Goal: Information Seeking & Learning: Find specific page/section

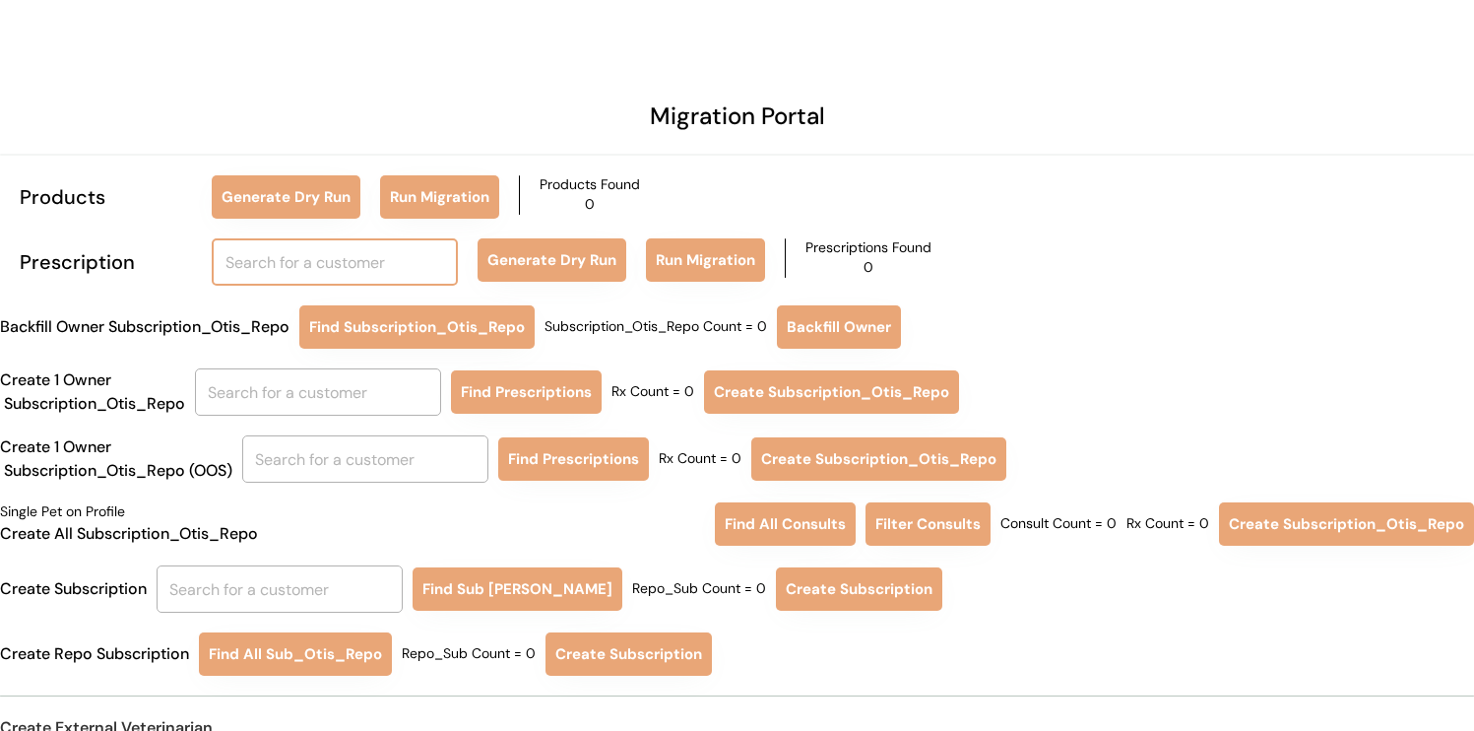
click at [343, 270] on input "text" at bounding box center [335, 261] width 246 height 47
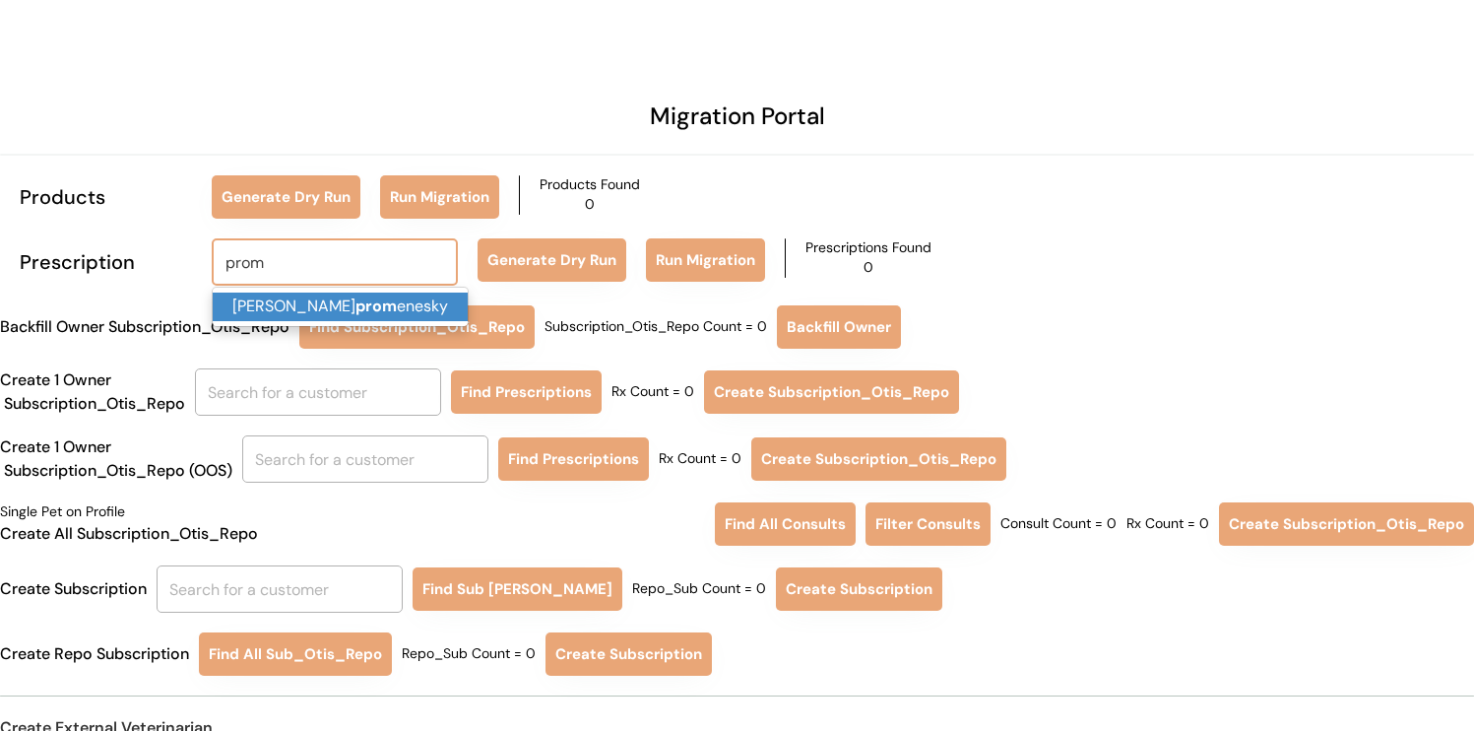
click at [395, 315] on p "Chuck prom enesky" at bounding box center [340, 306] width 255 height 29
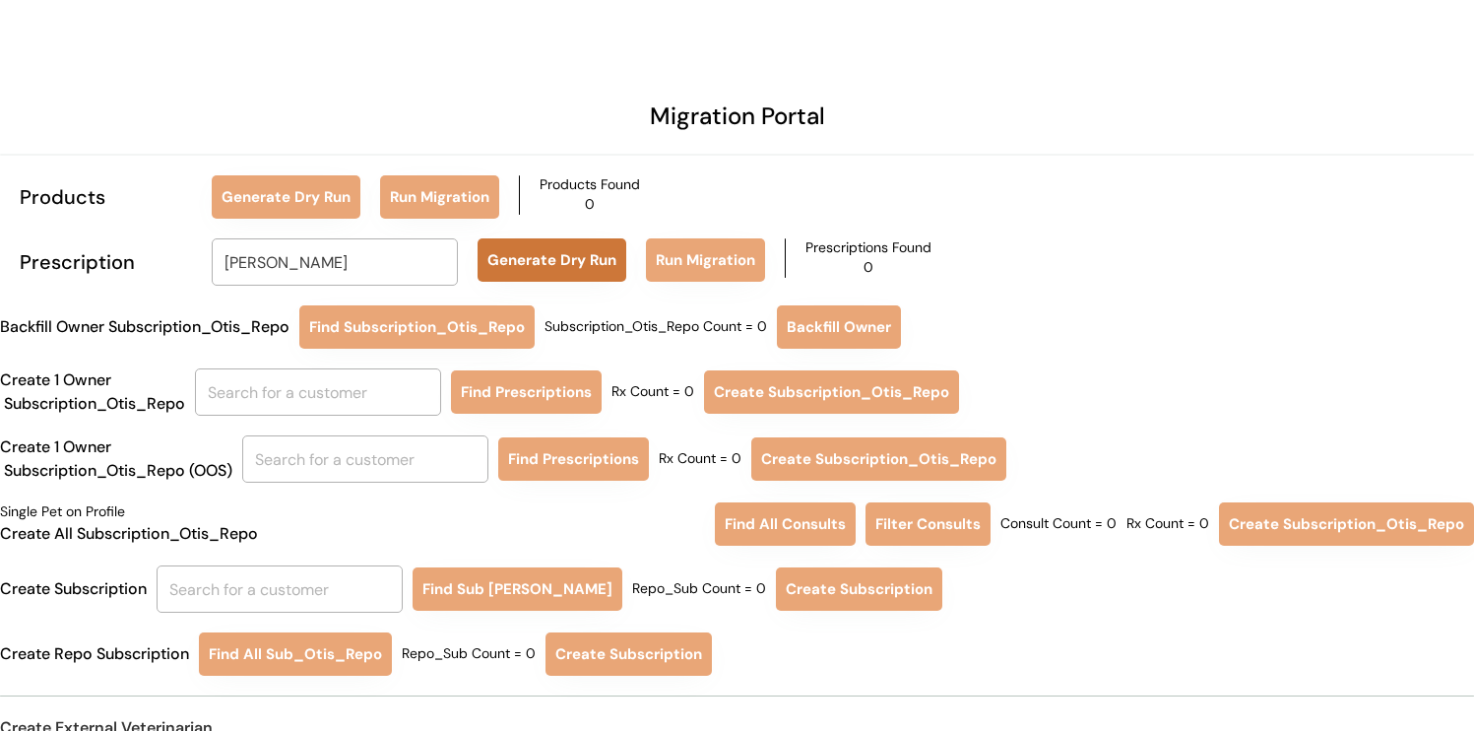
type input "[PERSON_NAME]"
click at [539, 254] on button "Generate Dry Run" at bounding box center [552, 259] width 149 height 43
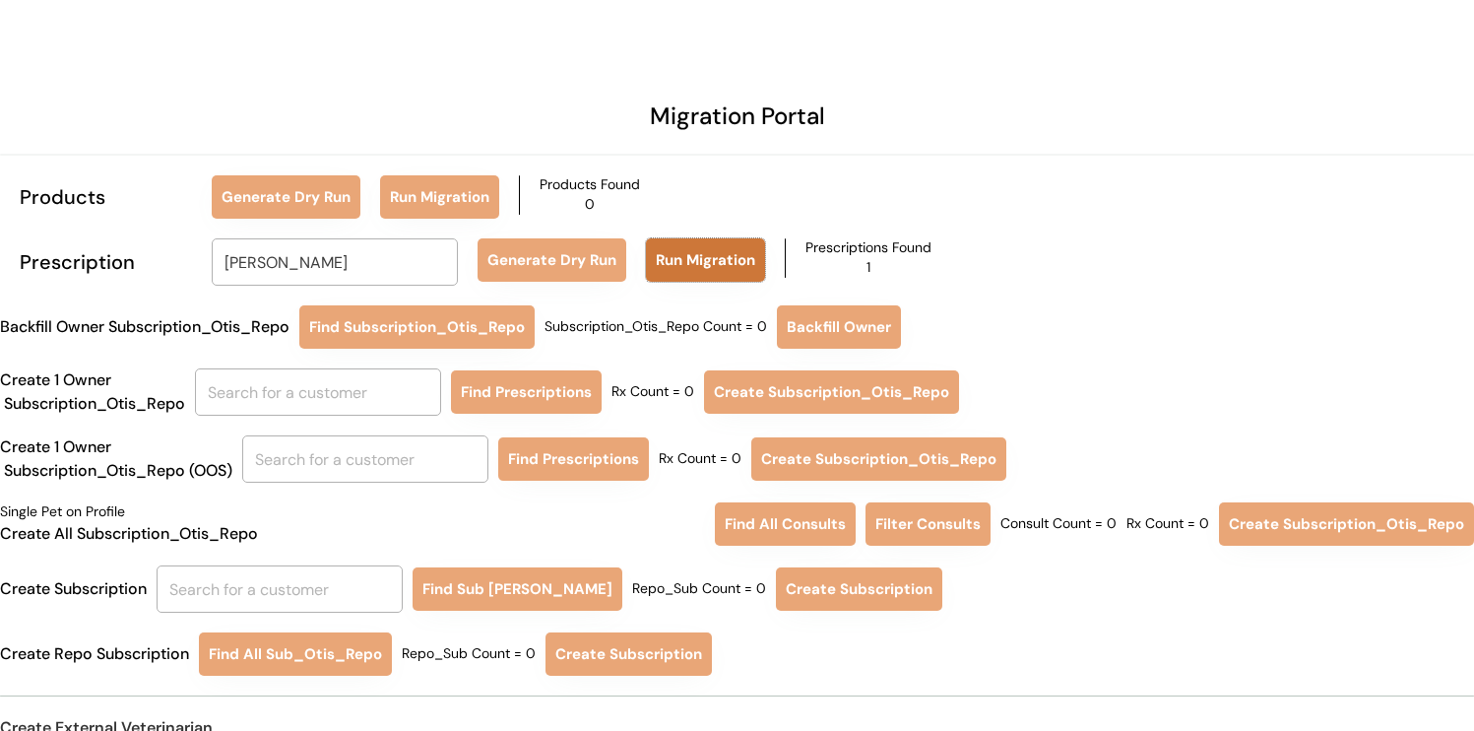
click at [658, 262] on button "Run Migration" at bounding box center [705, 259] width 119 height 43
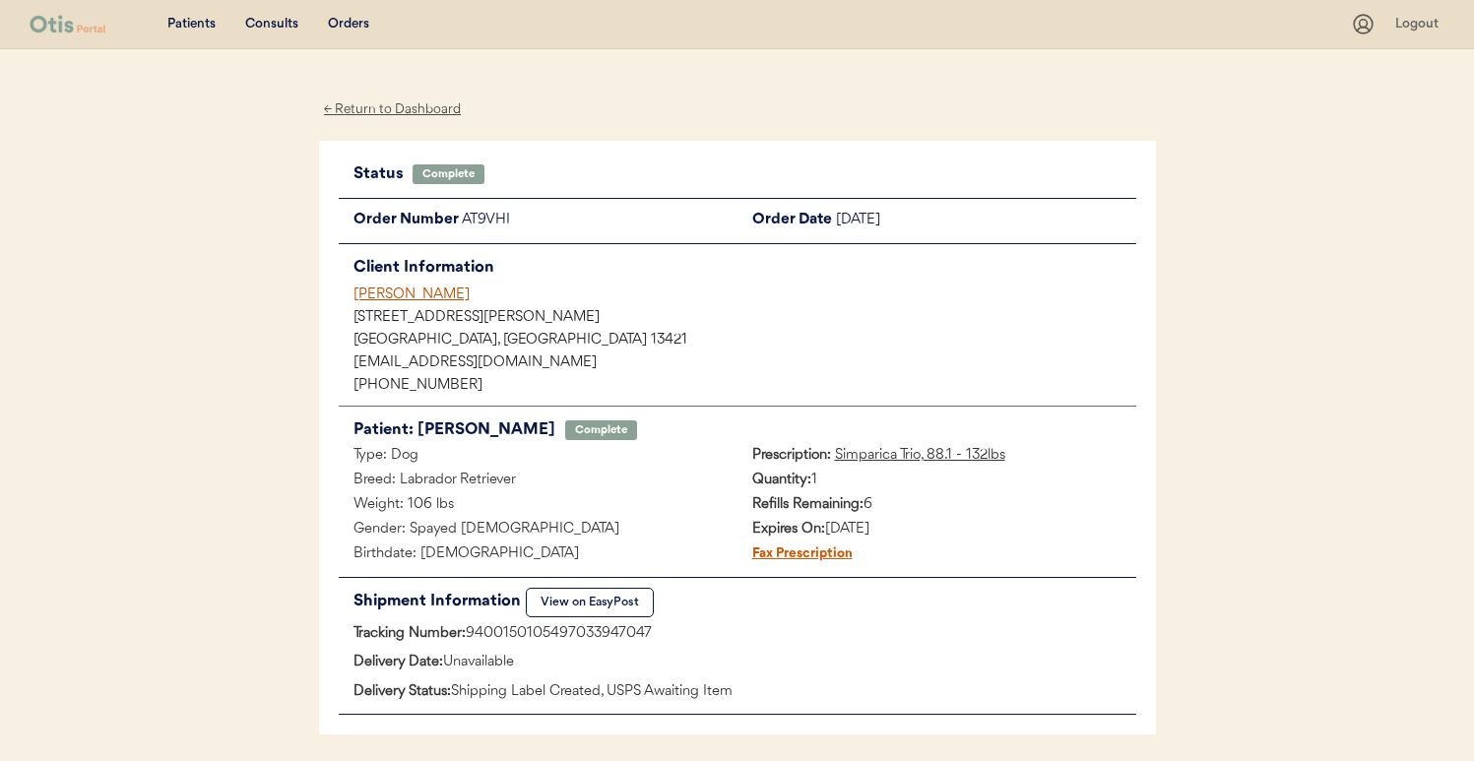
click at [408, 300] on div "[PERSON_NAME]" at bounding box center [745, 295] width 783 height 21
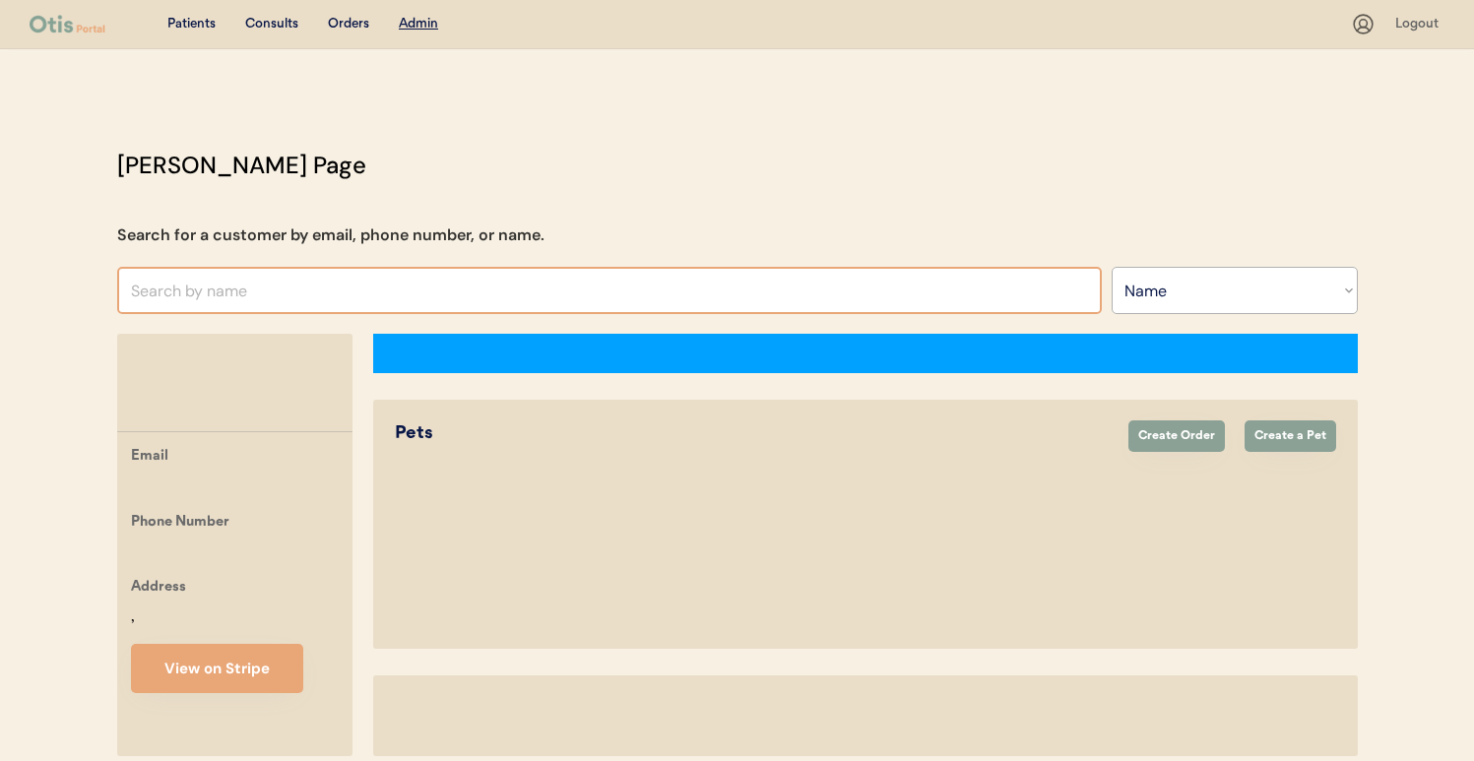
select select ""Name""
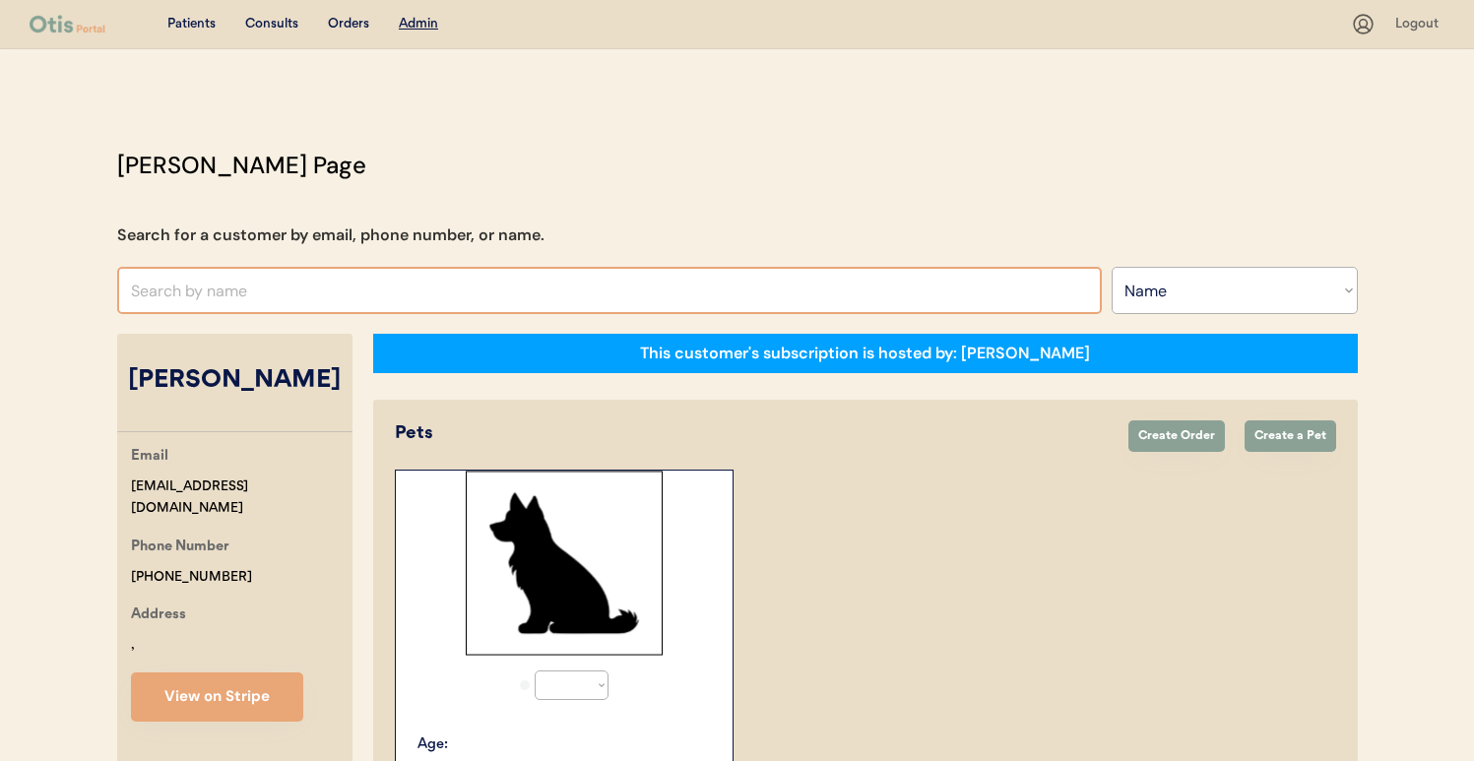
click at [400, 284] on input "text" at bounding box center [609, 290] width 985 height 47
select select "true"
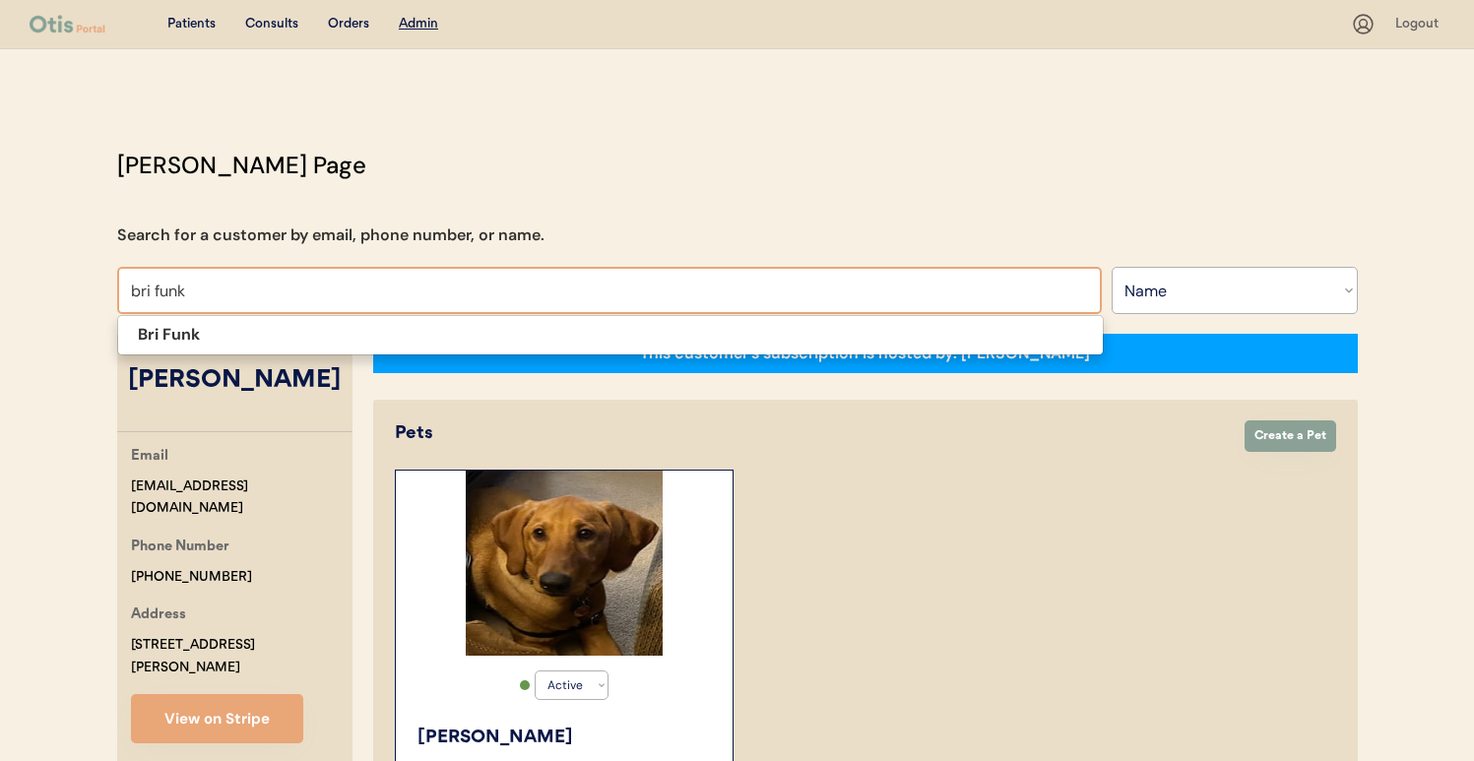
click at [383, 326] on p "Bri Funk" at bounding box center [610, 335] width 985 height 29
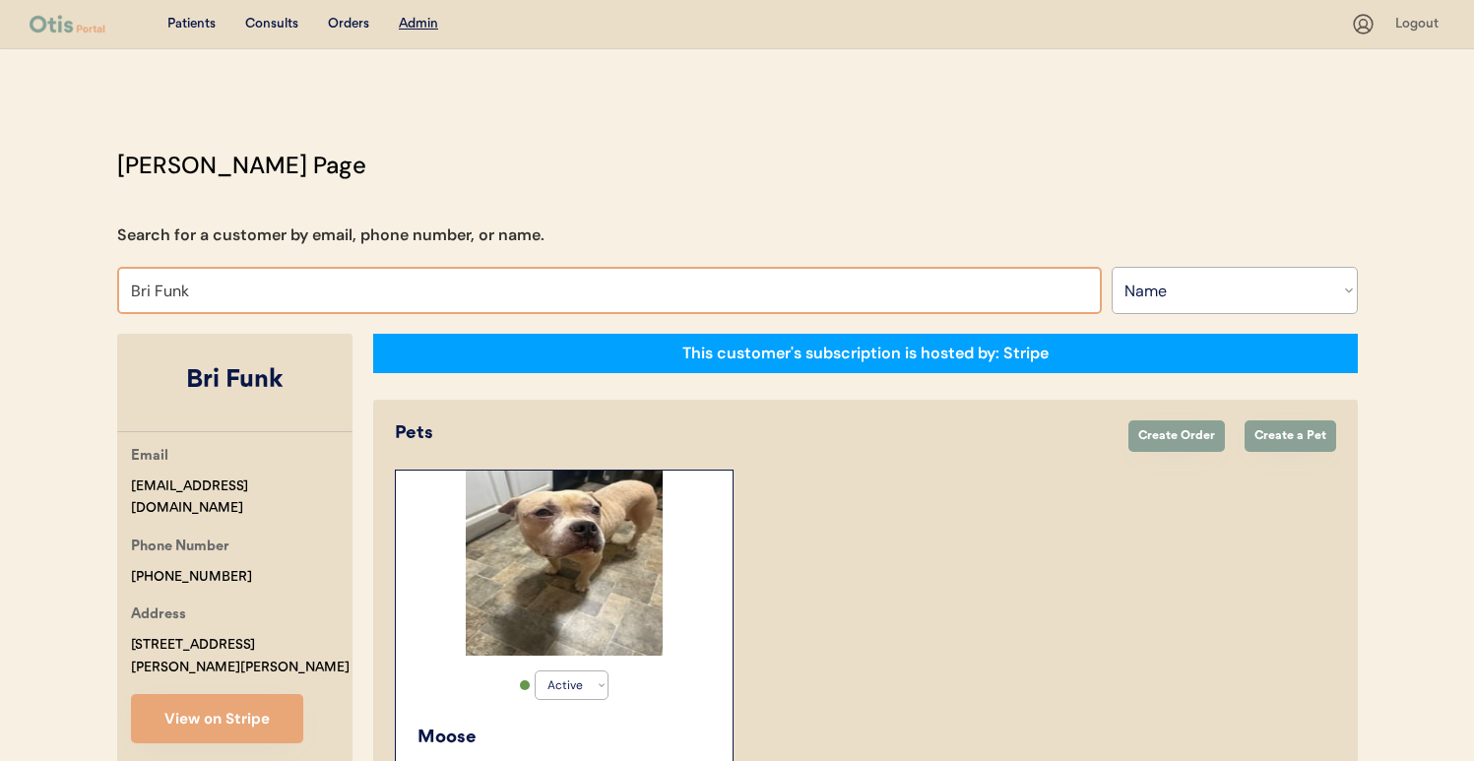
click at [400, 292] on input "Bri Funk" at bounding box center [609, 290] width 985 height 47
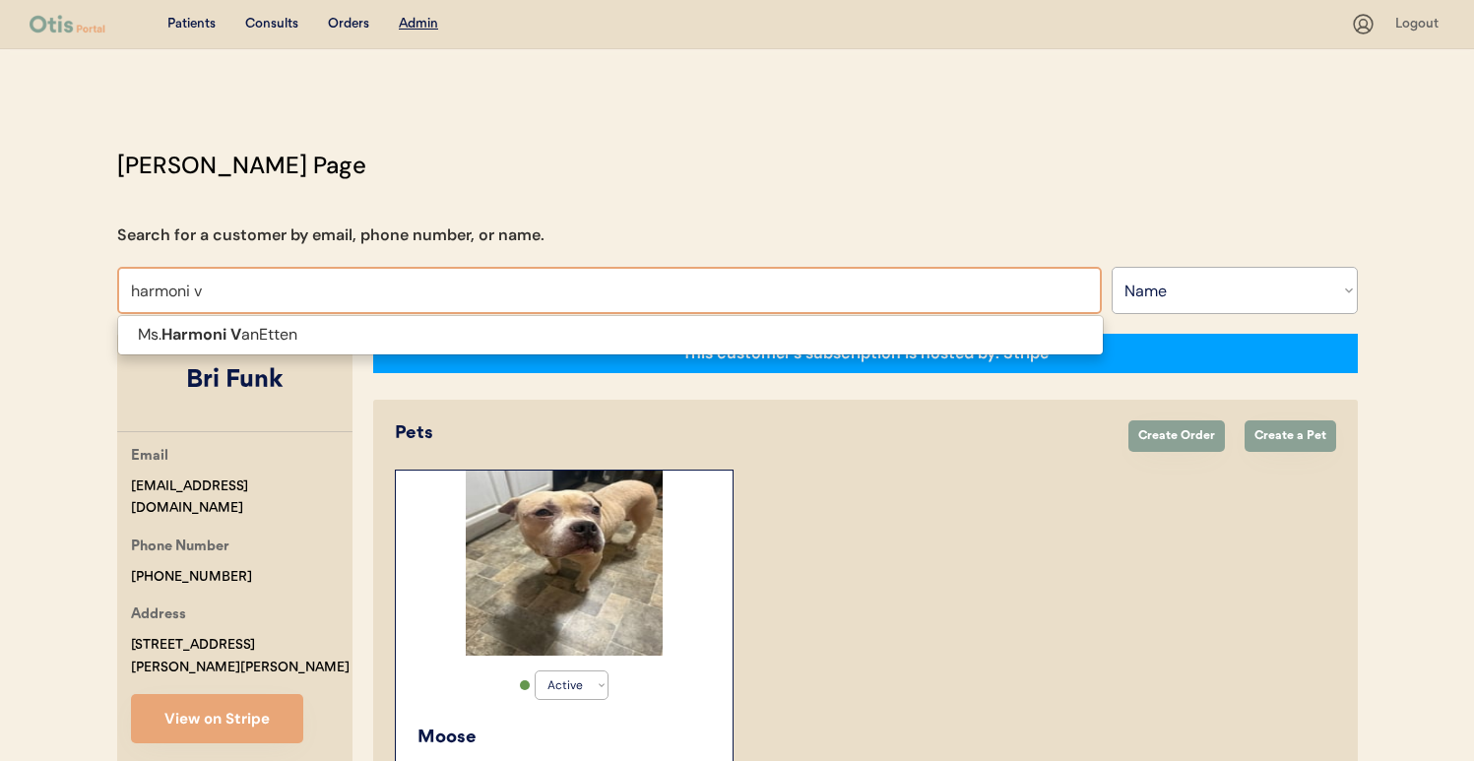
click at [403, 315] on span "Ms. Harmoni V anEtten" at bounding box center [610, 335] width 987 height 40
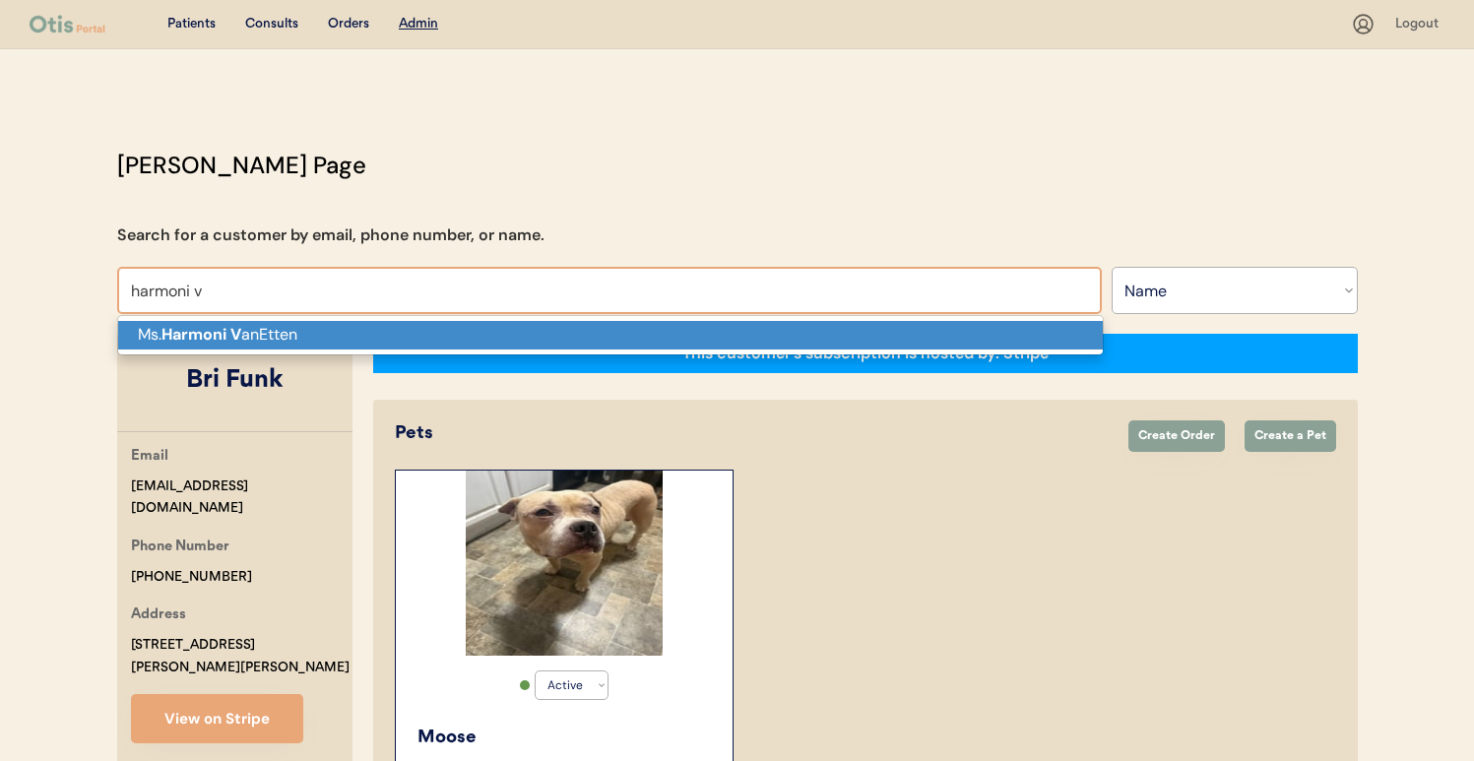
click at [405, 322] on p "Ms. Harmoni V anEtten" at bounding box center [610, 335] width 985 height 29
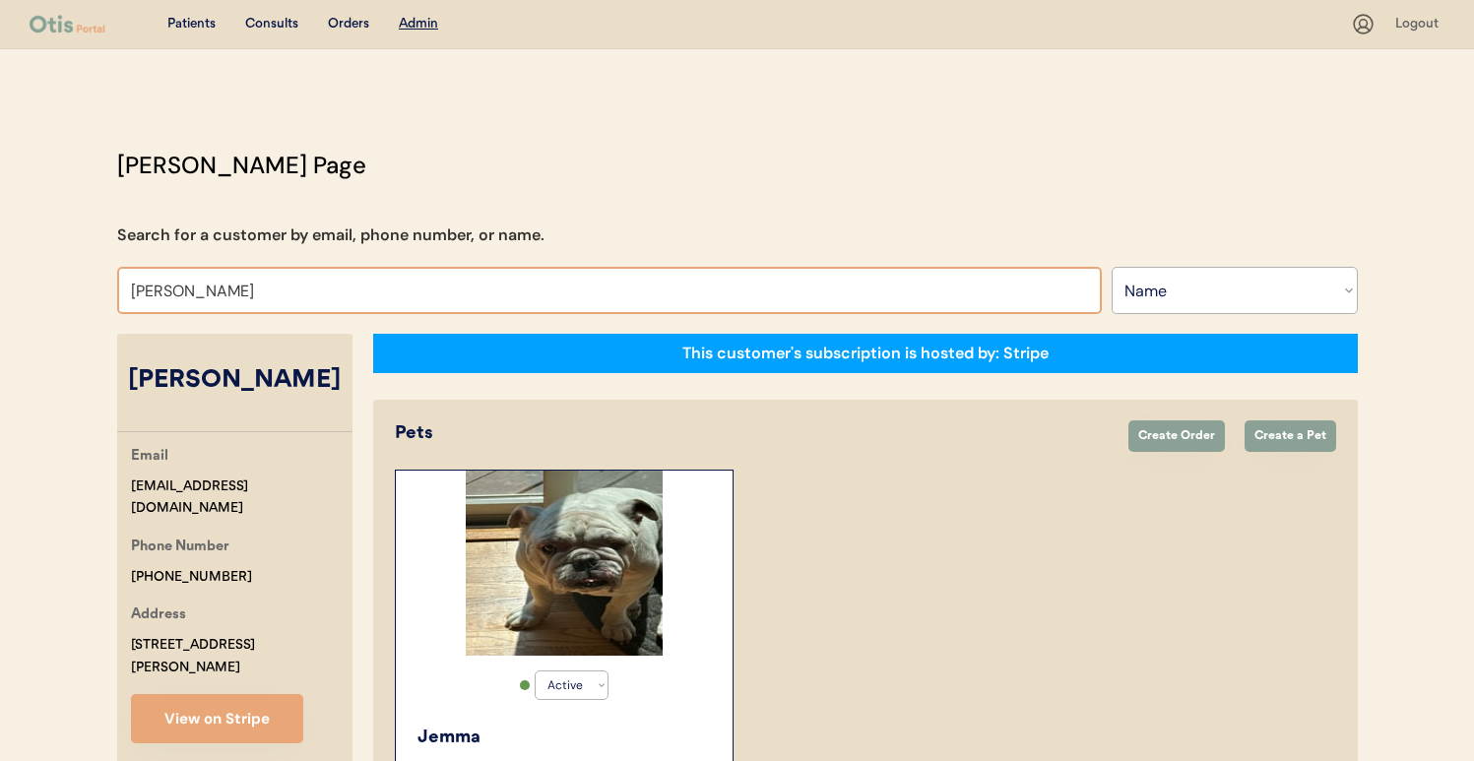
click at [365, 288] on input "Ms. Harmoni VanEtten" at bounding box center [609, 290] width 985 height 47
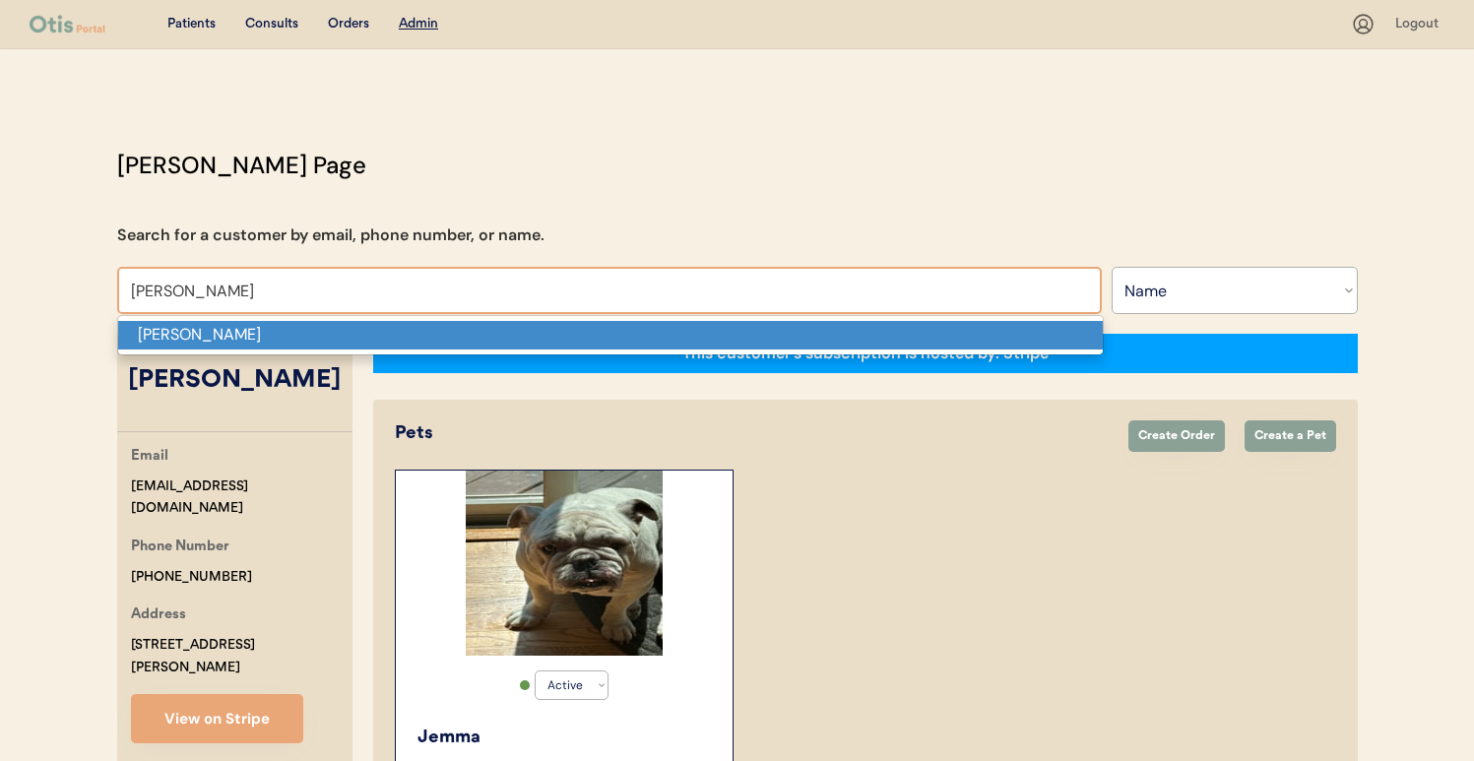
click at [357, 326] on p "Andrea L Knapp" at bounding box center [610, 335] width 985 height 29
type input "Andrea L Knapp"
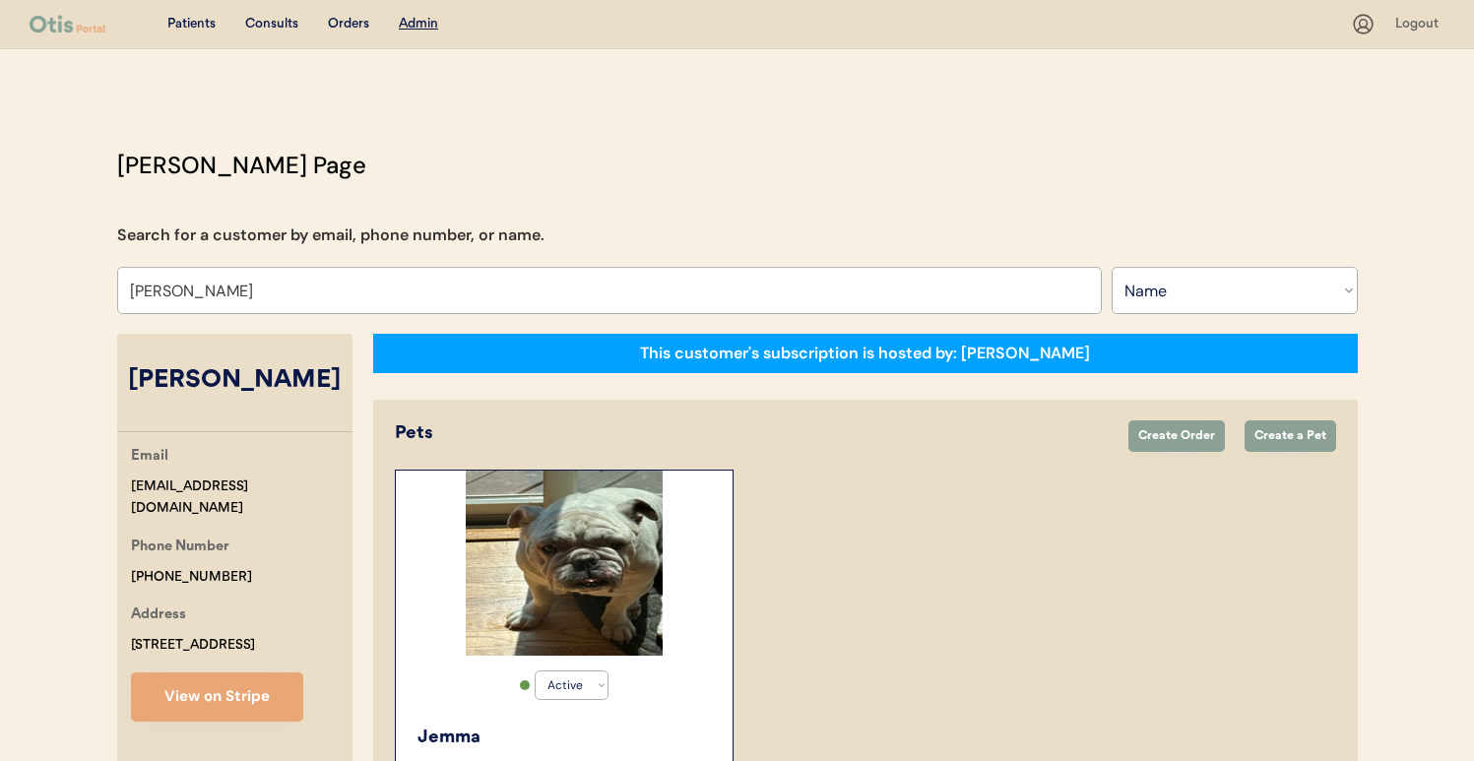
select select "true"
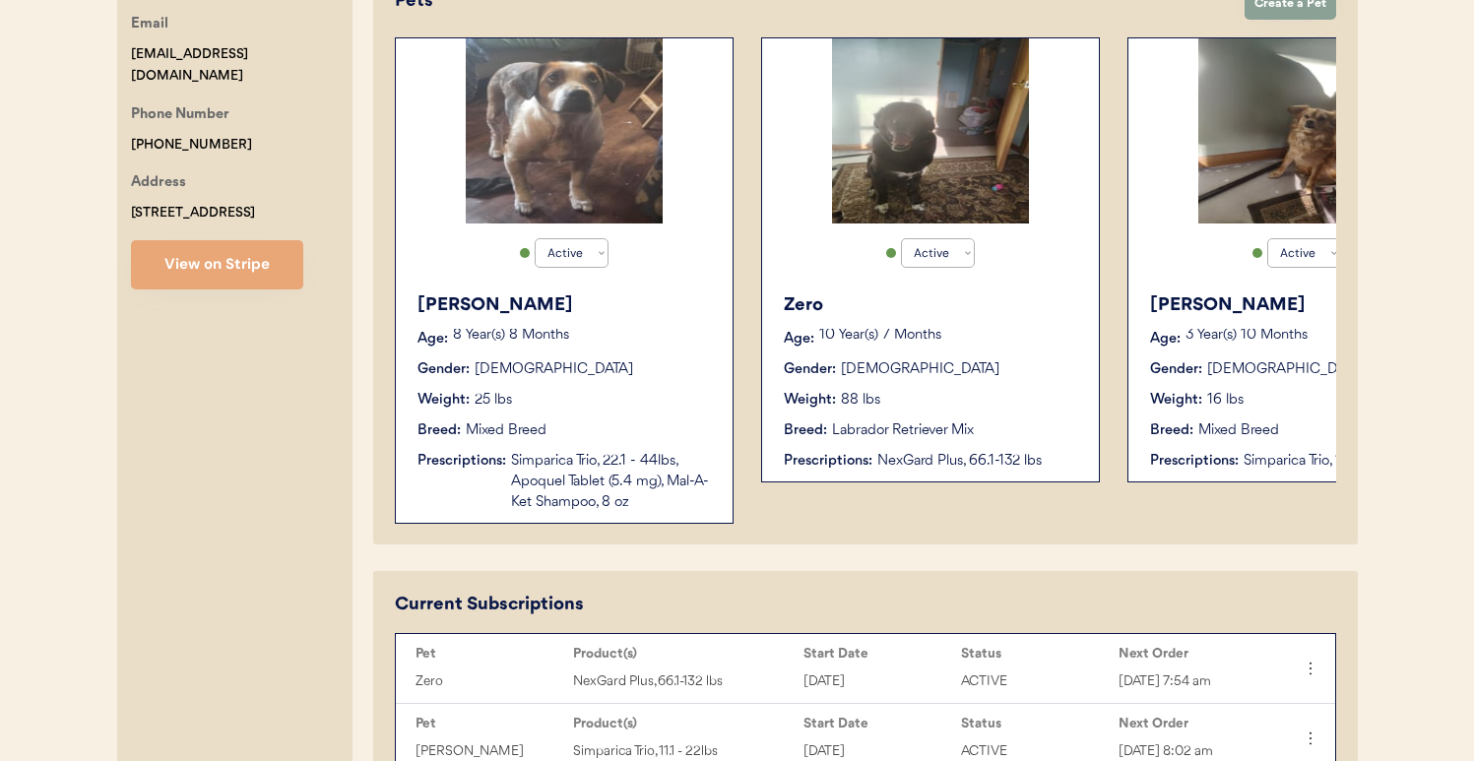
scroll to position [492, 0]
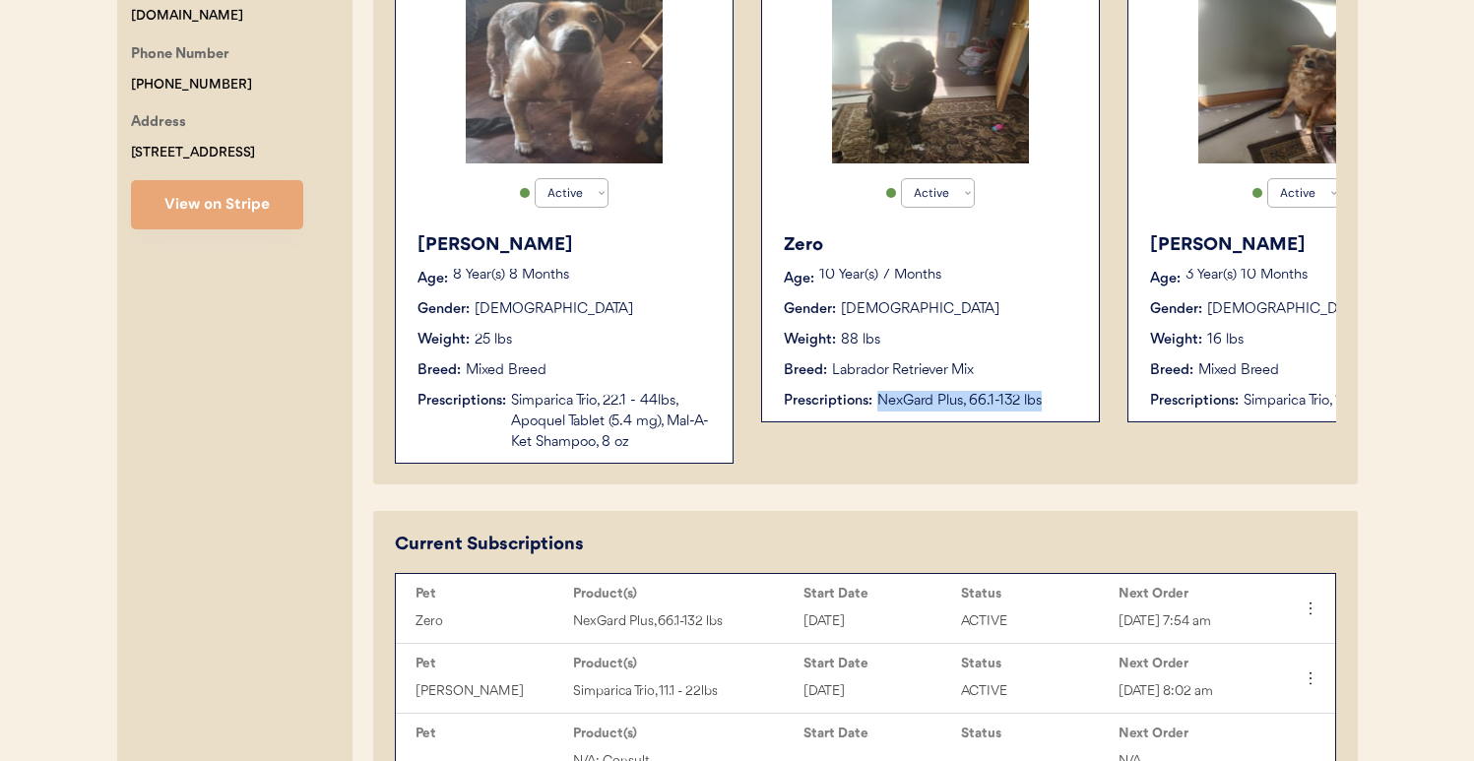
drag, startPoint x: 778, startPoint y: 480, endPoint x: 877, endPoint y: 482, distance: 99.5
click at [877, 482] on div "Pets Create Order Create a Pet Active Active Inactive Mona Age: 8 Year(s) 8 Mon…" at bounding box center [865, 195] width 985 height 577
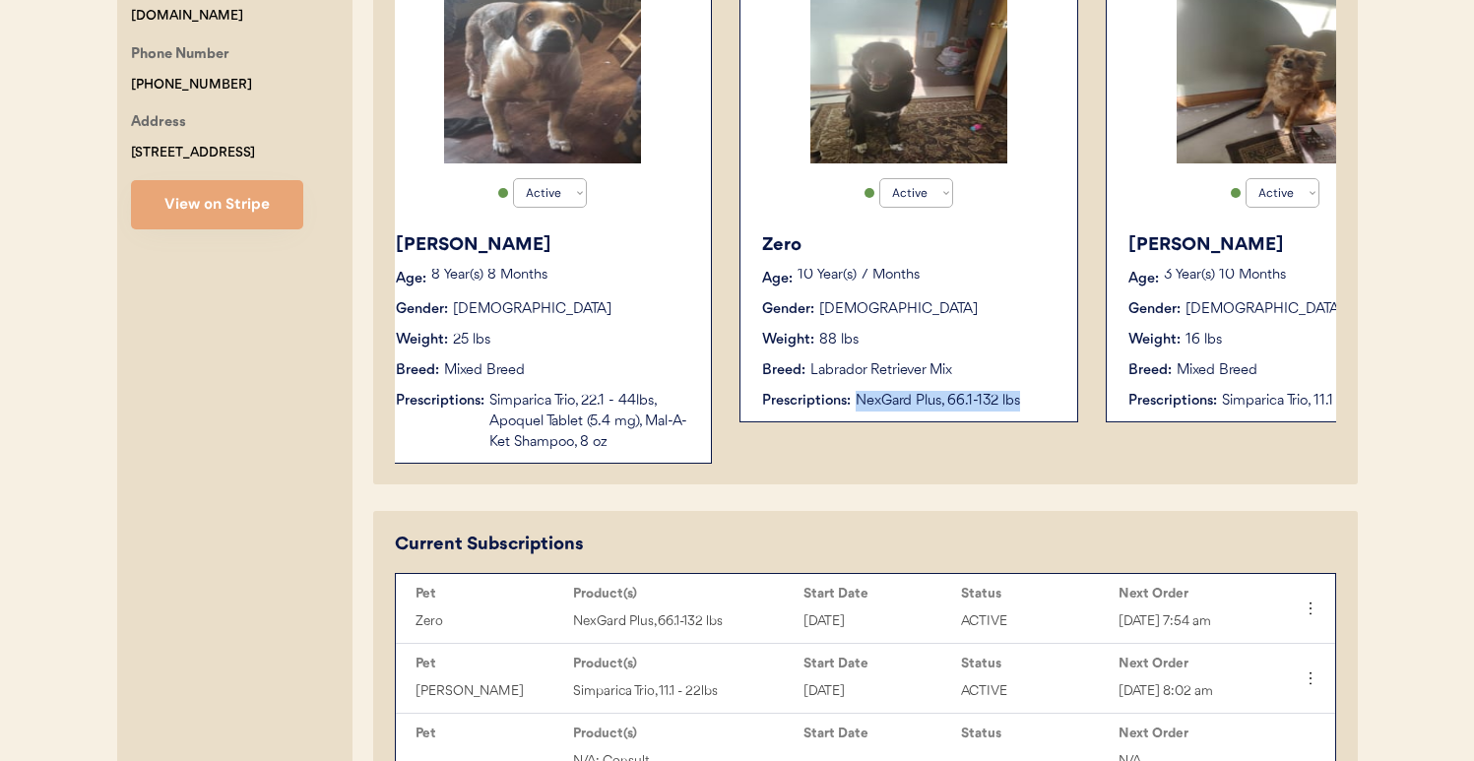
scroll to position [0, 2]
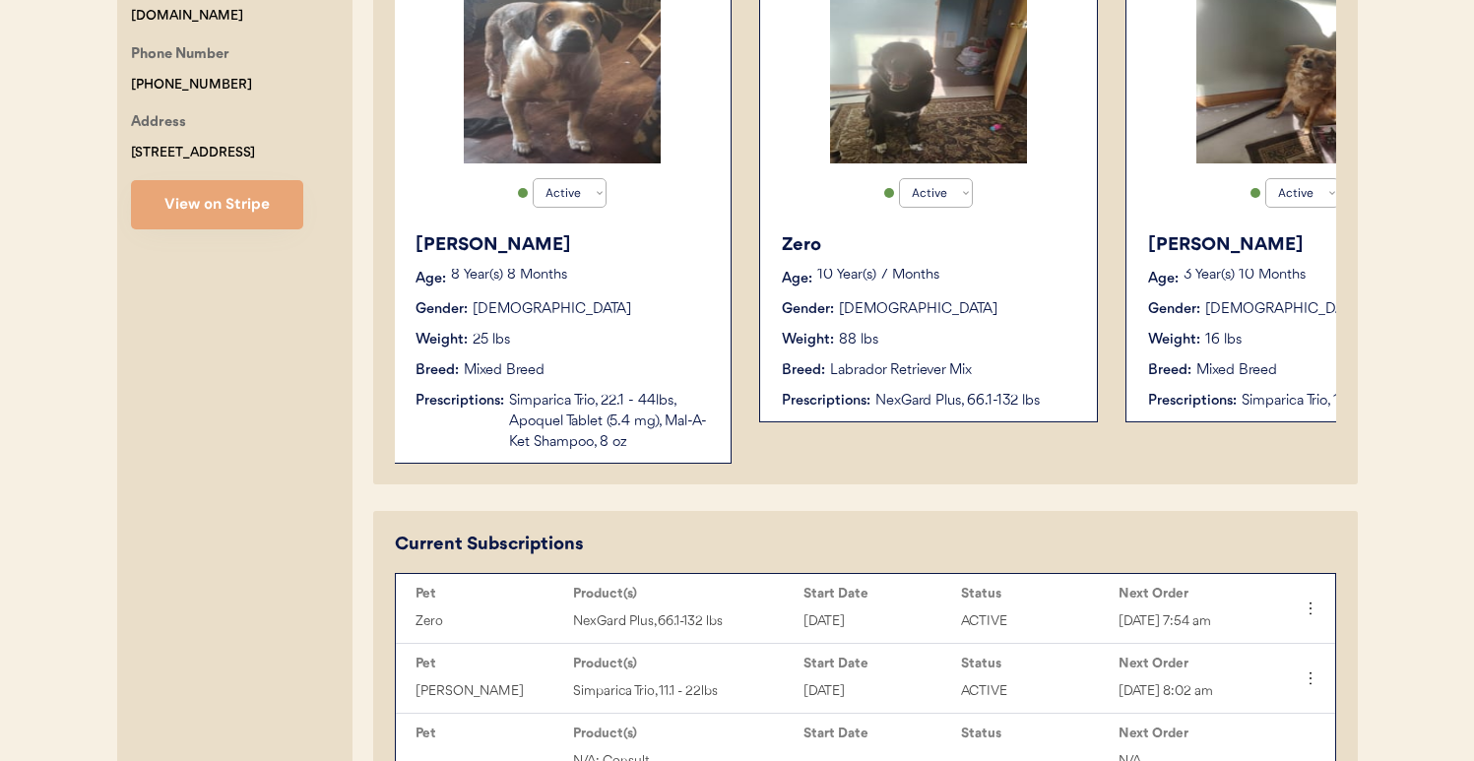
click at [786, 512] on div "This customer's subscription is hosted by: Otis Pets Create Order Create a Pet …" at bounding box center [865, 684] width 985 height 1686
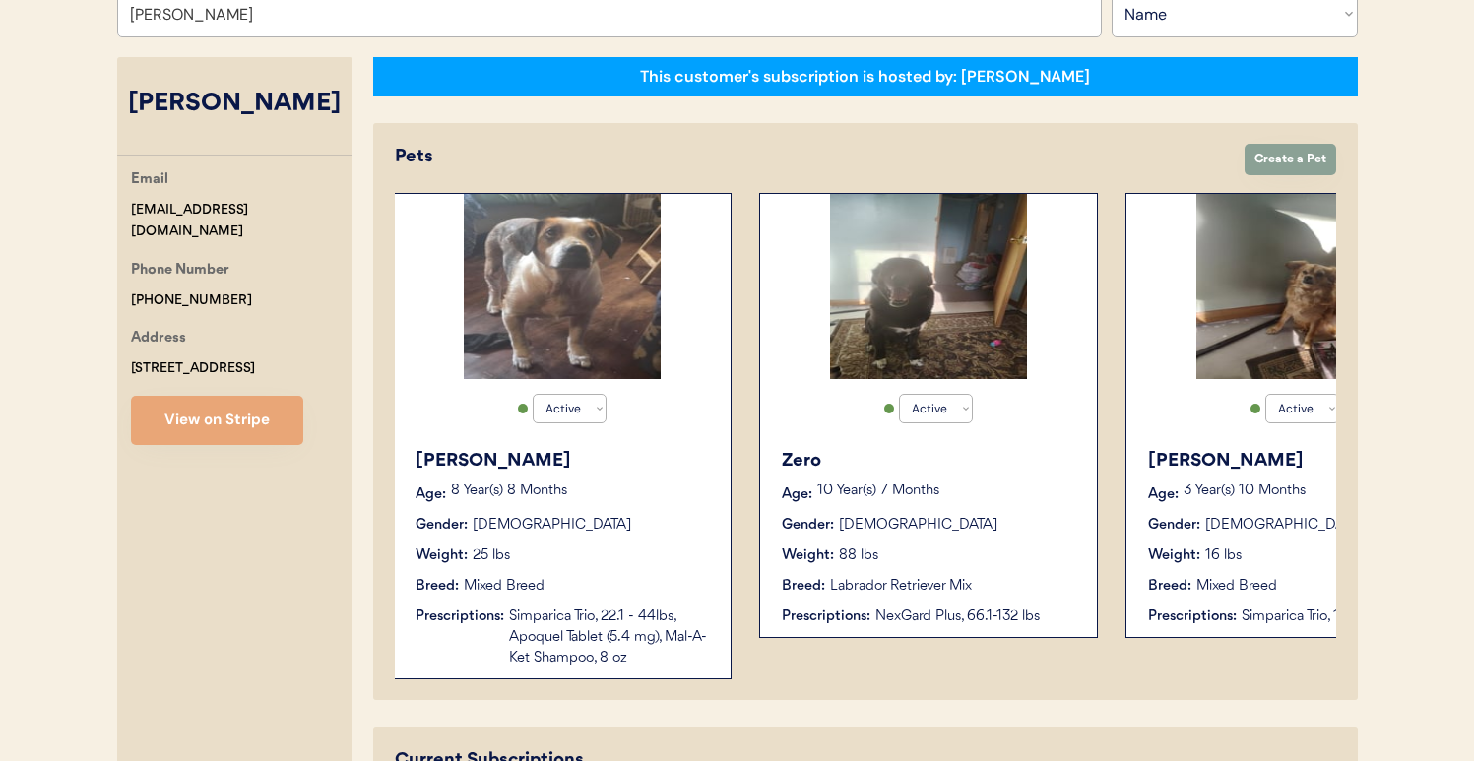
scroll to position [0, 0]
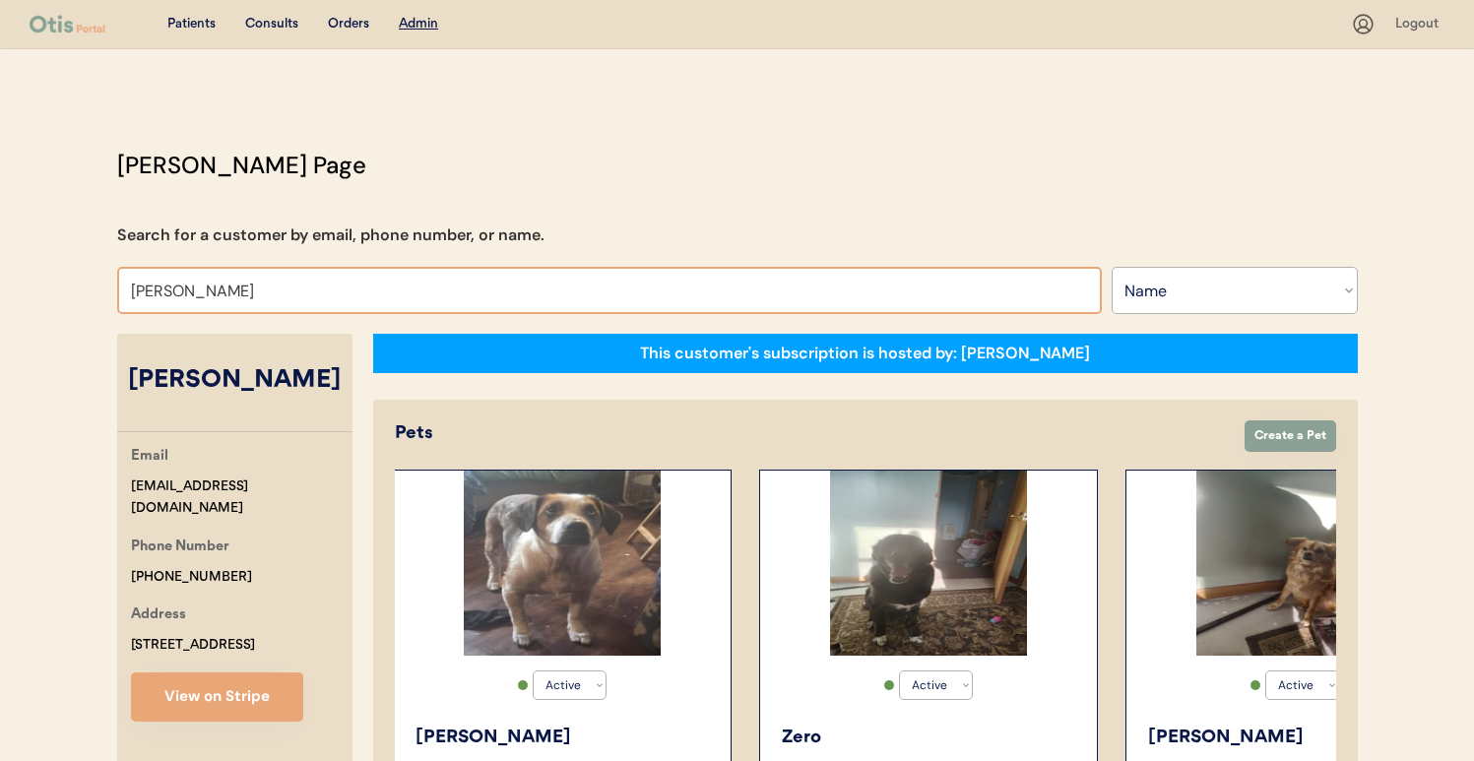
click at [413, 284] on input "Andrea L Knapp" at bounding box center [609, 290] width 985 height 47
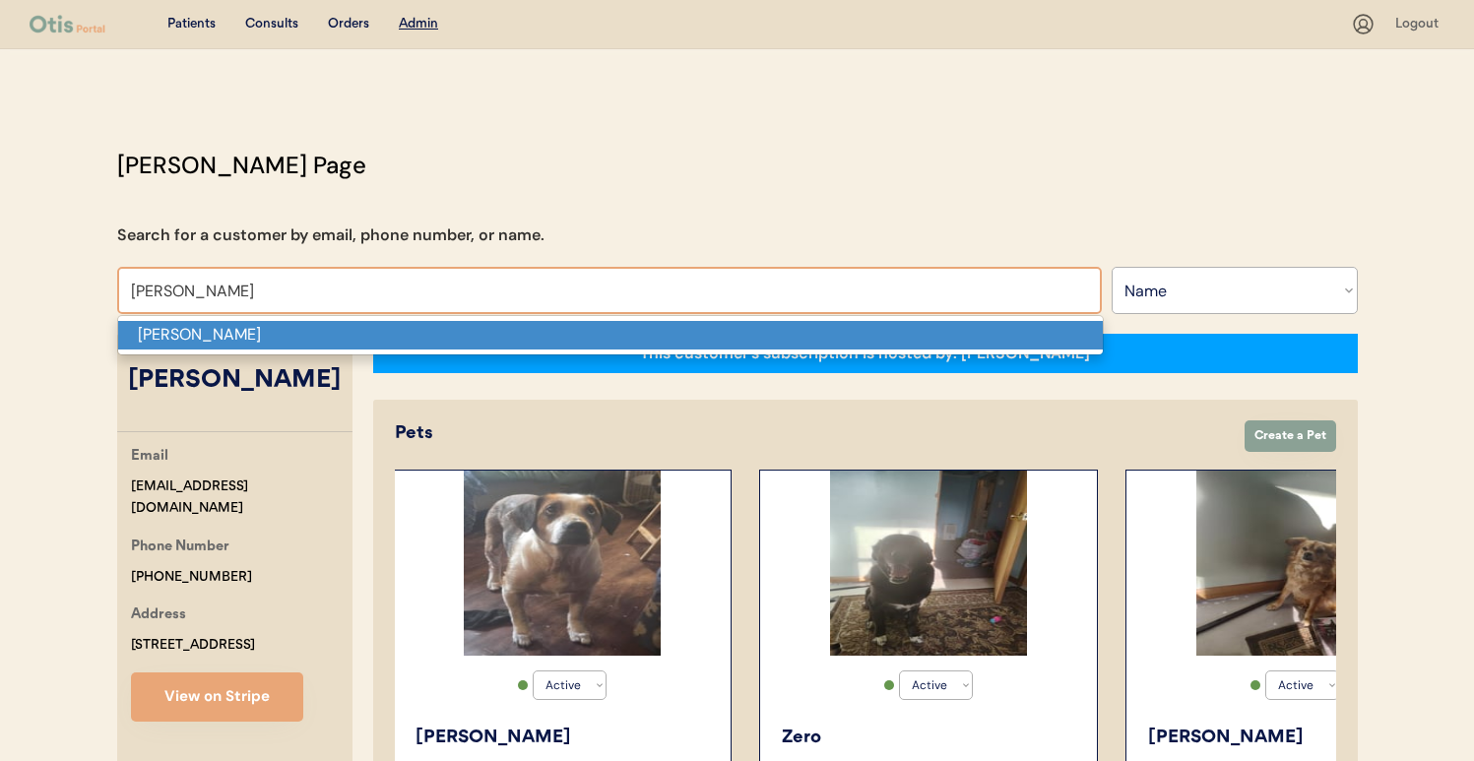
click at [396, 341] on p "Alexis Morelli" at bounding box center [610, 335] width 985 height 29
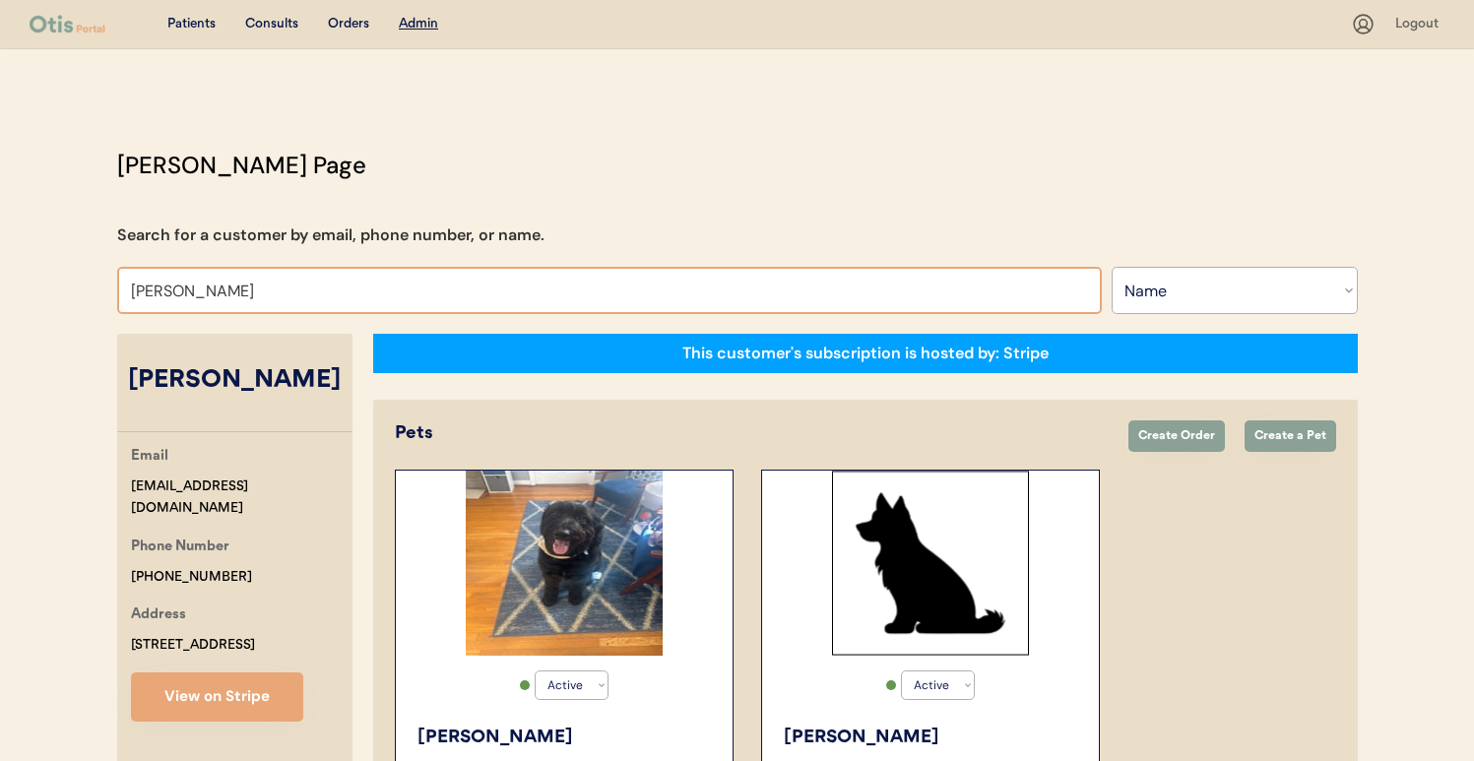
click at [500, 293] on input "Alexis Morelli" at bounding box center [609, 290] width 985 height 47
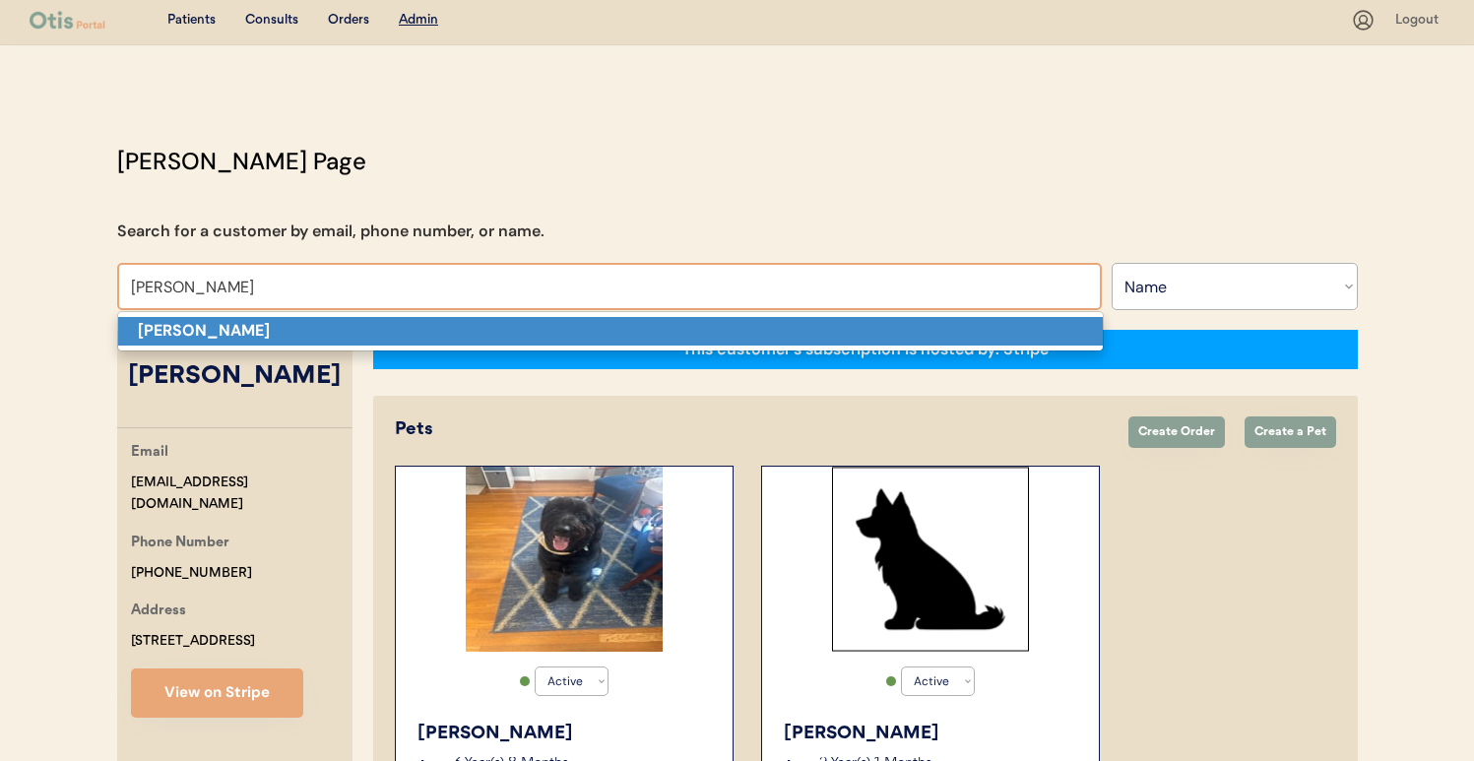
click at [527, 329] on p "Amber Morgan" at bounding box center [610, 331] width 985 height 29
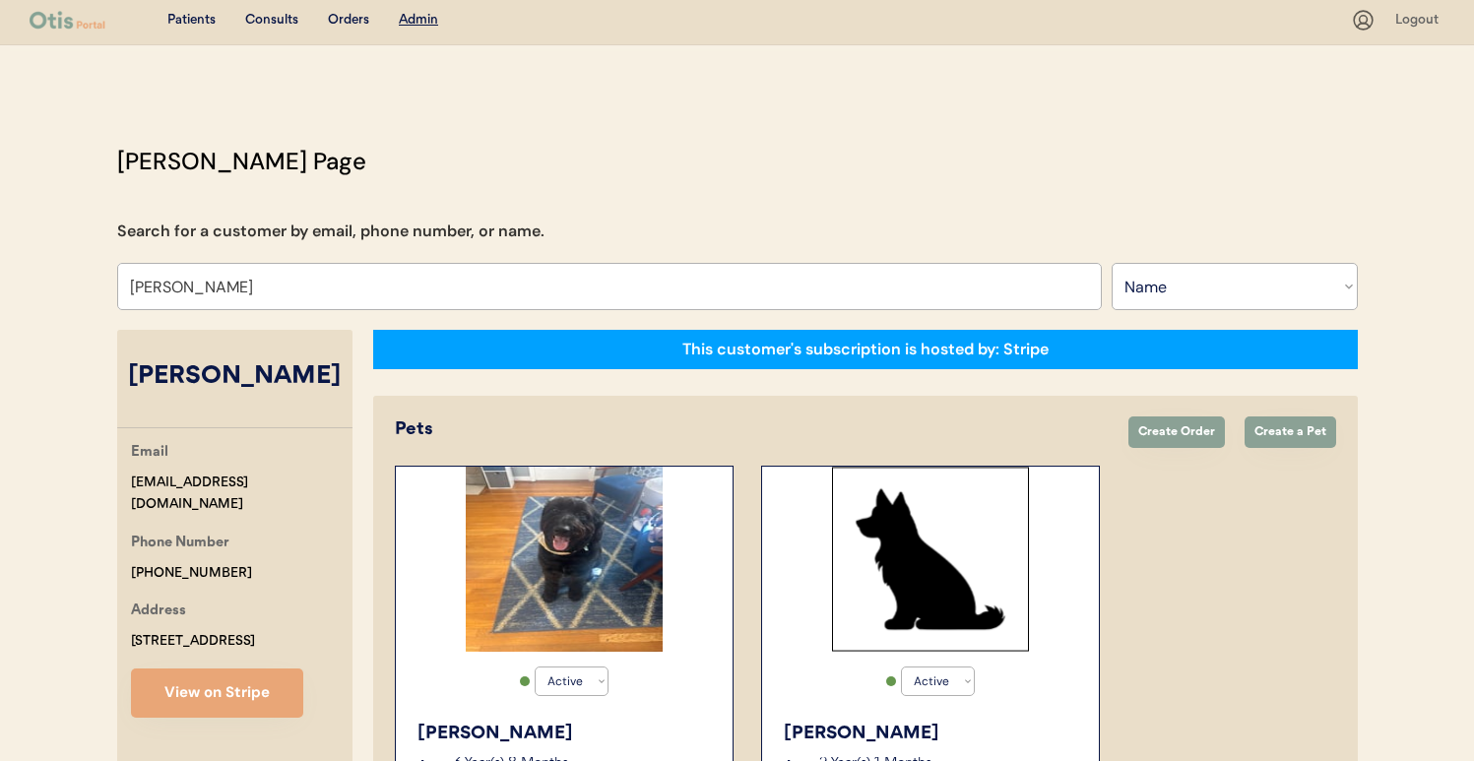
scroll to position [8, 0]
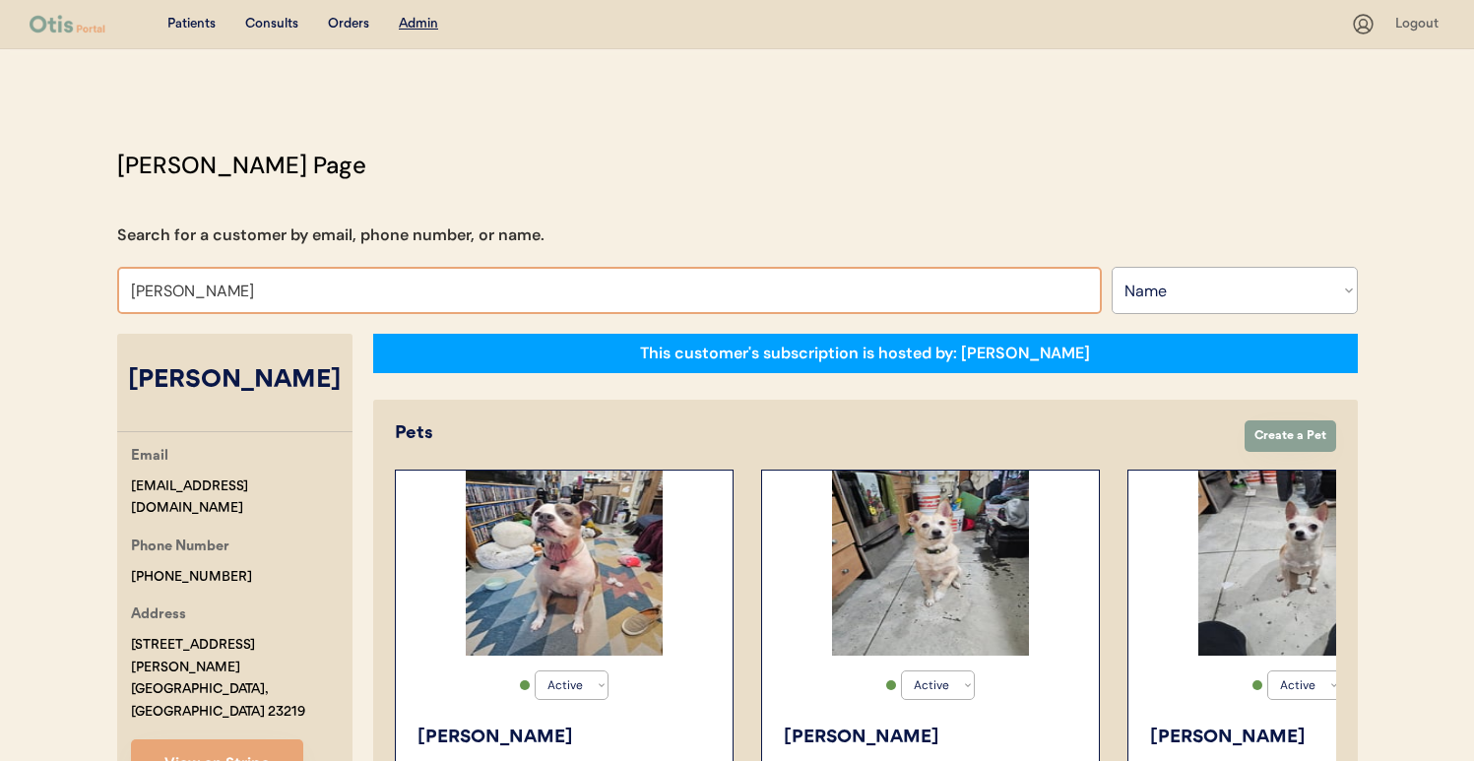
click at [335, 281] on input "Amber Morgan" at bounding box center [609, 290] width 985 height 47
type input "an"
type input "antonio Brown"
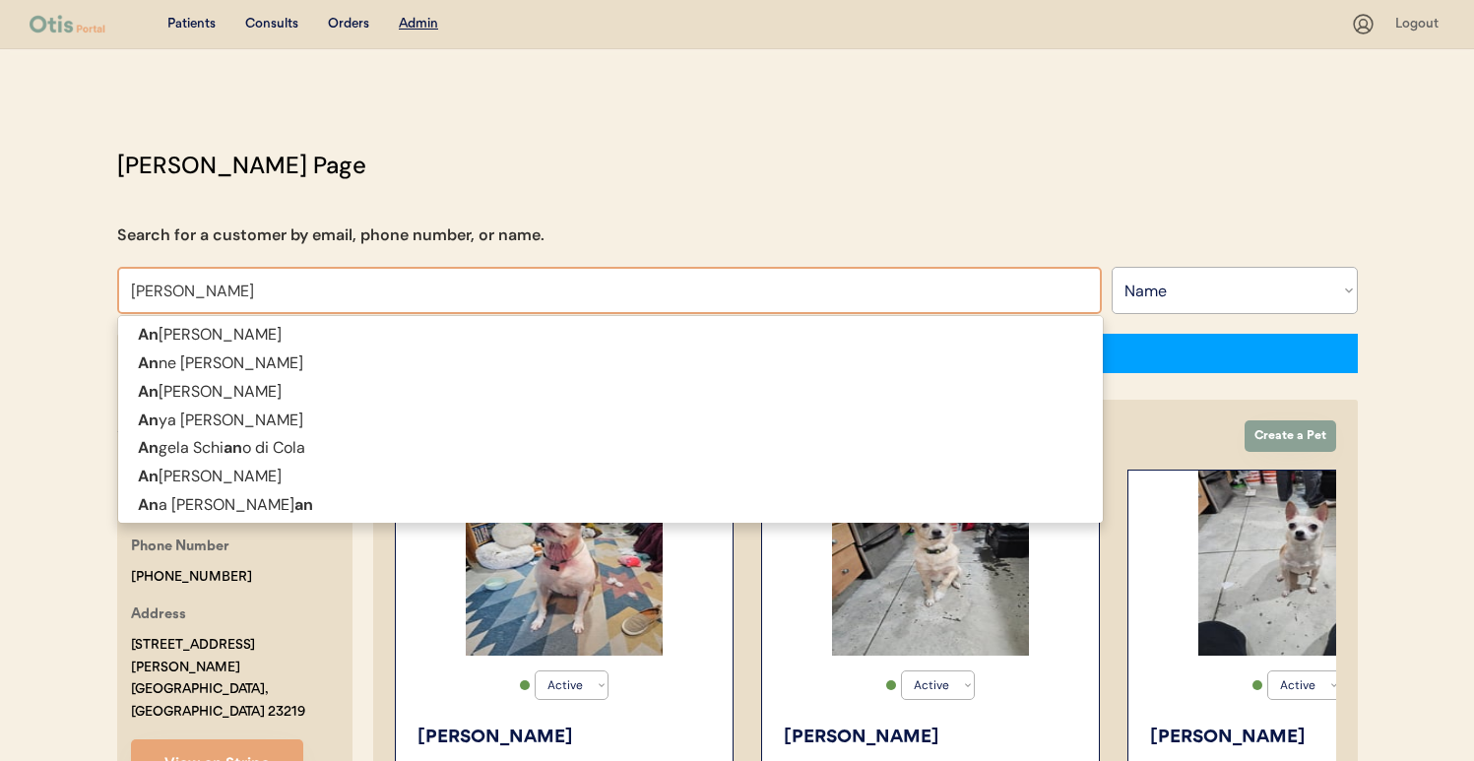
type input "annet"
type input "annette merrick"
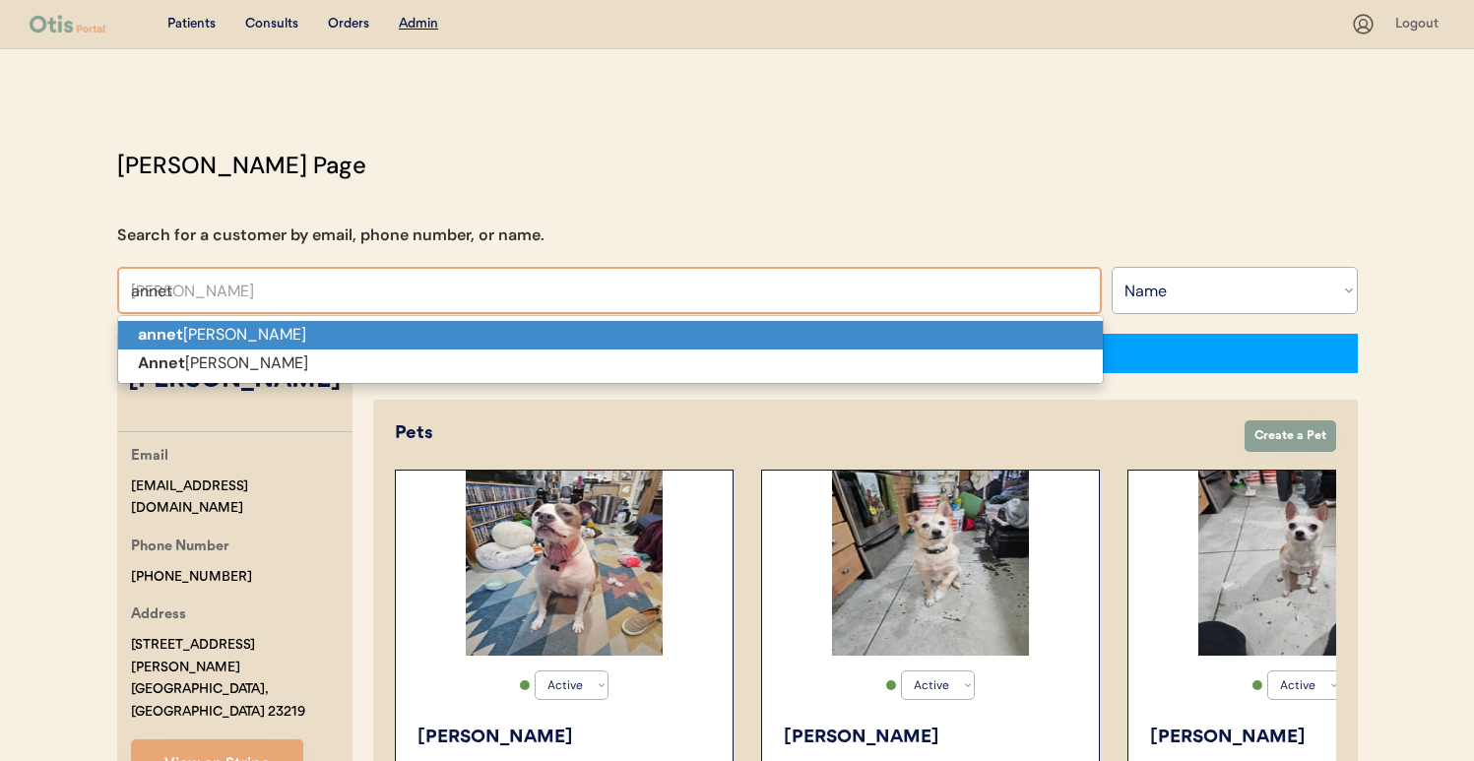
click at [314, 340] on p "annet te merrick" at bounding box center [610, 335] width 985 height 29
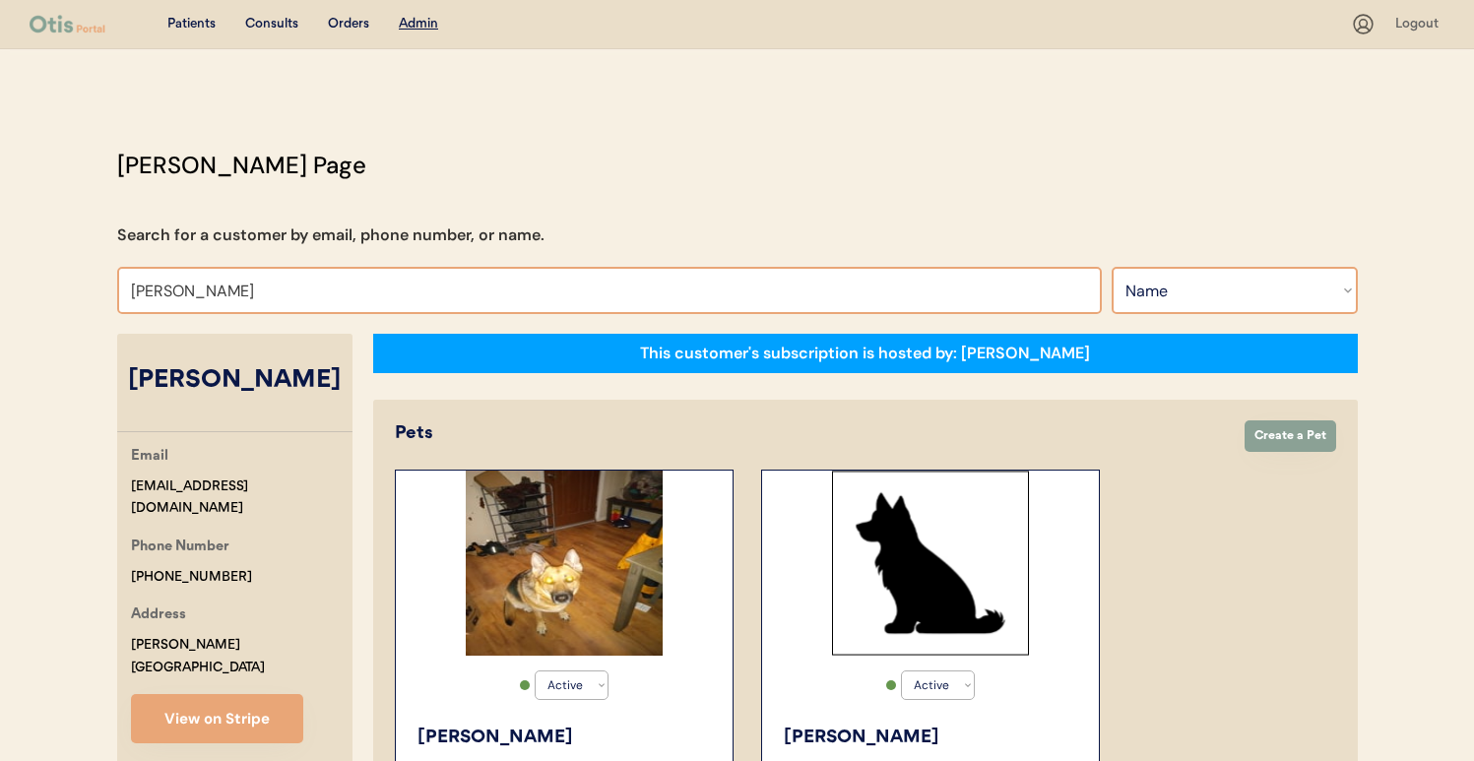
click at [469, 291] on input "annette merrick" at bounding box center [609, 290] width 985 height 47
type input "chuc"
type input "chuck promenesky"
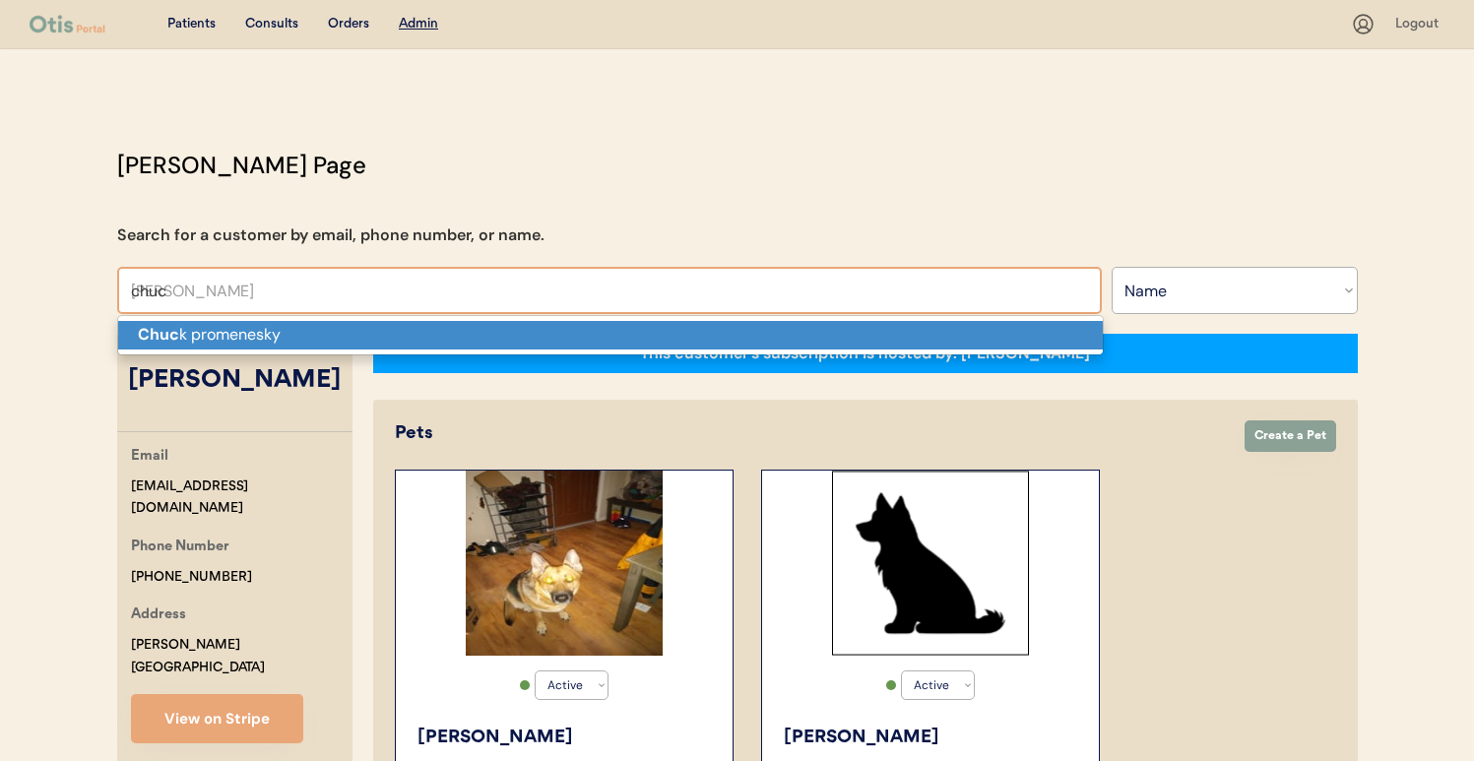
click at [453, 332] on p "Chuc k promenesky" at bounding box center [610, 335] width 985 height 29
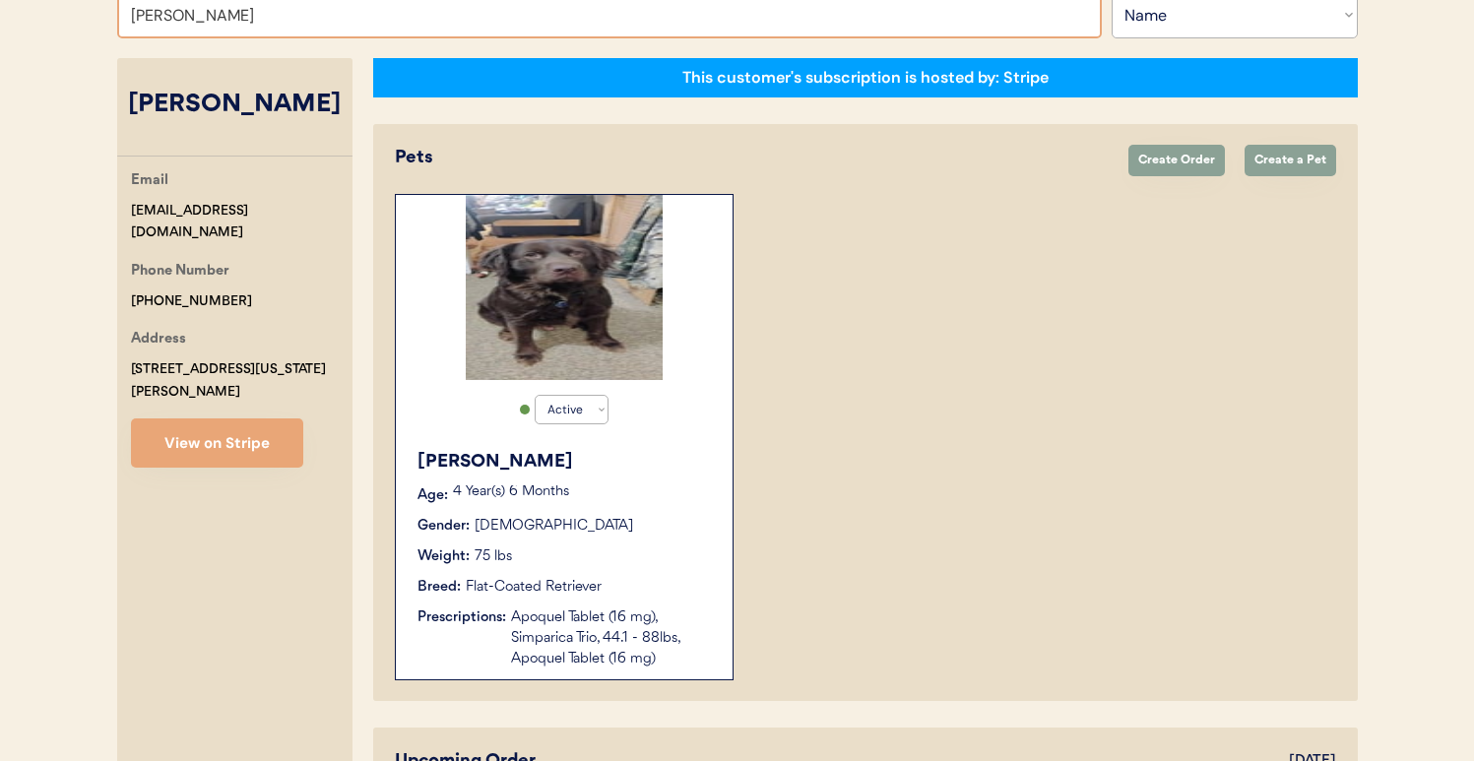
scroll to position [189, 0]
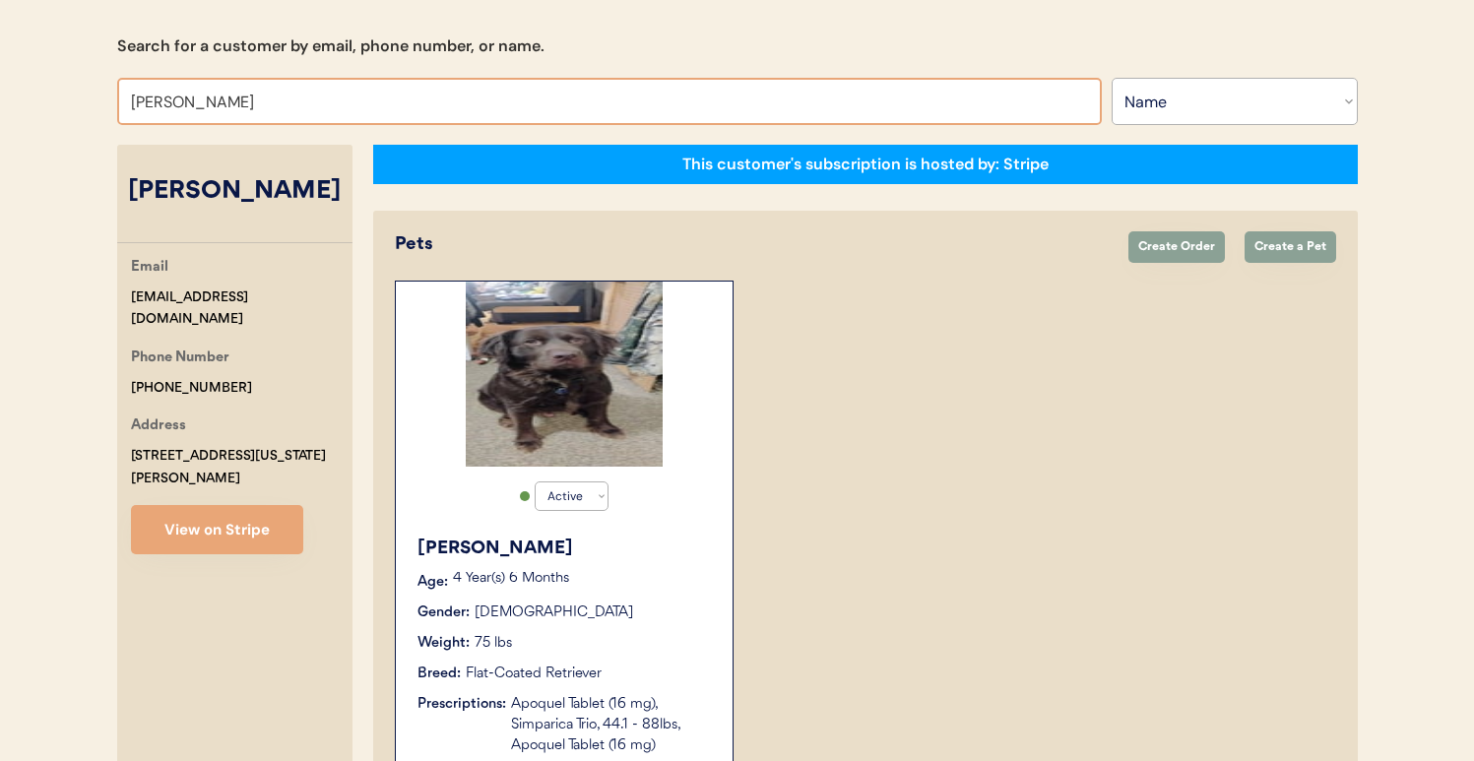
click at [442, 100] on input "Chuck promenesky" at bounding box center [609, 101] width 985 height 47
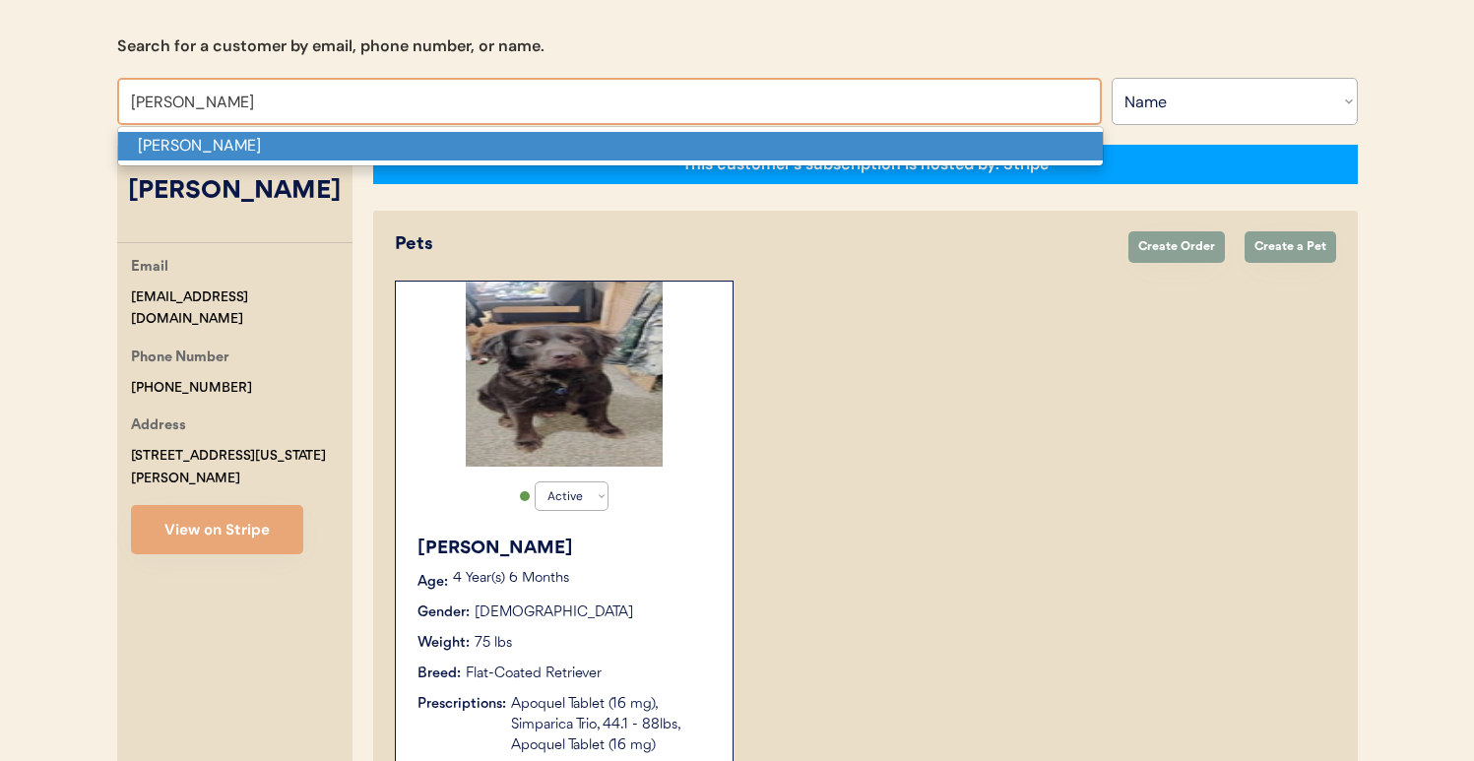
click at [449, 147] on p "Edward k wilson" at bounding box center [610, 146] width 985 height 29
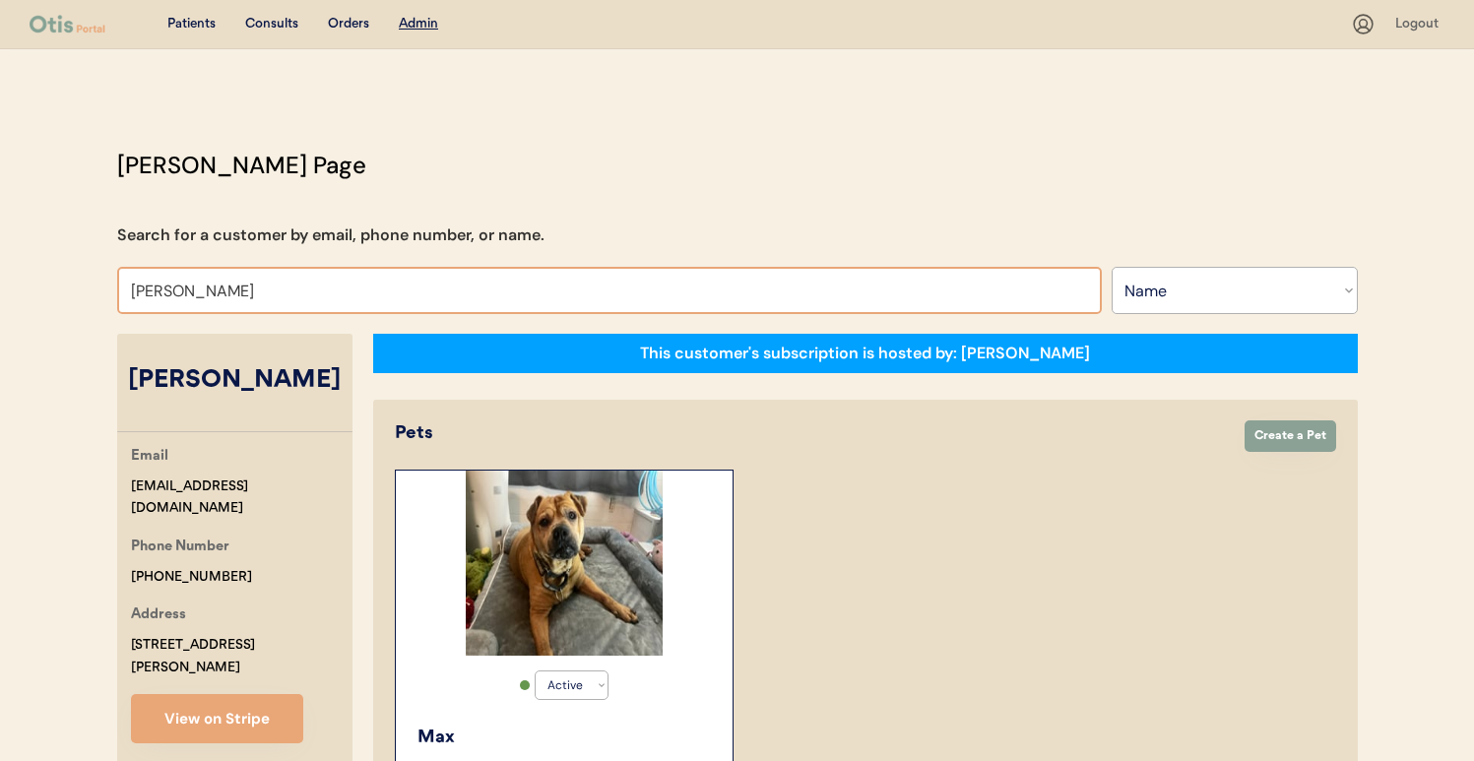
click at [438, 279] on input "Edward k wilson" at bounding box center [609, 290] width 985 height 47
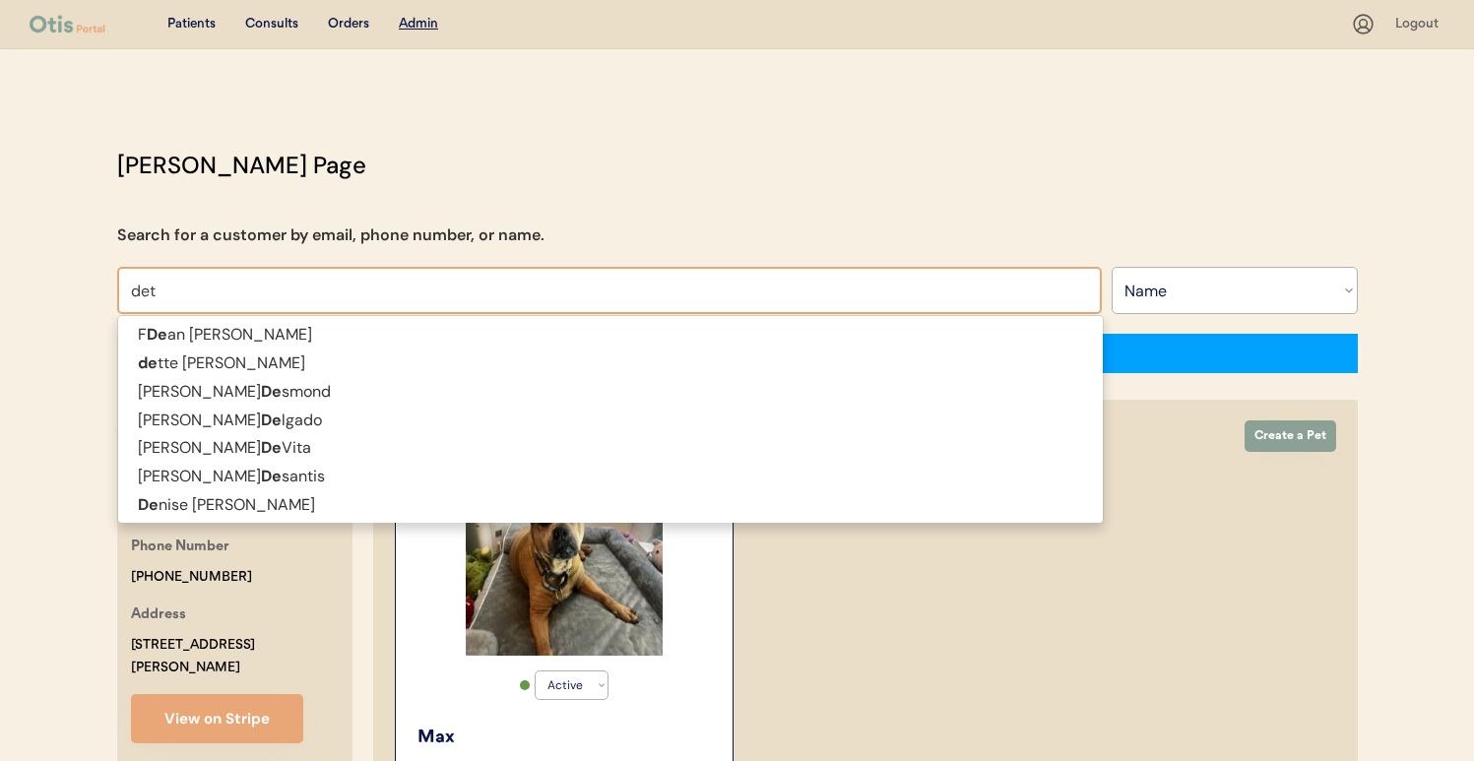
type input "dett"
type input "dette loucks"
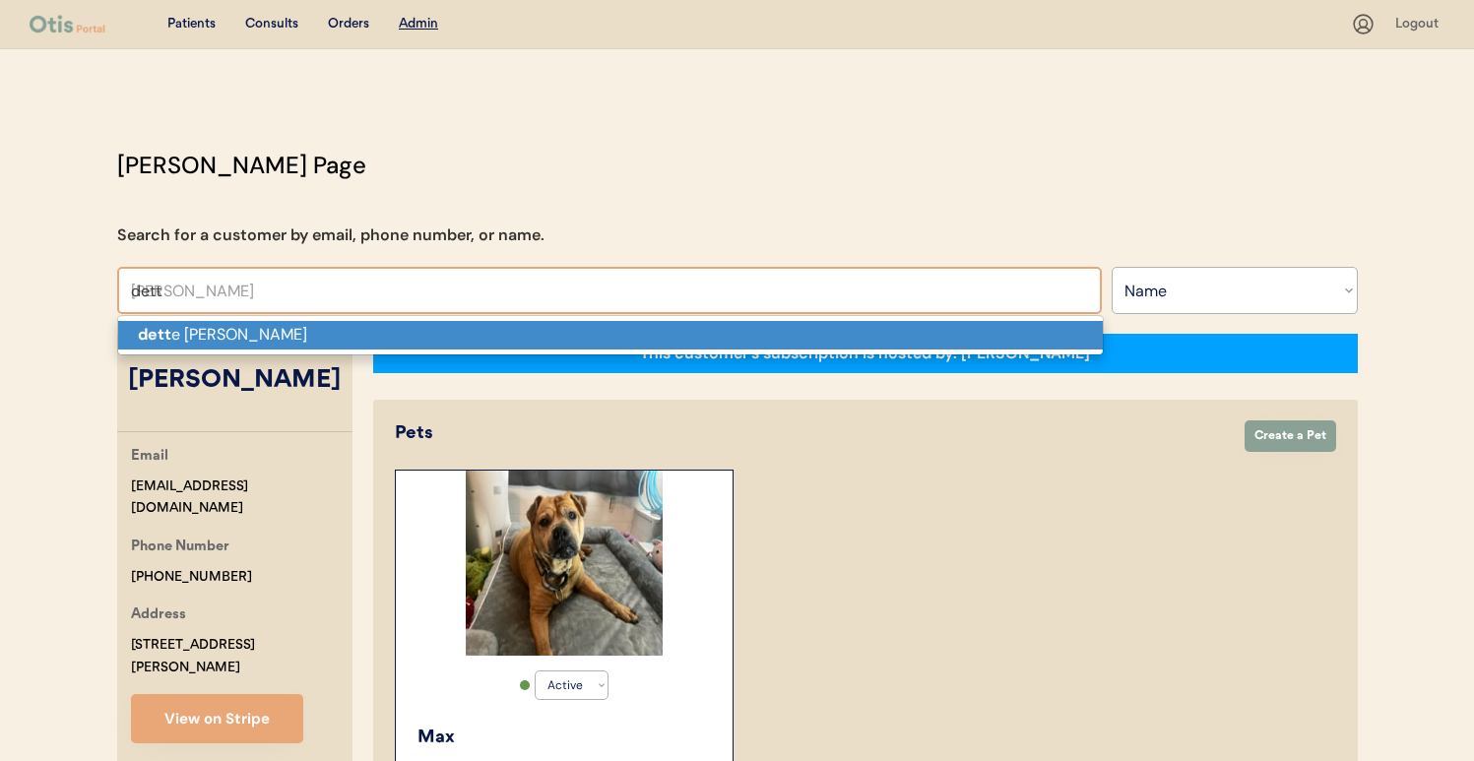
click at [426, 330] on p "dett e loucks" at bounding box center [610, 335] width 985 height 29
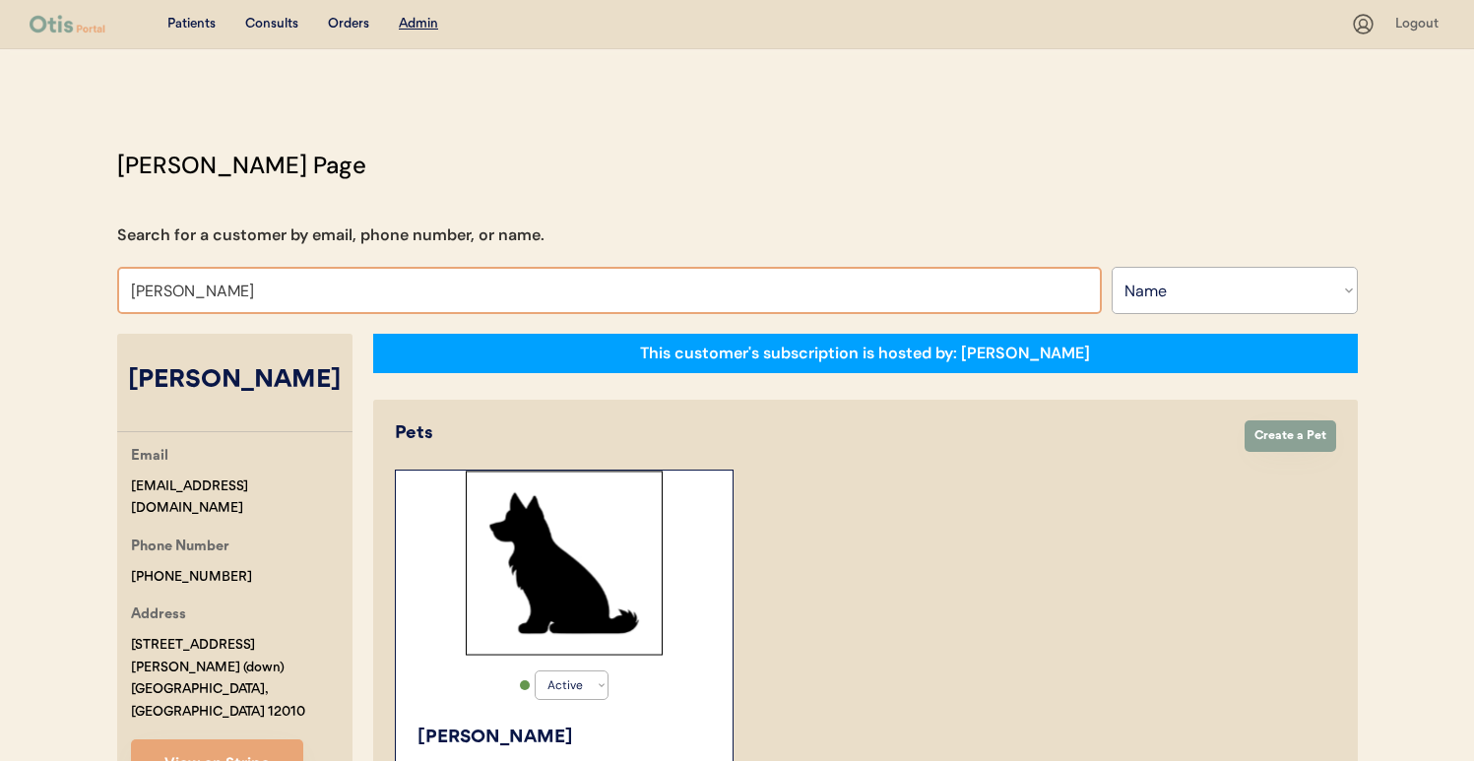
click at [582, 292] on input "dette loucks" at bounding box center [609, 290] width 985 height 47
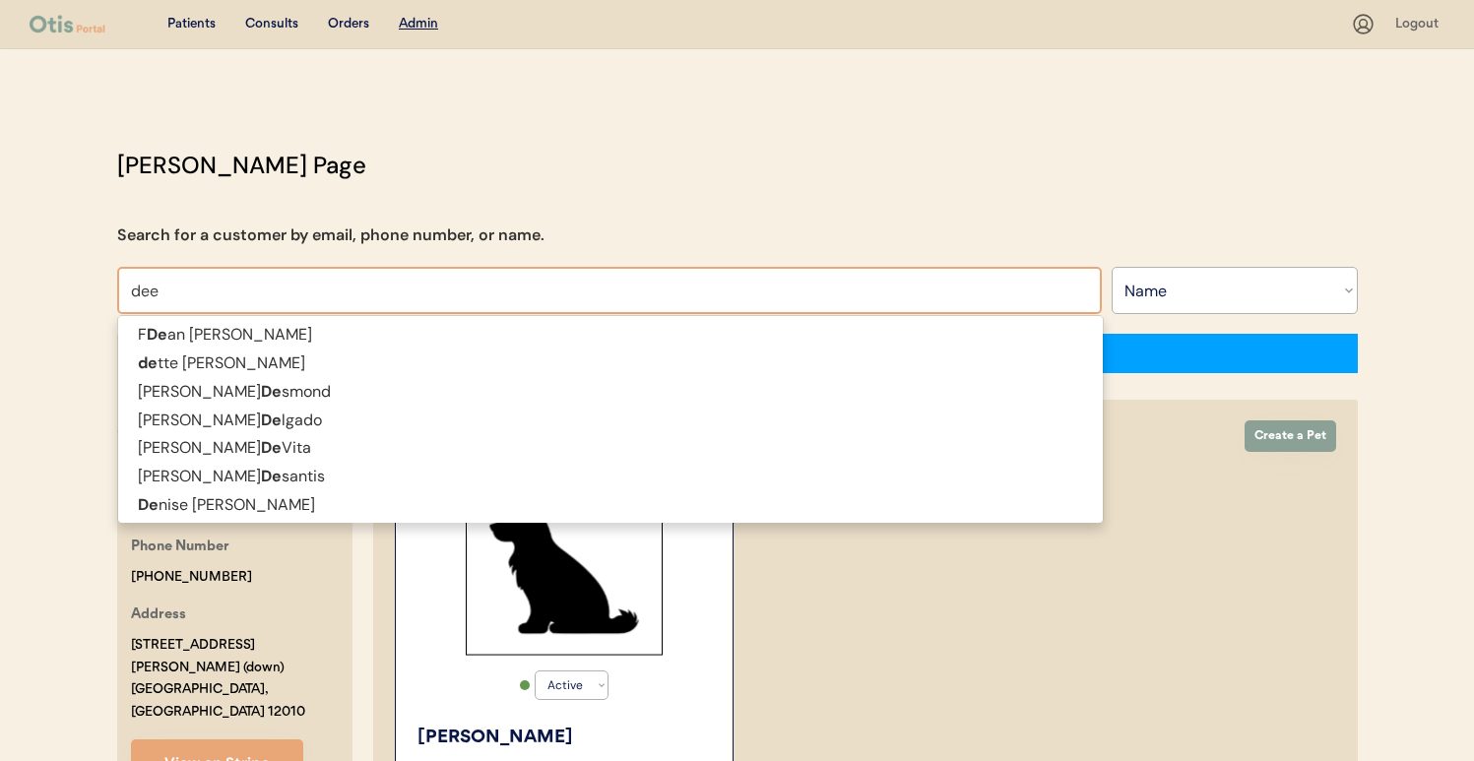
type input "deet"
type input "deetta Brown"
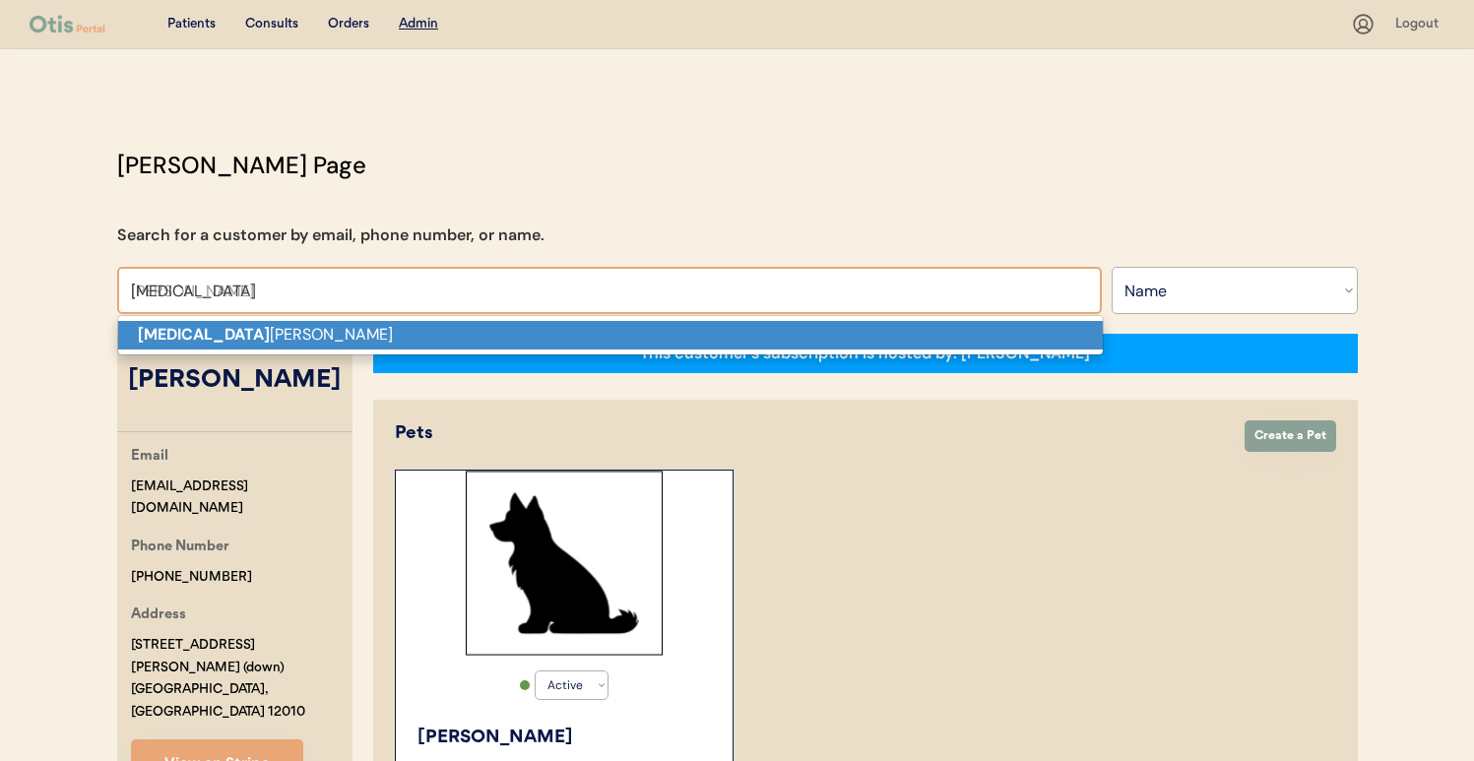
click at [568, 337] on p "DeEt ta Brown" at bounding box center [610, 335] width 985 height 29
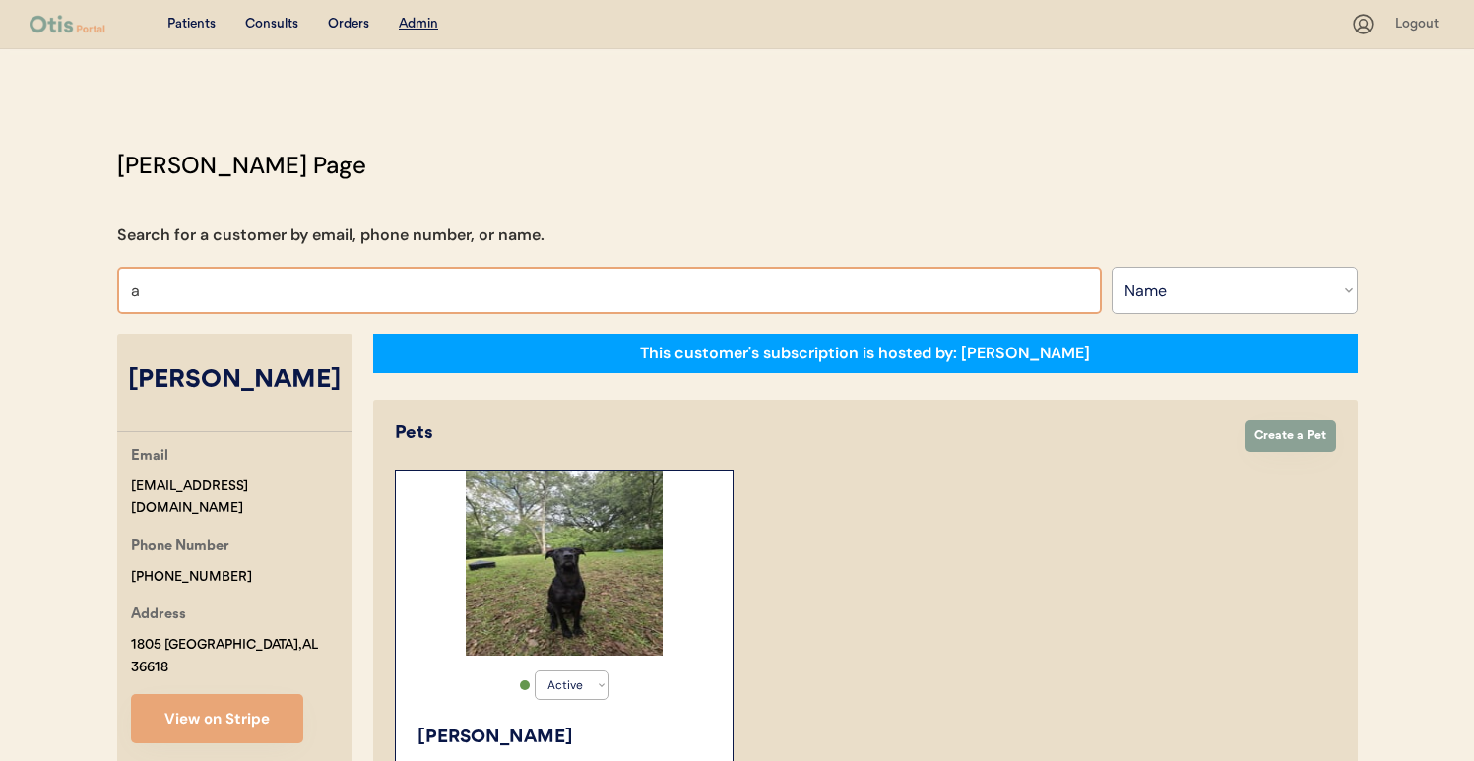
type input "am"
type input "amanda Lake"
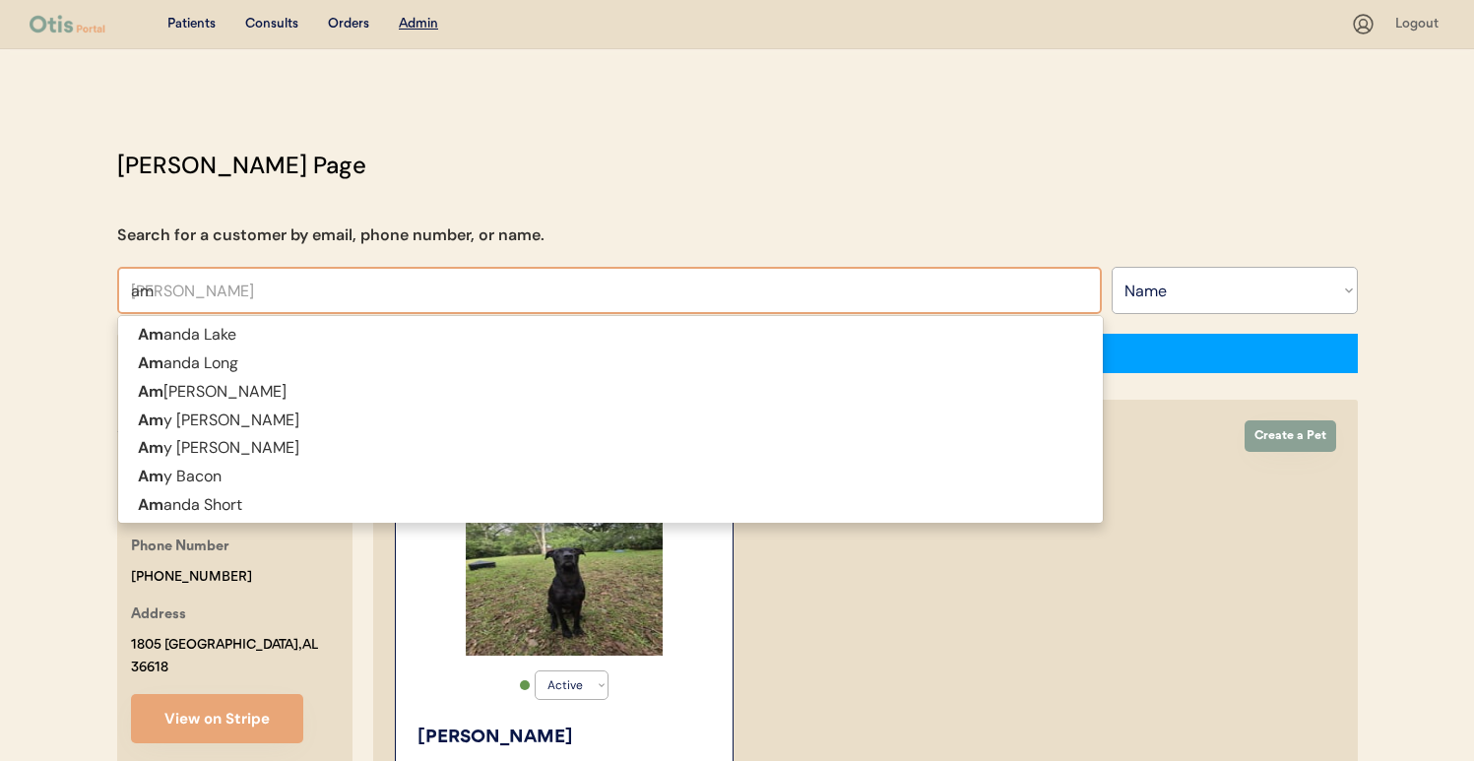
type input "a"
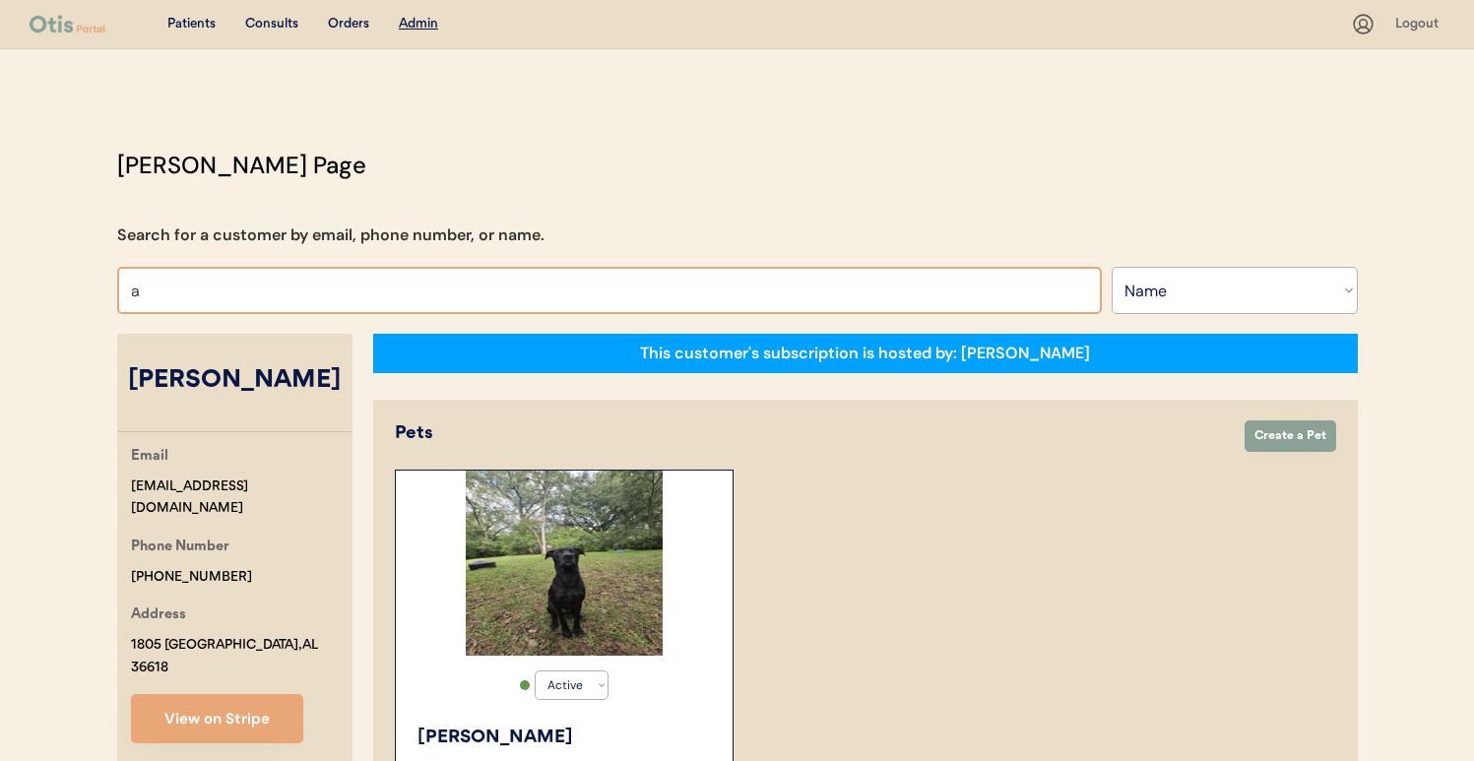
type input "an"
type input "antonio Brown"
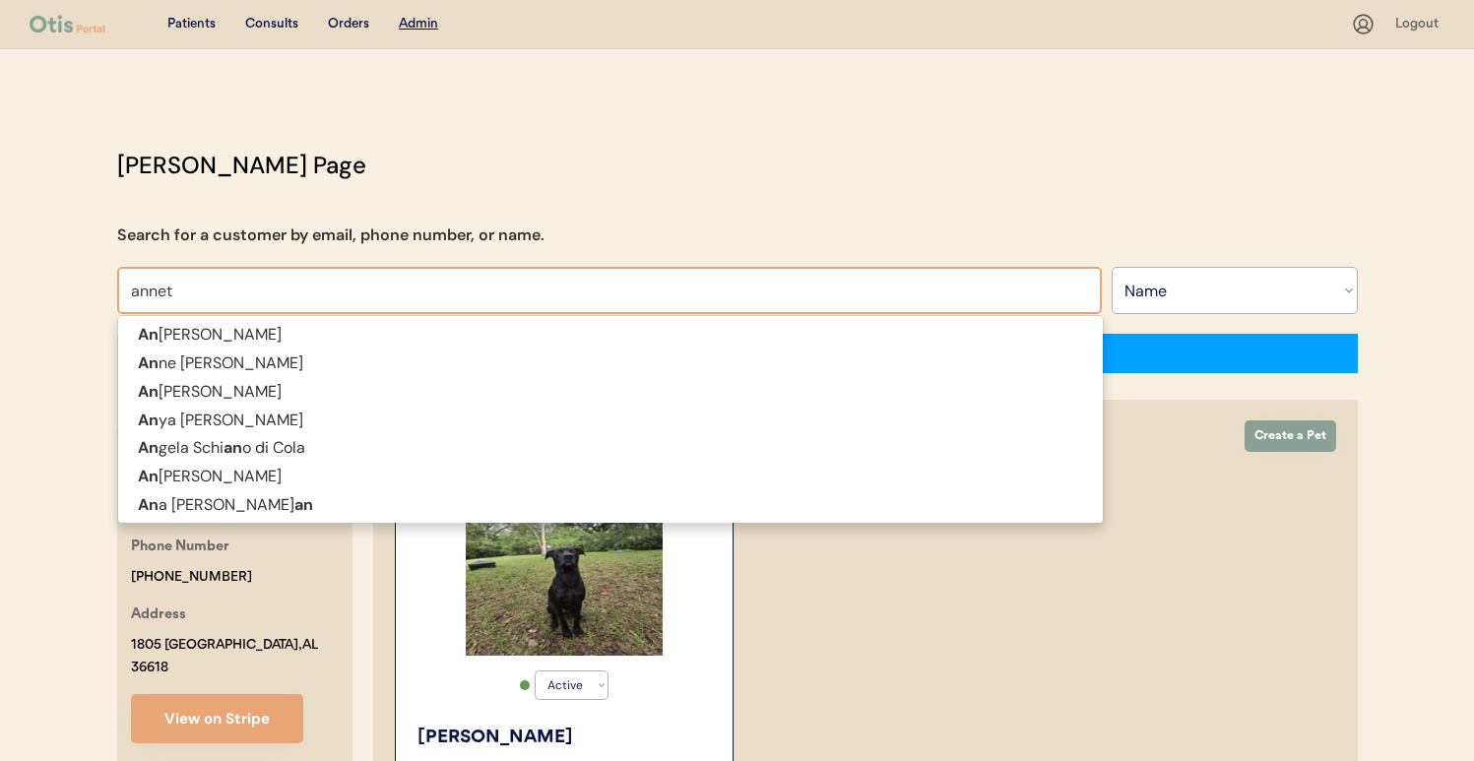
type input "annett"
type input "annette merrick"
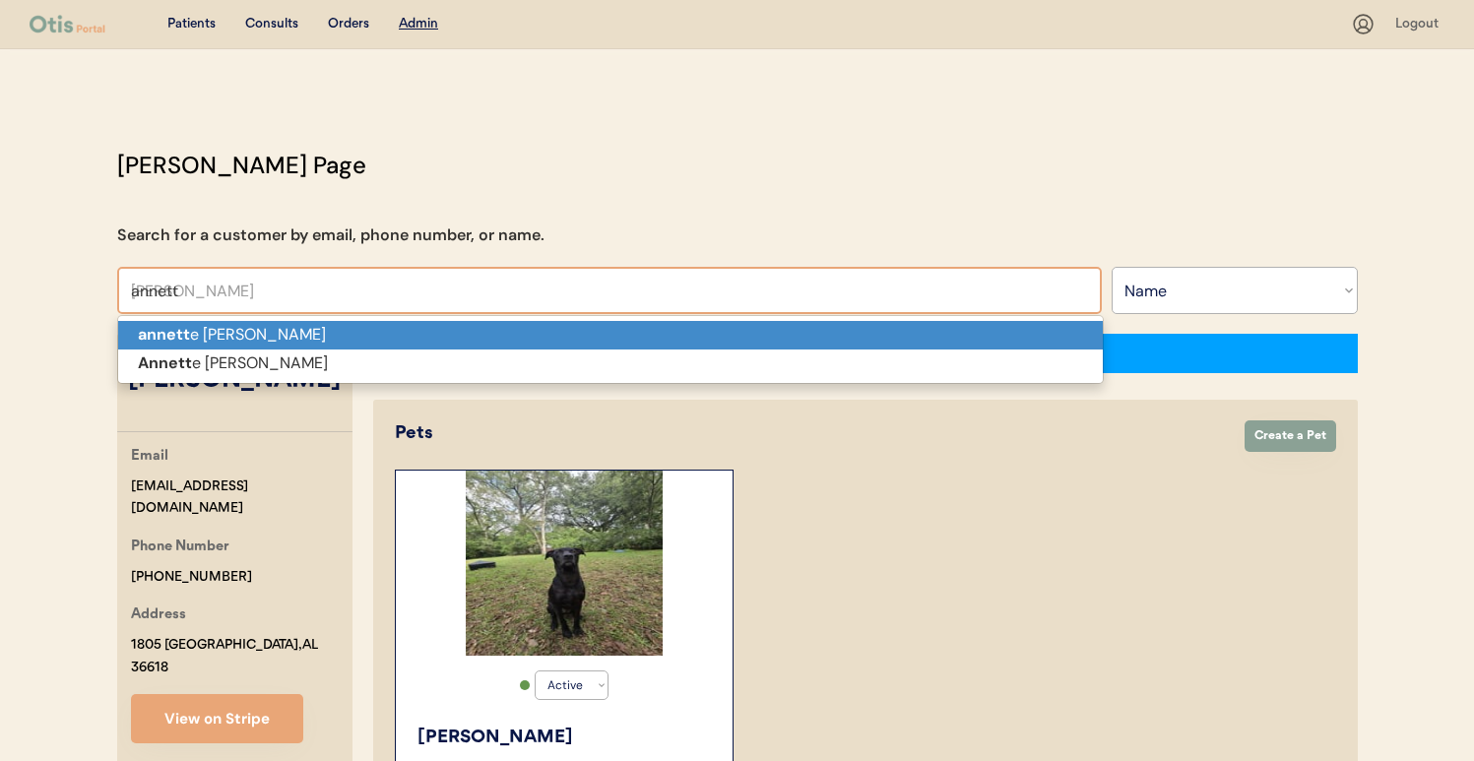
click at [366, 343] on p "annett e merrick" at bounding box center [610, 335] width 985 height 29
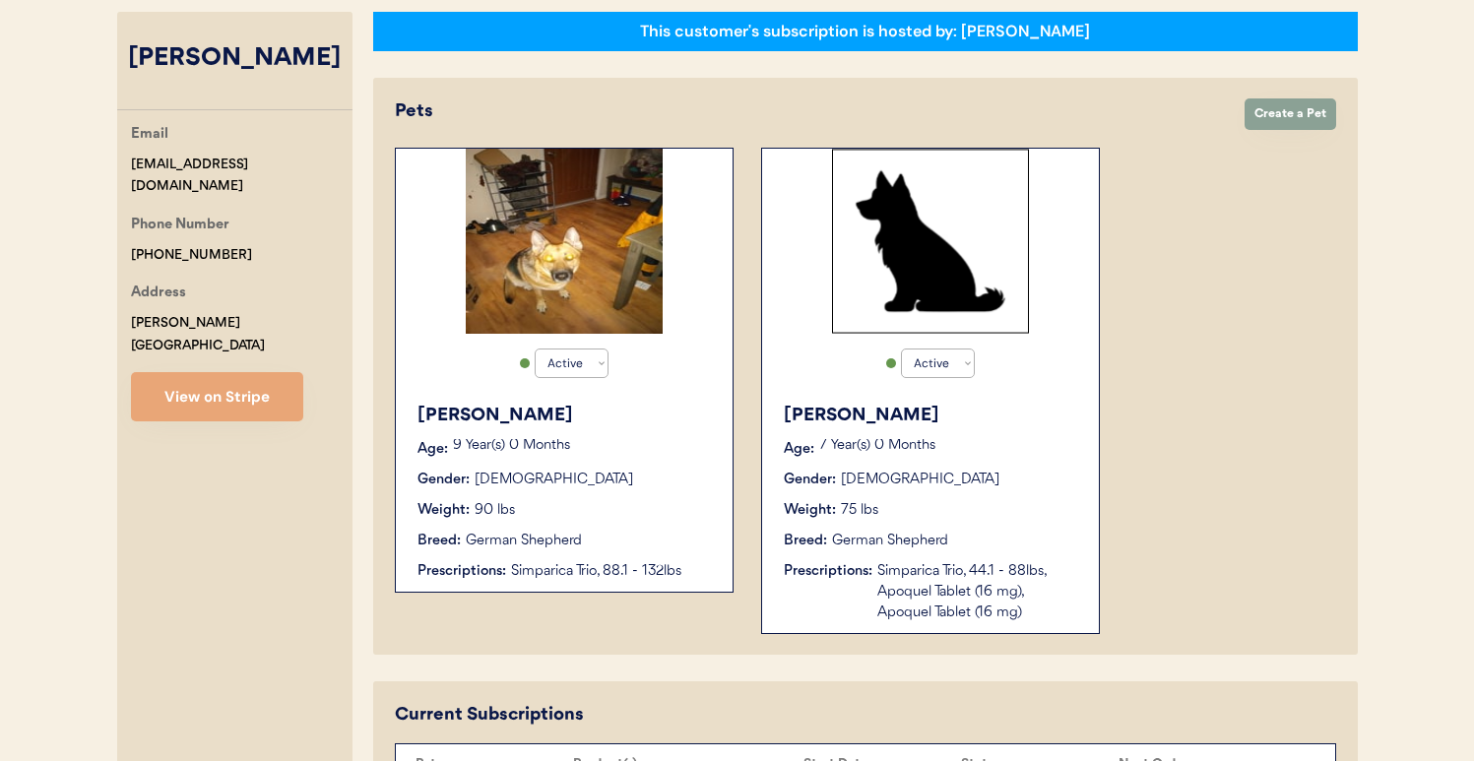
scroll to position [326, 0]
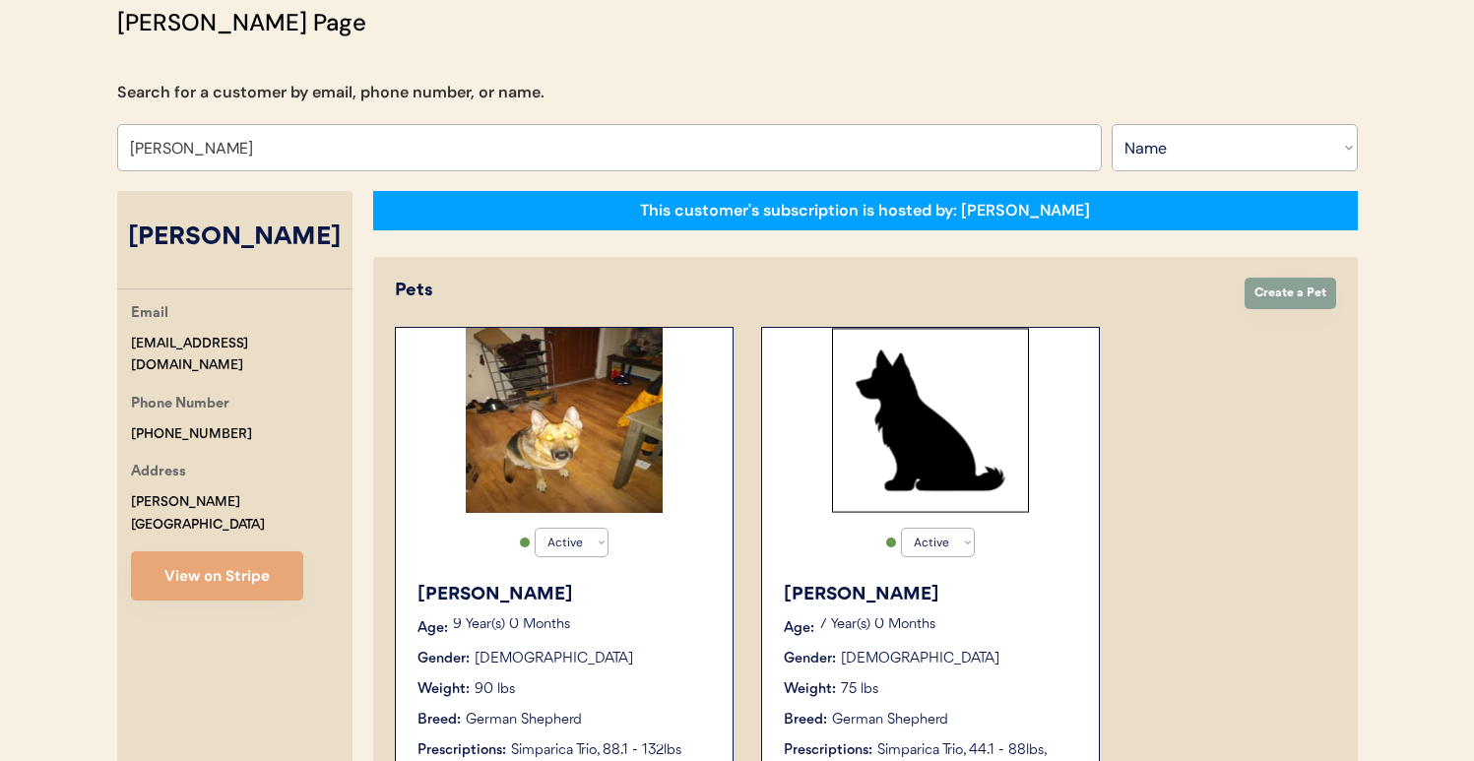
click at [537, 172] on div "Otis Admin Page Search for a customer by email, phone number, or name. annette …" at bounding box center [737, 761] width 1280 height 1512
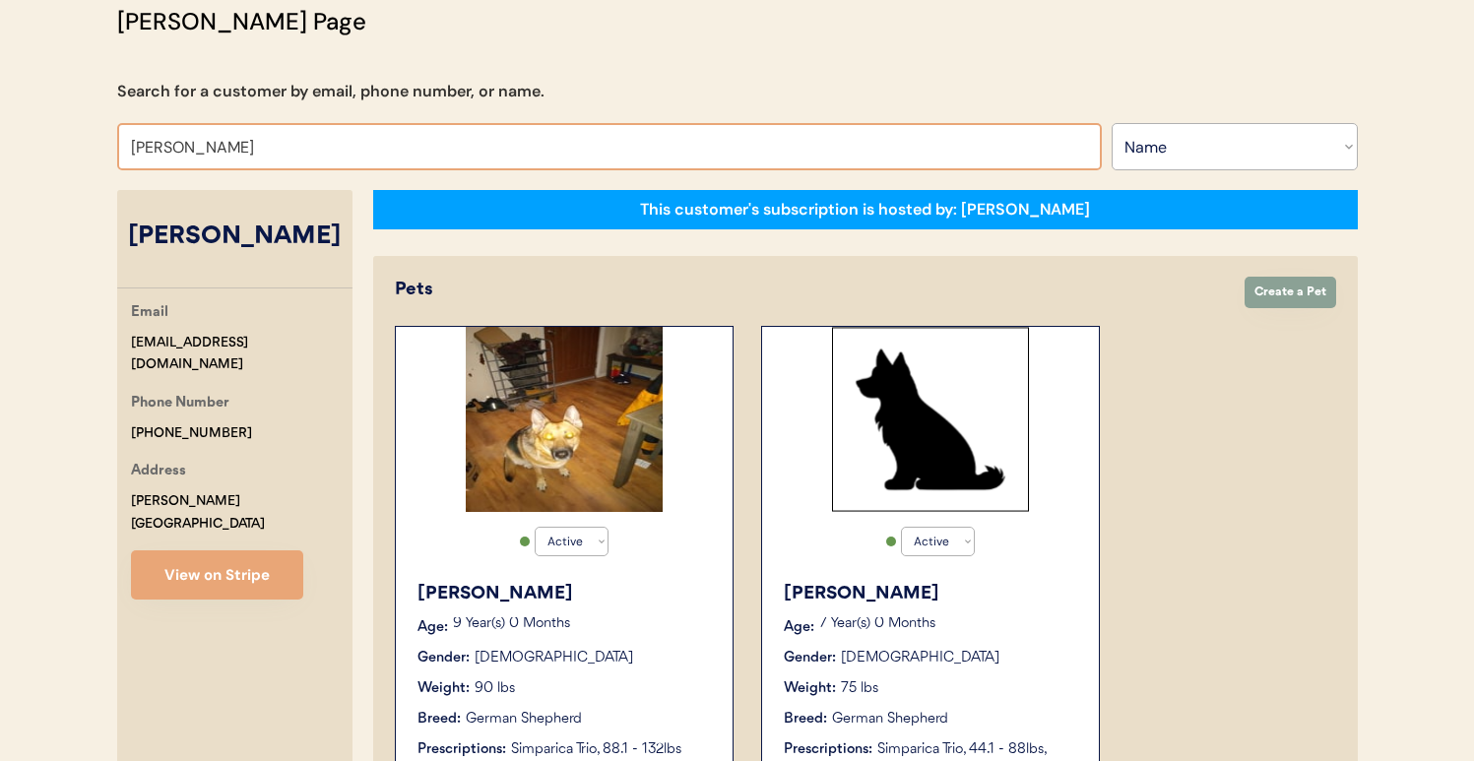
click at [538, 158] on input "annette merrick" at bounding box center [609, 146] width 985 height 47
type input "am"
type input "amanda Lake"
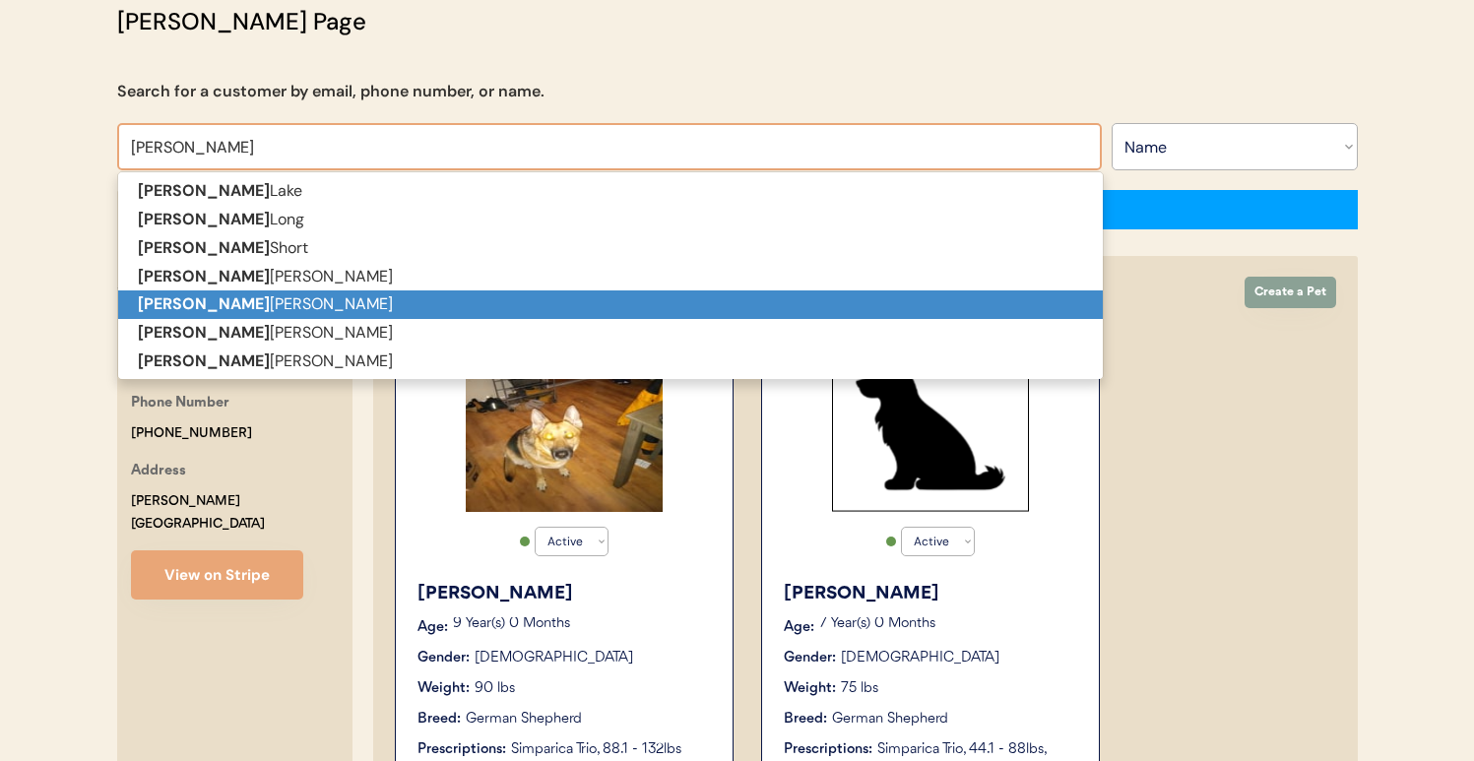
type input "amanda"
type input "amanda r"
type input "amanda rodriguez"
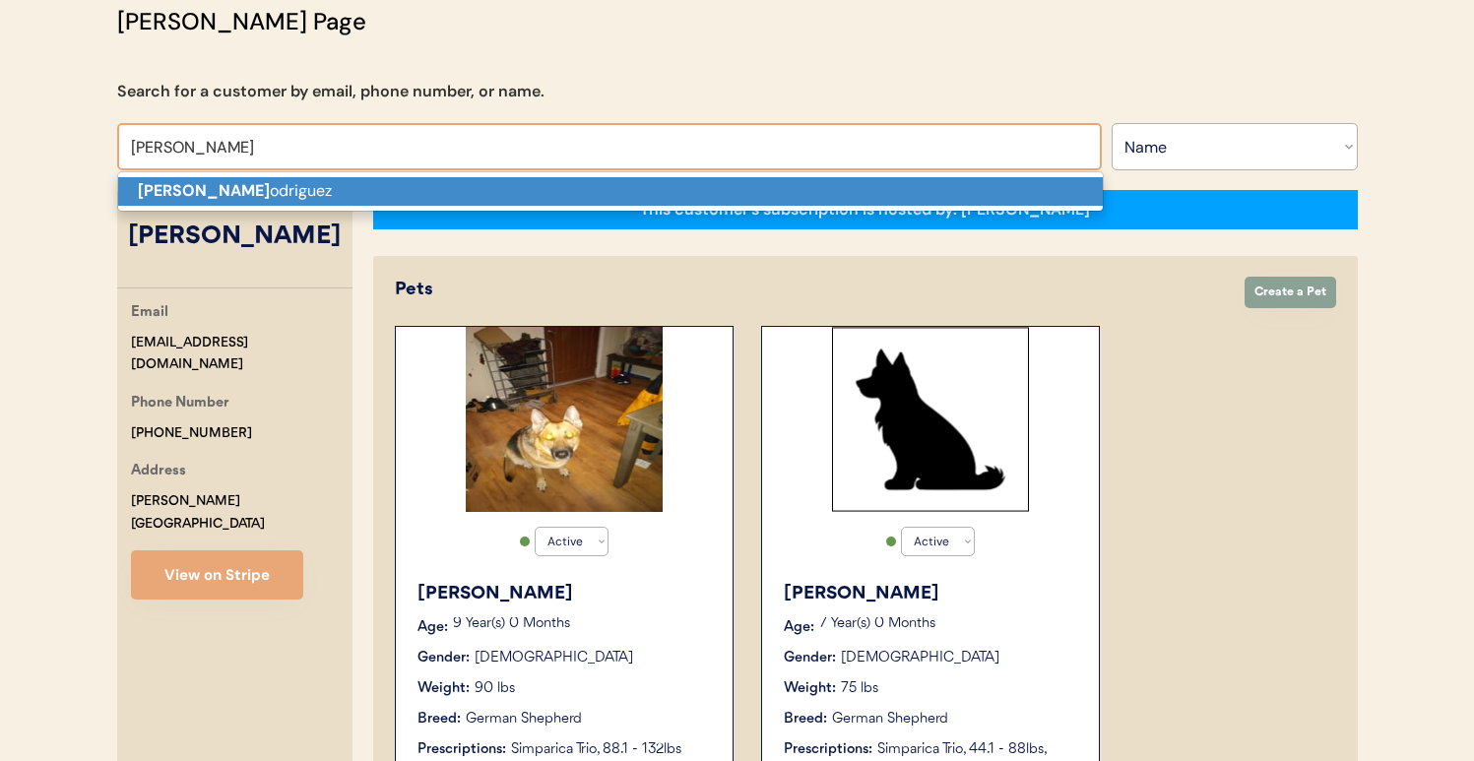
click at [507, 193] on p "Amanda R odriguez" at bounding box center [610, 191] width 985 height 29
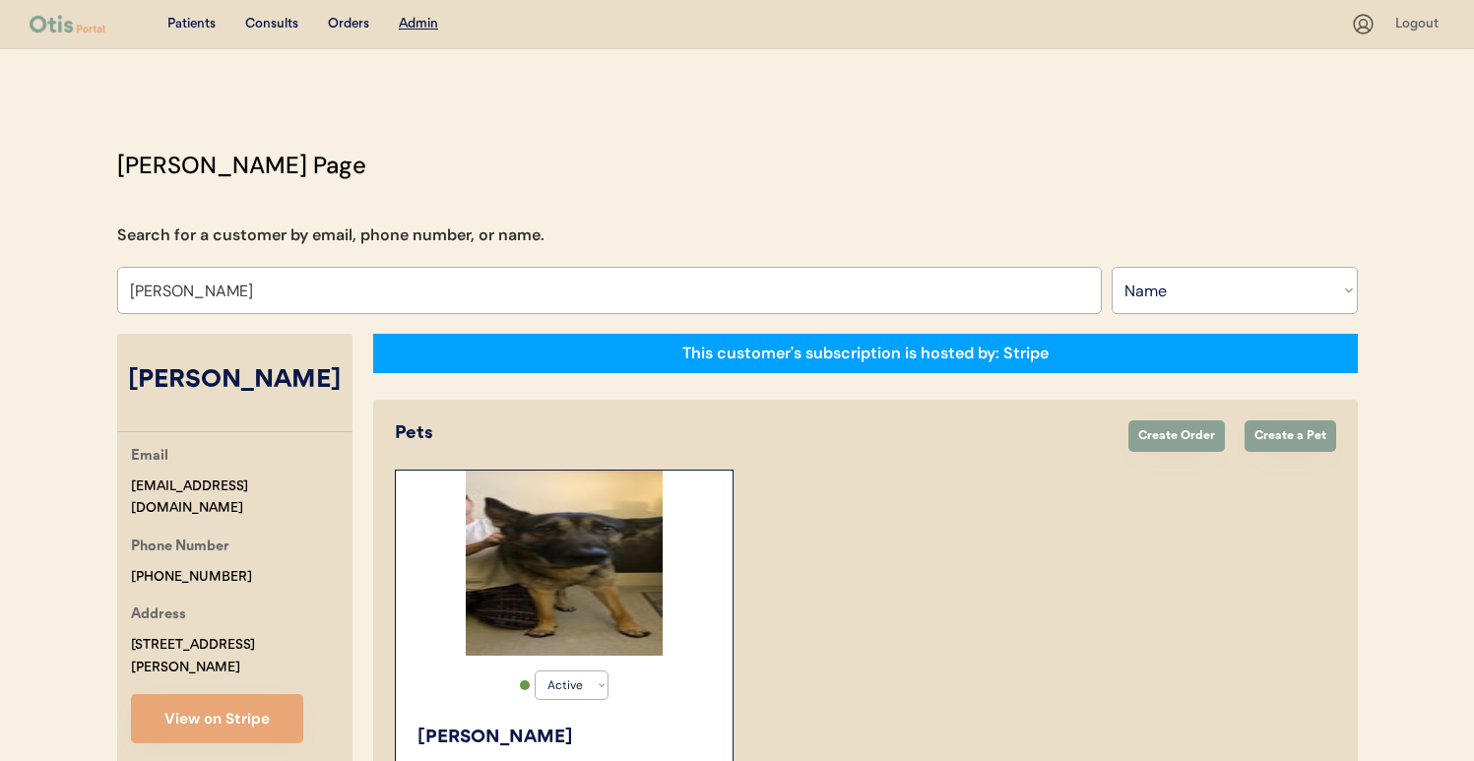
drag, startPoint x: 132, startPoint y: 487, endPoint x: 345, endPoint y: 491, distance: 212.8
click at [346, 490] on div "Email amandarodriguez0036@gmail.com" at bounding box center [242, 482] width 222 height 75
copy div "amandarodriguez0036@gmail.com"
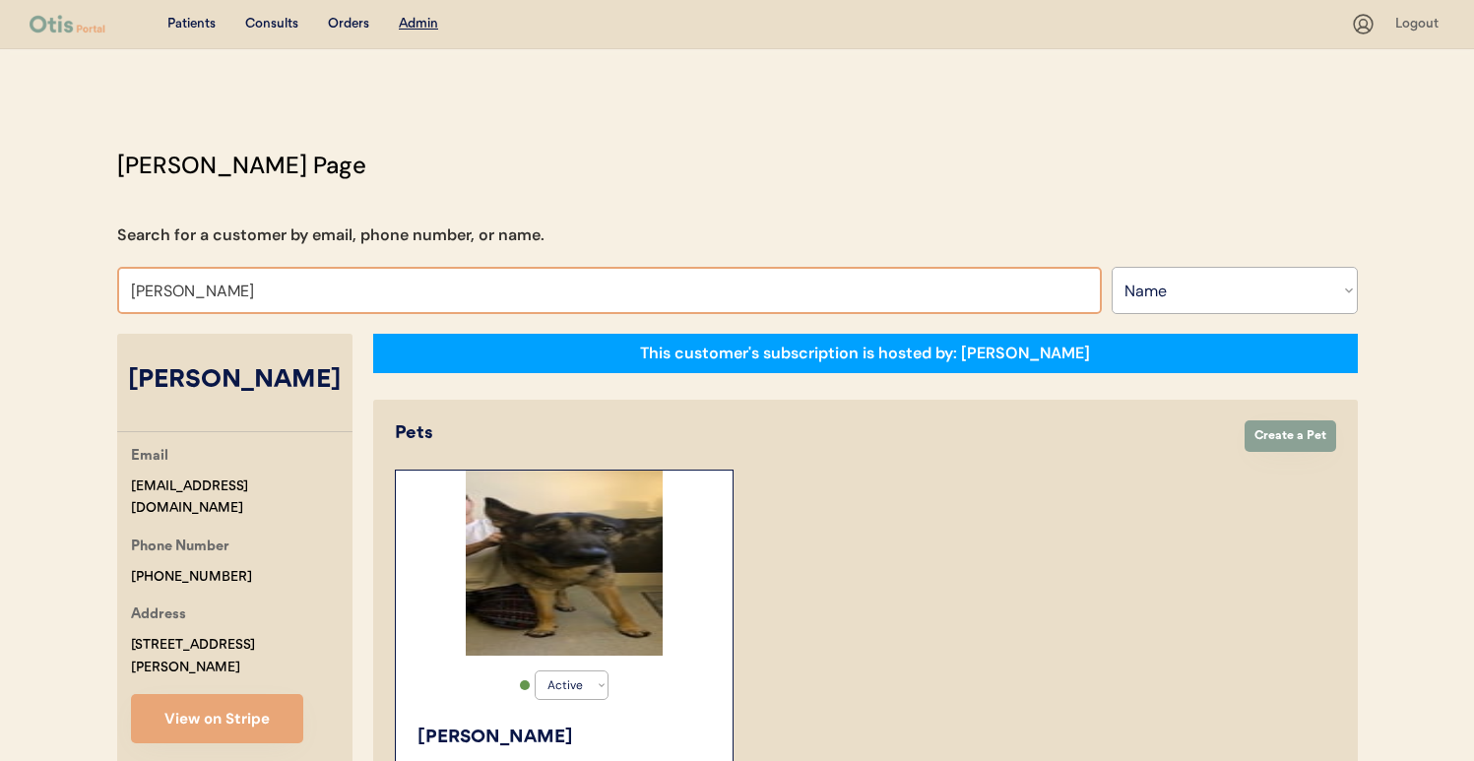
click at [364, 278] on input "Amanda Rodriguez" at bounding box center [609, 290] width 985 height 47
type input "am"
type input "amanda Lake"
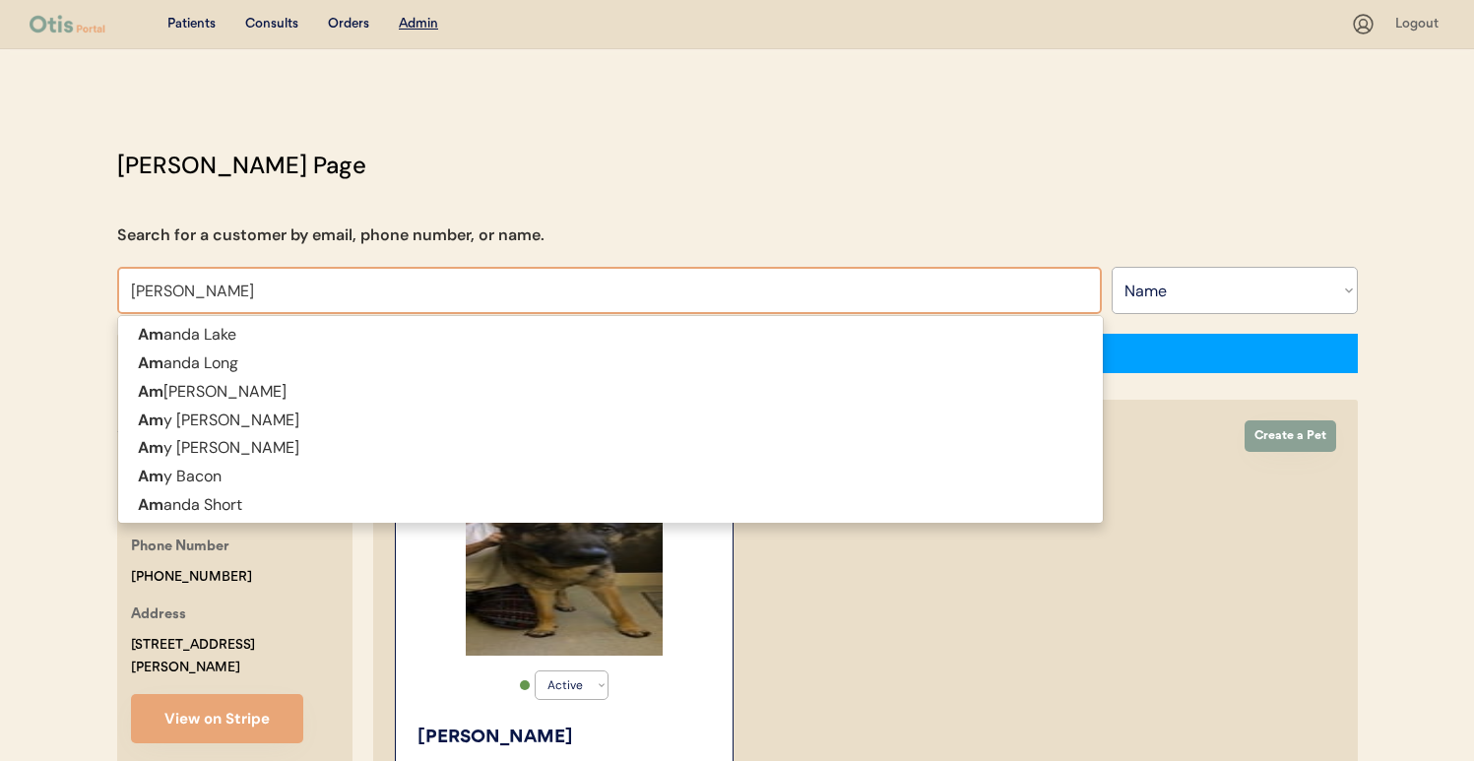
type input "amber morga"
type input "amber morgan"
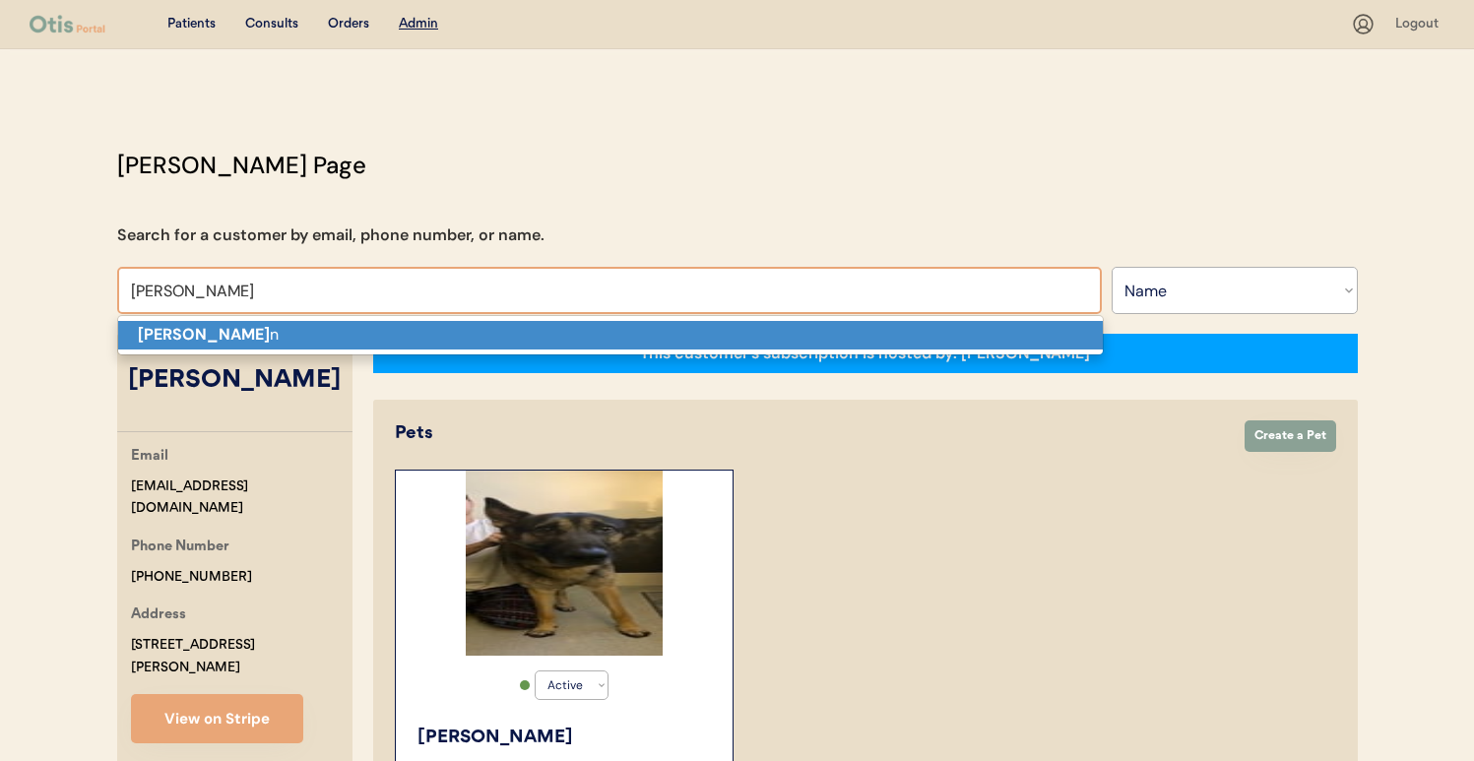
click at [410, 330] on p "Amber Morga n" at bounding box center [610, 335] width 985 height 29
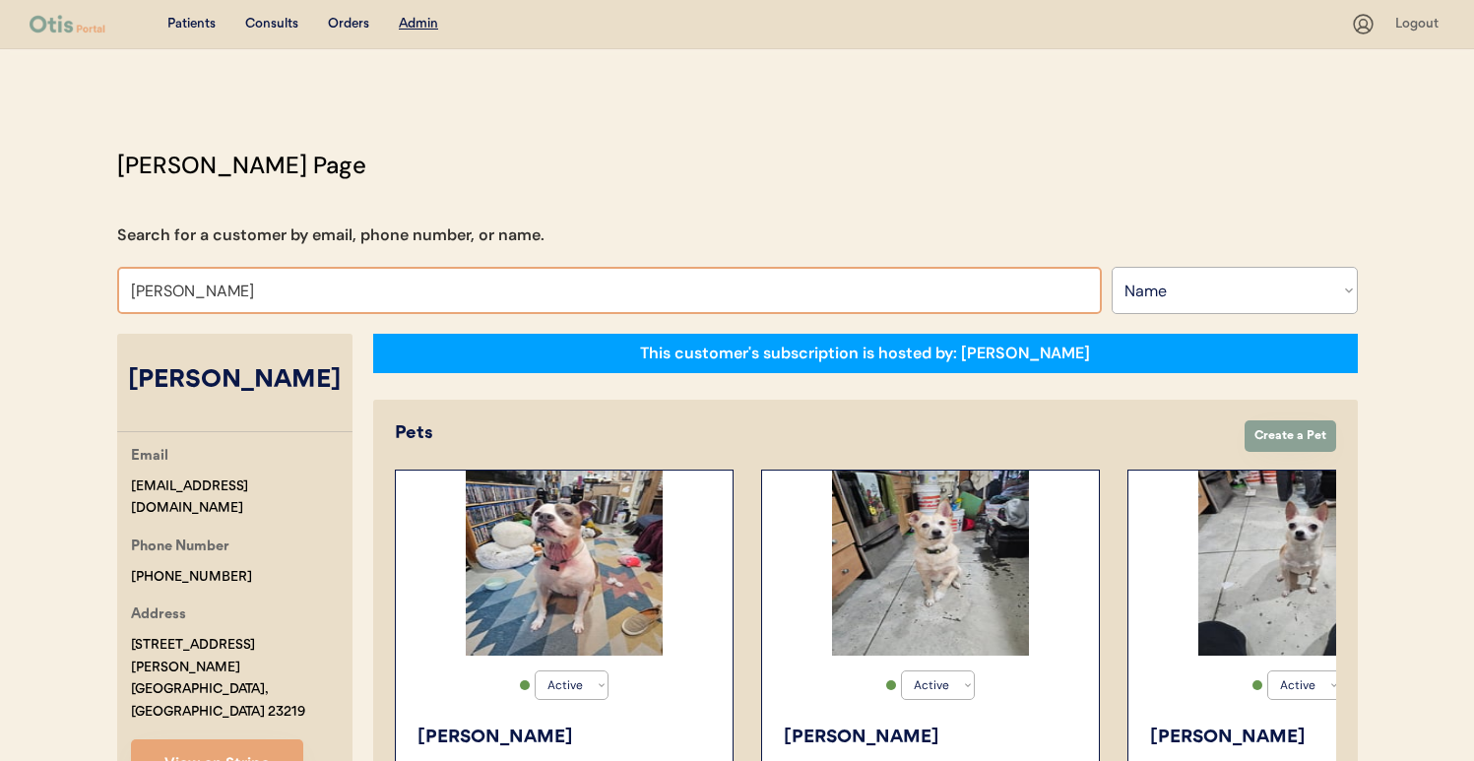
click at [399, 280] on input "Amber Morgan" at bounding box center [609, 290] width 985 height 47
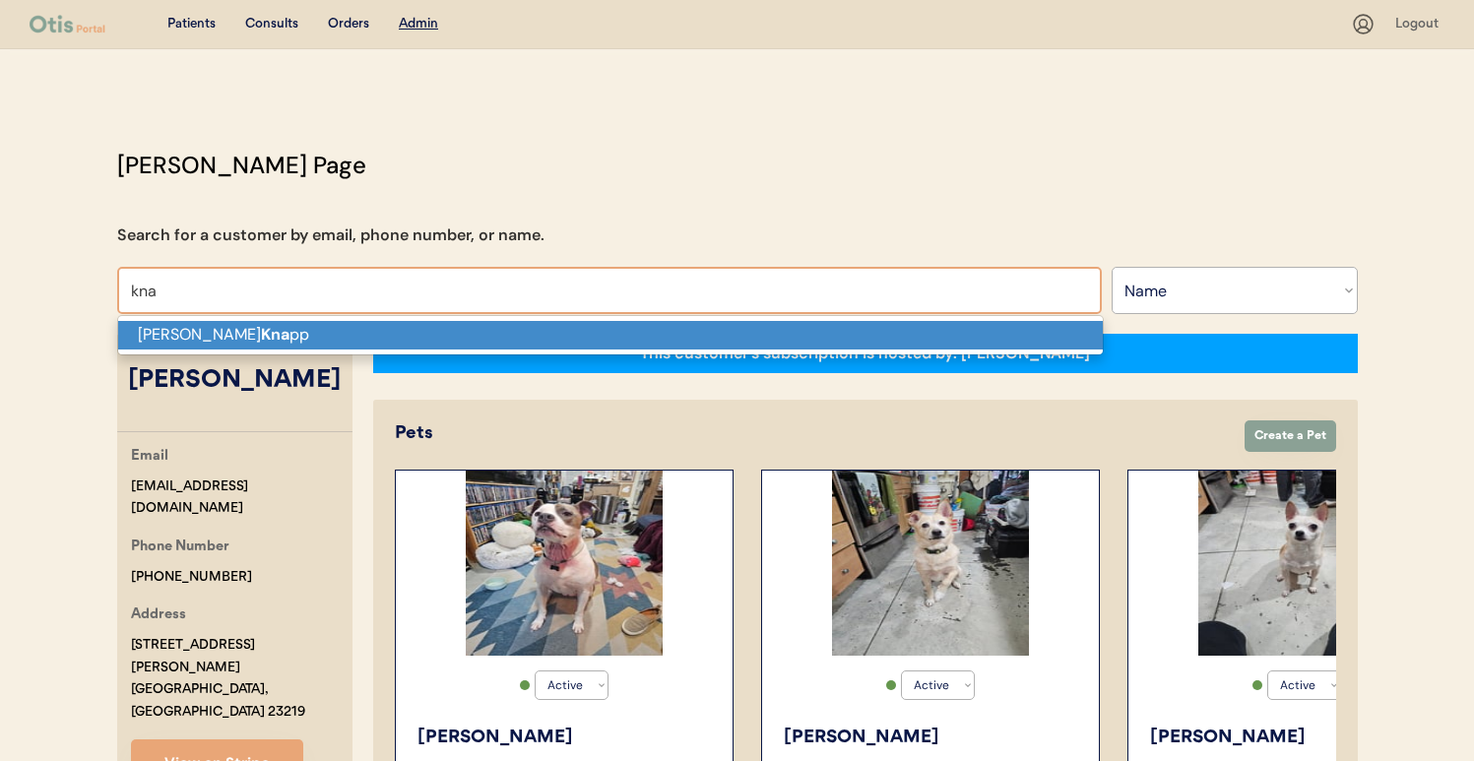
click at [409, 338] on p "Andrea L Kna pp" at bounding box center [610, 335] width 985 height 29
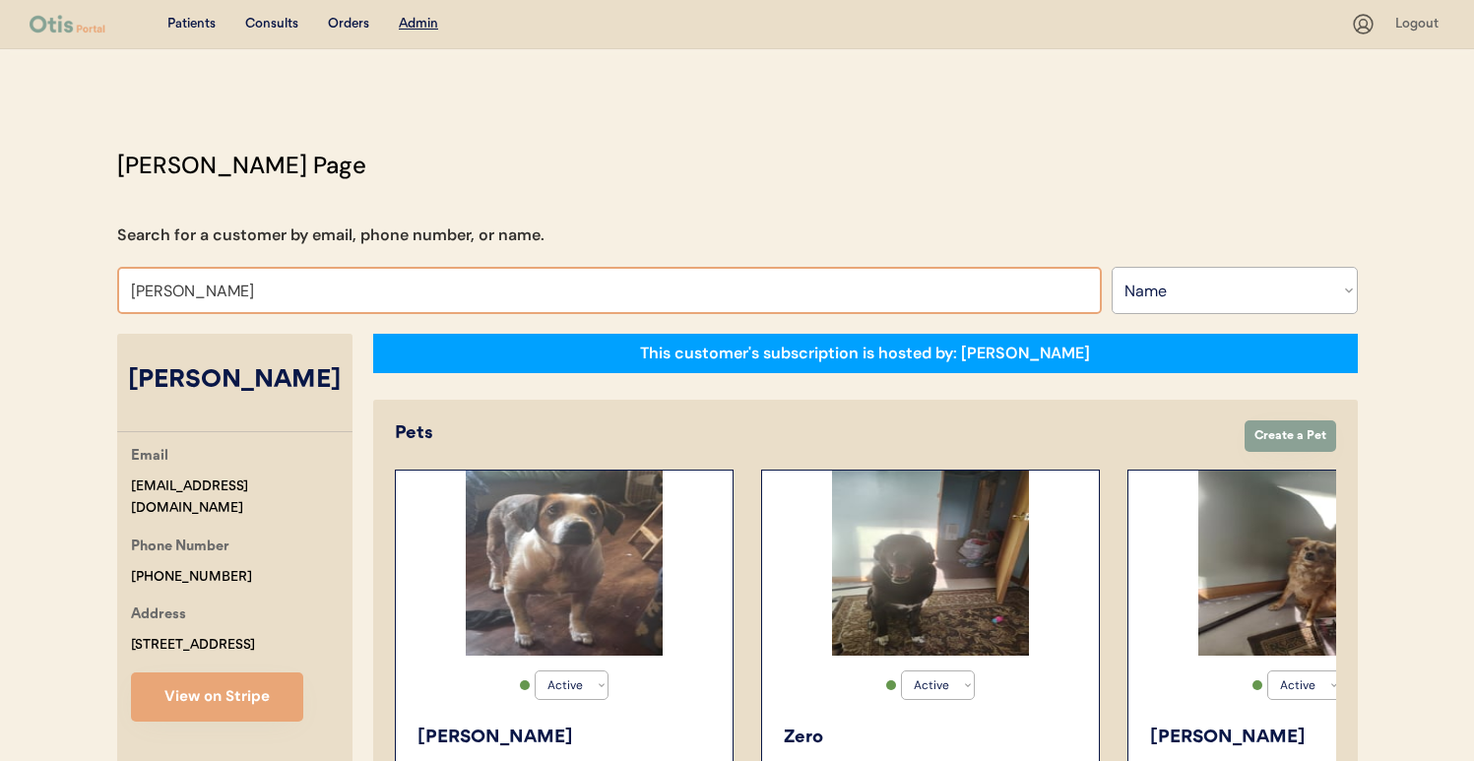
click at [439, 280] on input "Andrea L Knapp" at bounding box center [609, 290] width 985 height 47
type input "con"
type input "connor Barnaby"
type input "cone"
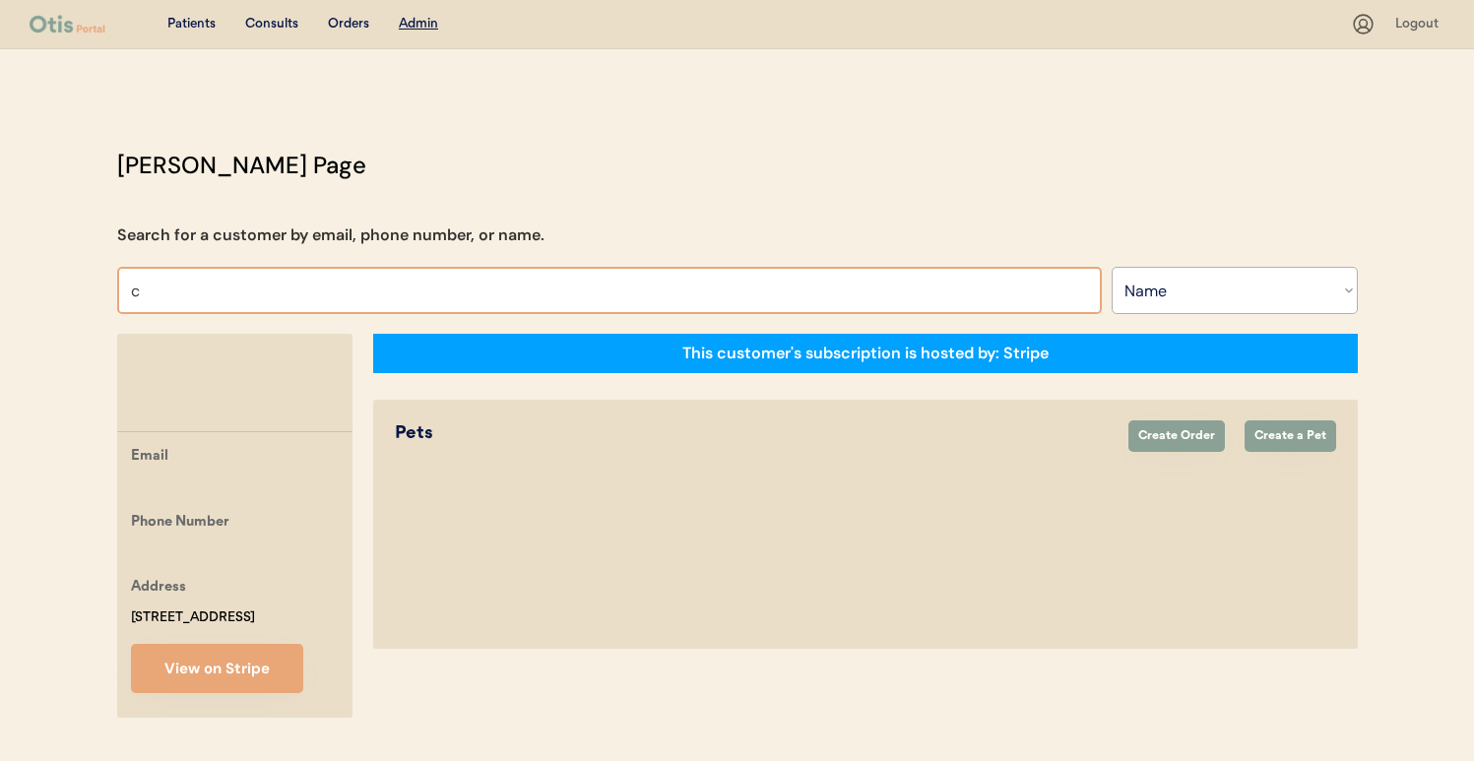
type input "co"
type input "connor Barnaby"
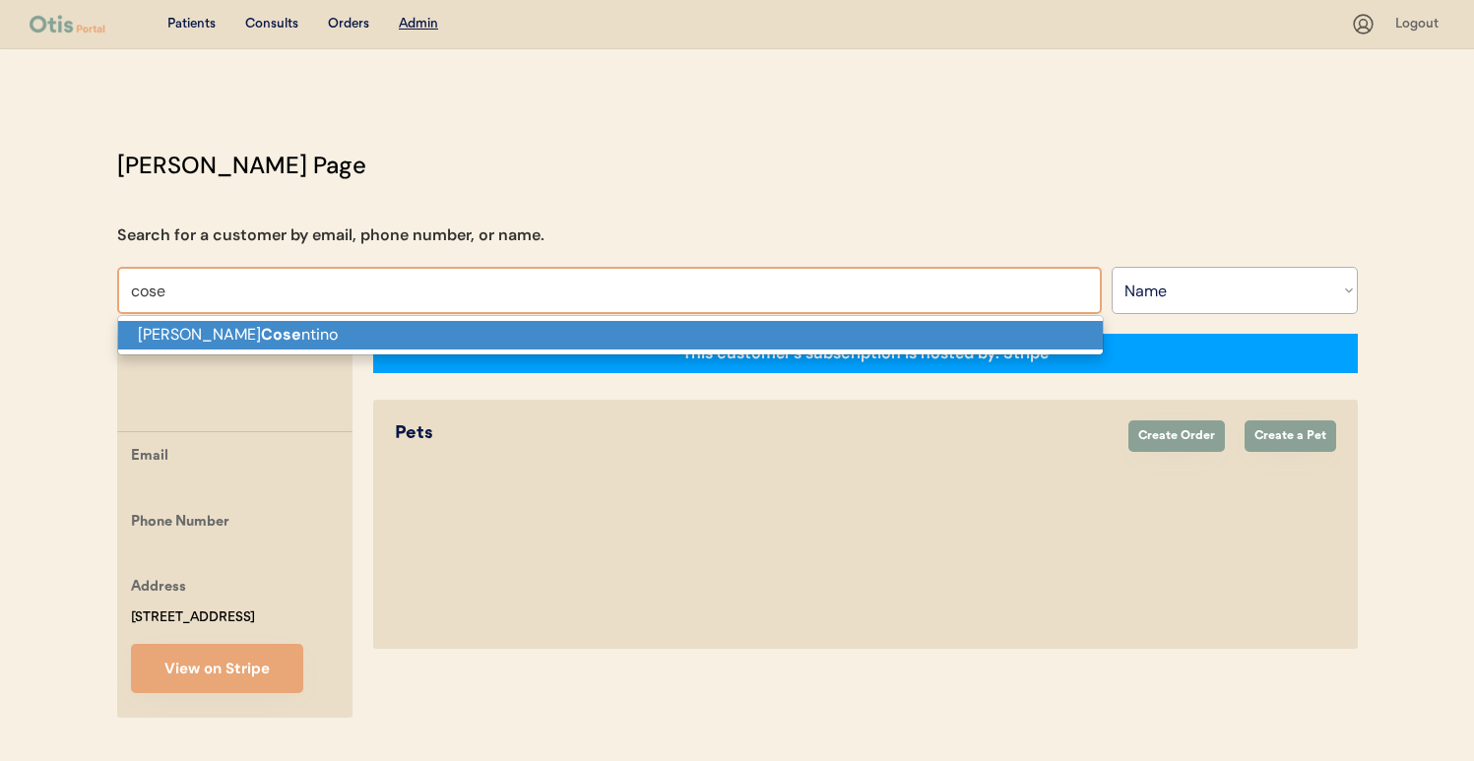
click at [250, 325] on p "Amy Cose ntino" at bounding box center [610, 335] width 985 height 29
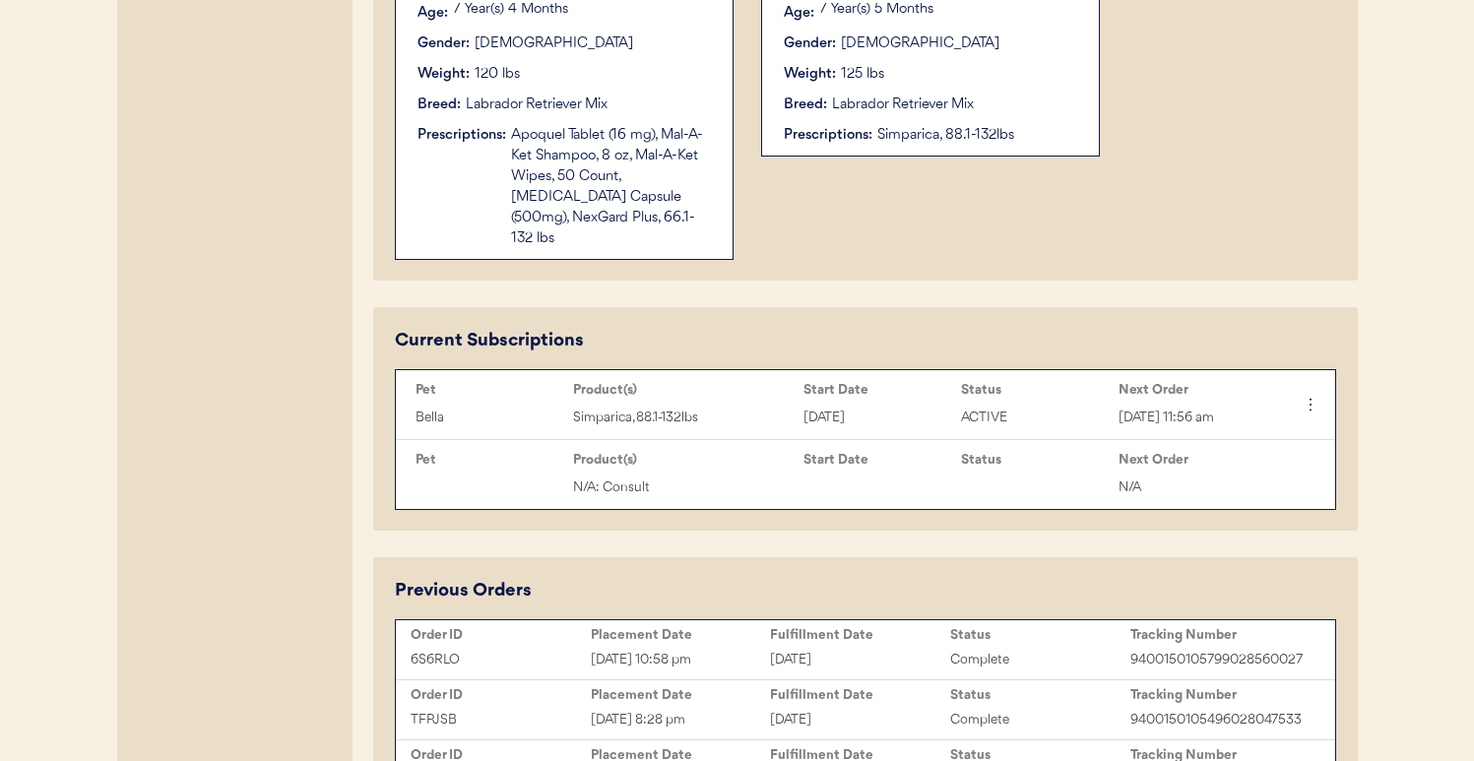
scroll to position [293, 0]
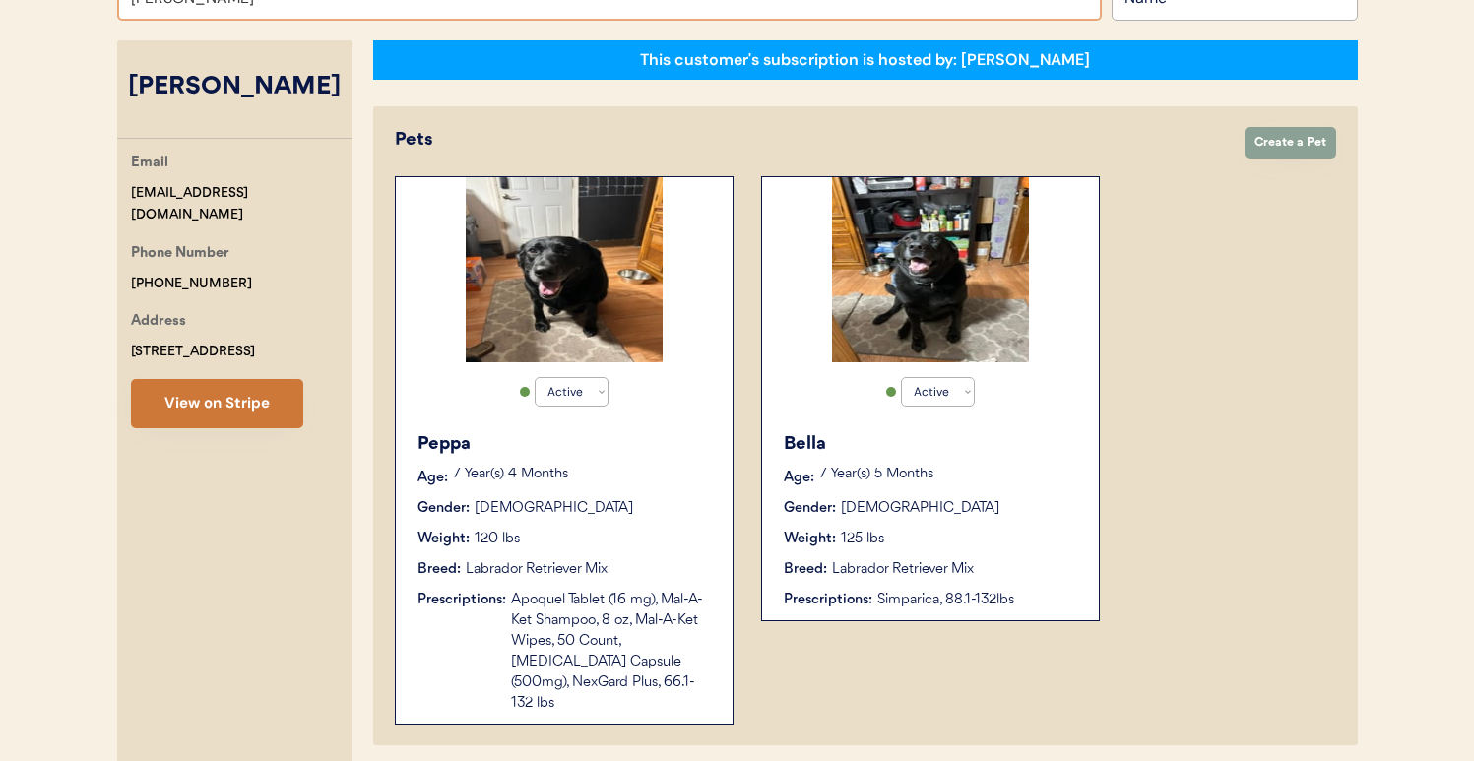
click at [295, 423] on button "View on Stripe" at bounding box center [217, 403] width 172 height 49
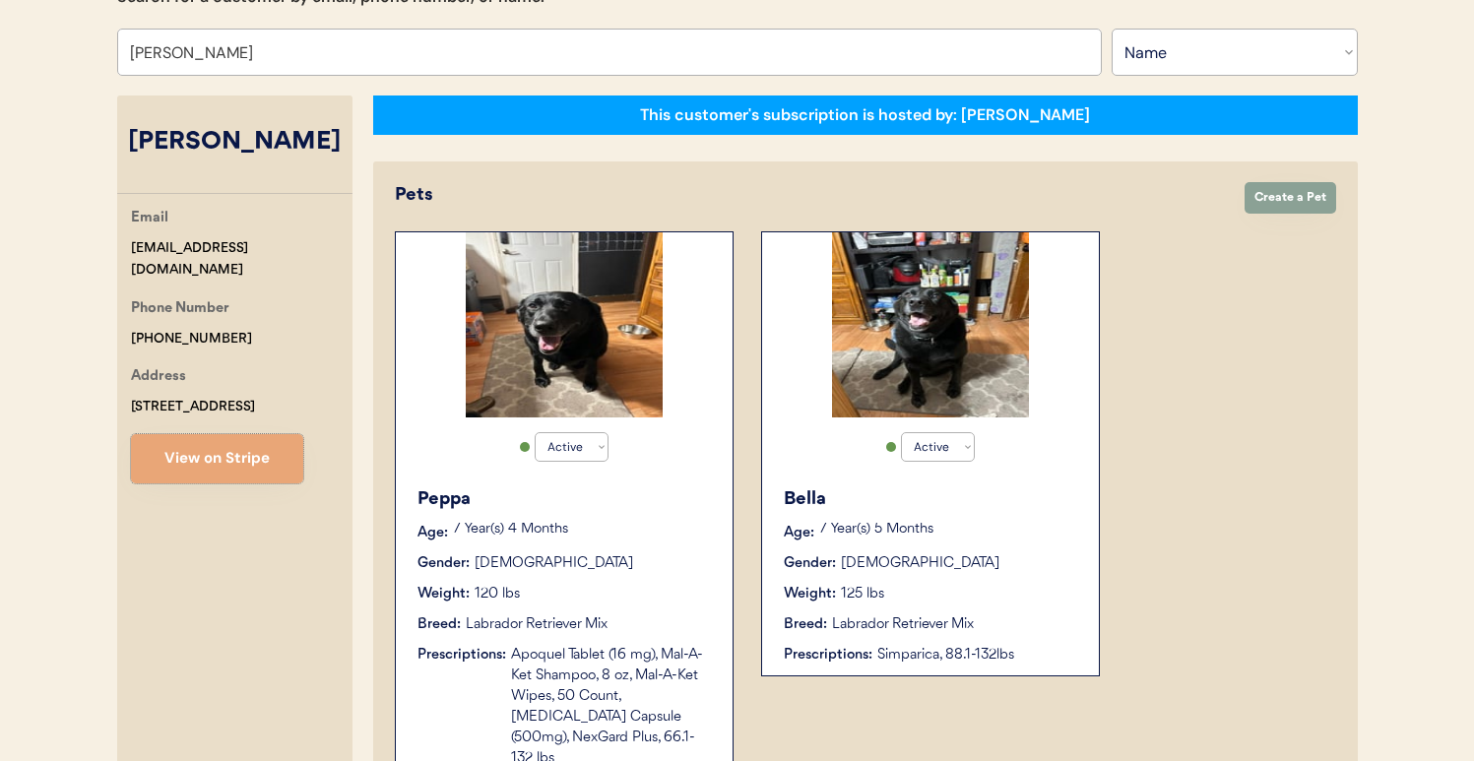
scroll to position [115, 0]
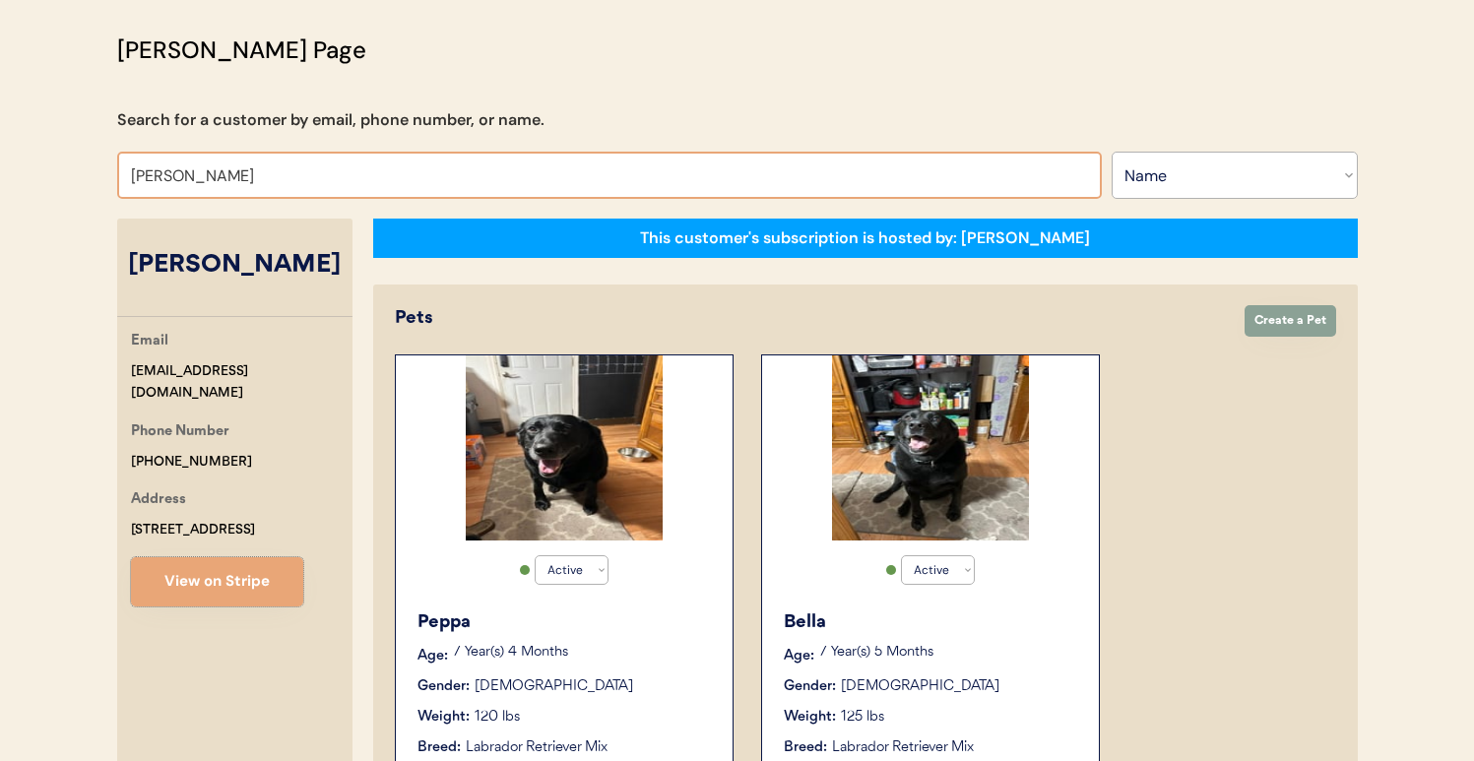
click at [349, 177] on input "Amy Cosentino" at bounding box center [609, 175] width 985 height 47
type input "deett"
type input "deetta Brown"
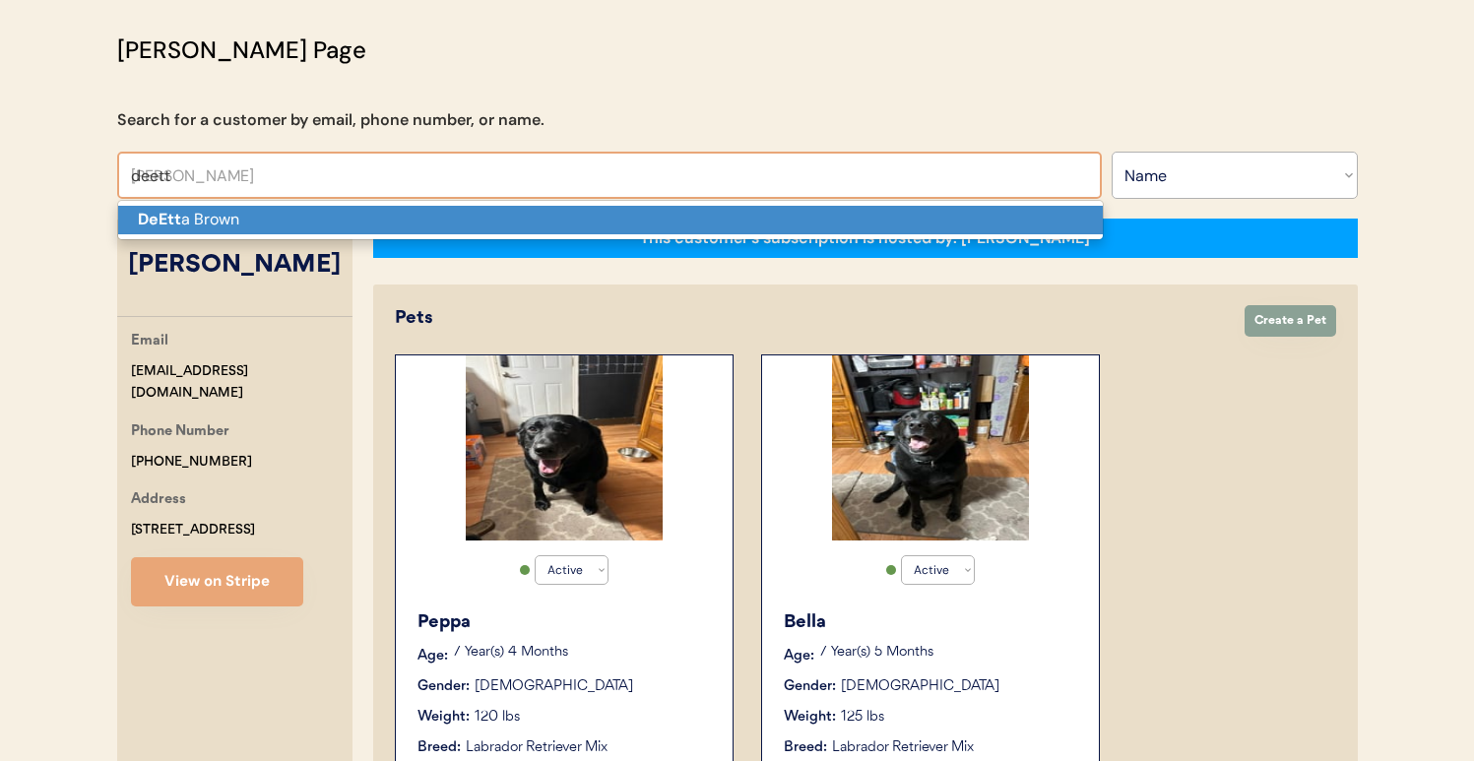
click at [334, 227] on p "DeEtt a Brown" at bounding box center [610, 220] width 985 height 29
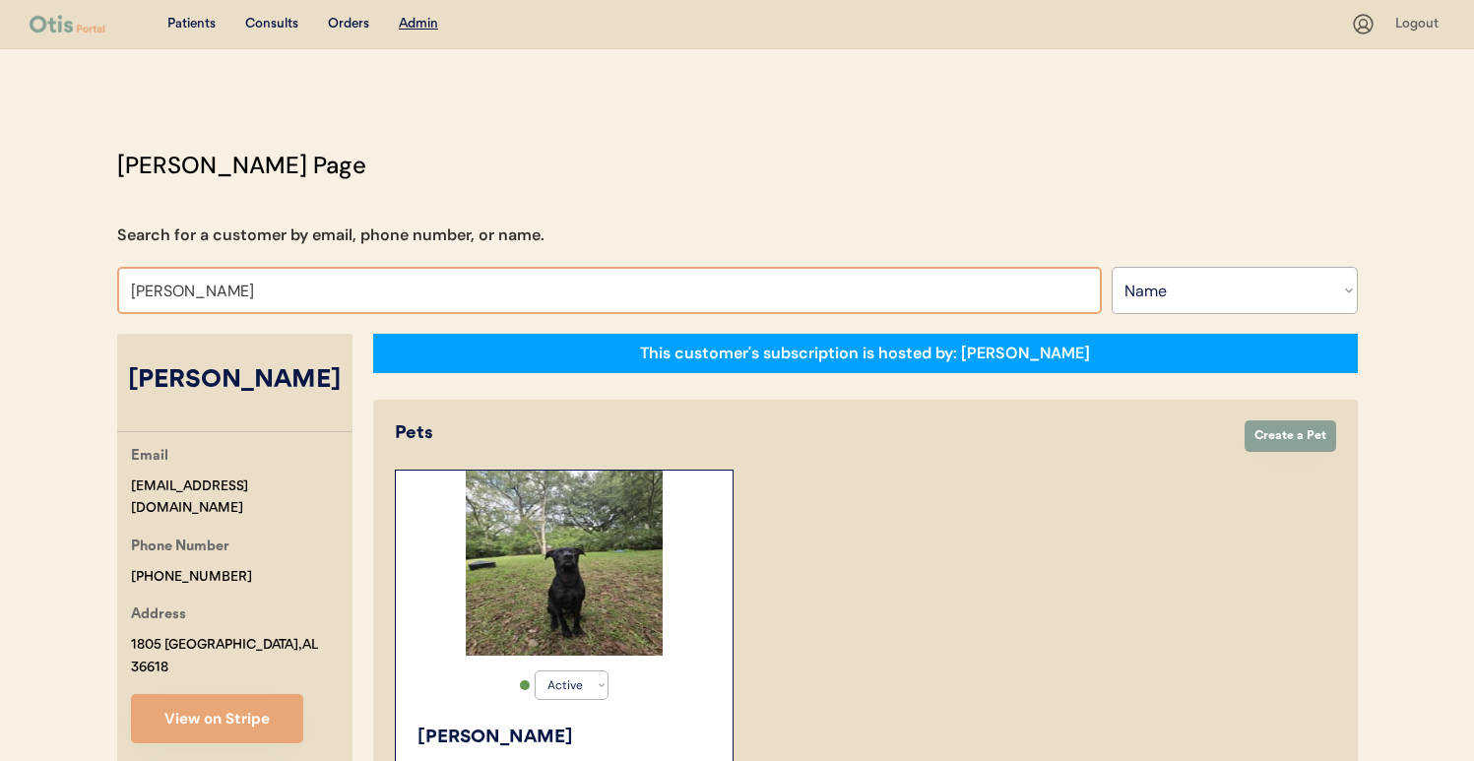
click at [429, 300] on input "DeEtta Brown" at bounding box center [609, 290] width 985 height 47
paste input "southernrootsfarmva@gmail.com"
type input "southernrootsfarmva@gmail.com"
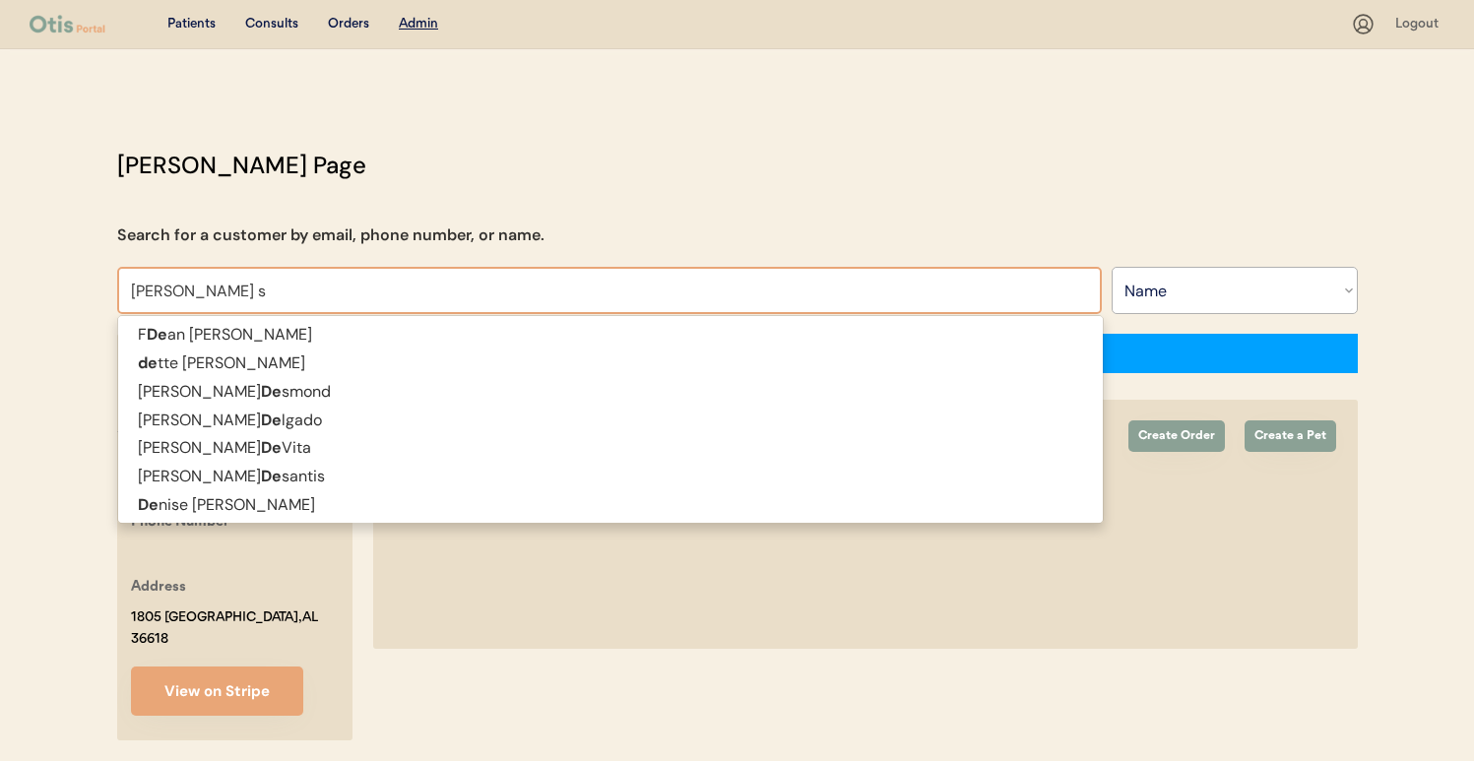
type input "debra sl"
type input "debra sloughter"
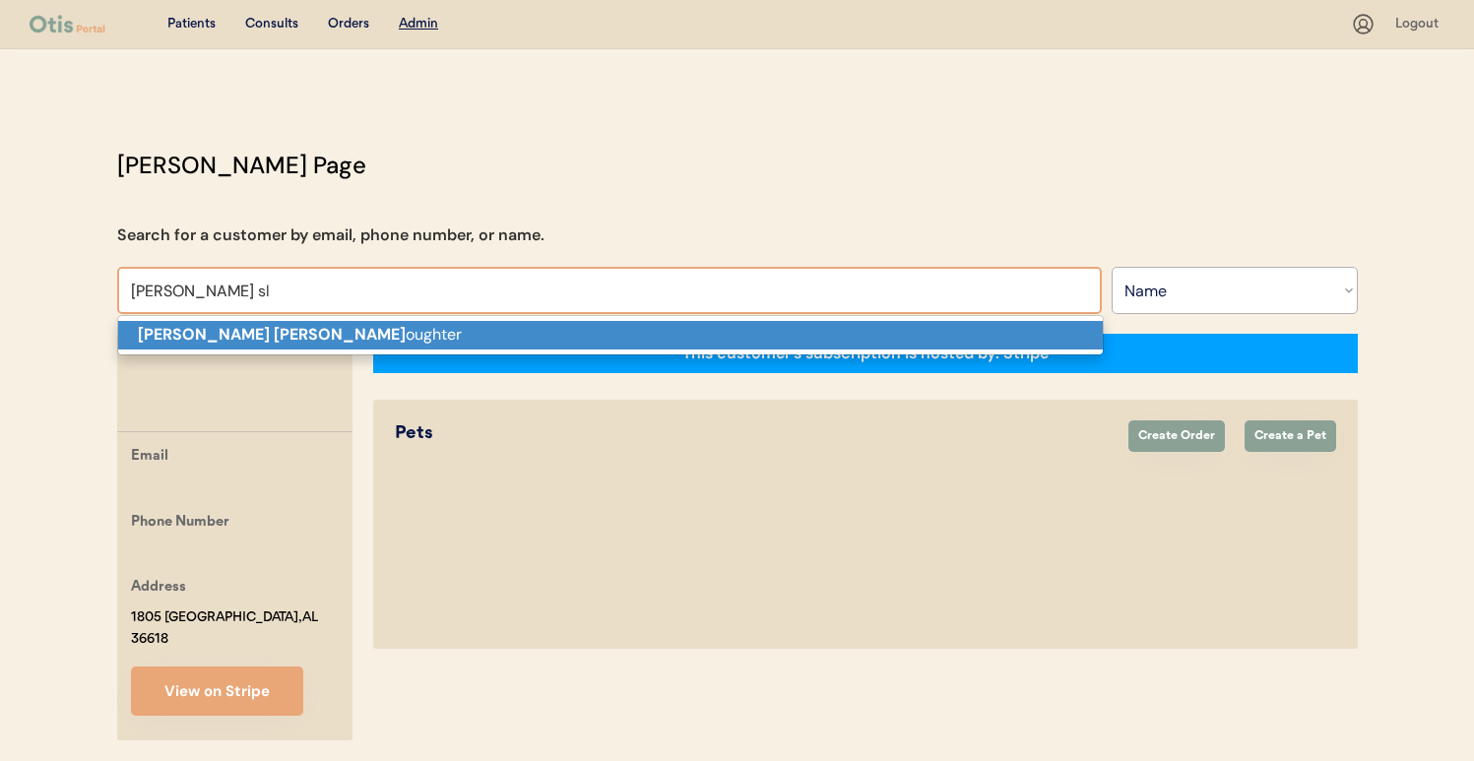
click at [473, 327] on p "Debra Sl oughter" at bounding box center [610, 335] width 985 height 29
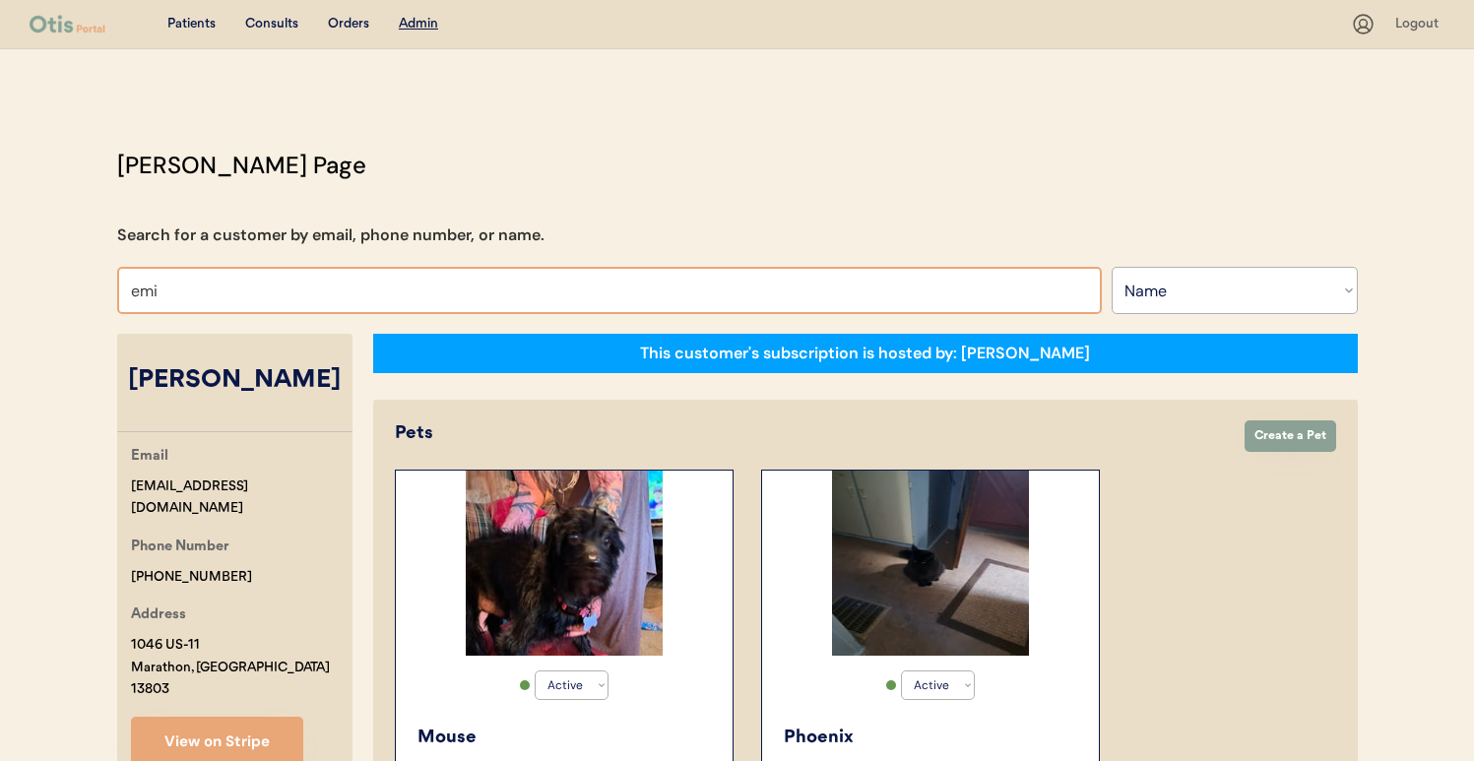
type input "emil"
type input "emily Rosebush"
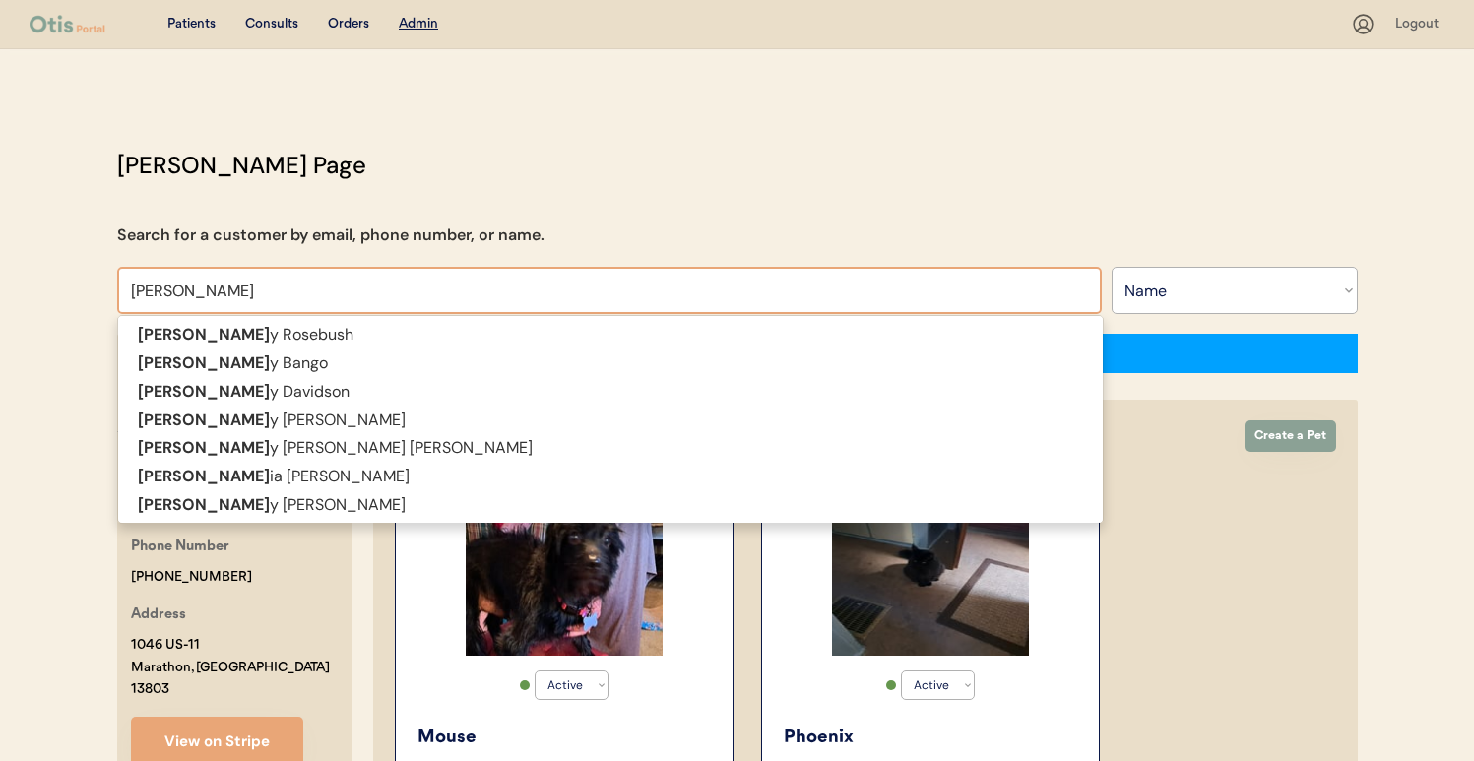
type input "emily"
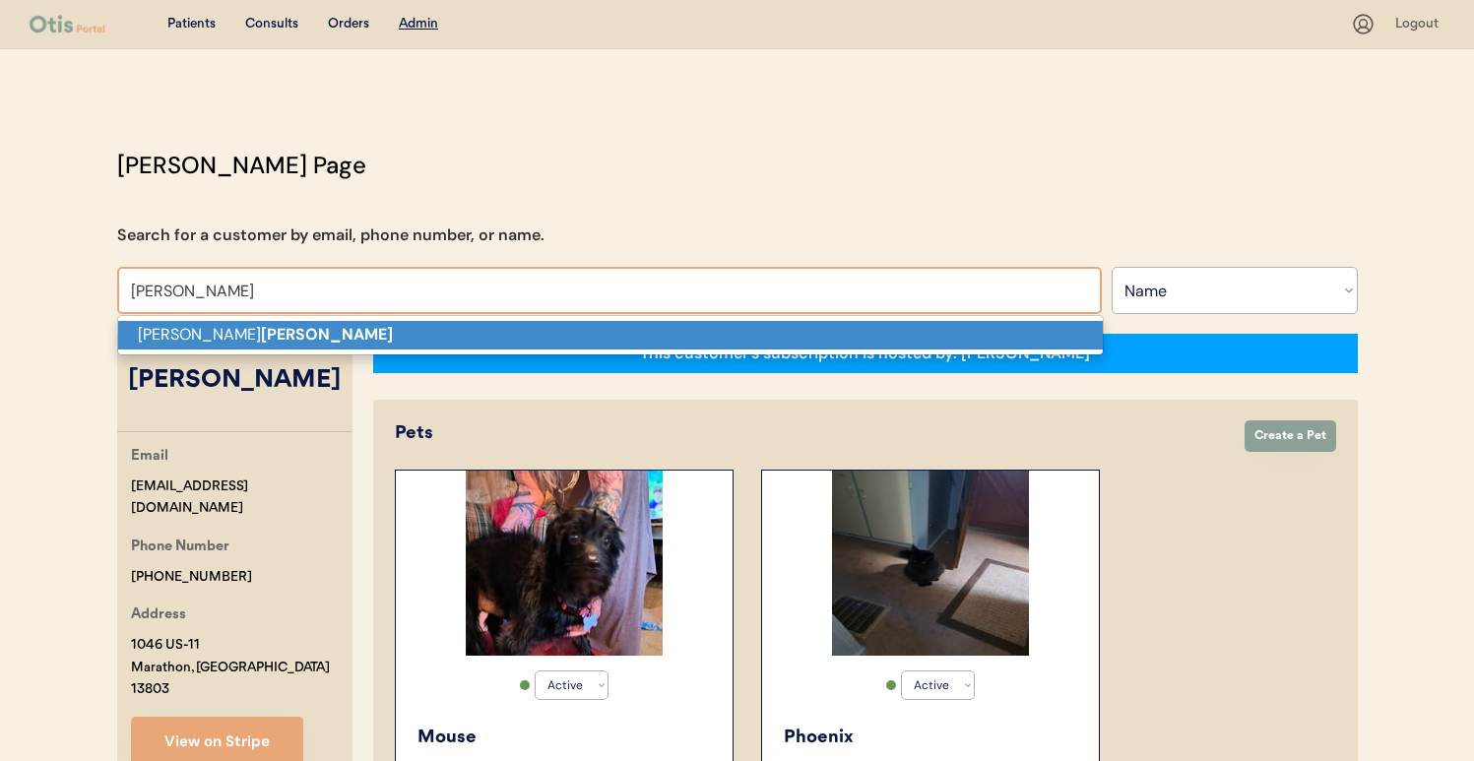
click at [445, 343] on p "Emily Dantin" at bounding box center [610, 335] width 985 height 29
type input "Emily Dantin"
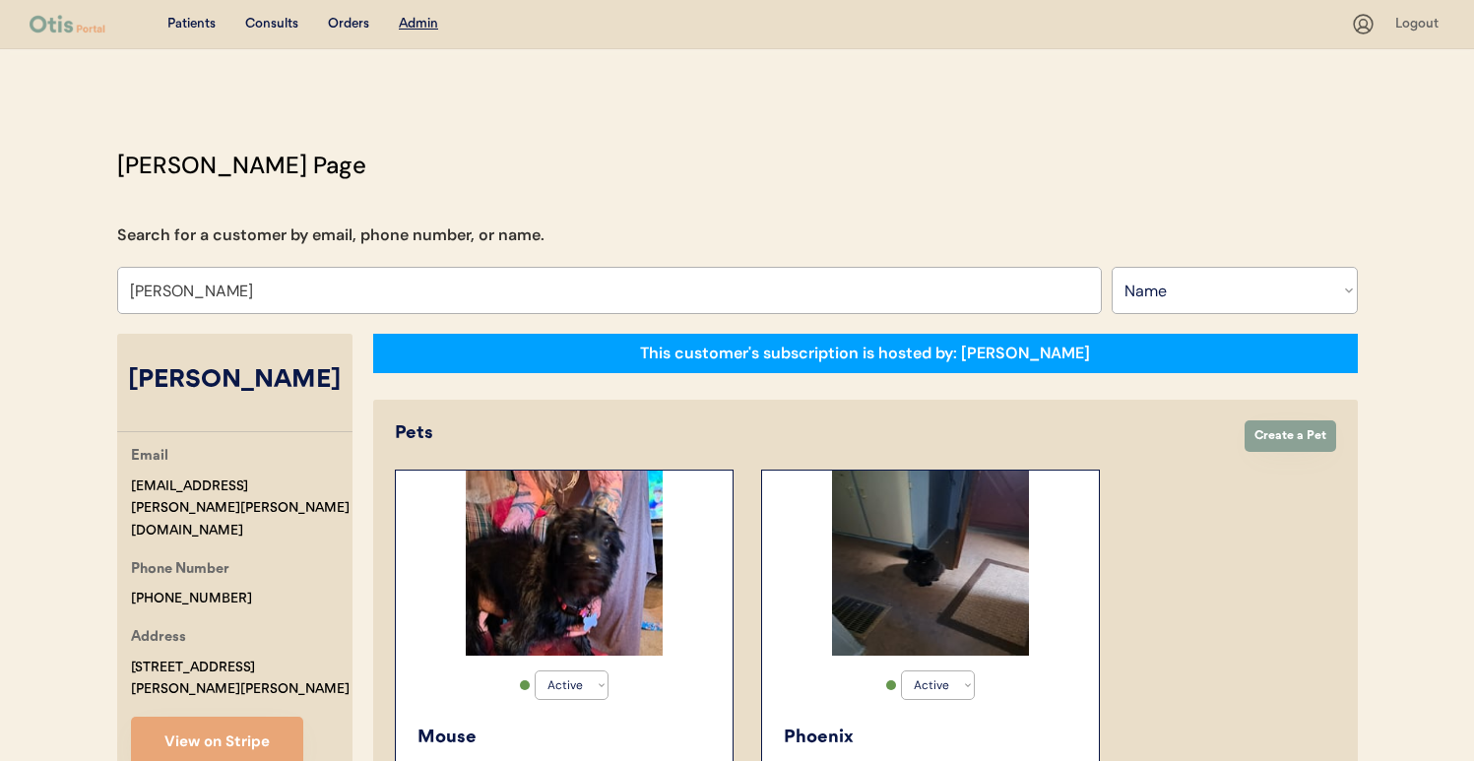
select select "true"
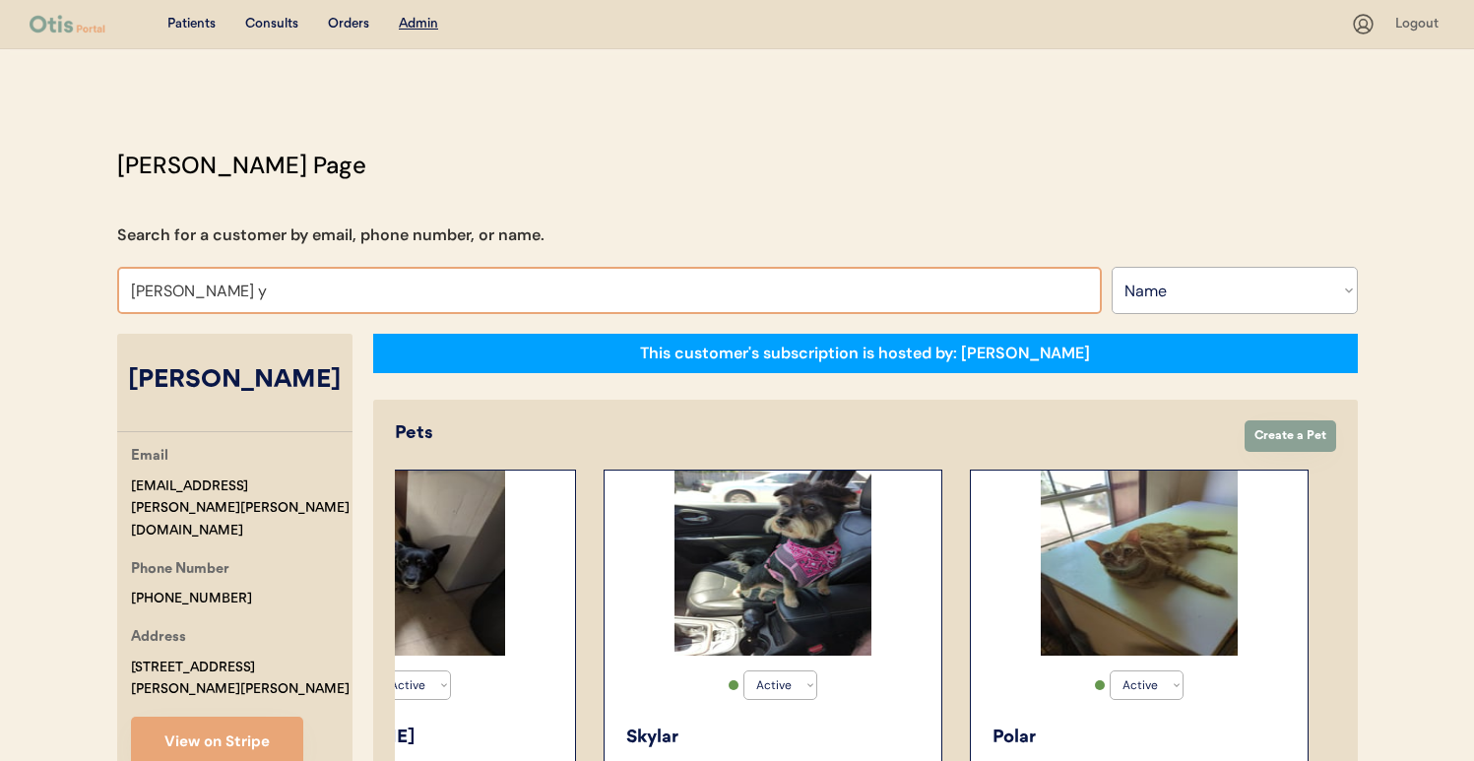
type input "hannah y"
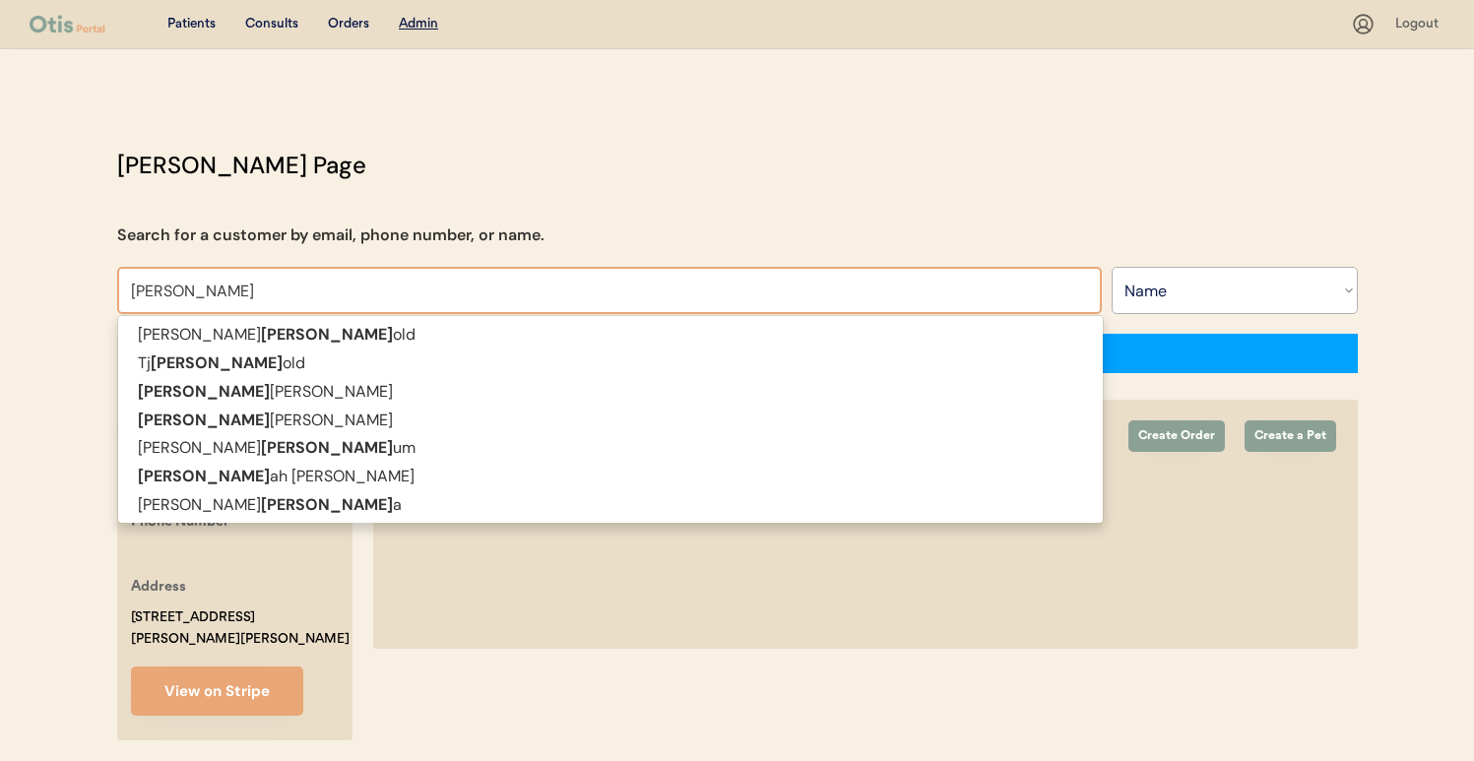
type input "hanna"
type input "hannah Whitaker"
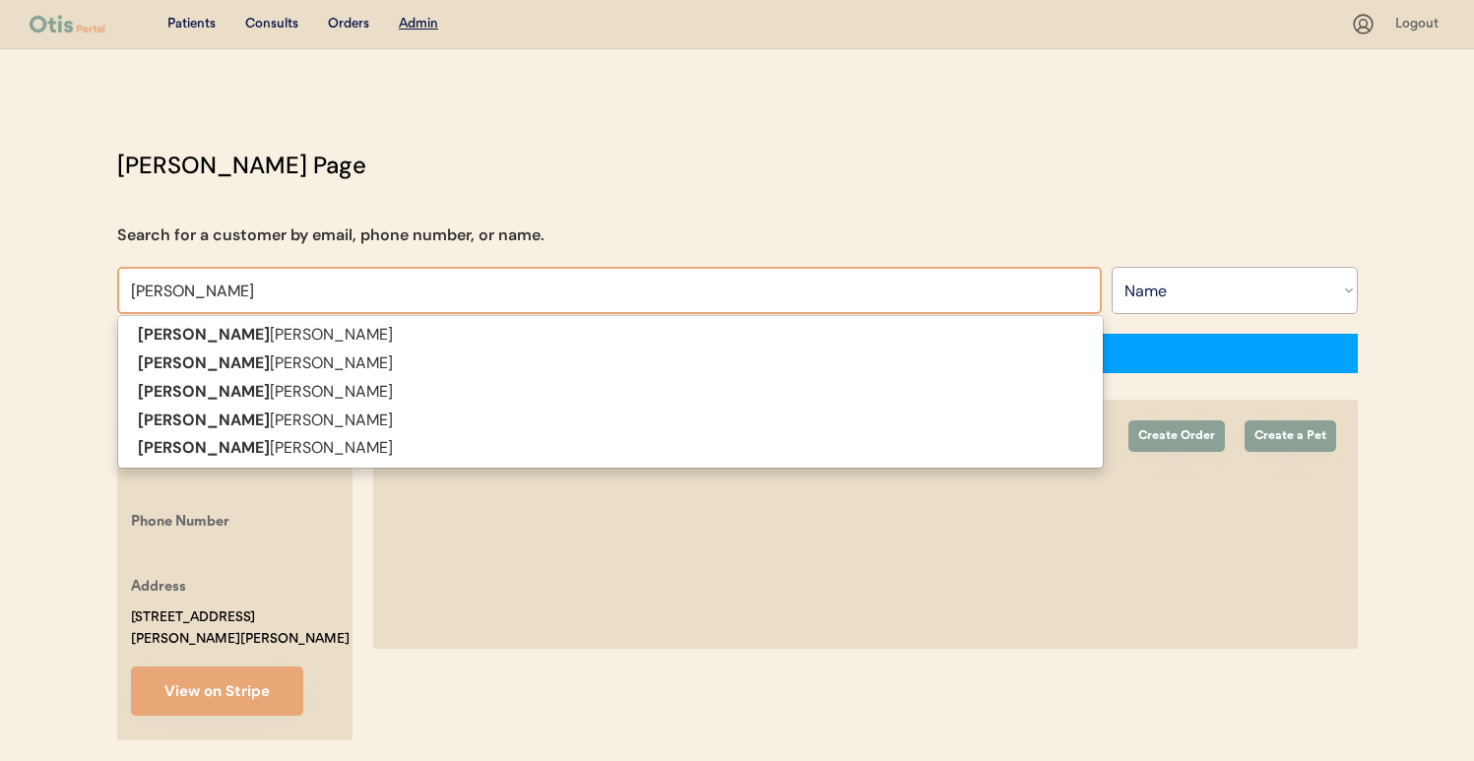
type input "hannah"
type input "hannah witt"
type input "hannah witter"
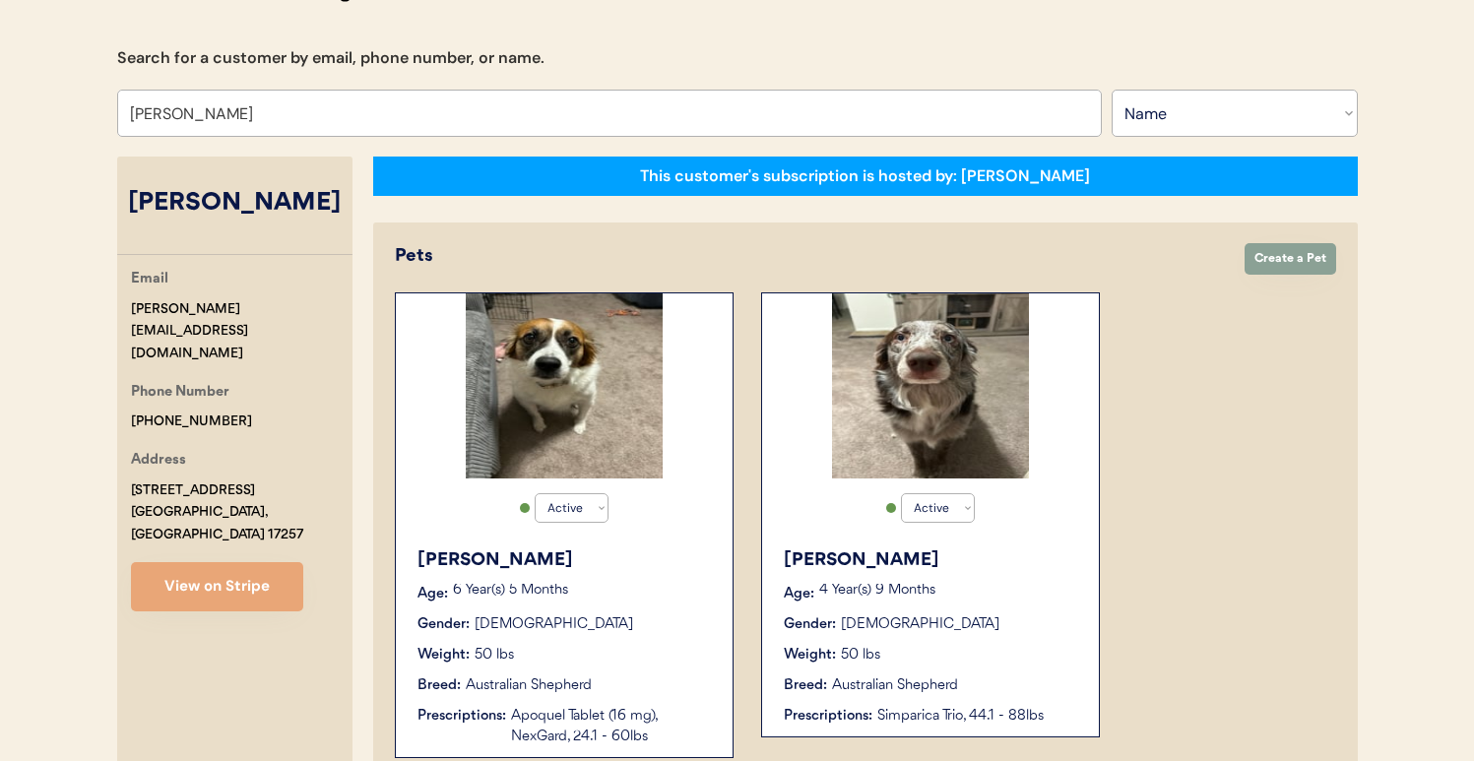
scroll to position [278, 0]
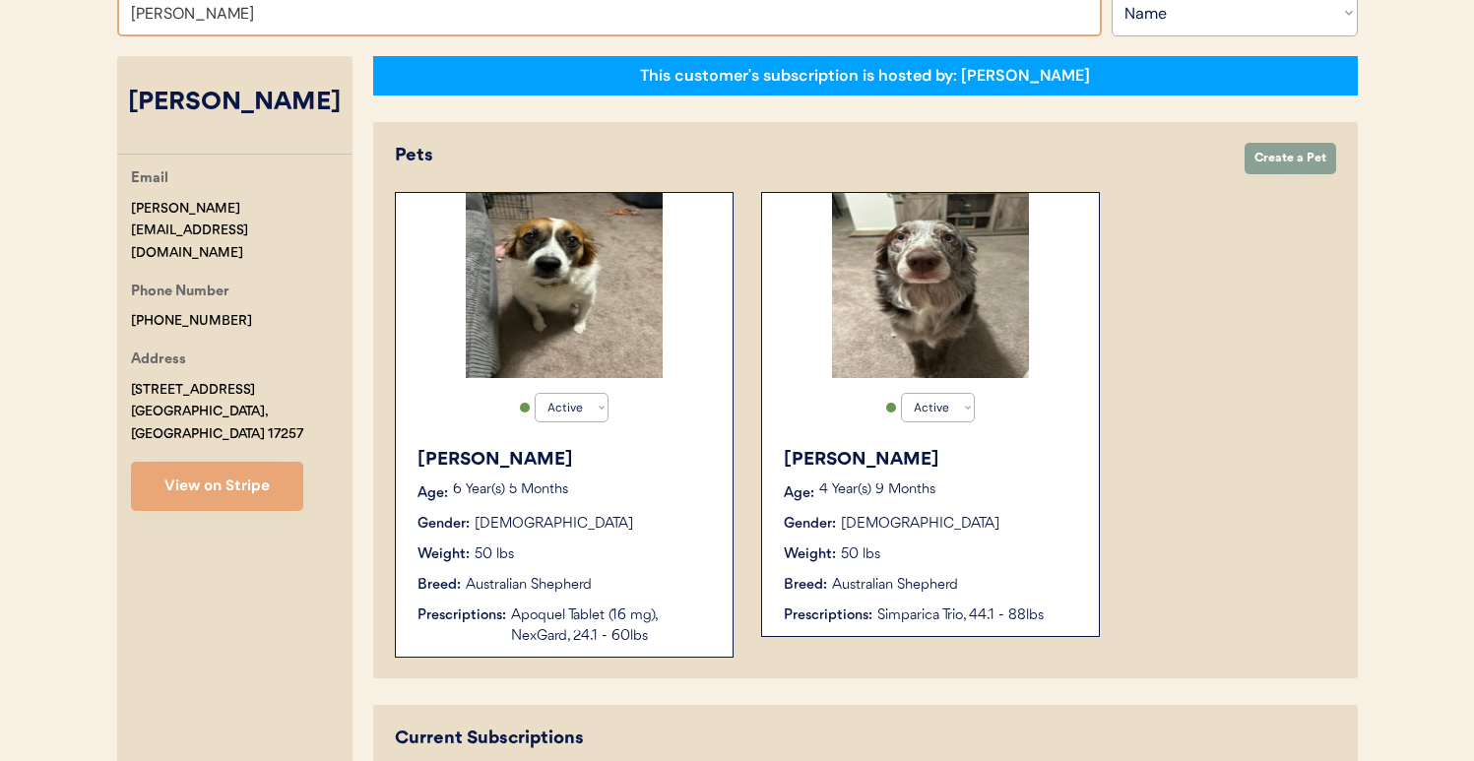
click at [441, 23] on input "Hannah Witter" at bounding box center [609, 12] width 985 height 47
type input "he"
type input "heidi Vesely"
type input "hea"
type input "heather Braley"
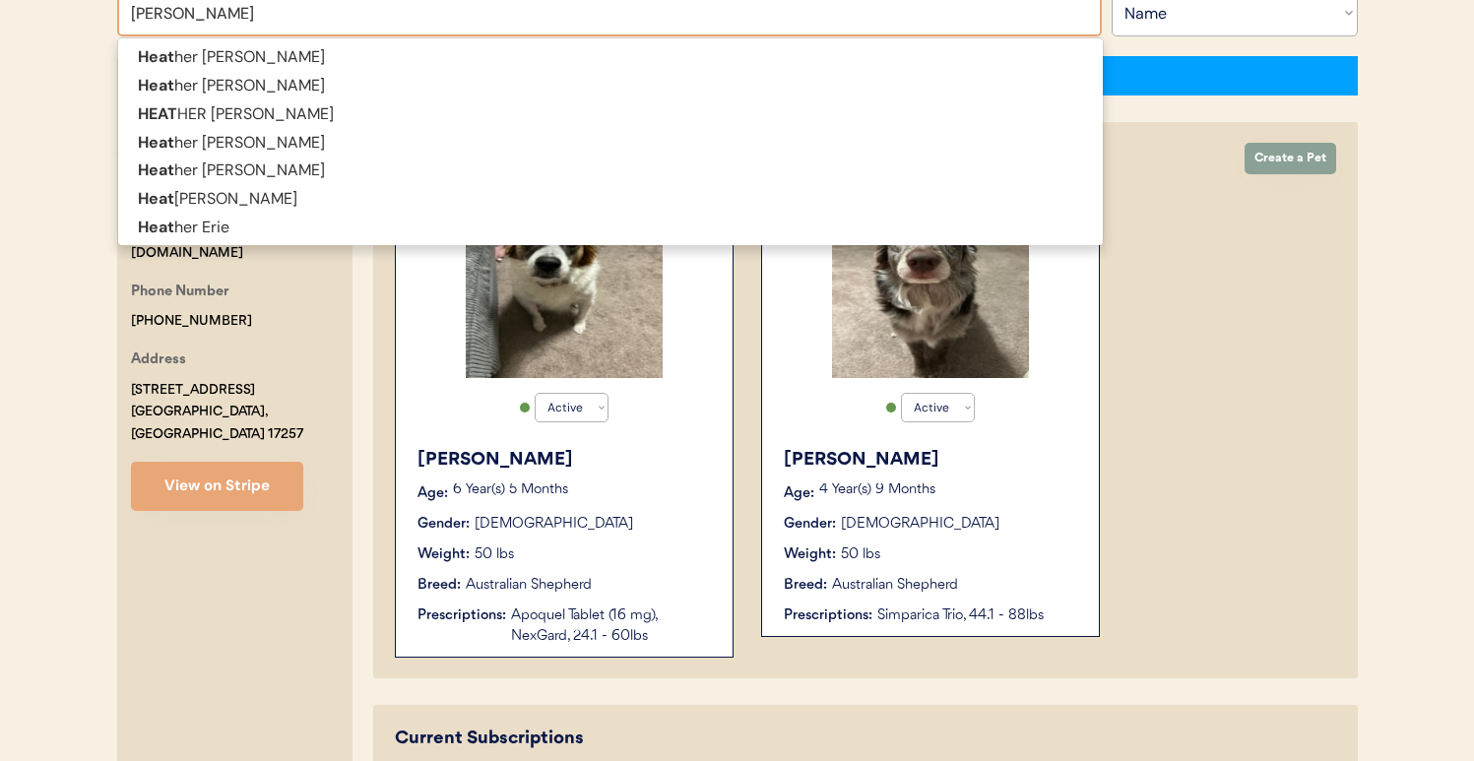
type input "heather"
type input "heather r"
type input "heather rizzo"
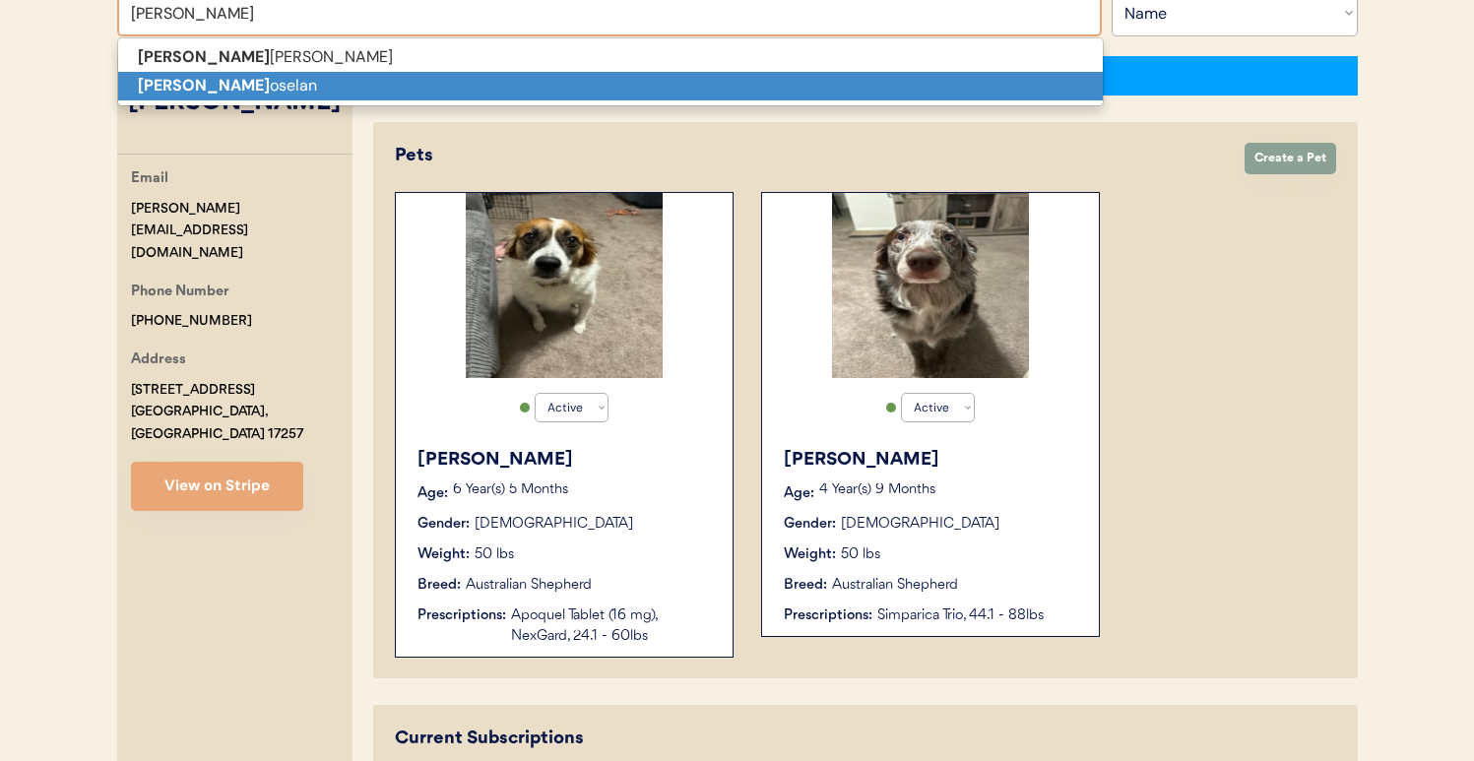
click at [440, 79] on p "Heather R oselan" at bounding box center [610, 86] width 985 height 29
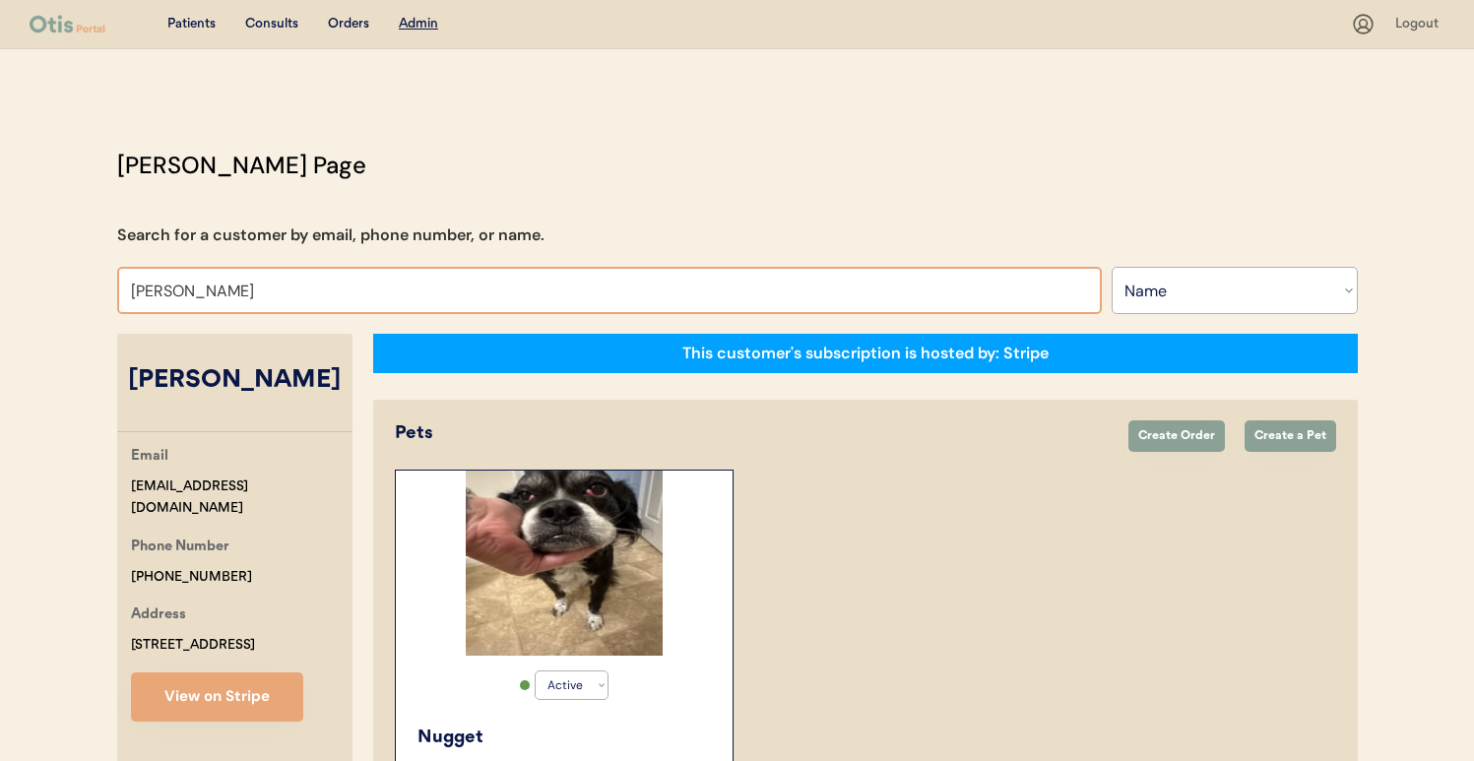
click at [449, 295] on input "Heather Roselan" at bounding box center [609, 290] width 985 height 47
type input "JE"
type input "JEsse Wilcox"
type input "J"
type input "K"
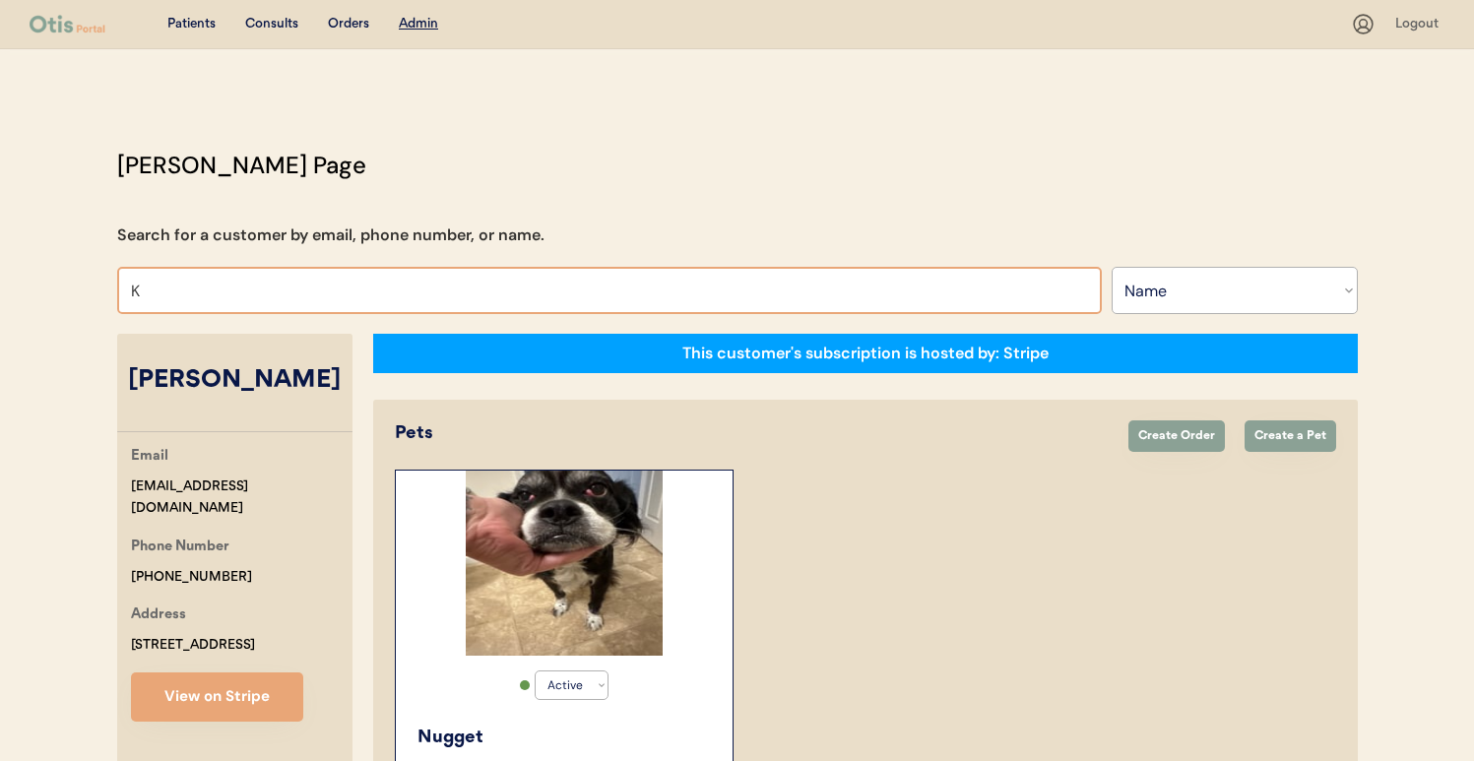
type input "KE"
type input "KEvin Burke"
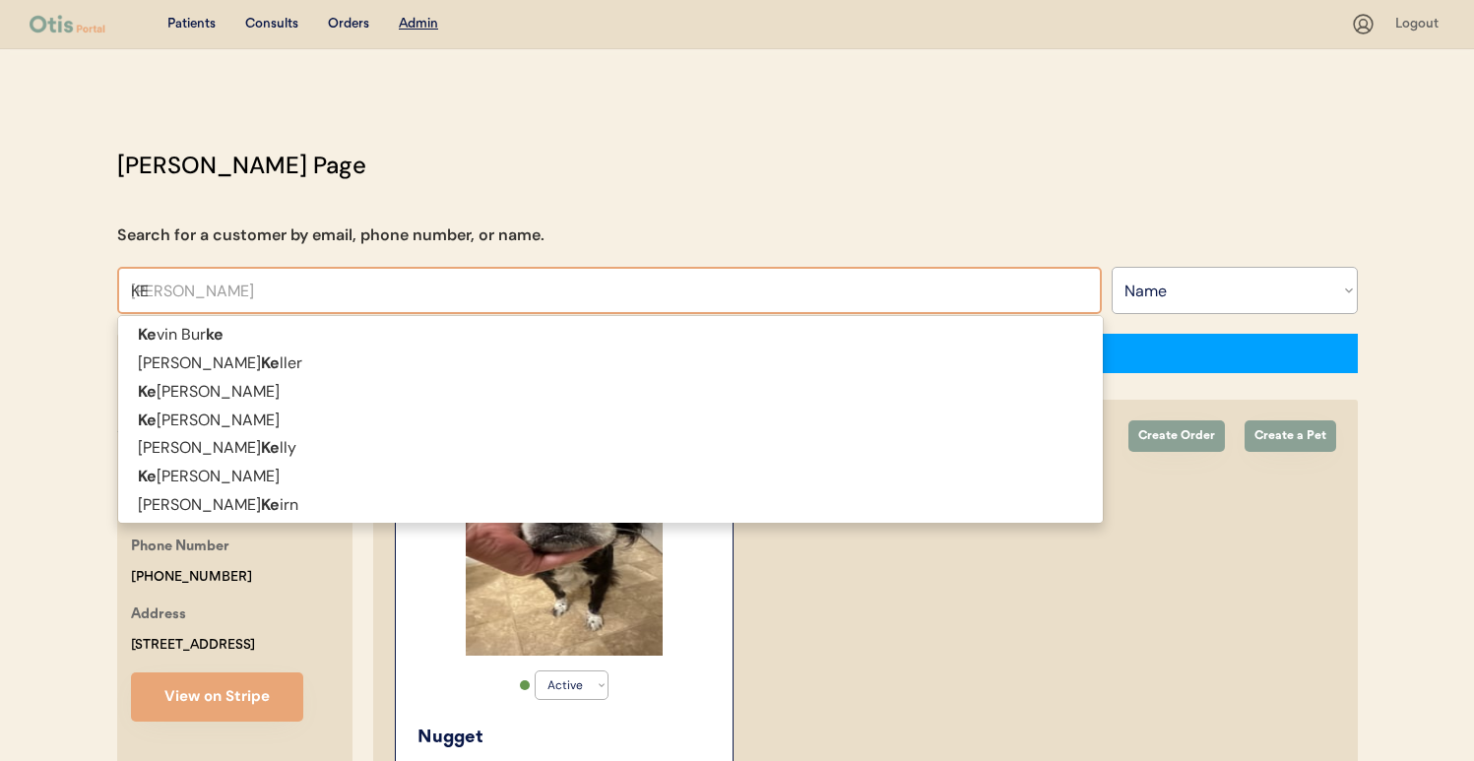
type input "K"
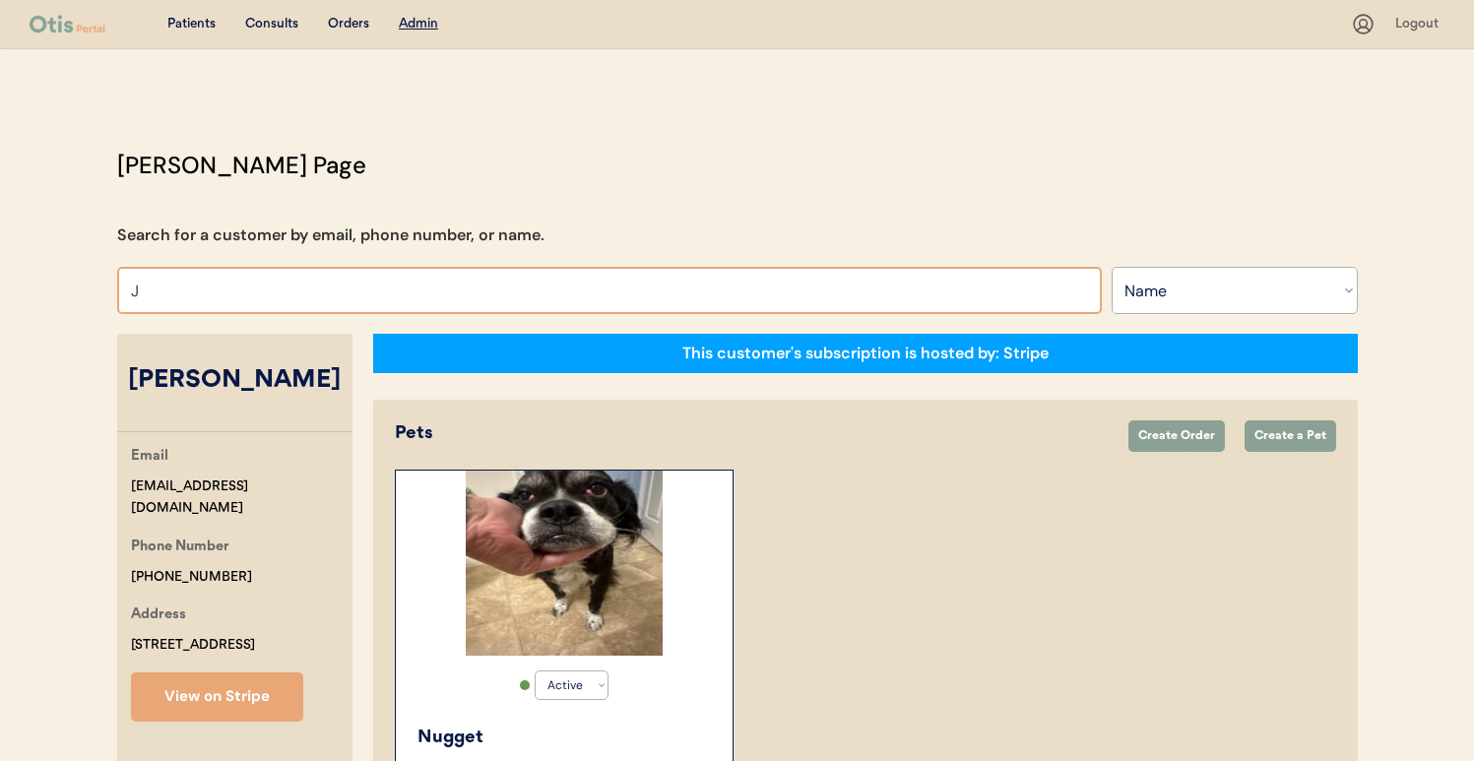
type input "JE"
type input "JEsse Wilcox"
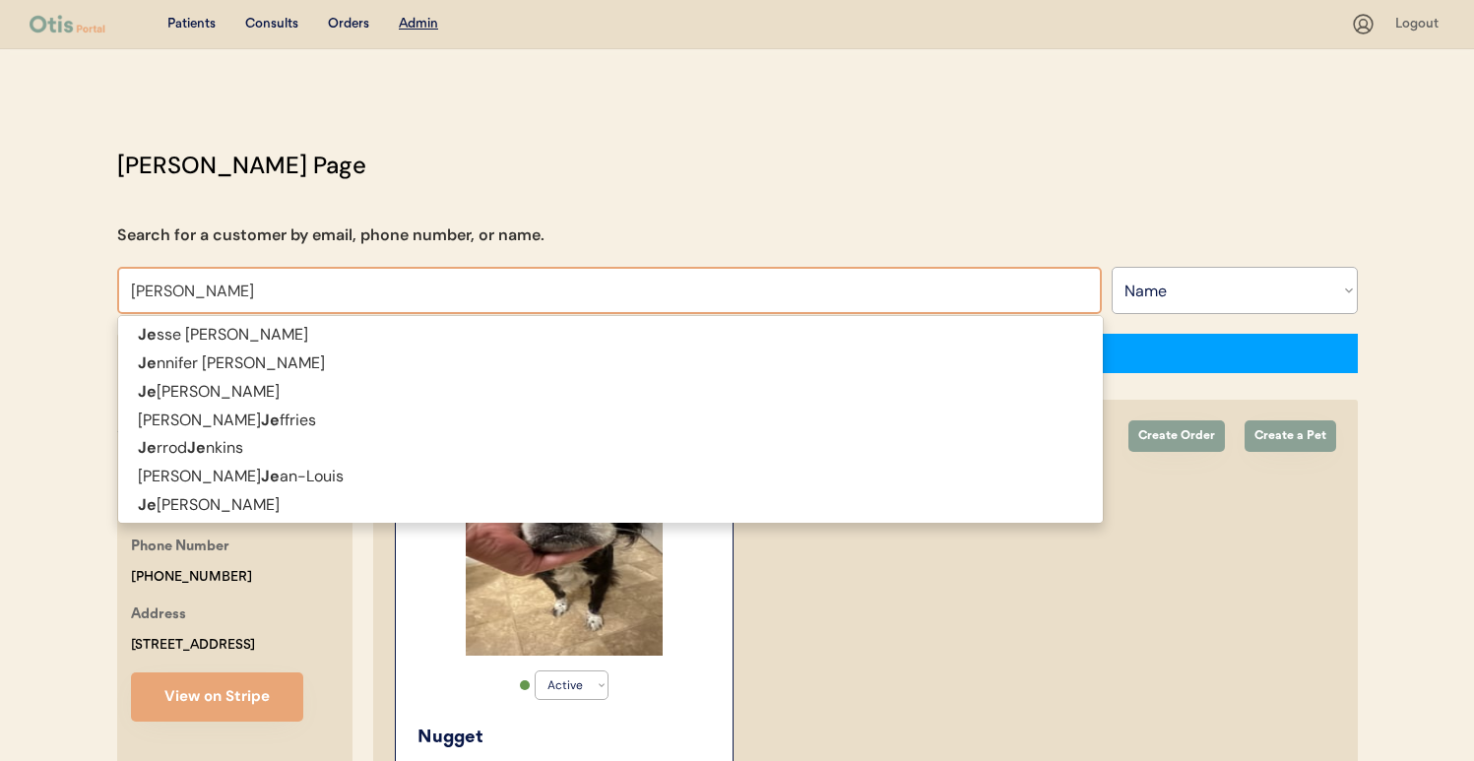
type input "JENNIFER"
type input "JENNIFER Salzano"
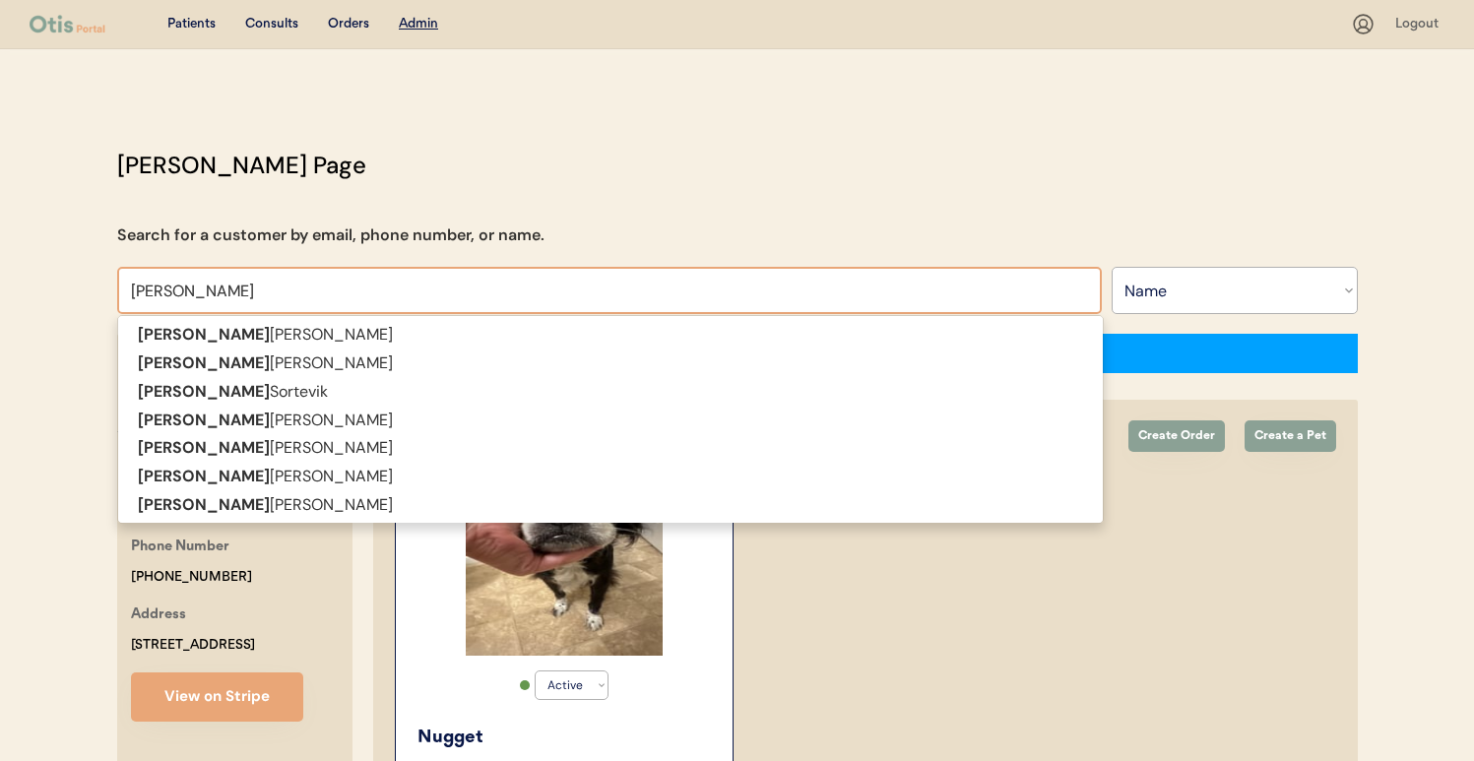
type input "JENNIFER"
type input "JENNIFER BR"
type input "JENNIFER BRaddy"
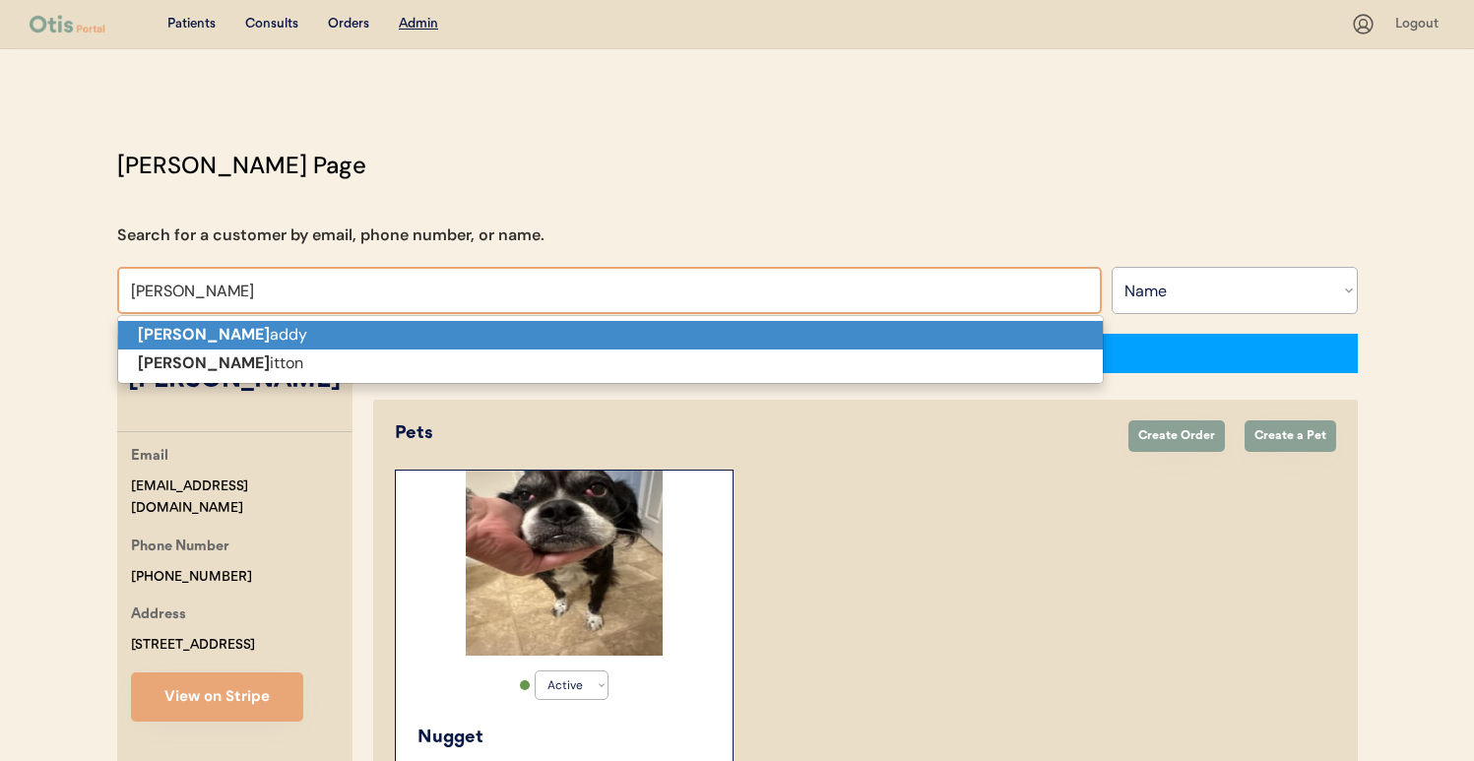
click at [457, 325] on p "Jennifer Br addy" at bounding box center [610, 335] width 985 height 29
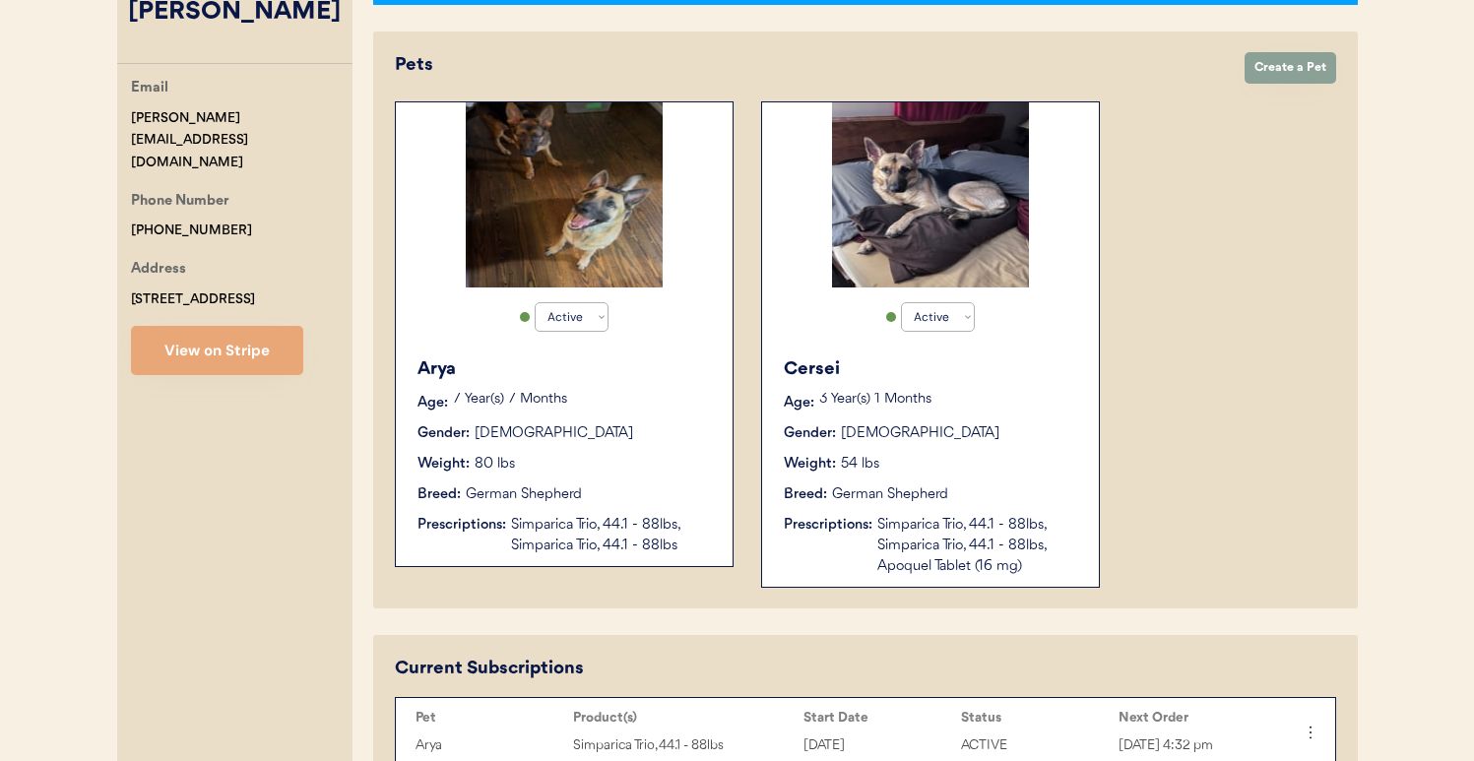
scroll to position [366, 0]
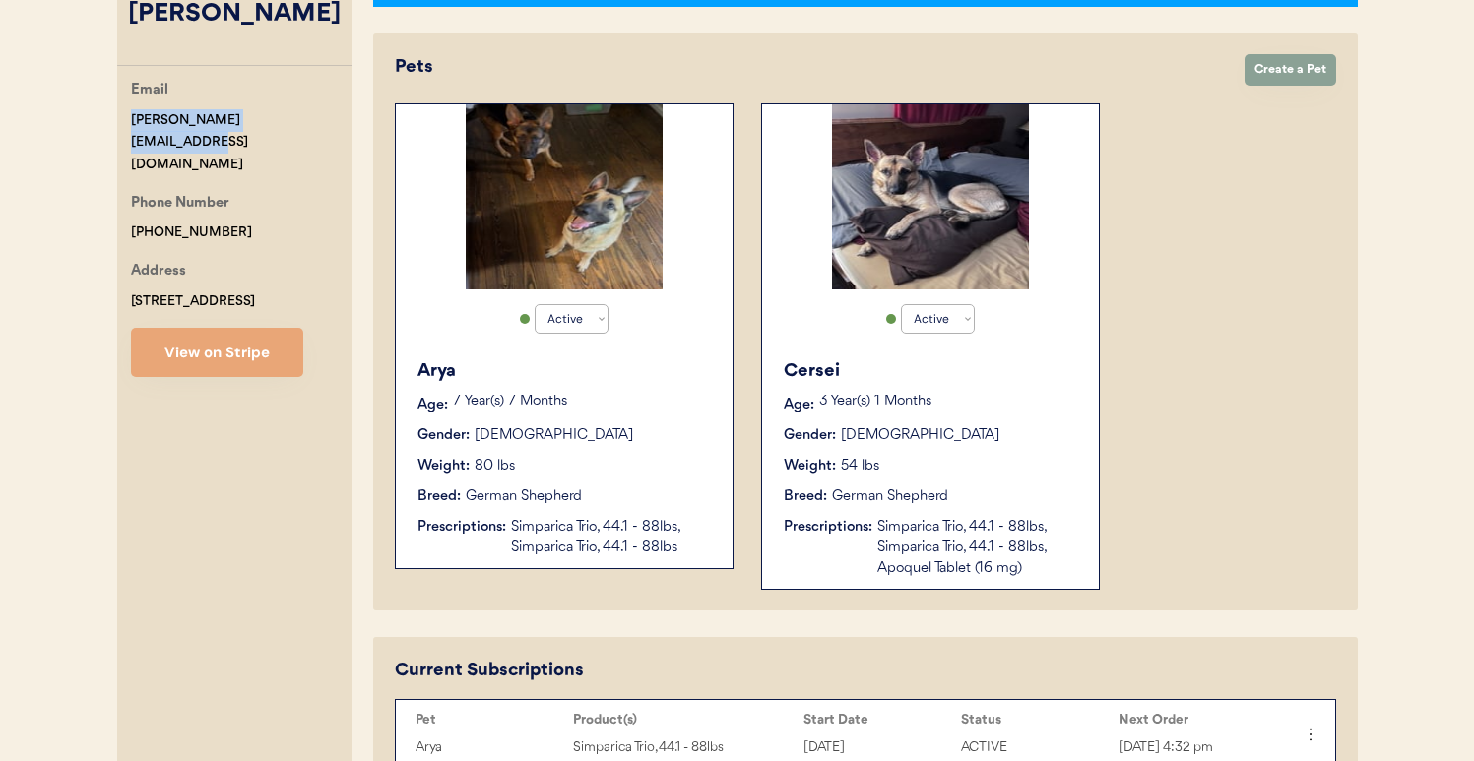
drag, startPoint x: 309, startPoint y: 122, endPoint x: 119, endPoint y: 117, distance: 190.1
click at [119, 117] on div "Email jennifer_braddy@yahoo.com Phone Number +12052152011 Address 3355 mount ol…" at bounding box center [234, 228] width 235 height 298
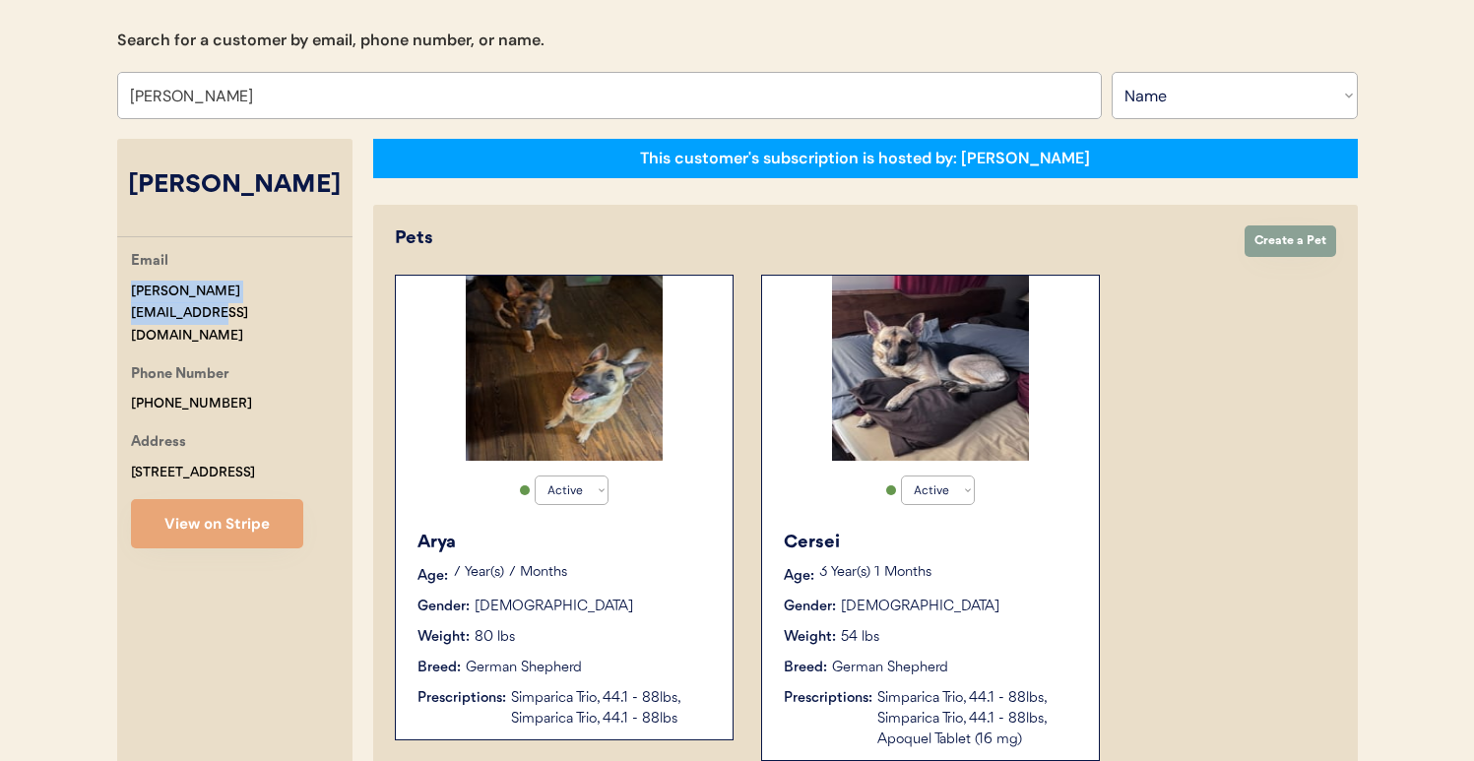
scroll to position [0, 0]
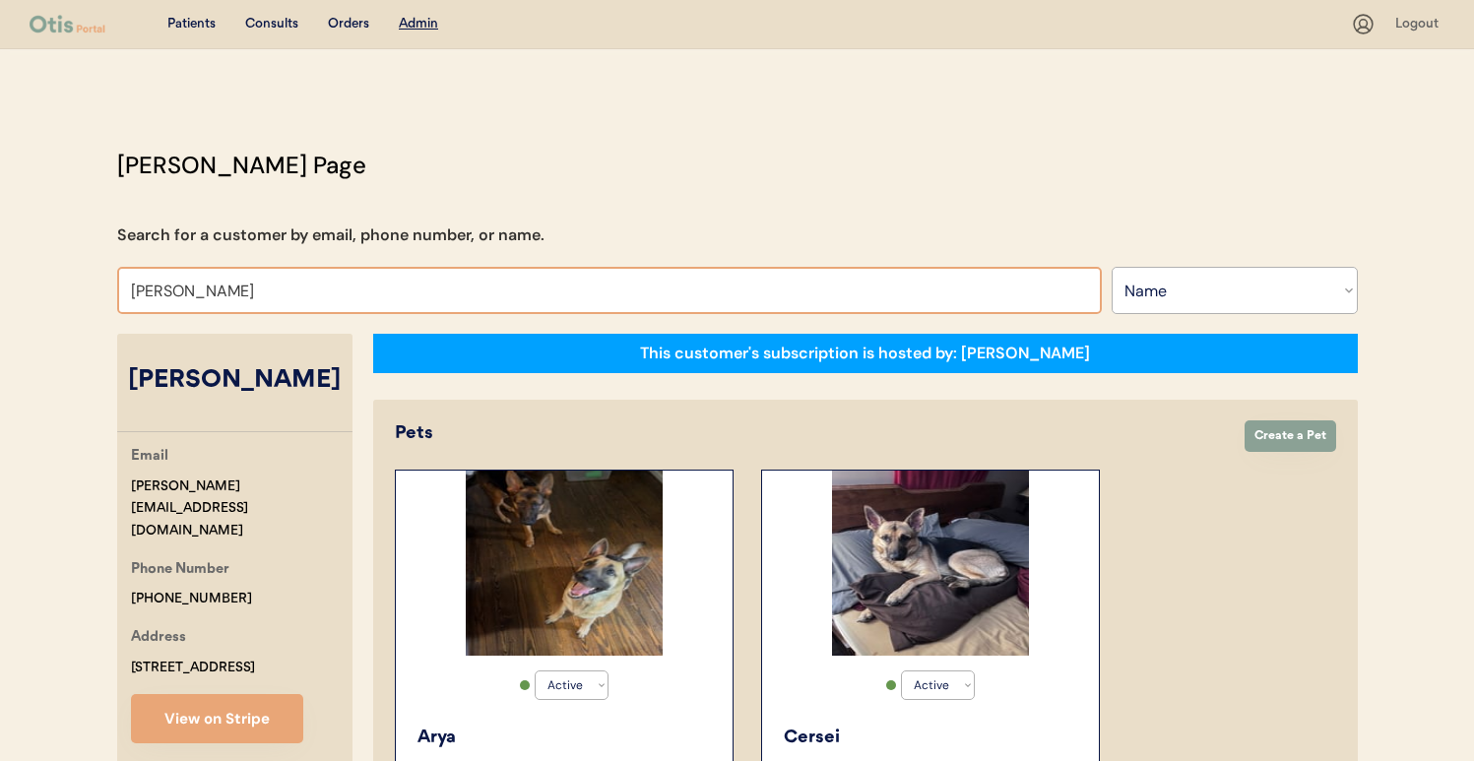
click at [490, 286] on input "Jennifer Braddy" at bounding box center [609, 290] width 985 height 47
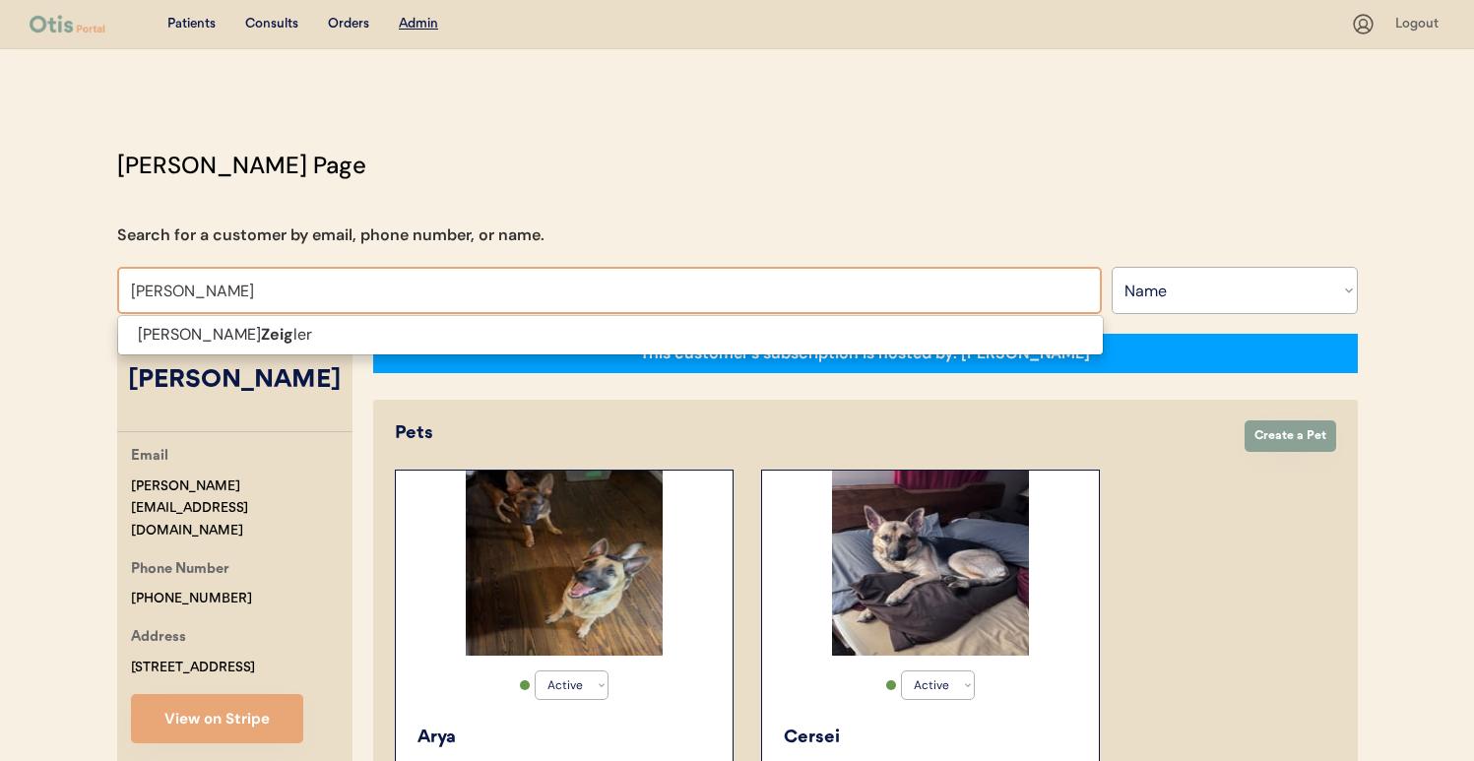
type input "Jennifer Zeigler"
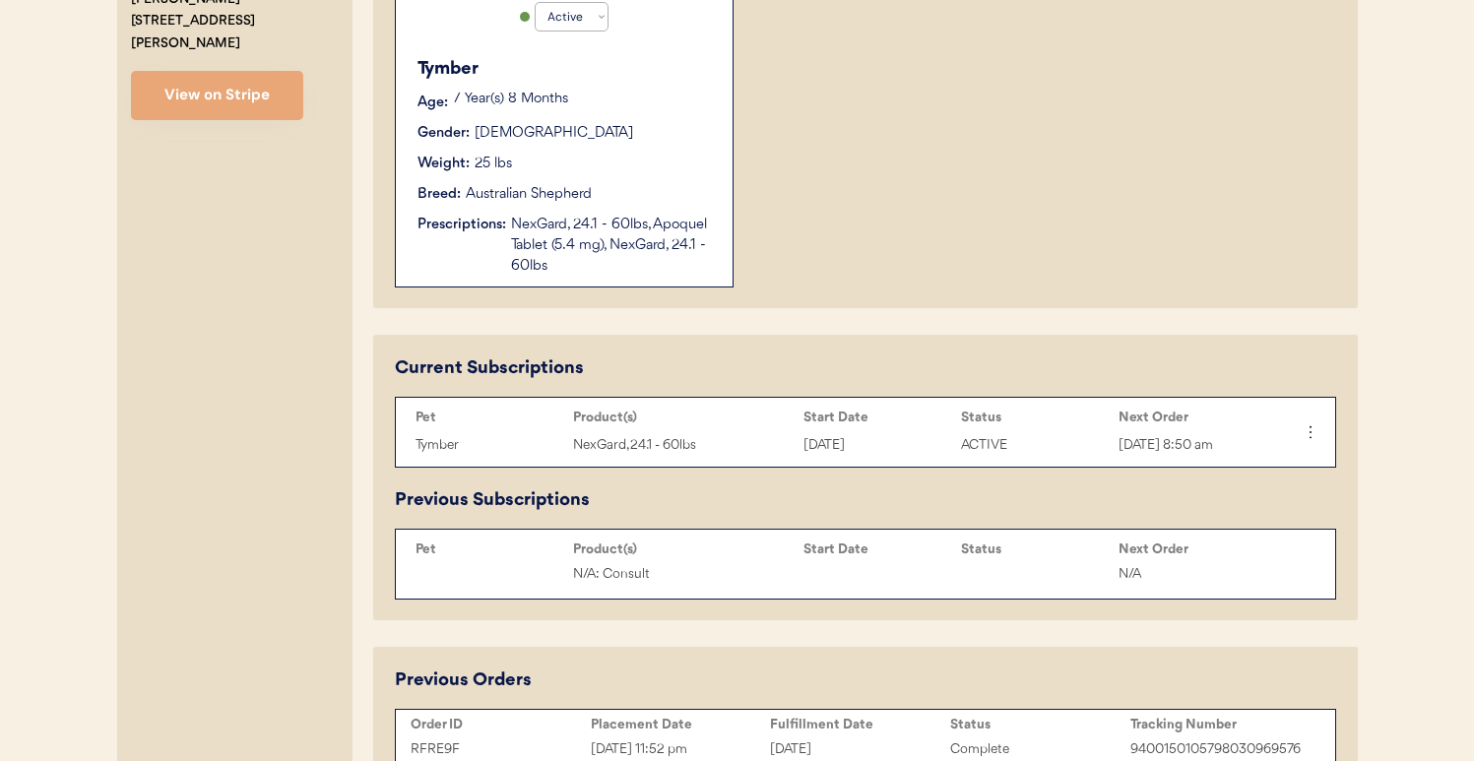
scroll to position [676, 0]
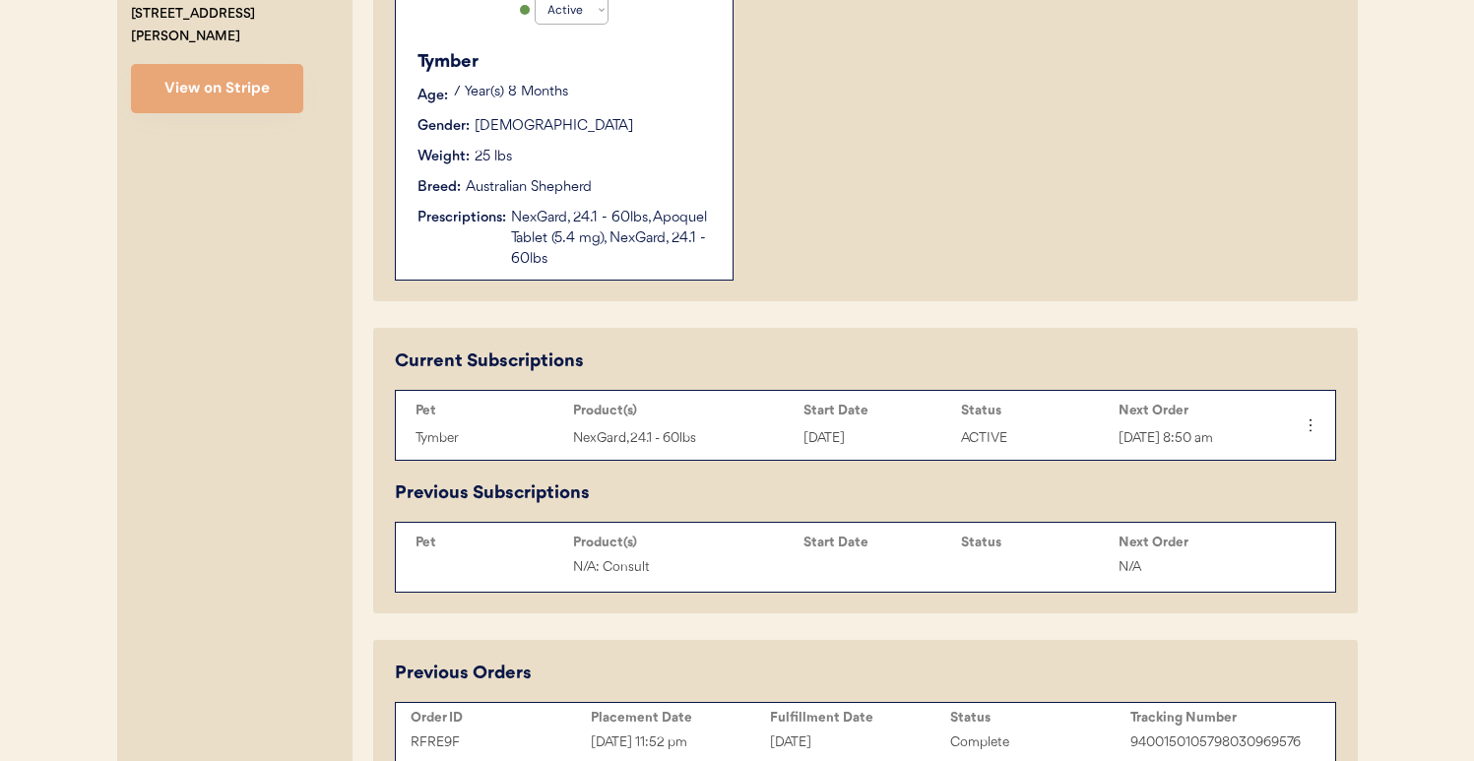
click at [627, 223] on div "NexGard, 24.1 - 60lbs, Apoquel Tablet (5.4 mg), NexGard, 24.1 - 60lbs" at bounding box center [612, 239] width 202 height 62
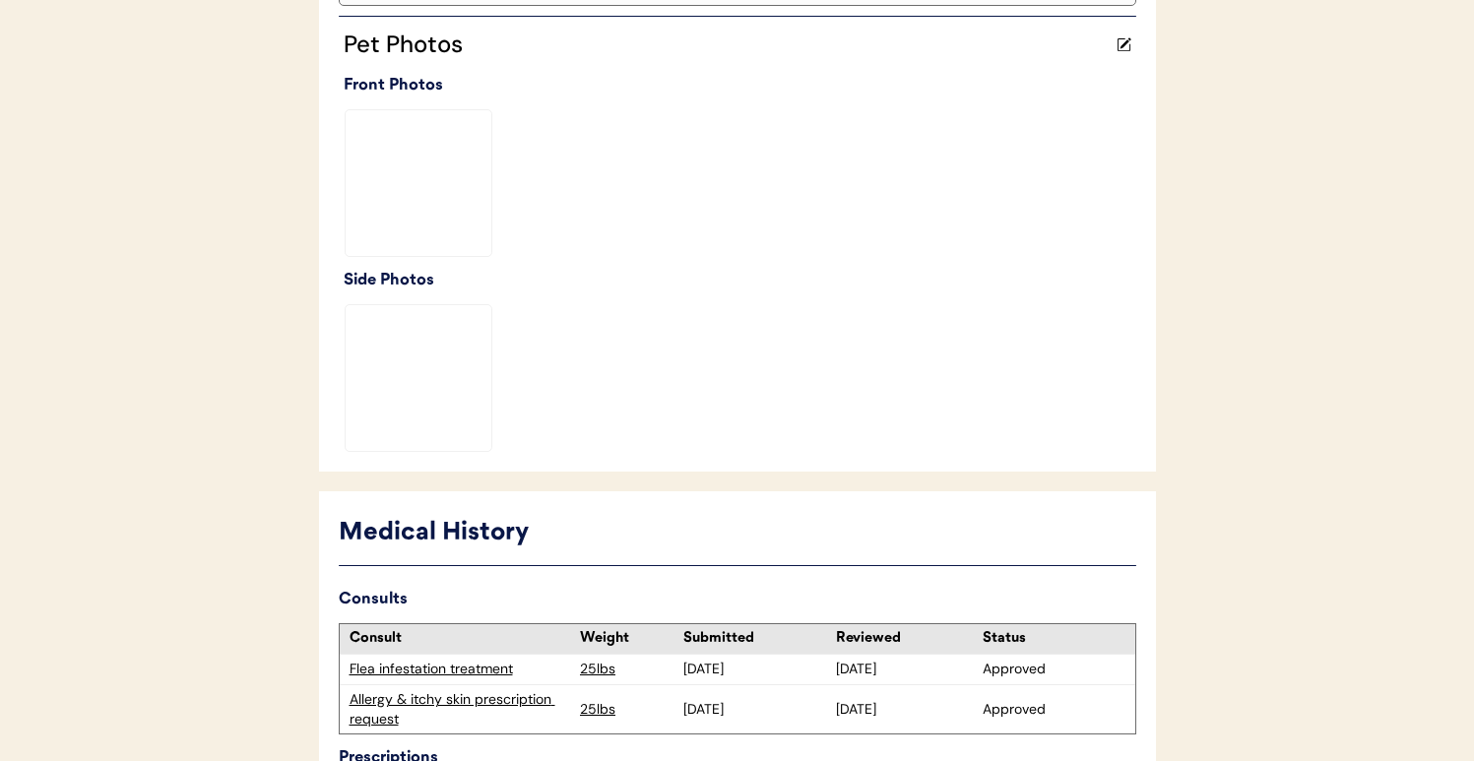
scroll to position [791, 0]
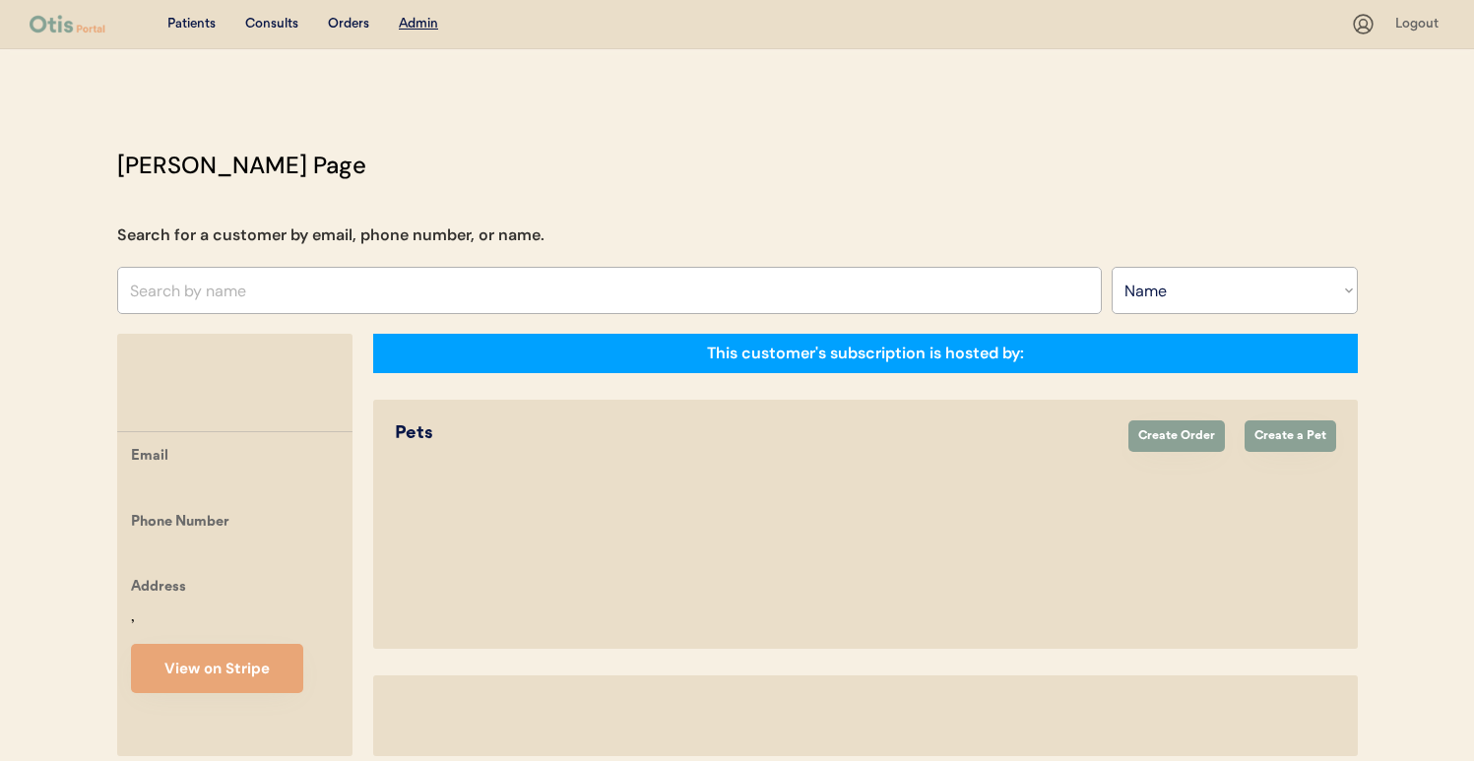
select select ""Name""
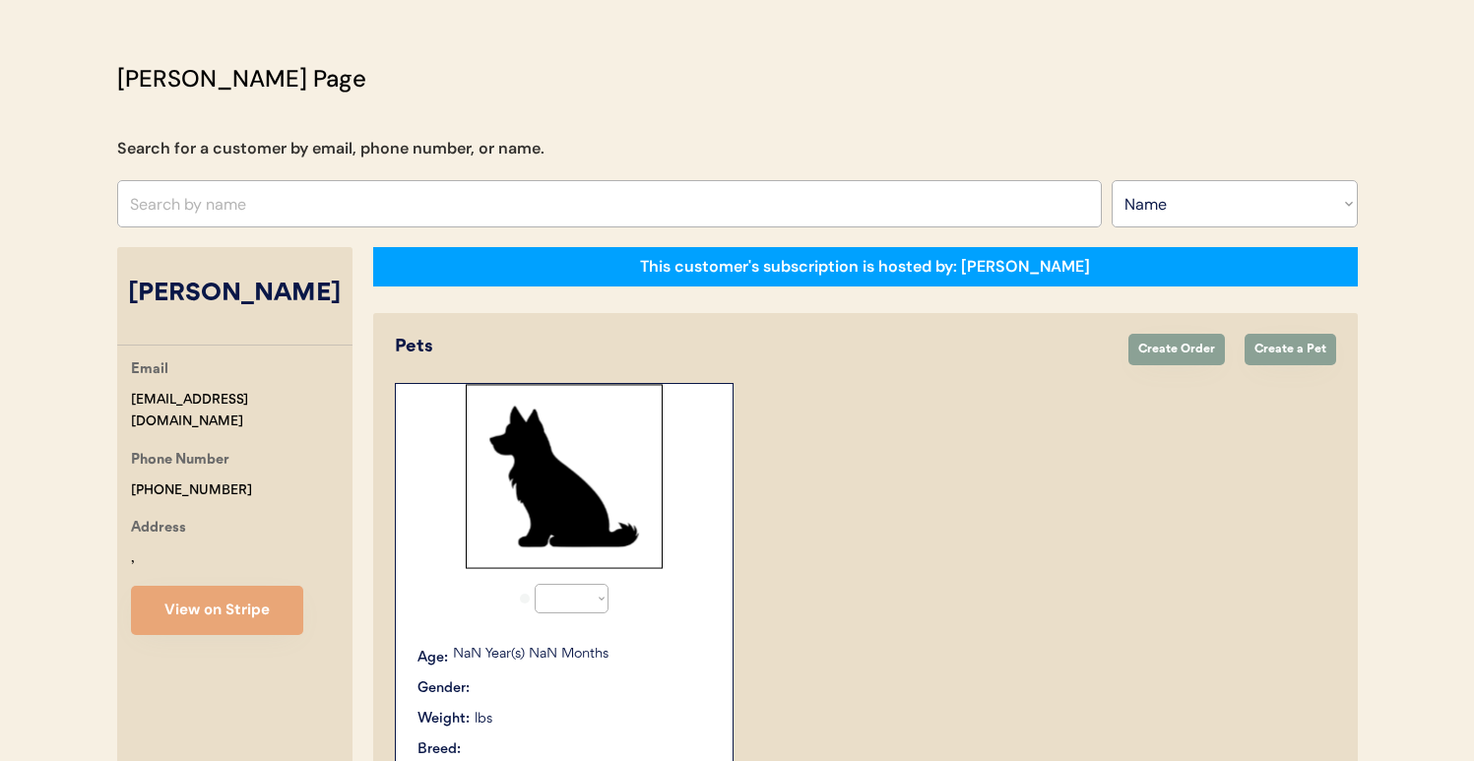
select select "true"
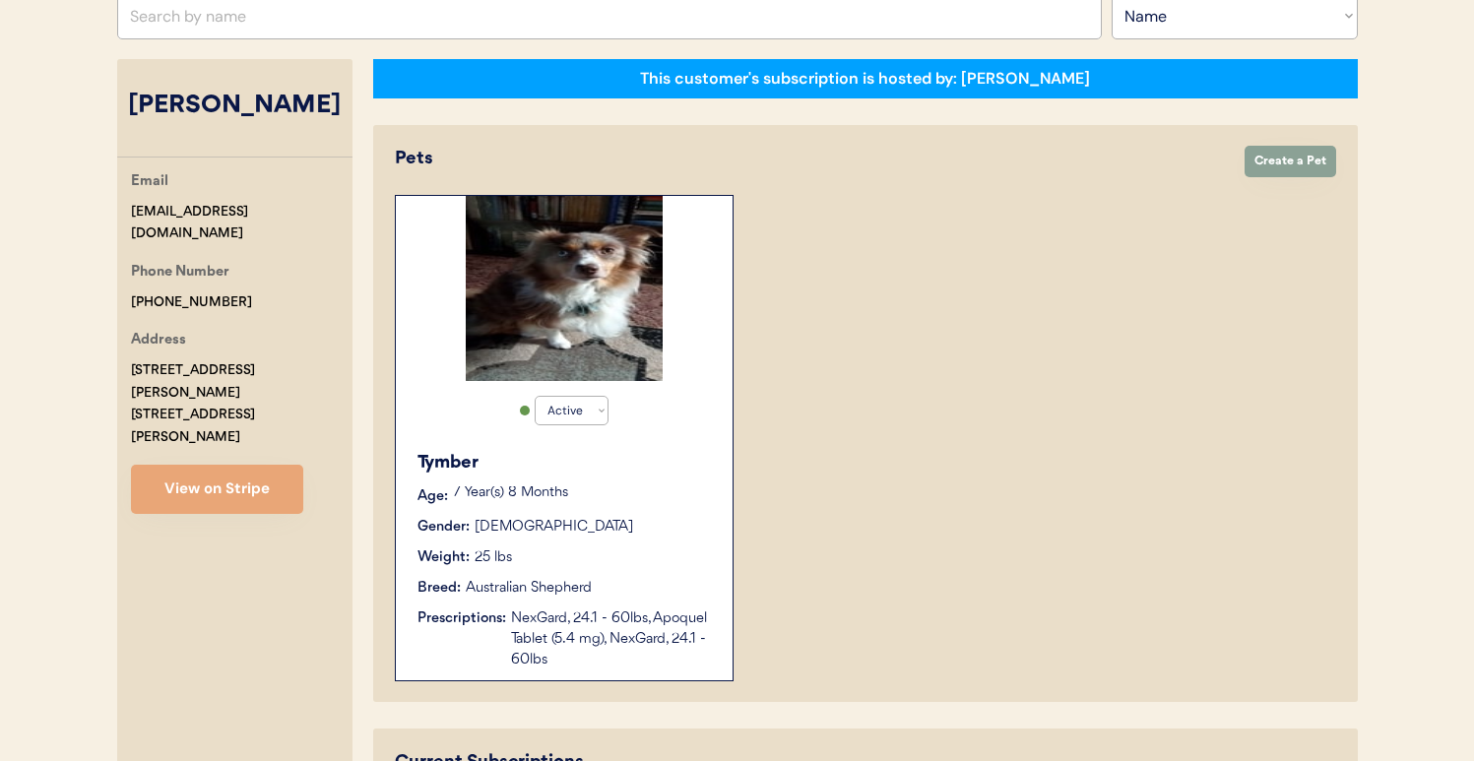
scroll to position [276, 0]
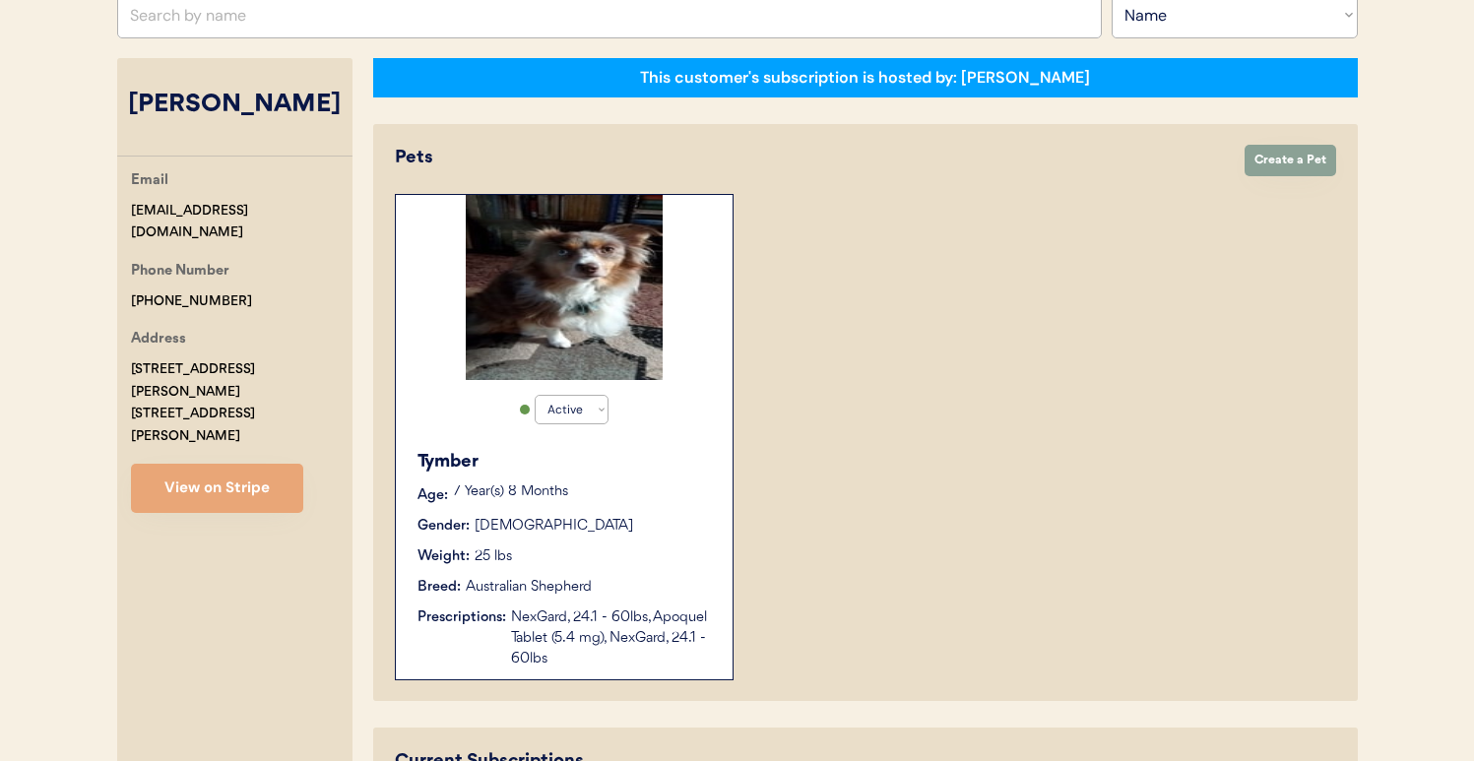
click at [370, 29] on input "text" at bounding box center [609, 14] width 985 height 47
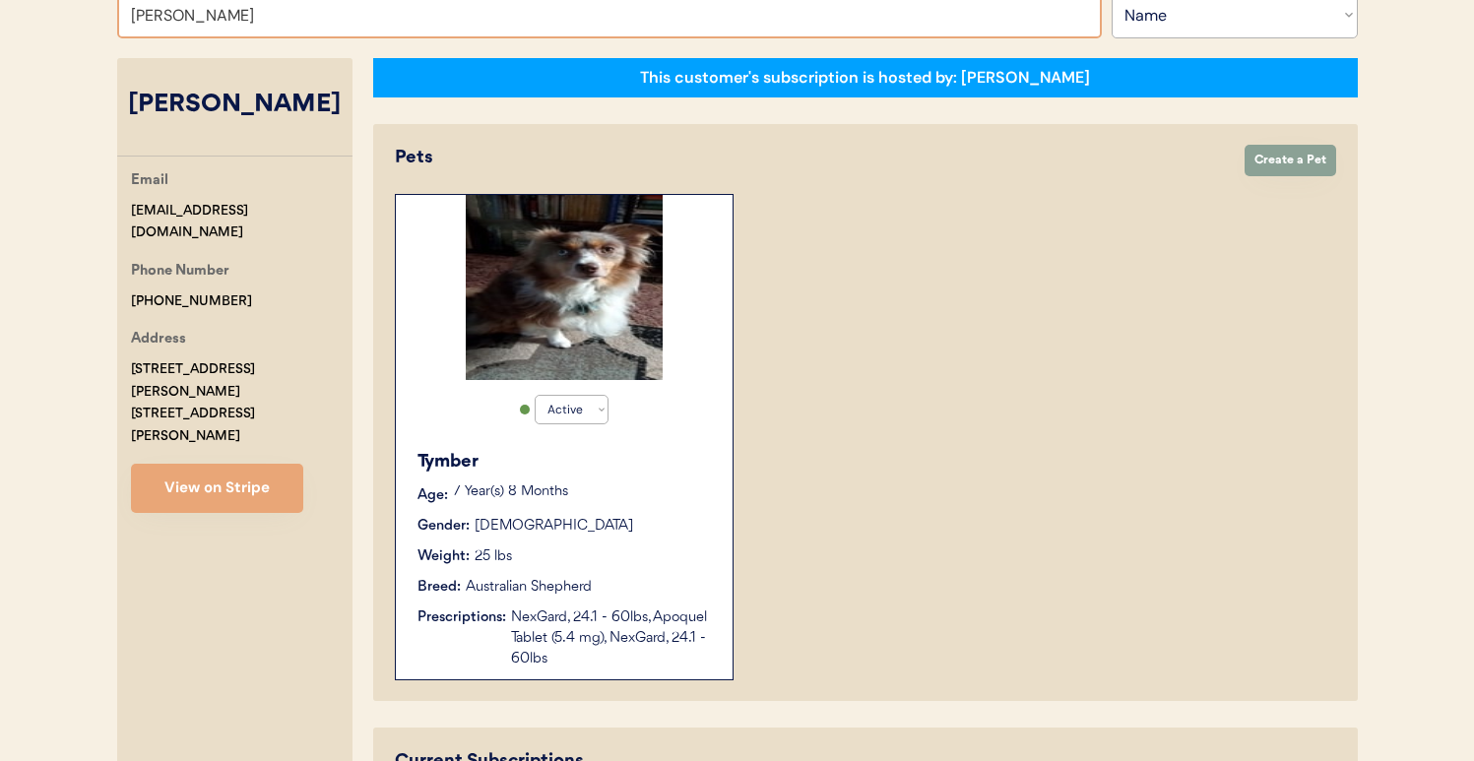
type input "melissa car"
type input "melissa carEY"
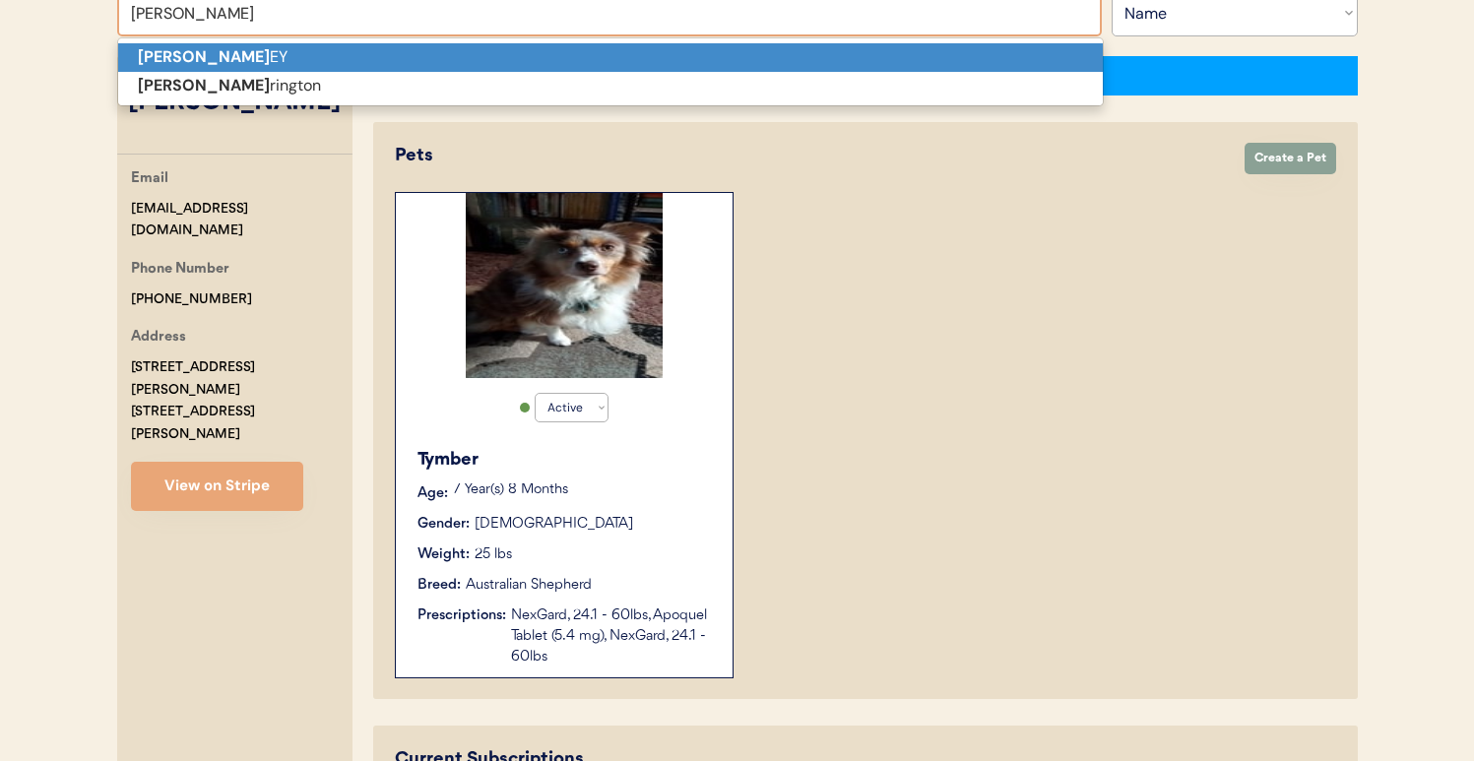
scroll to position [280, 0]
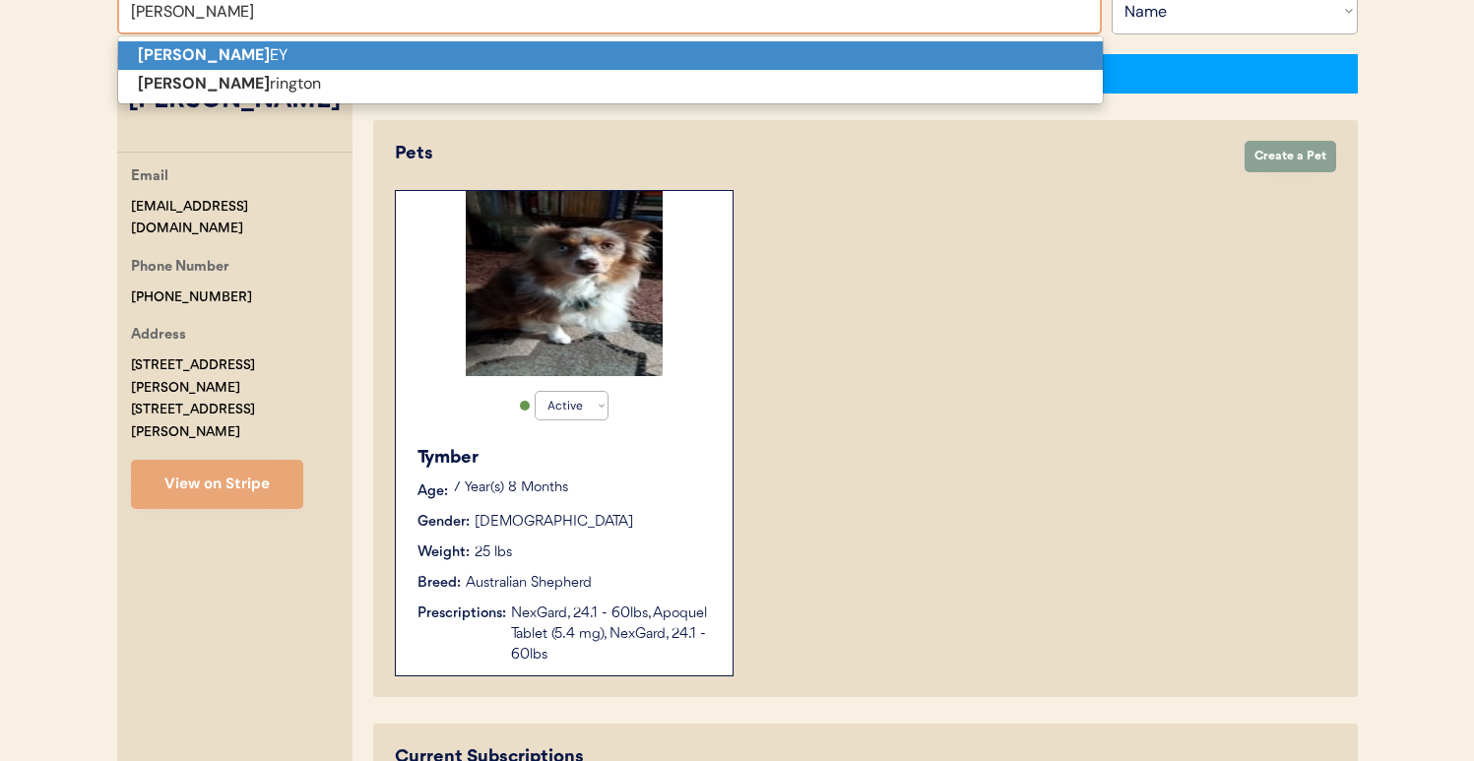
click at [372, 48] on p "MELISSA CAR EY" at bounding box center [610, 55] width 985 height 29
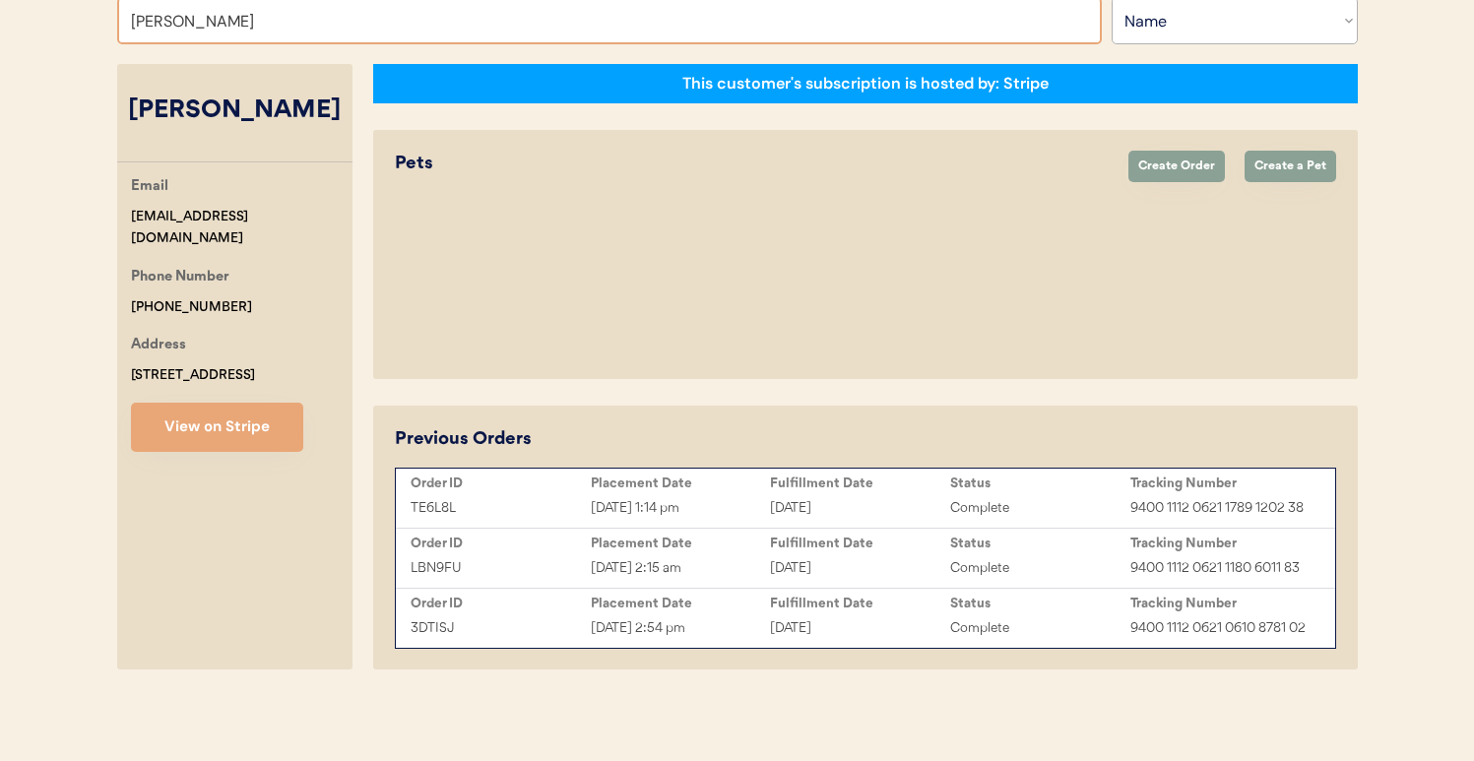
type input "MELISSA CAR"
type input "MELISSA CAREY"
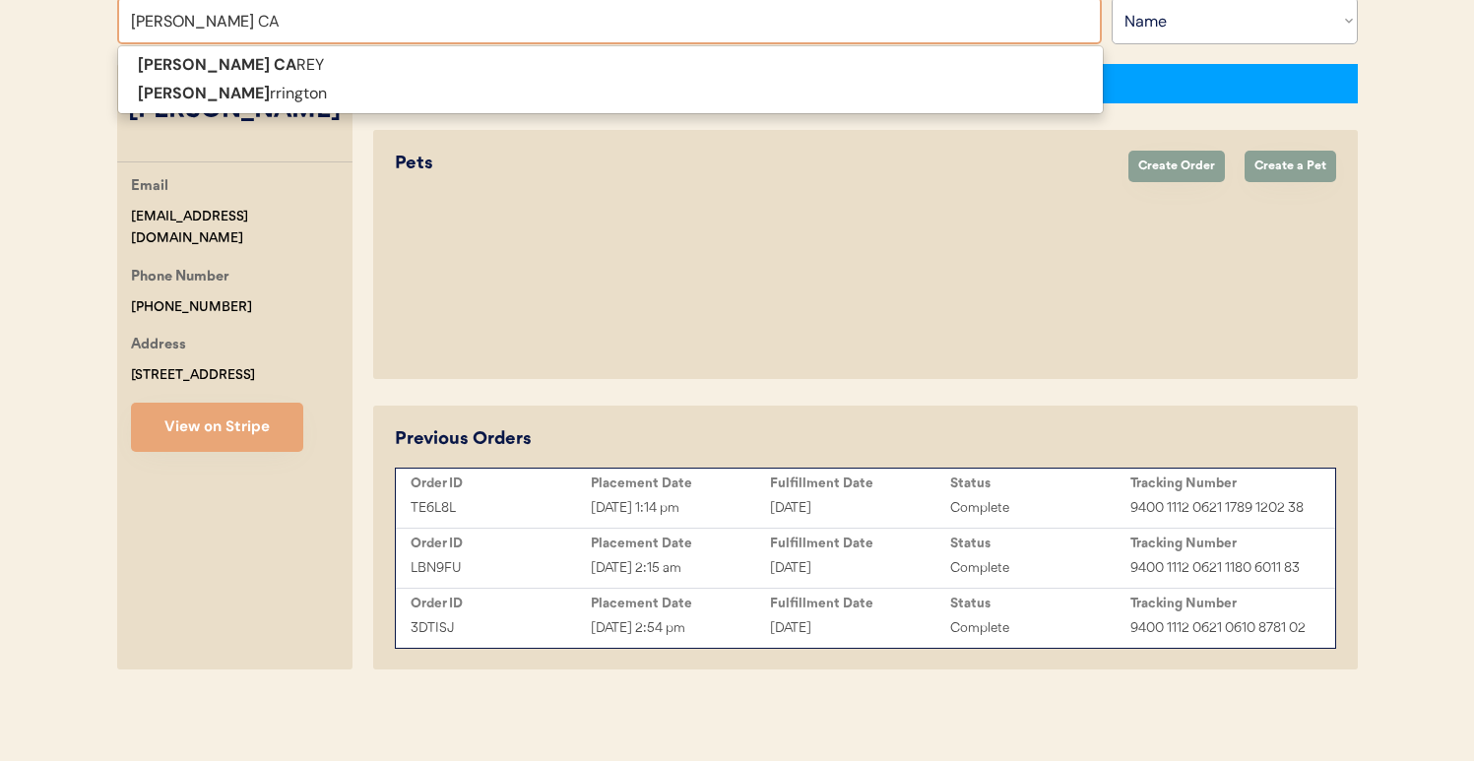
type input "MELISSA C"
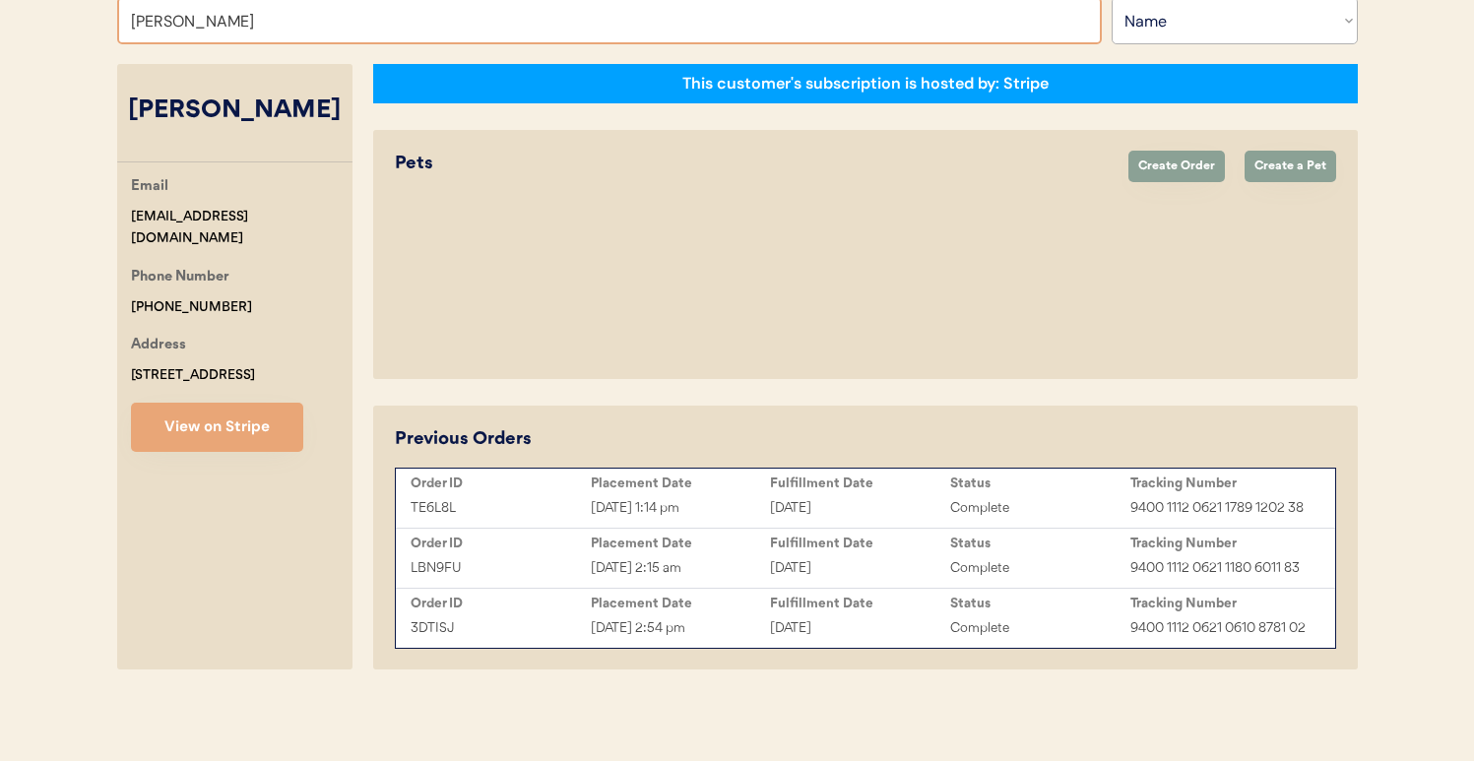
type input "MELISSA C"
type input "MELISSA CAREY"
type input "MELISSA"
type input "MELISSA McCarty"
type input "MELISSA na"
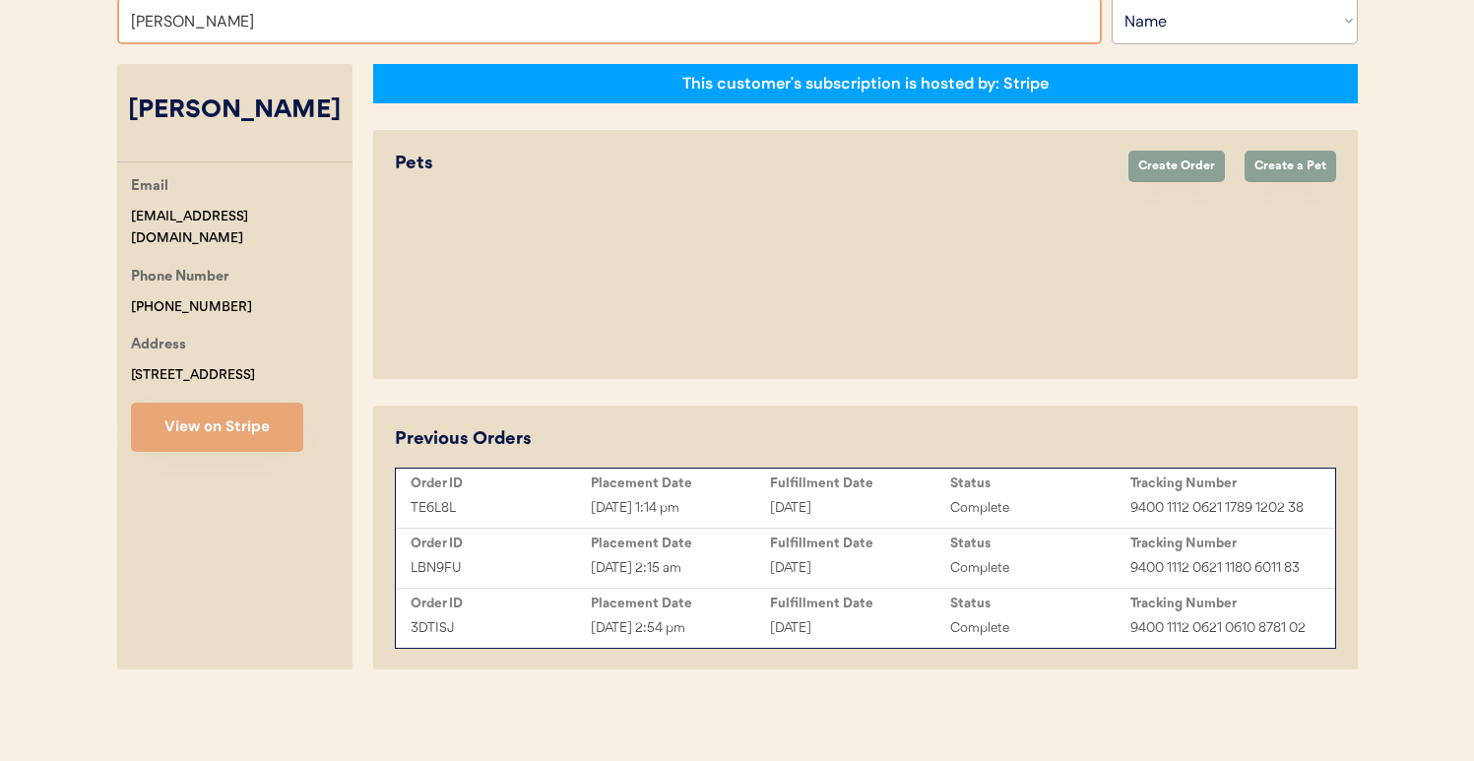
type input "MELISSA naCIUS"
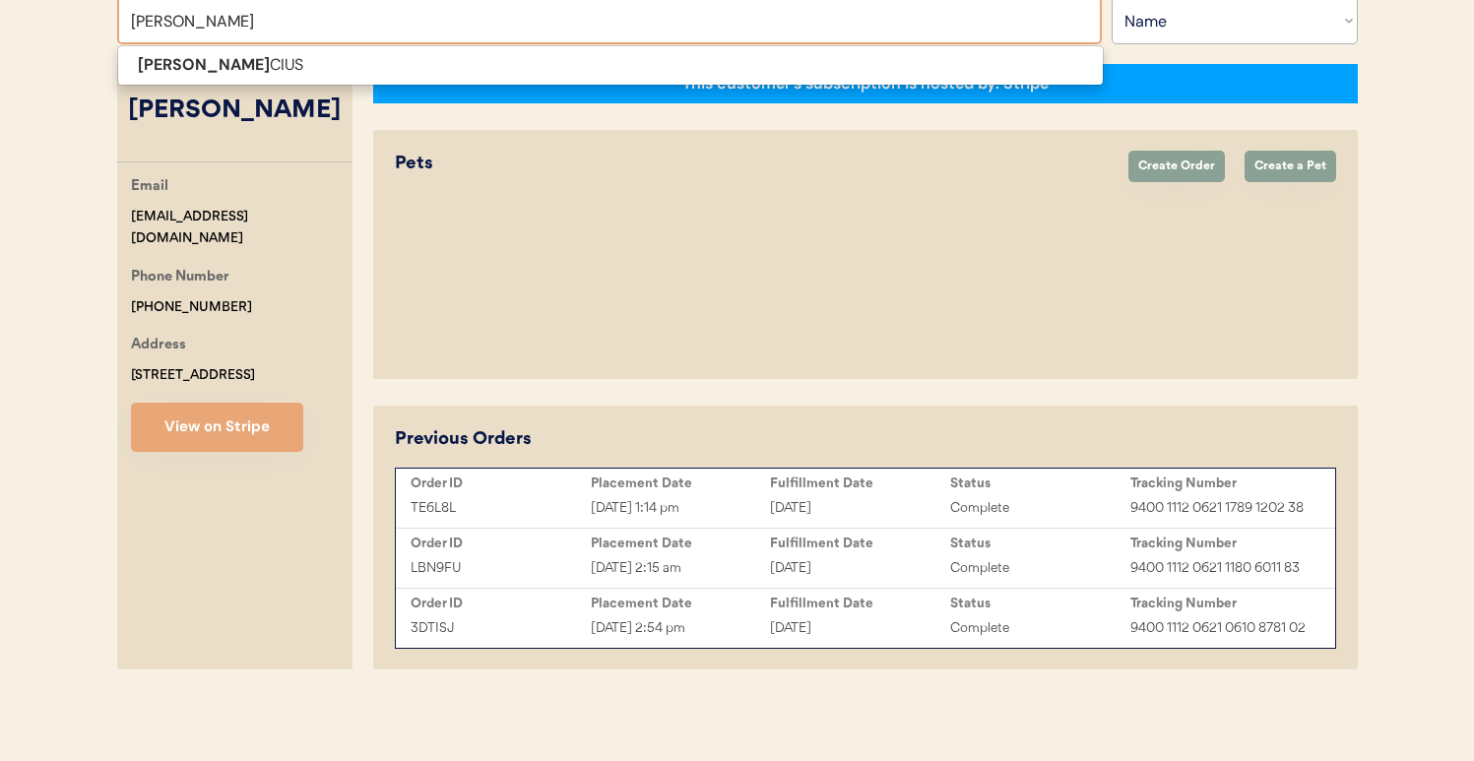
type input "MELISSA n"
type input "MELISSA nACIUS"
type input "MELISSA NACIUS"
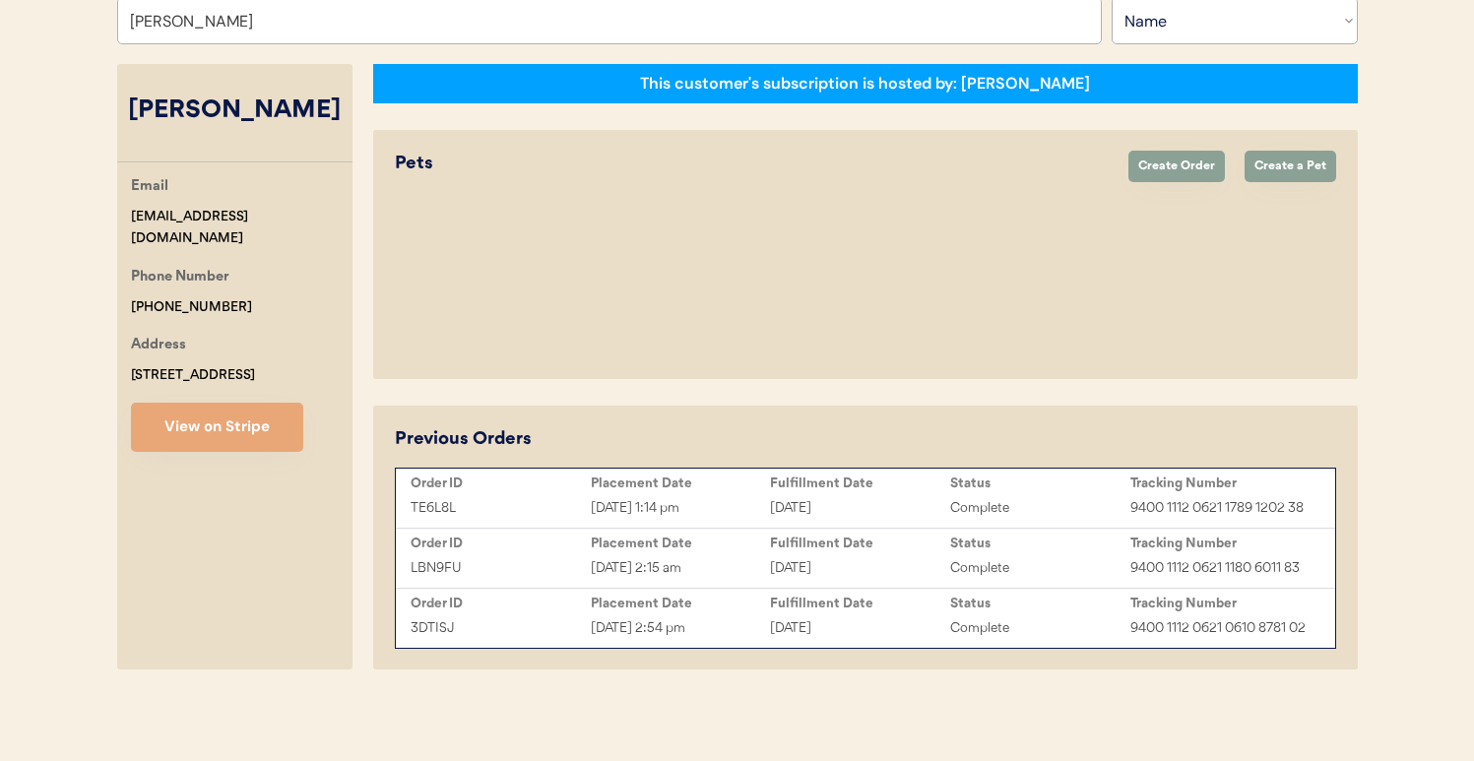
select select "true"
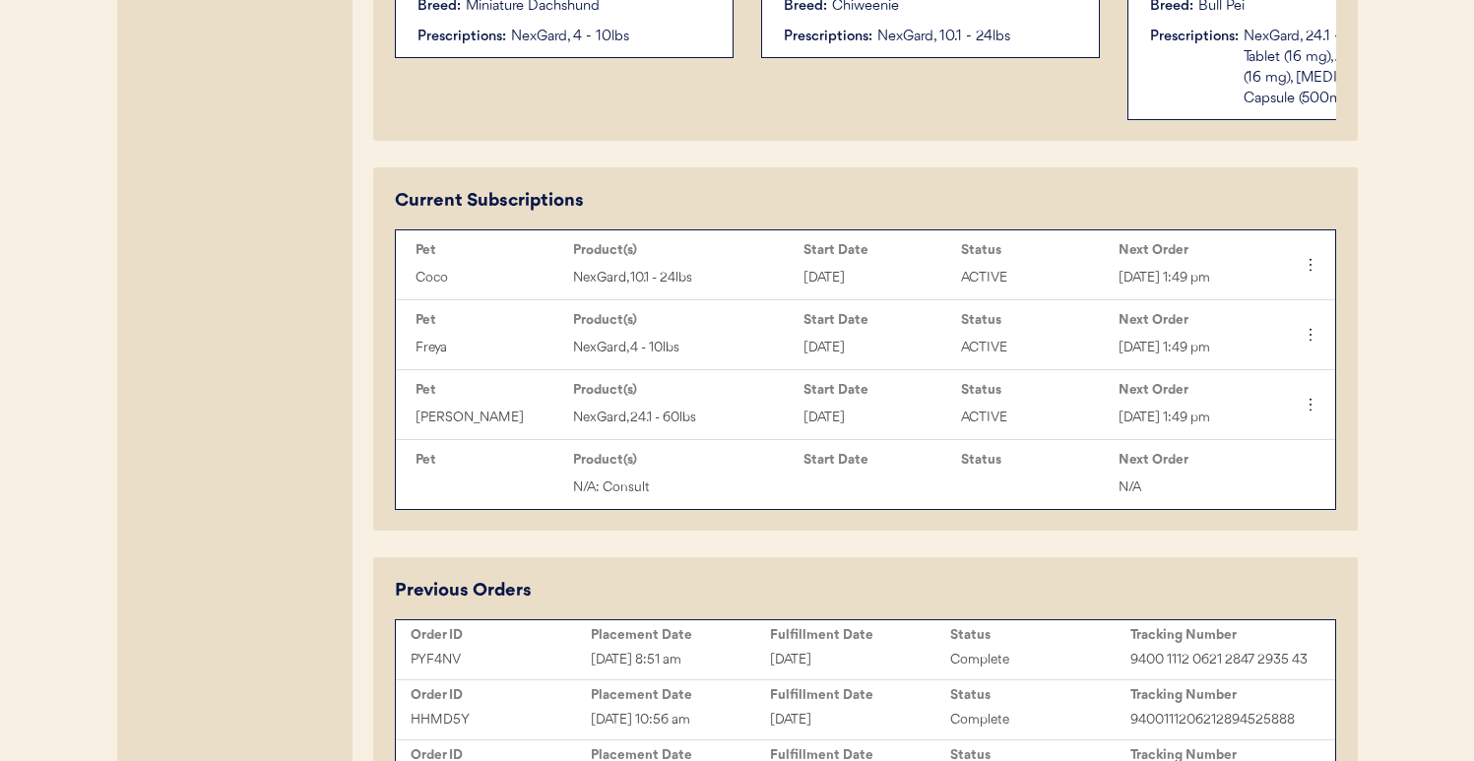
scroll to position [161, 0]
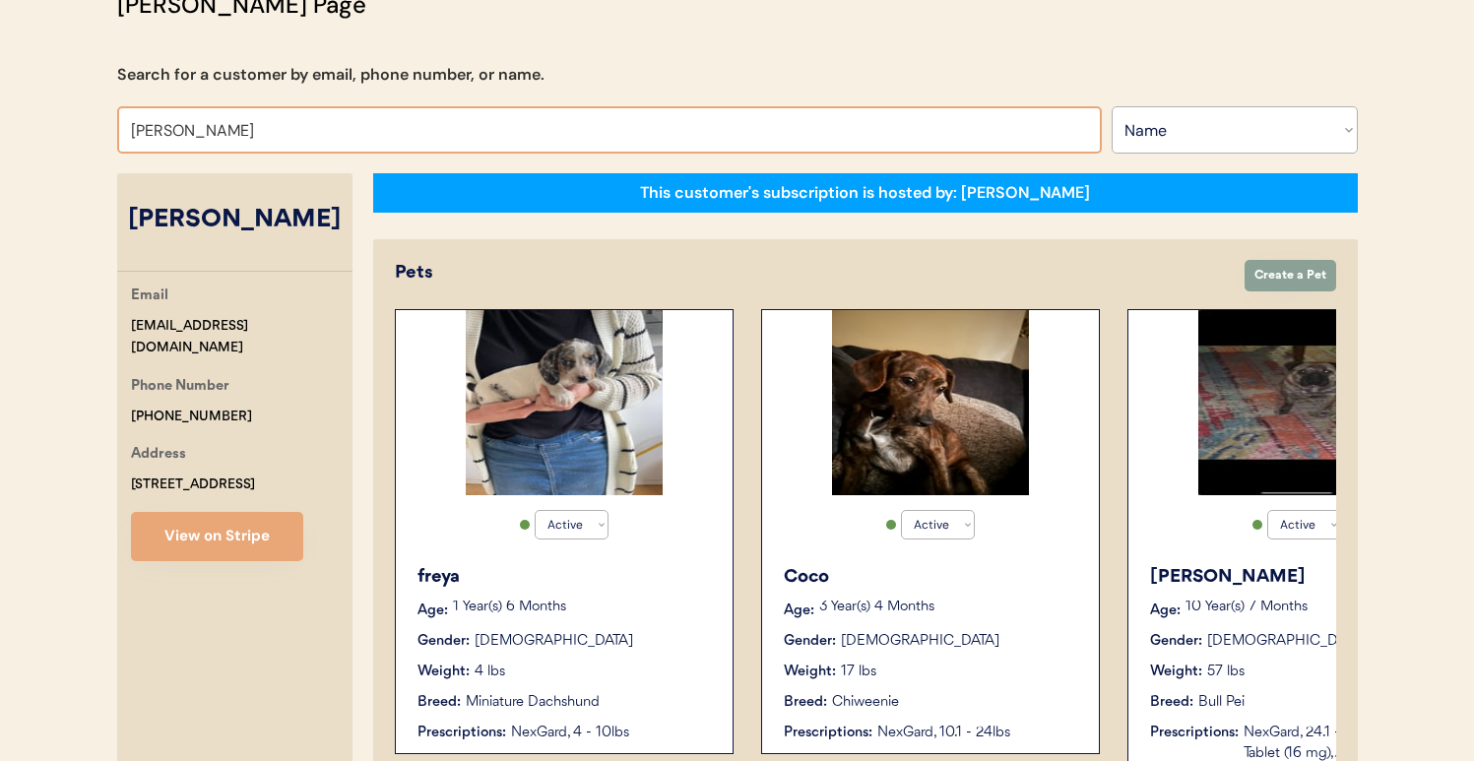
click at [662, 128] on input "MELISSA NACIUS" at bounding box center [609, 129] width 985 height 47
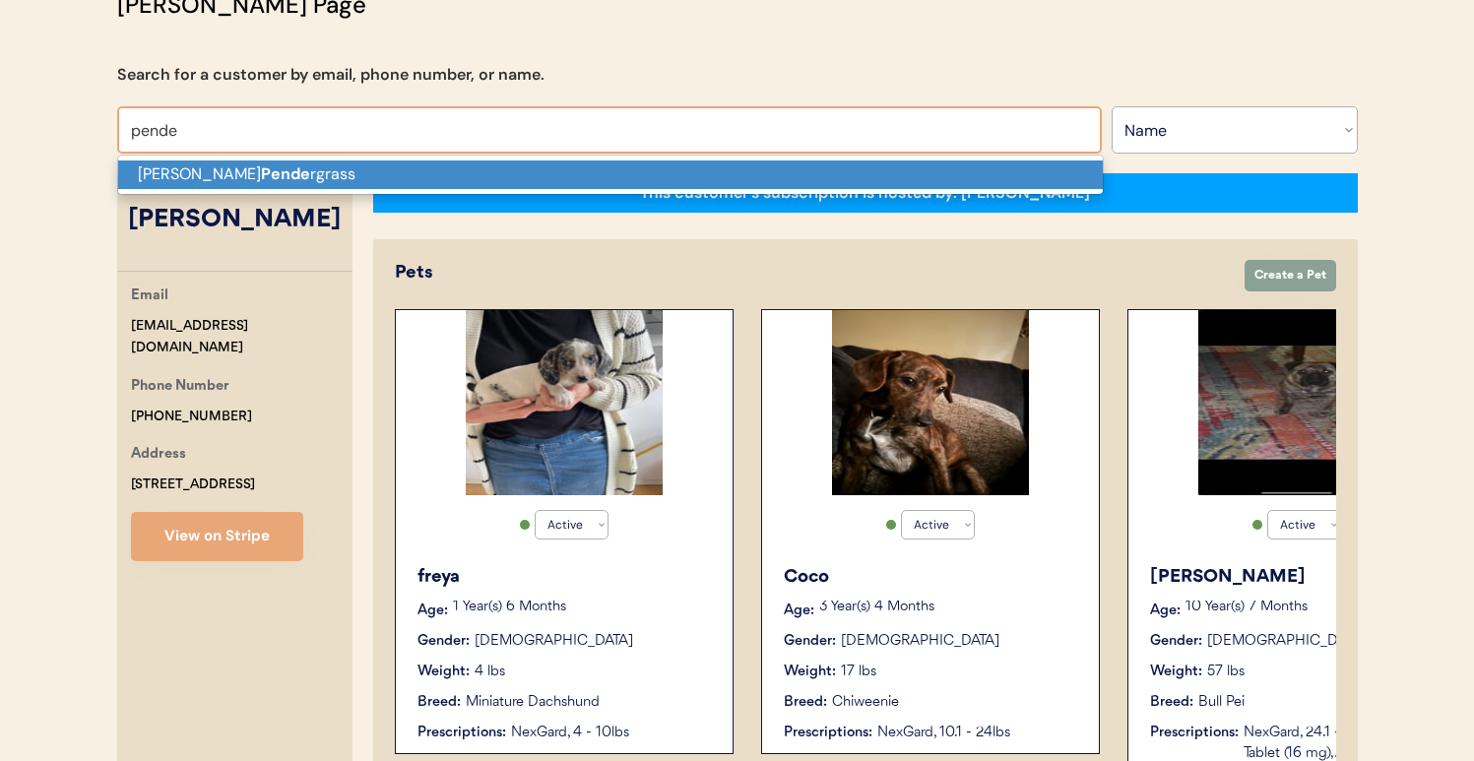
click at [655, 176] on p "Genia Pende rgrass" at bounding box center [610, 175] width 985 height 29
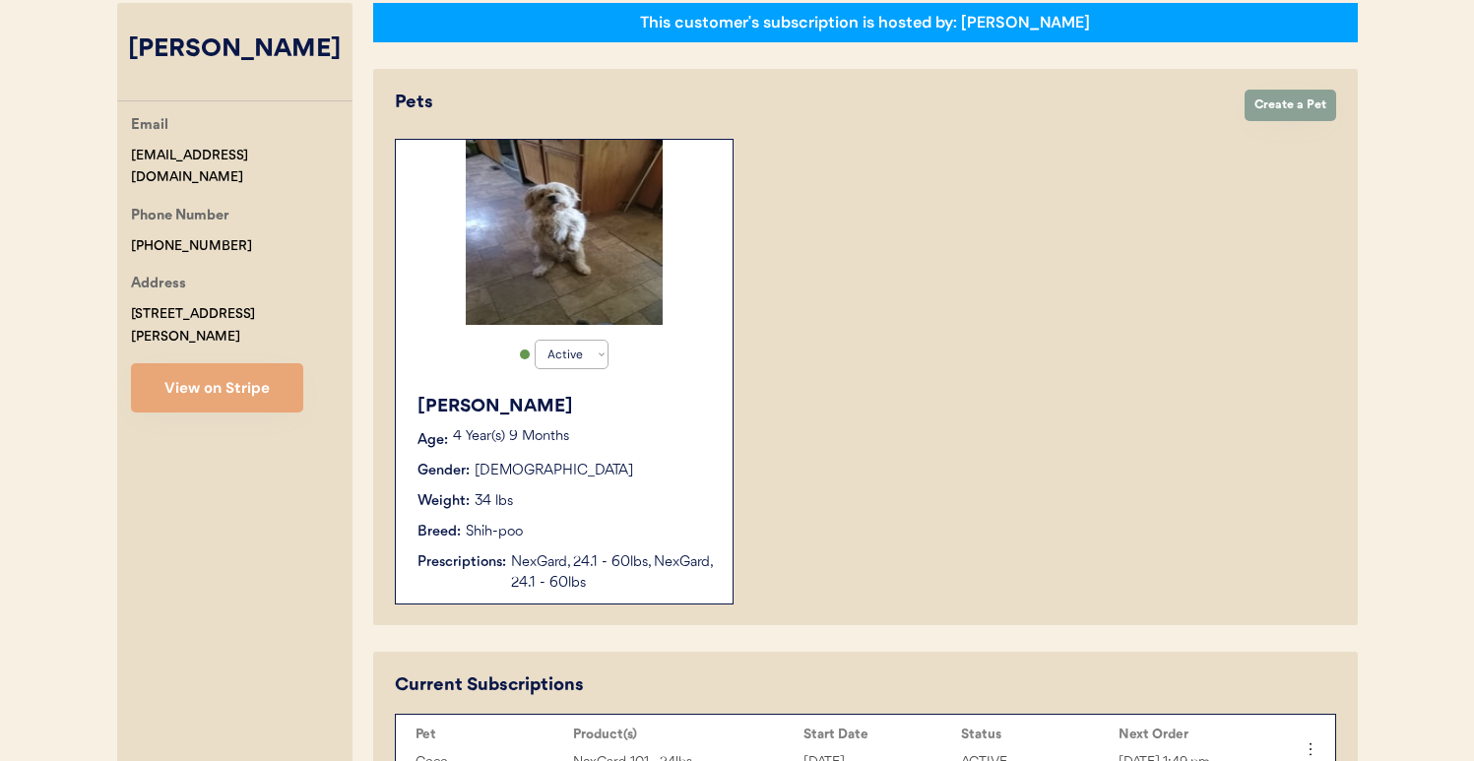
scroll to position [553, 0]
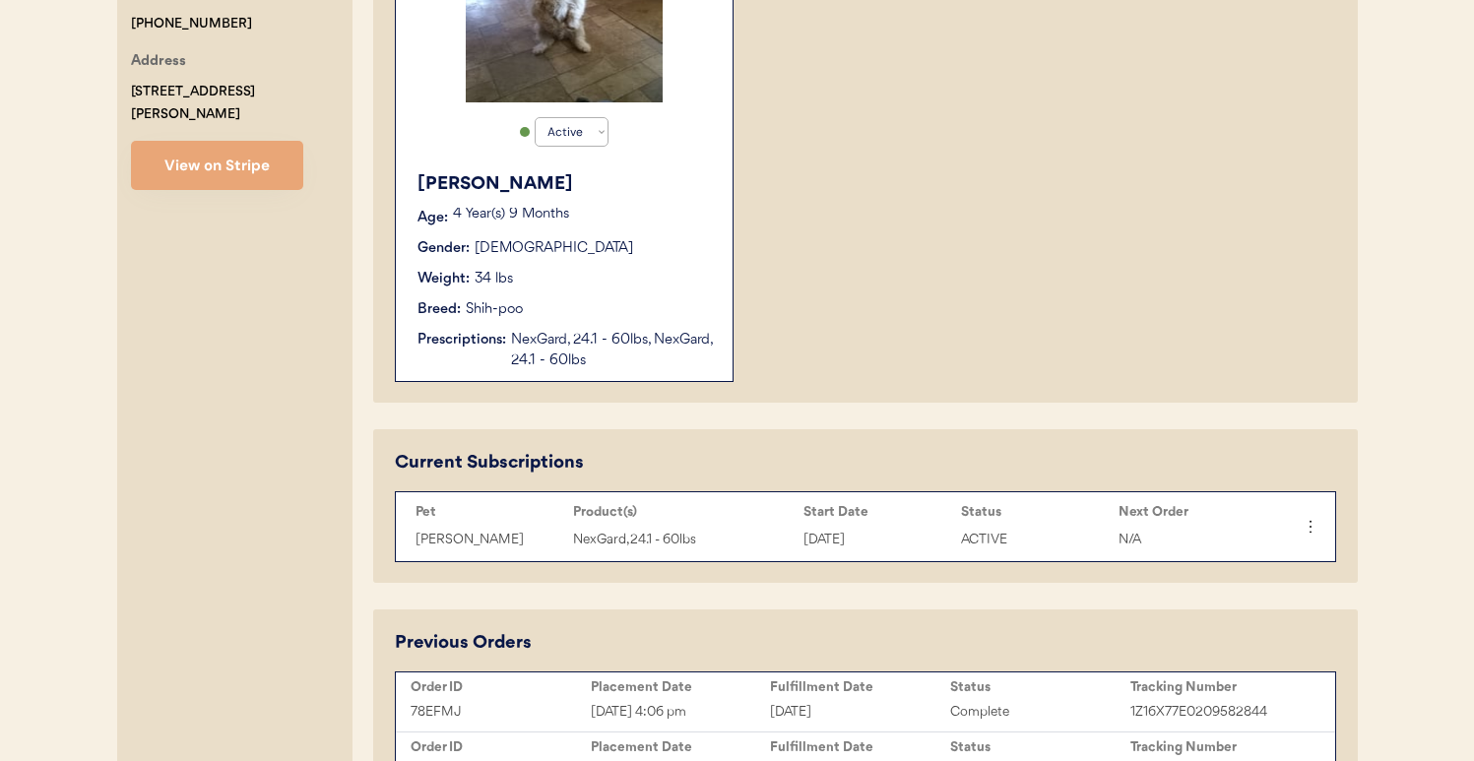
type input "Genia Pendergrass"
click at [626, 349] on div "NexGard, 24.1 - 60lbs, NexGard, 24.1 - 60lbs" at bounding box center [612, 350] width 202 height 41
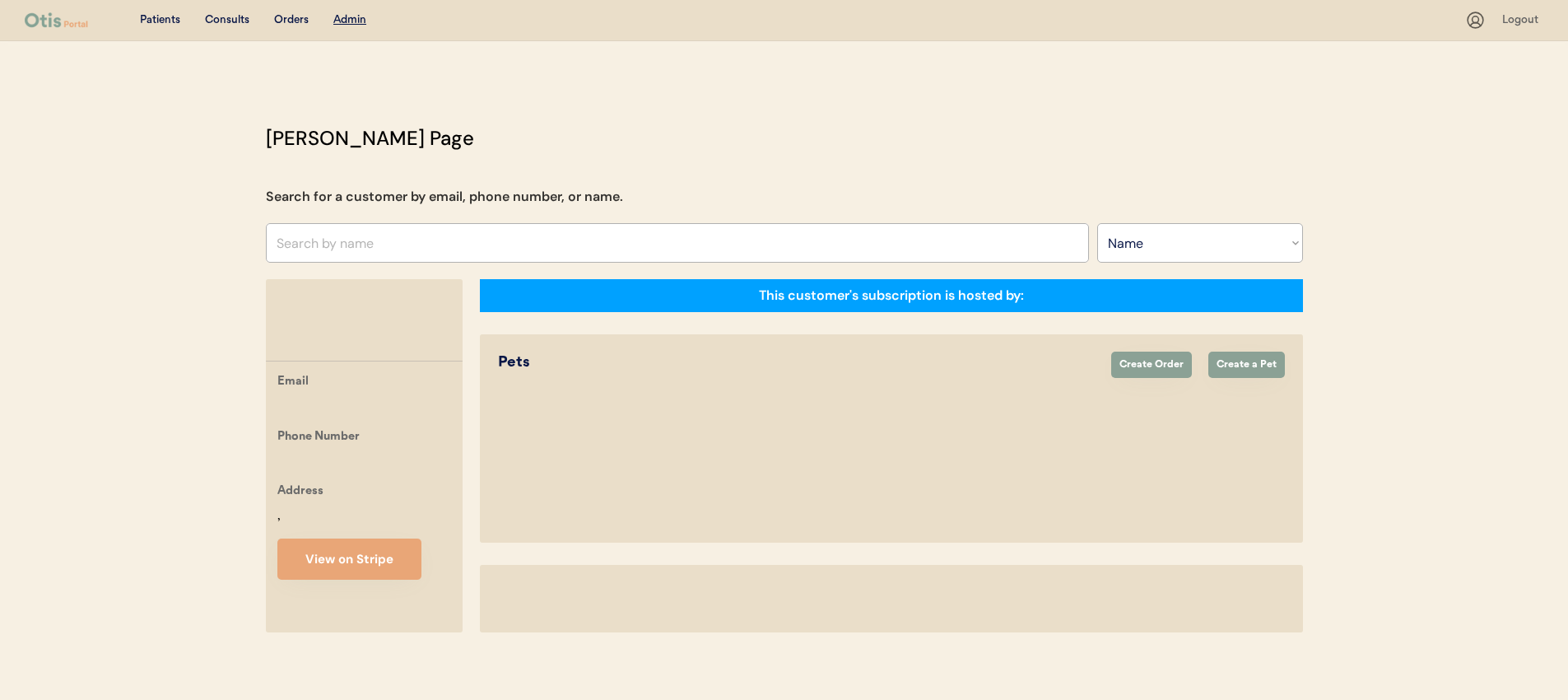
select select ""Name""
select select "true"
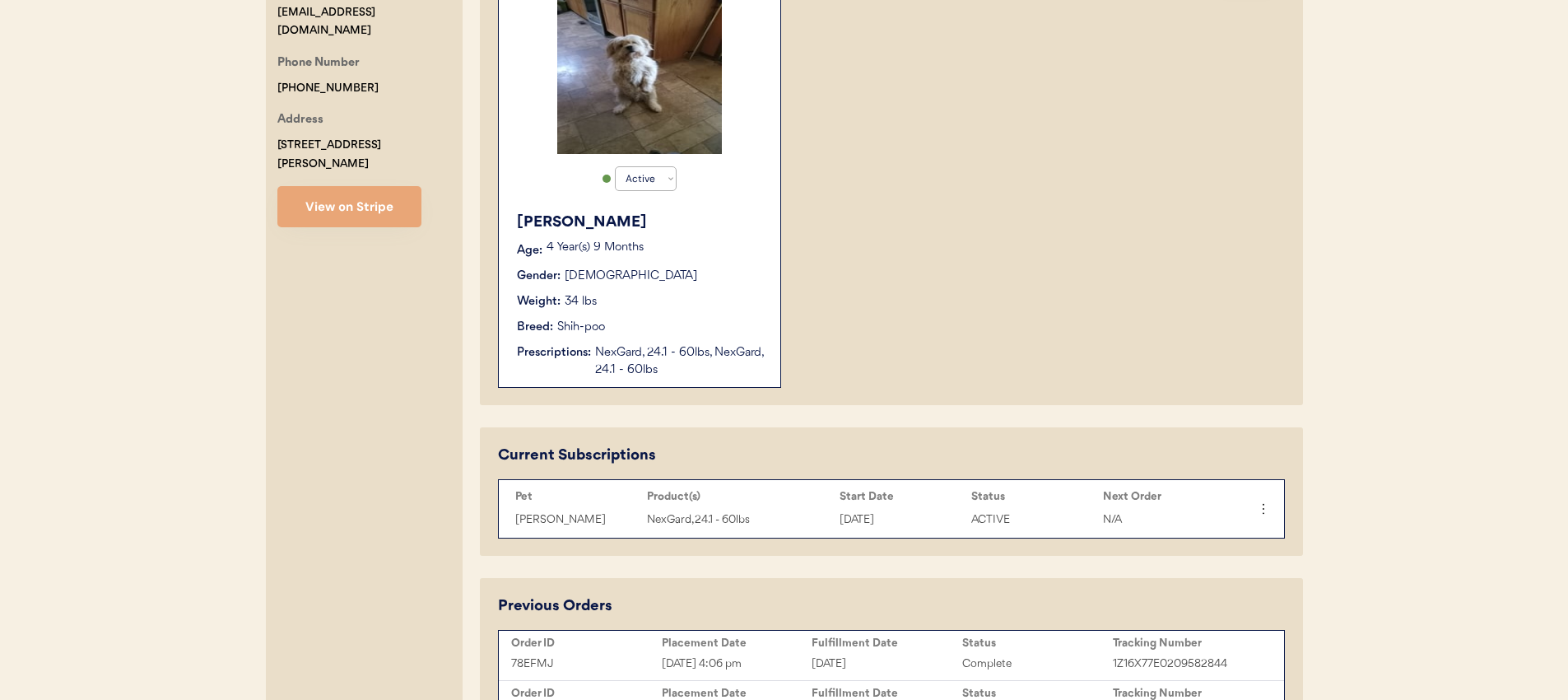
scroll to position [365, 0]
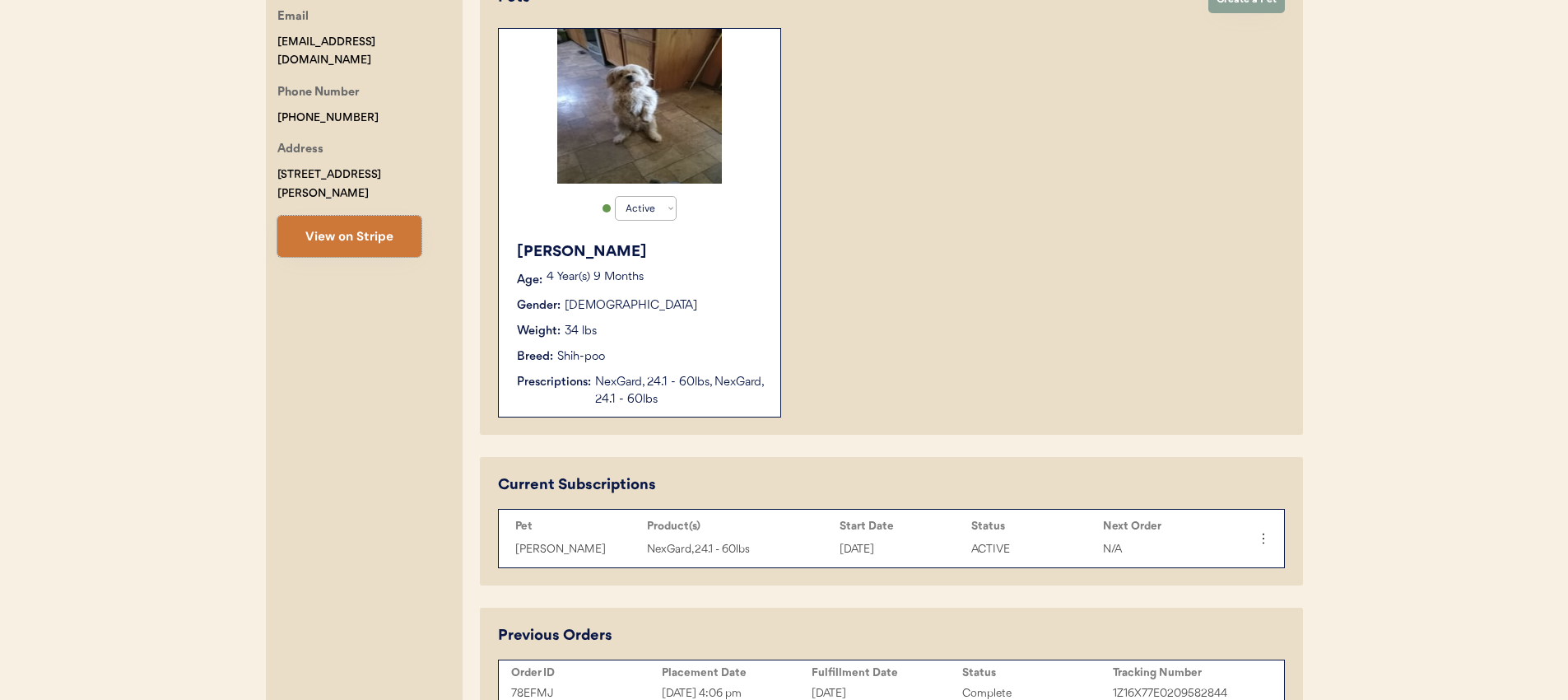
click at [324, 222] on button "View on Stripe" at bounding box center [349, 236] width 144 height 41
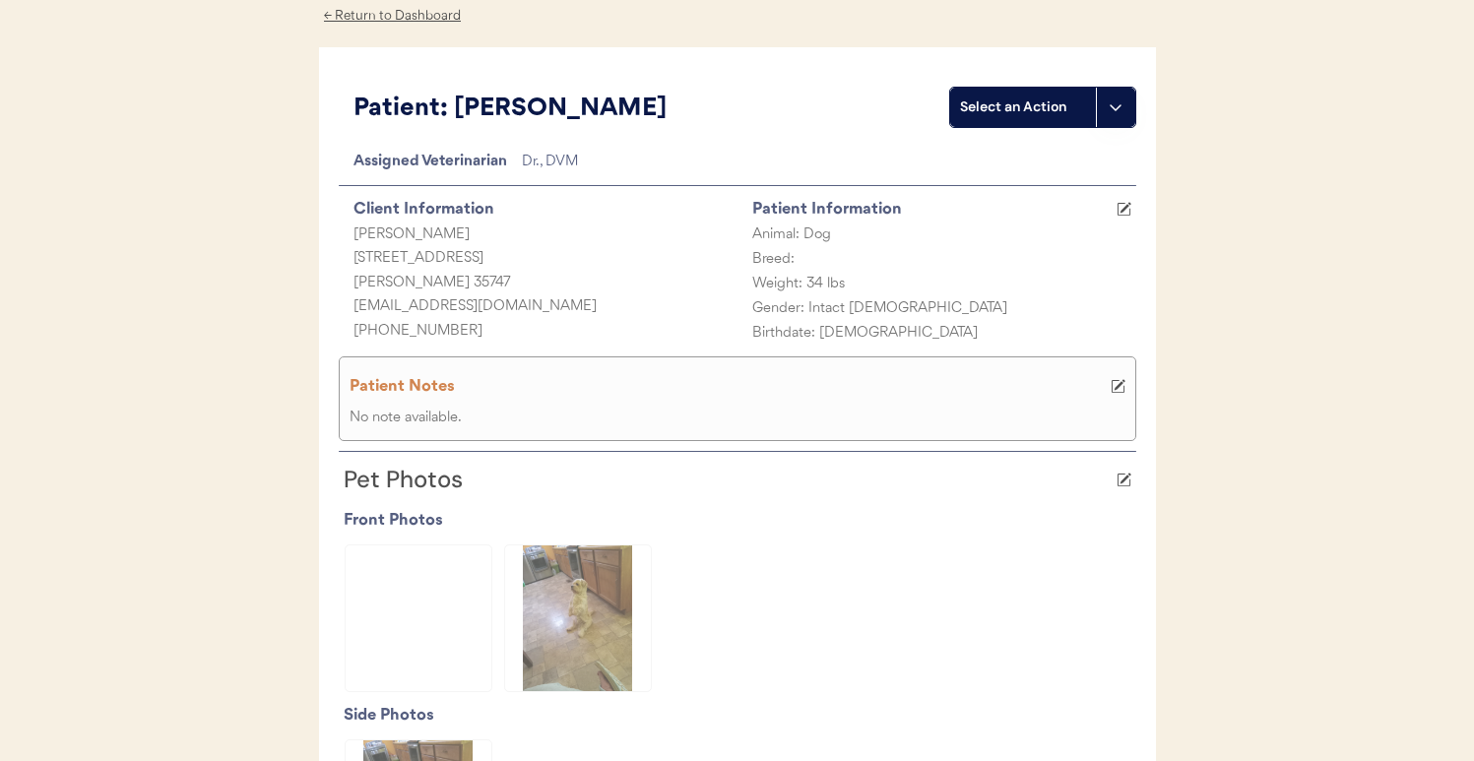
scroll to position [742, 0]
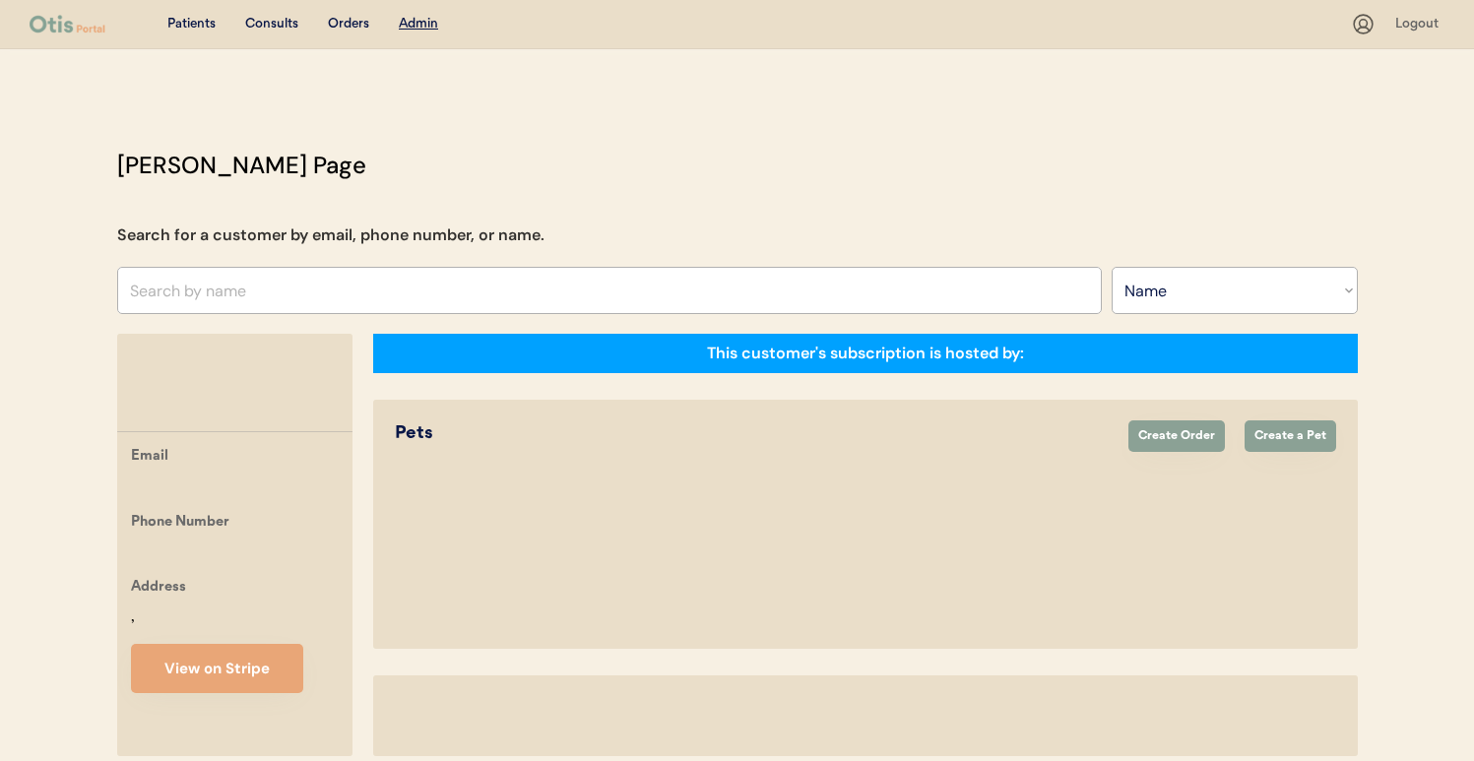
select select ""Name""
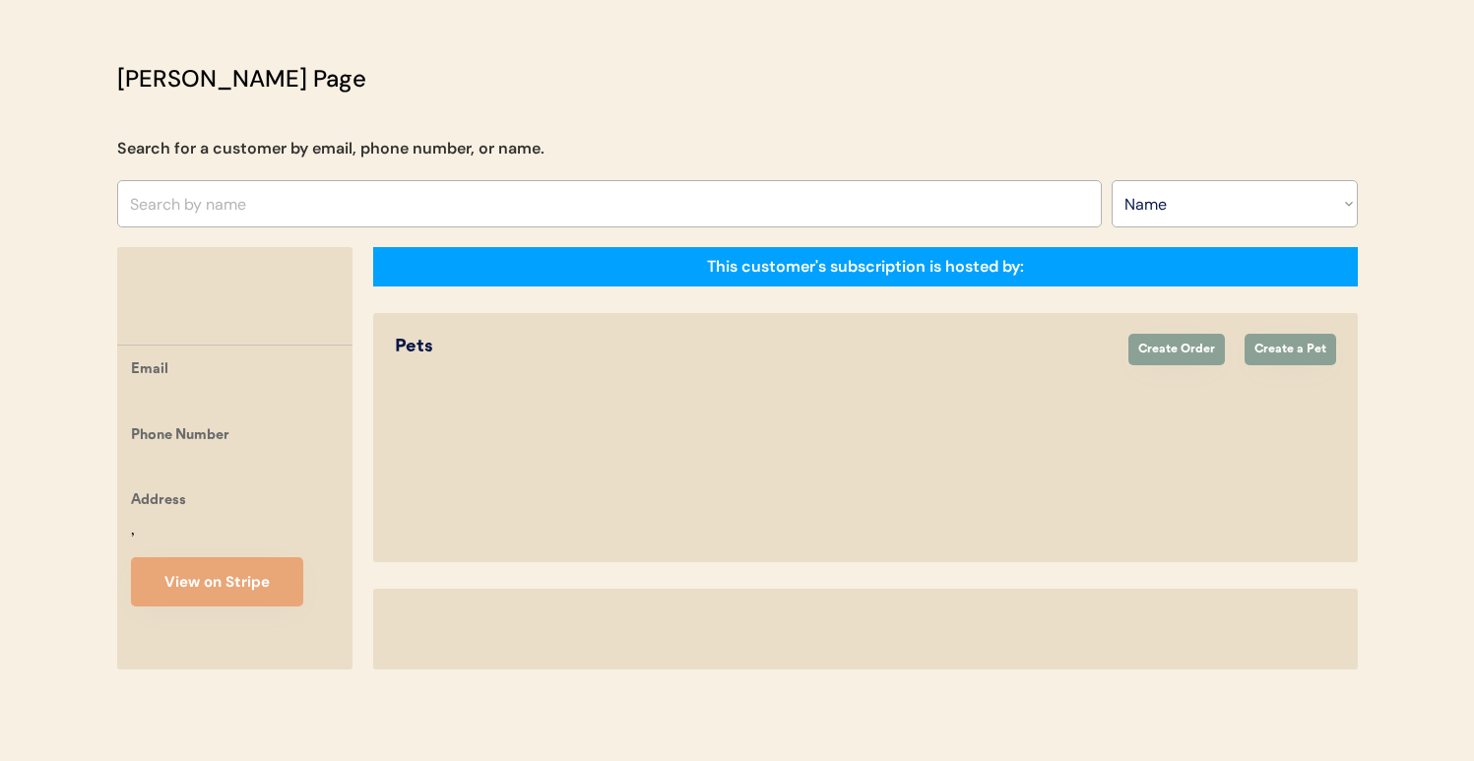
select select "true"
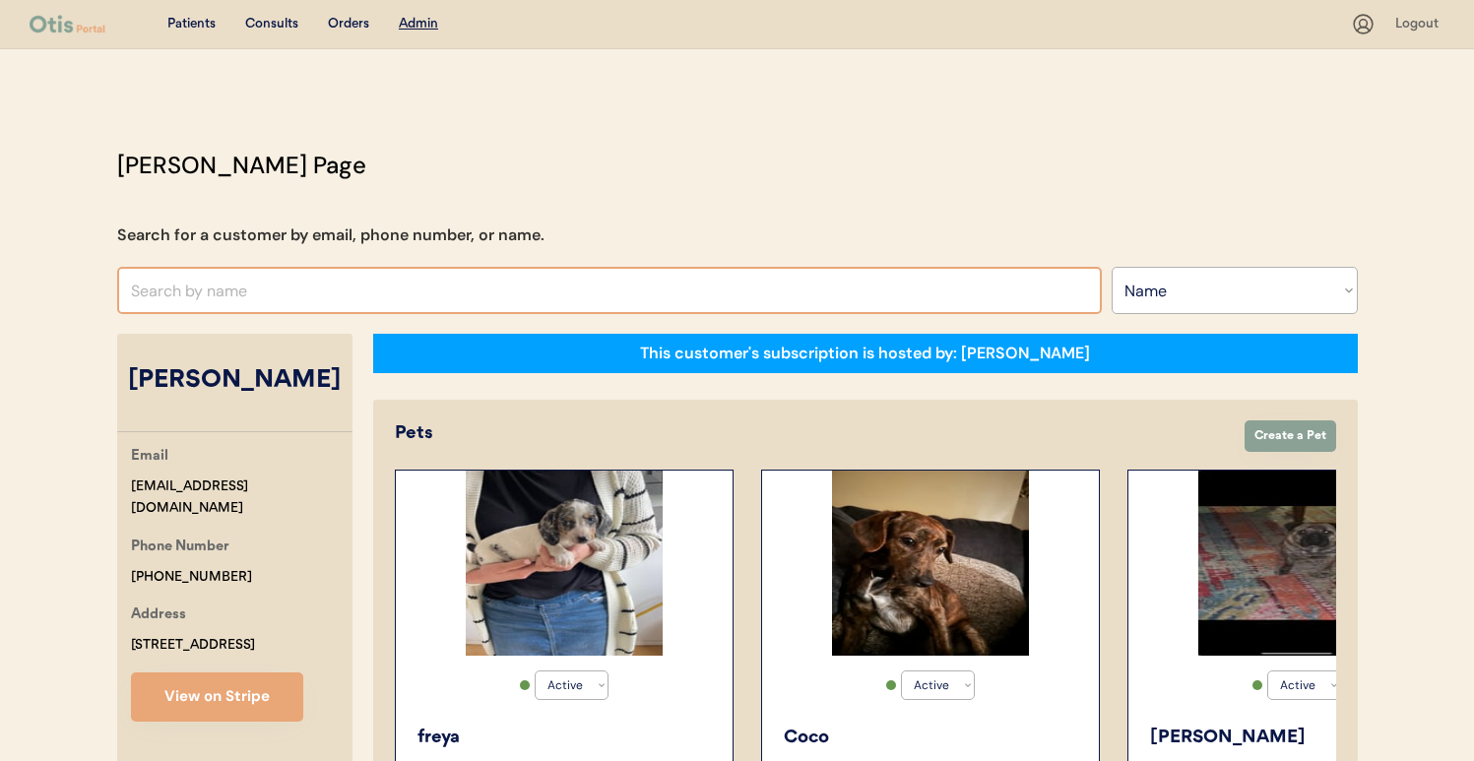
click at [399, 287] on input "text" at bounding box center [609, 290] width 985 height 47
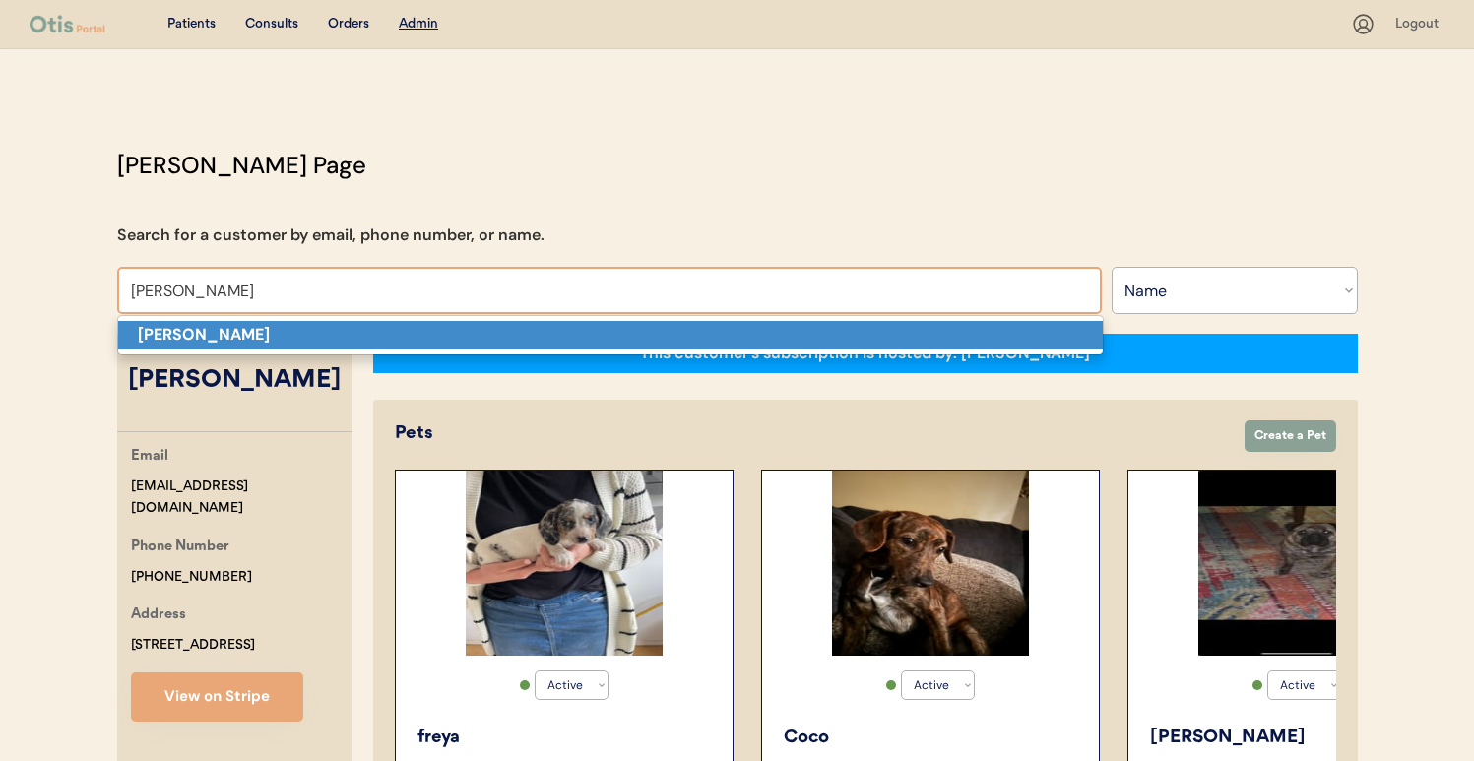
click at [387, 340] on p "Mary Bolden" at bounding box center [610, 335] width 985 height 29
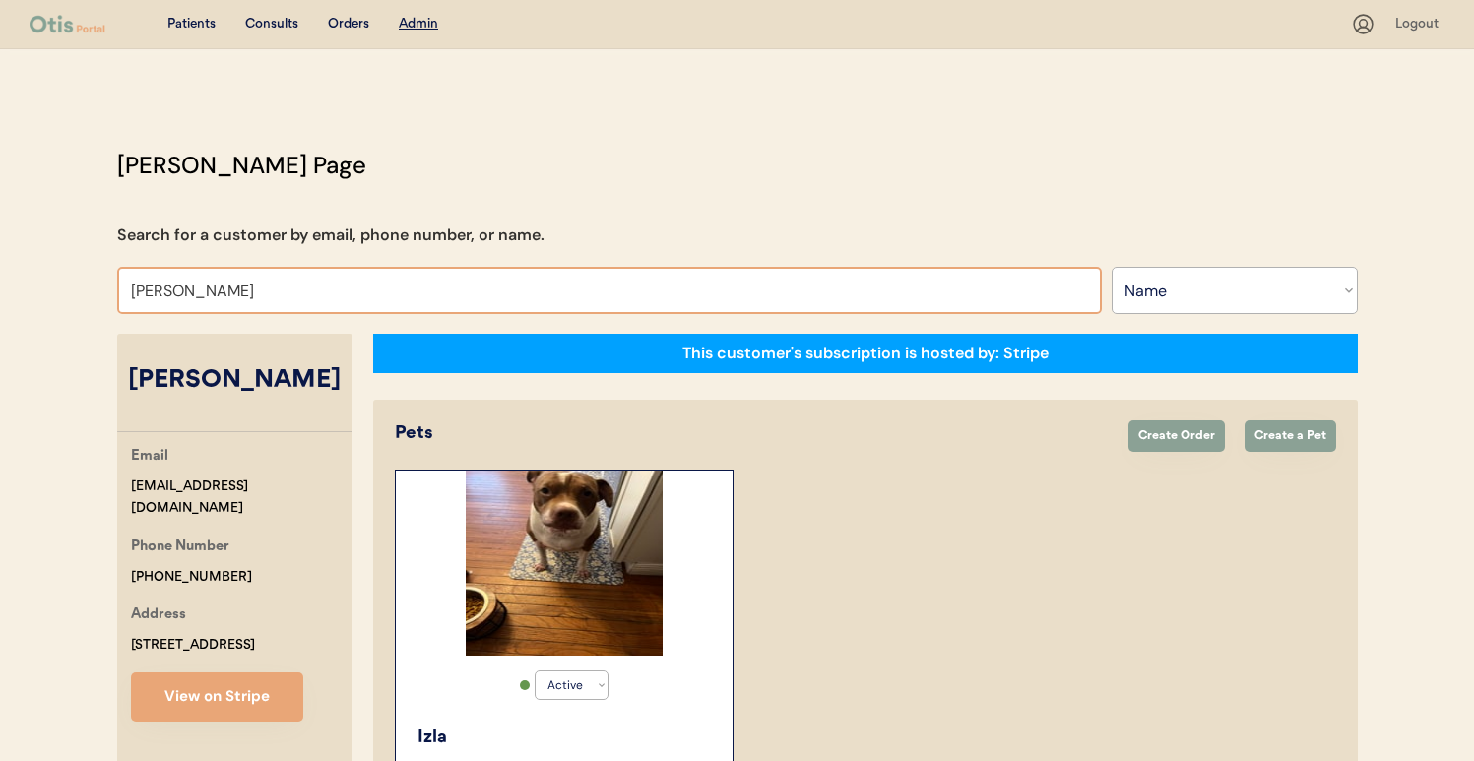
click at [350, 294] on input "Mary Bolden" at bounding box center [609, 290] width 985 height 47
type input "CAITLIN MO"
type input "CAITLIN MOhr"
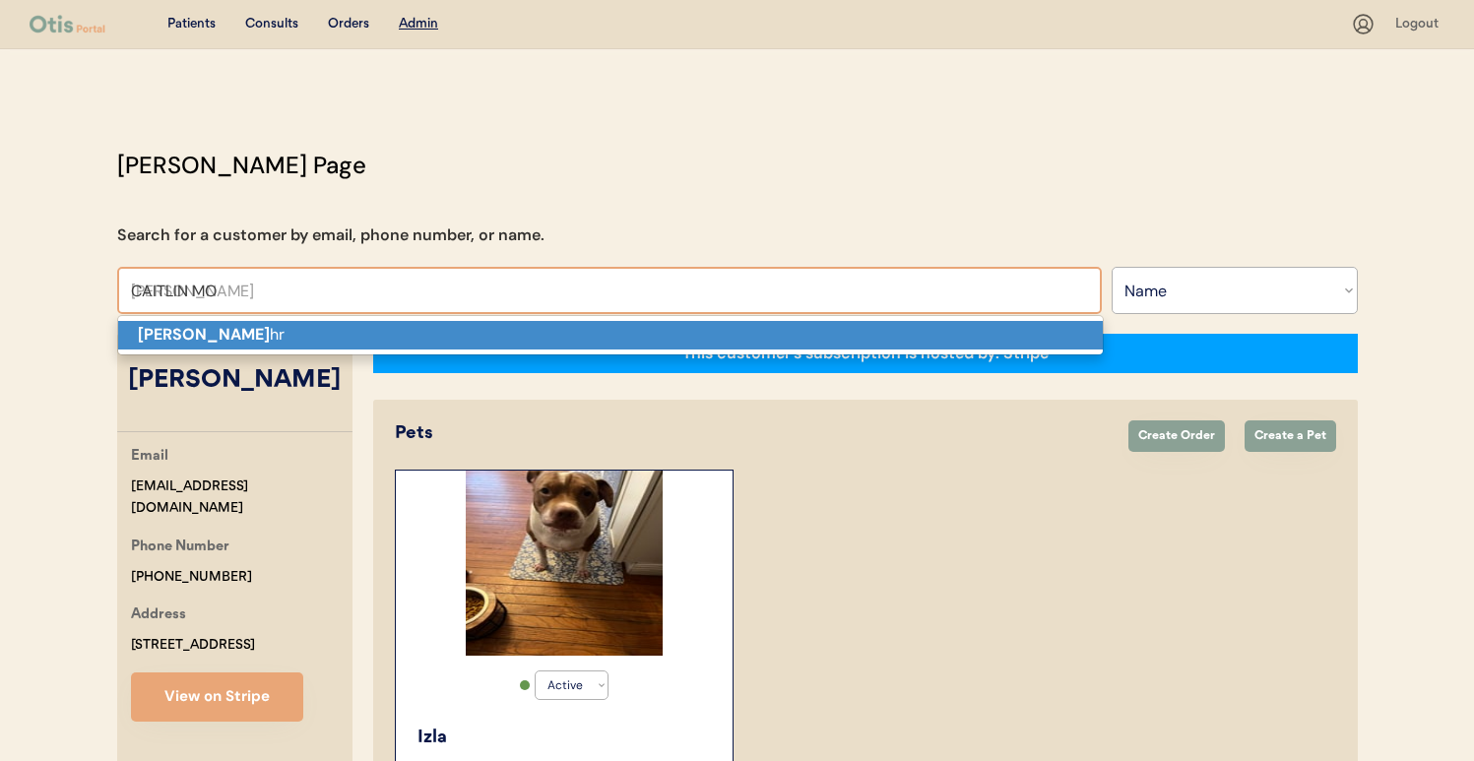
click at [350, 336] on p "Caitlin Mo hr" at bounding box center [610, 335] width 985 height 29
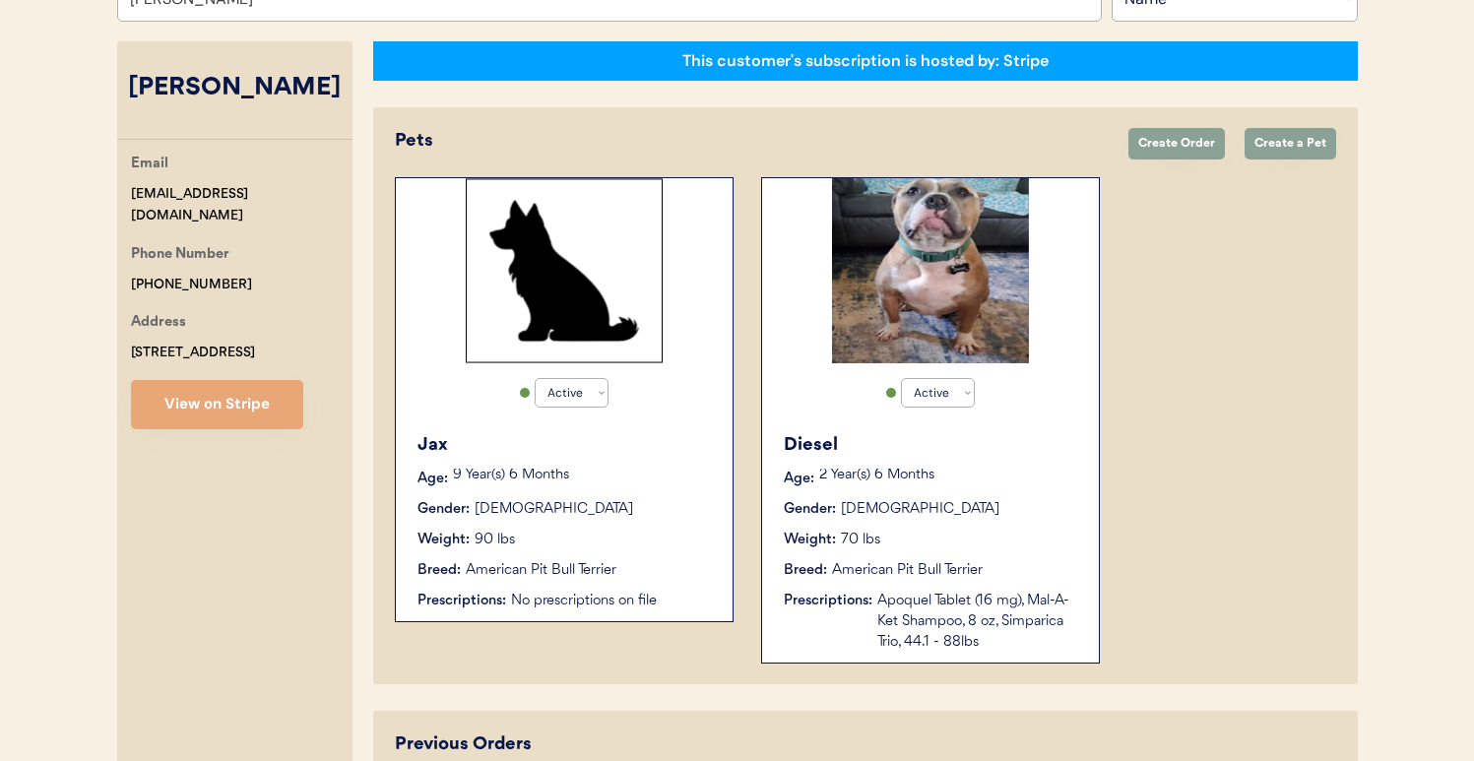
scroll to position [325, 0]
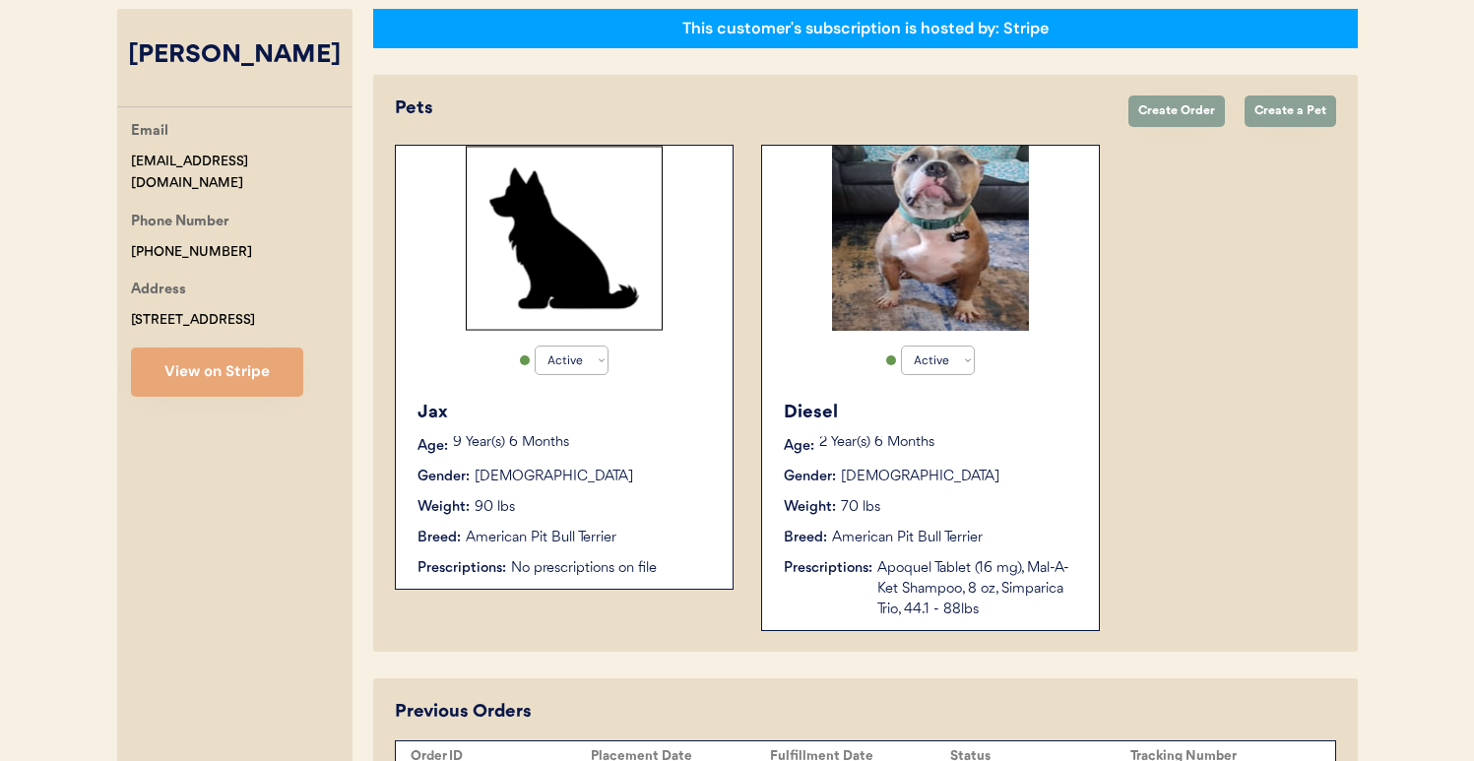
type input "[PERSON_NAME]"
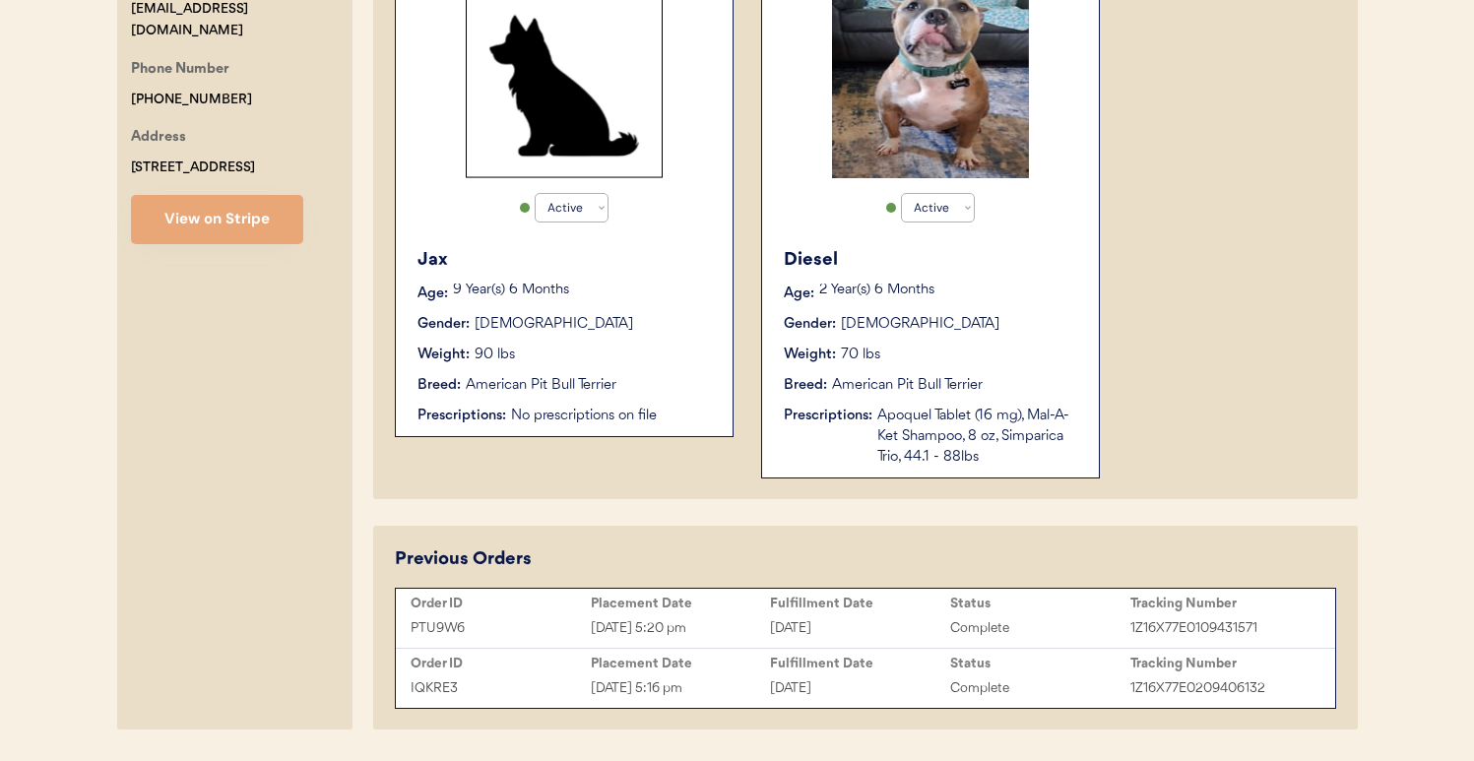
scroll to position [538, 0]
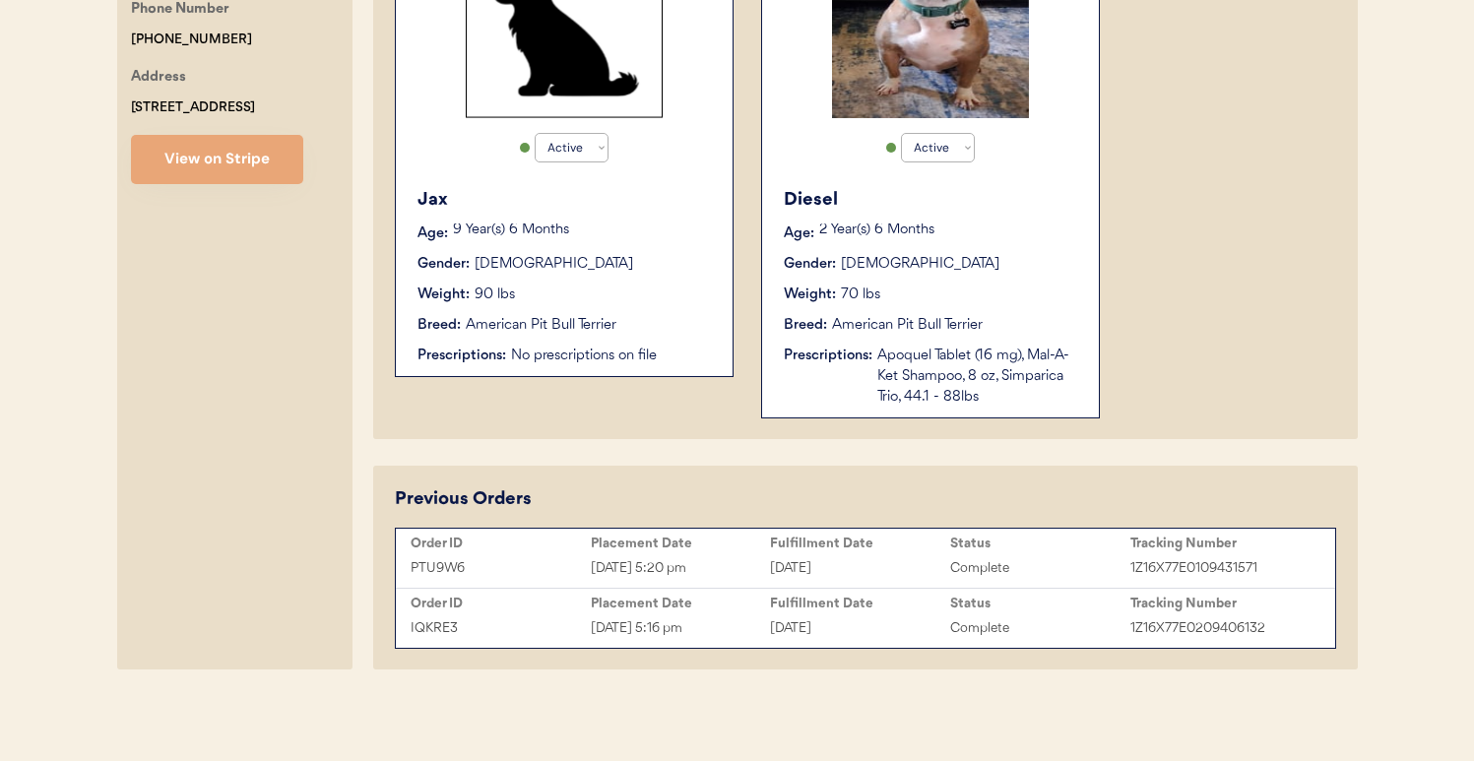
click at [791, 624] on div "July 28, 2025" at bounding box center [860, 628] width 180 height 23
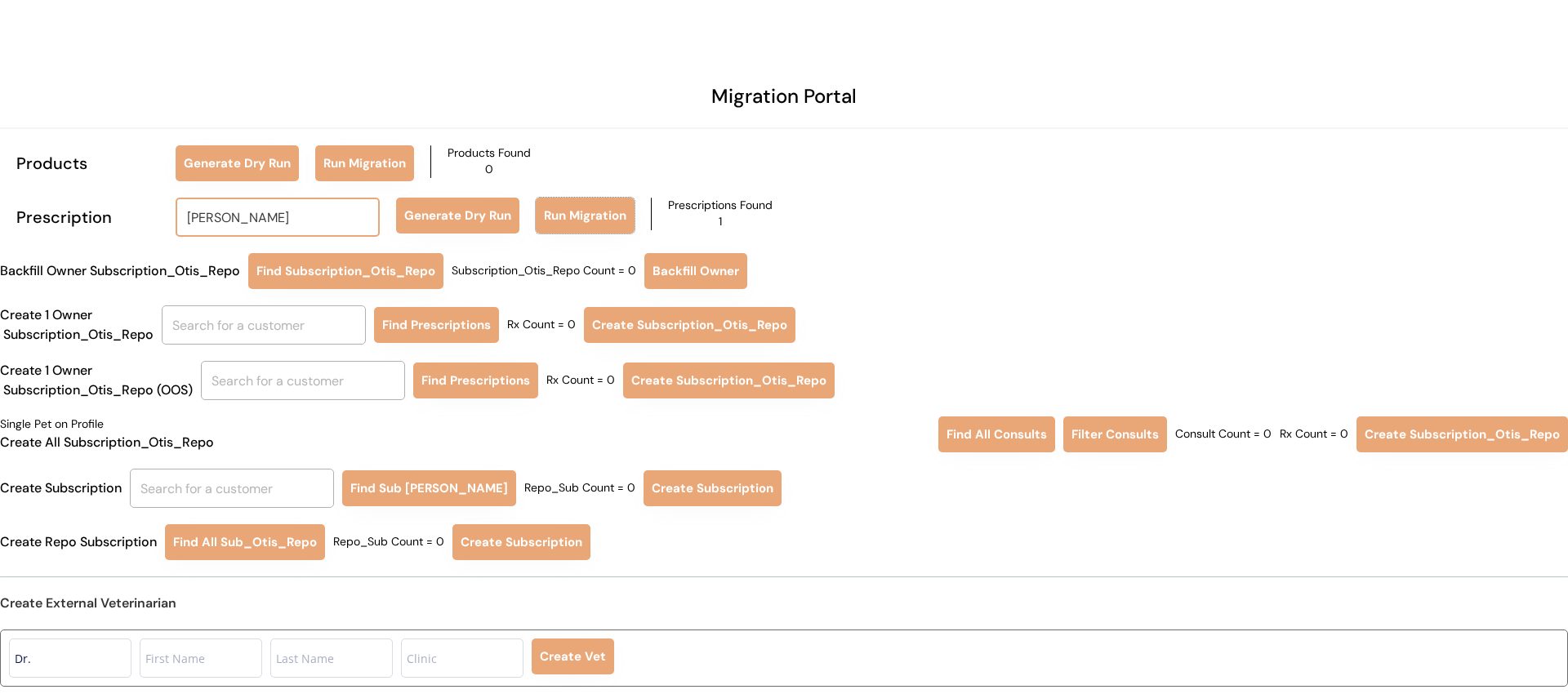
click at [358, 223] on input "[PERSON_NAME]" at bounding box center [278, 216] width 204 height 39
click at [332, 327] on input "text" at bounding box center [264, 324] width 204 height 39
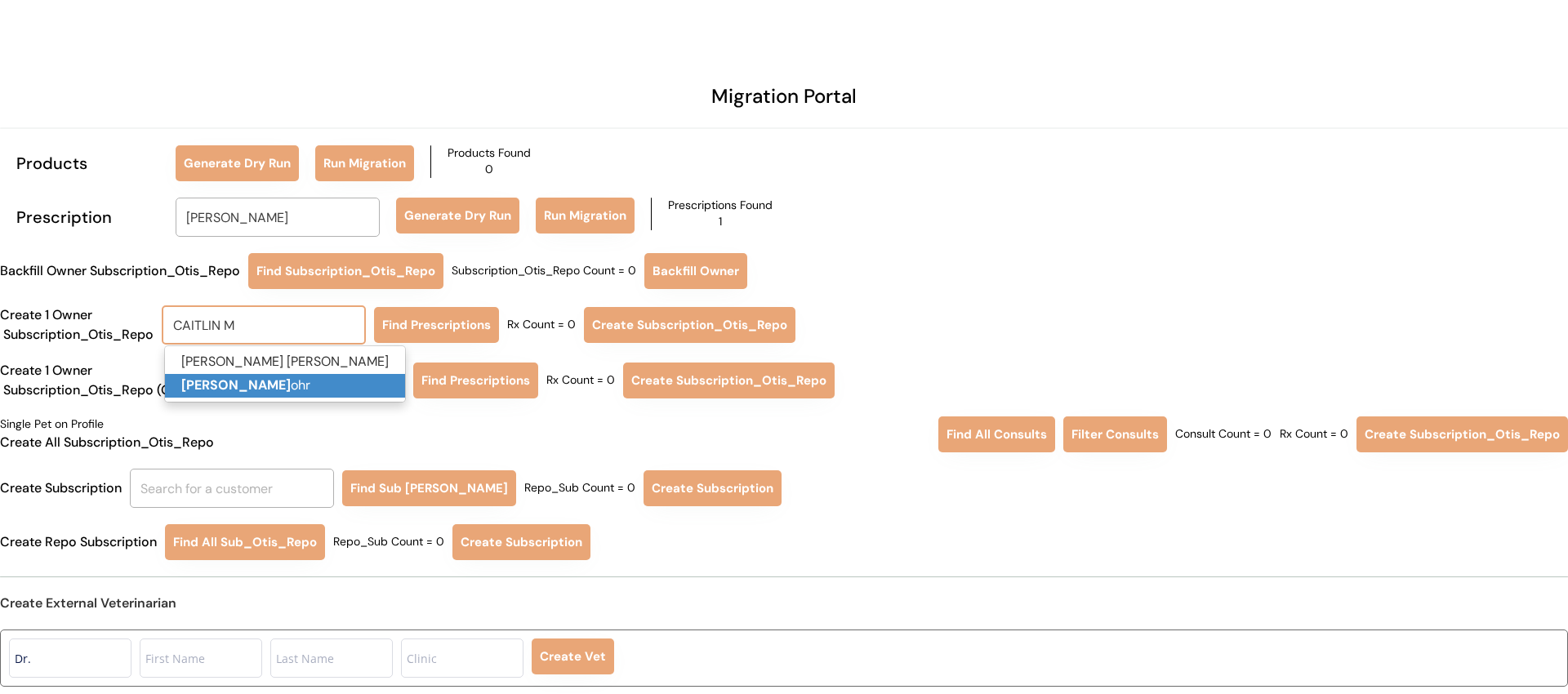
click at [285, 391] on p "[PERSON_NAME]" at bounding box center [285, 386] width 240 height 24
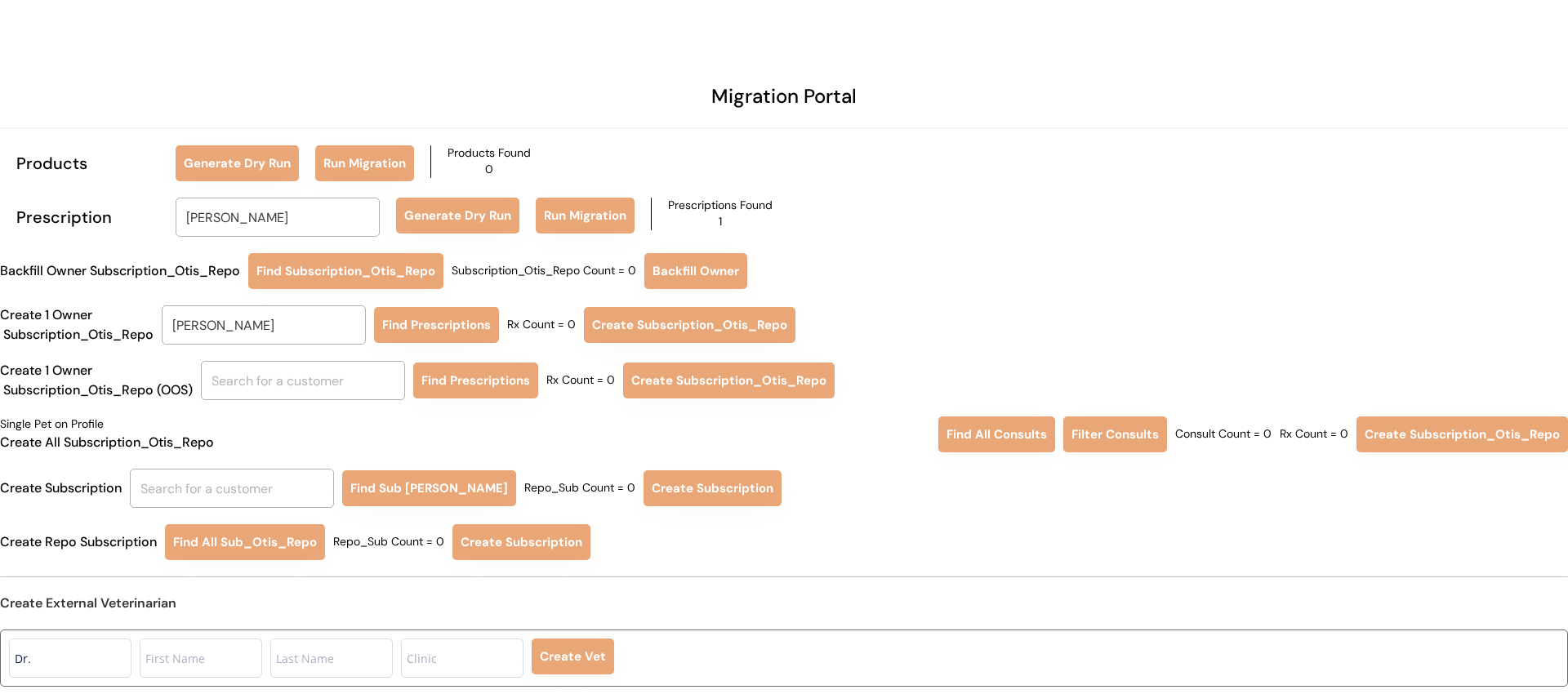
type input "[PERSON_NAME]"
click at [430, 314] on button "Find Prescriptions" at bounding box center [436, 324] width 125 height 36
click at [466, 324] on button "Find Prescriptions" at bounding box center [436, 324] width 125 height 36
click at [383, 264] on button "Find Subscription_Otis_Repo" at bounding box center [345, 270] width 195 height 36
click at [431, 318] on button "Find Prescriptions" at bounding box center [436, 324] width 125 height 36
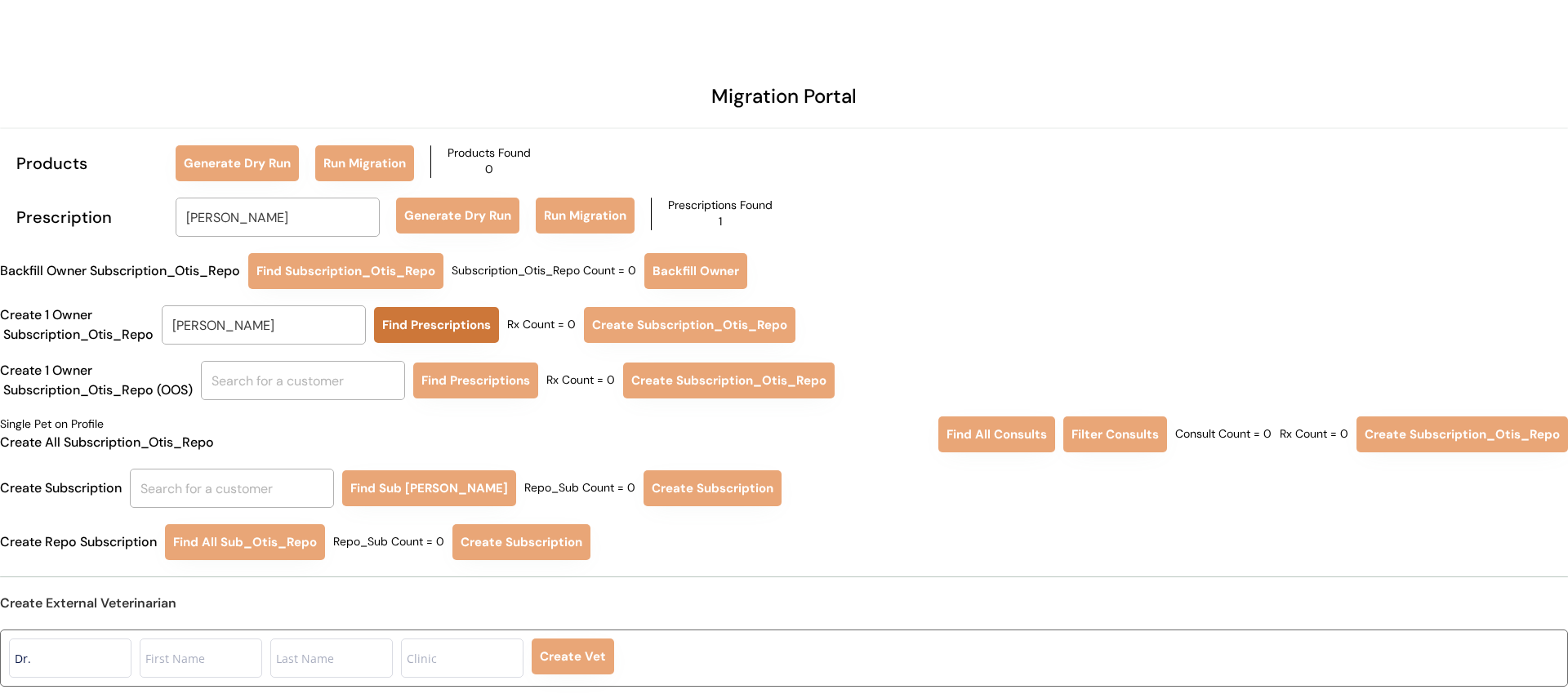
click at [478, 321] on button "Find Prescriptions" at bounding box center [436, 324] width 125 height 36
click at [352, 328] on input "[PERSON_NAME]" at bounding box center [264, 324] width 204 height 39
click at [489, 322] on button "Find Prescriptions" at bounding box center [436, 324] width 125 height 36
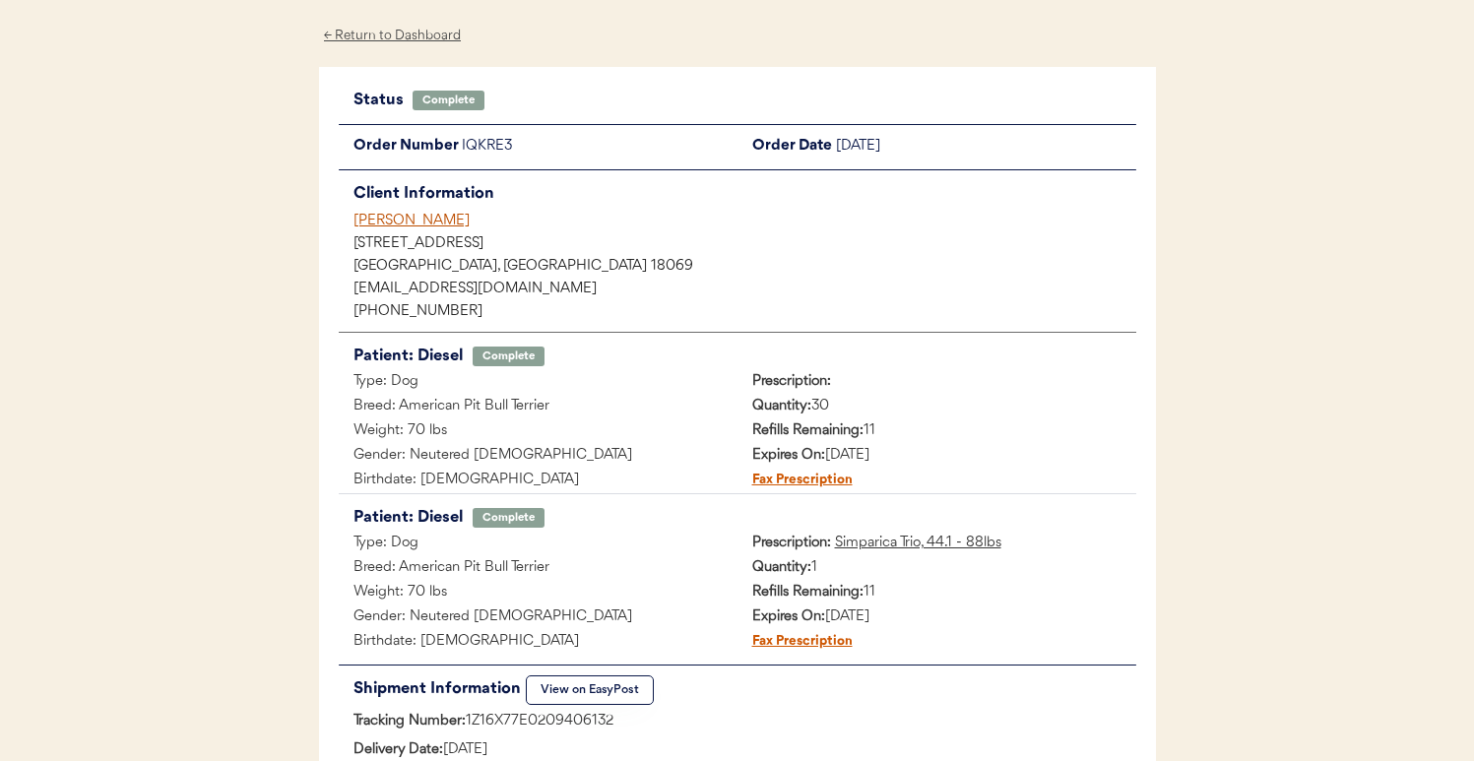
scroll to position [94, 0]
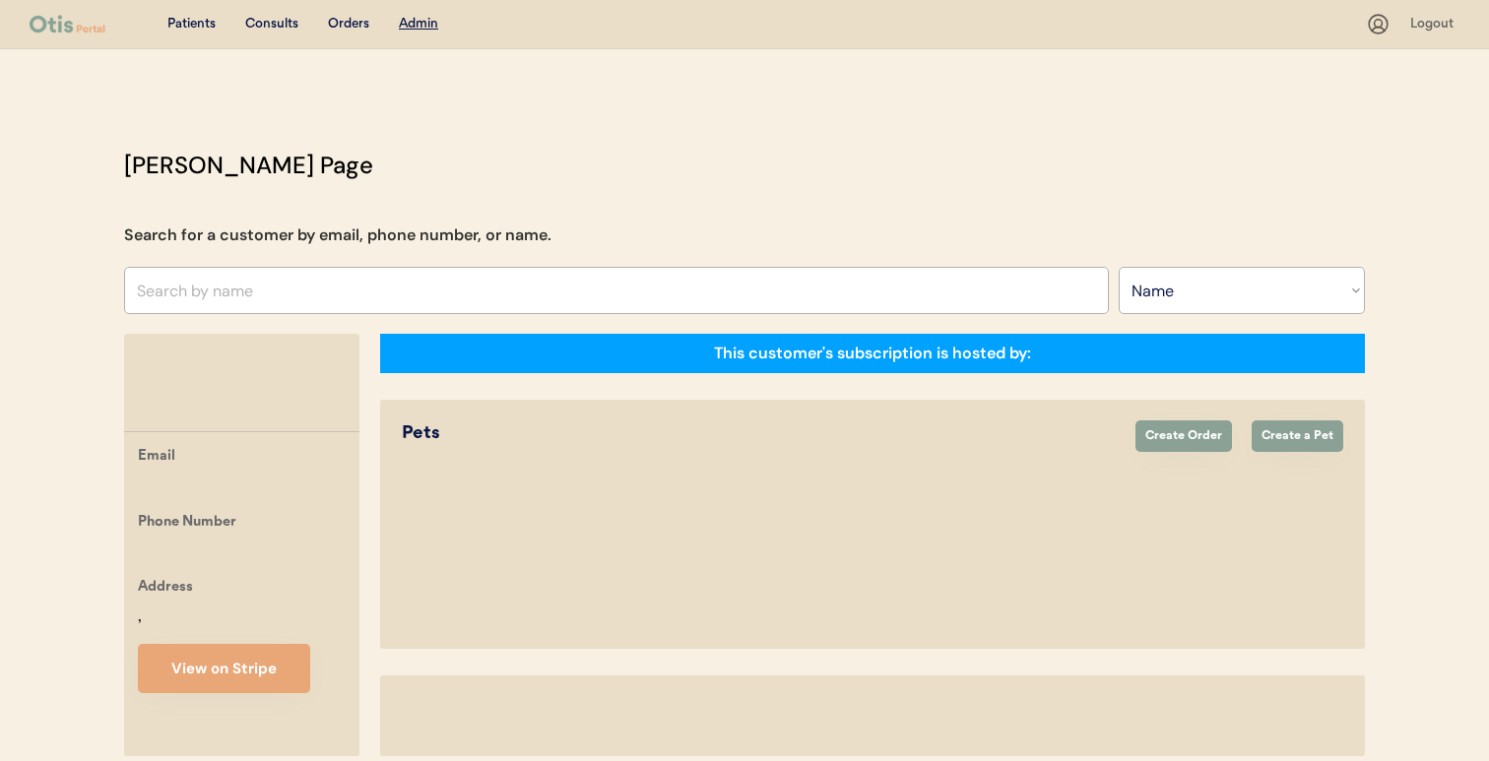
select select ""Name""
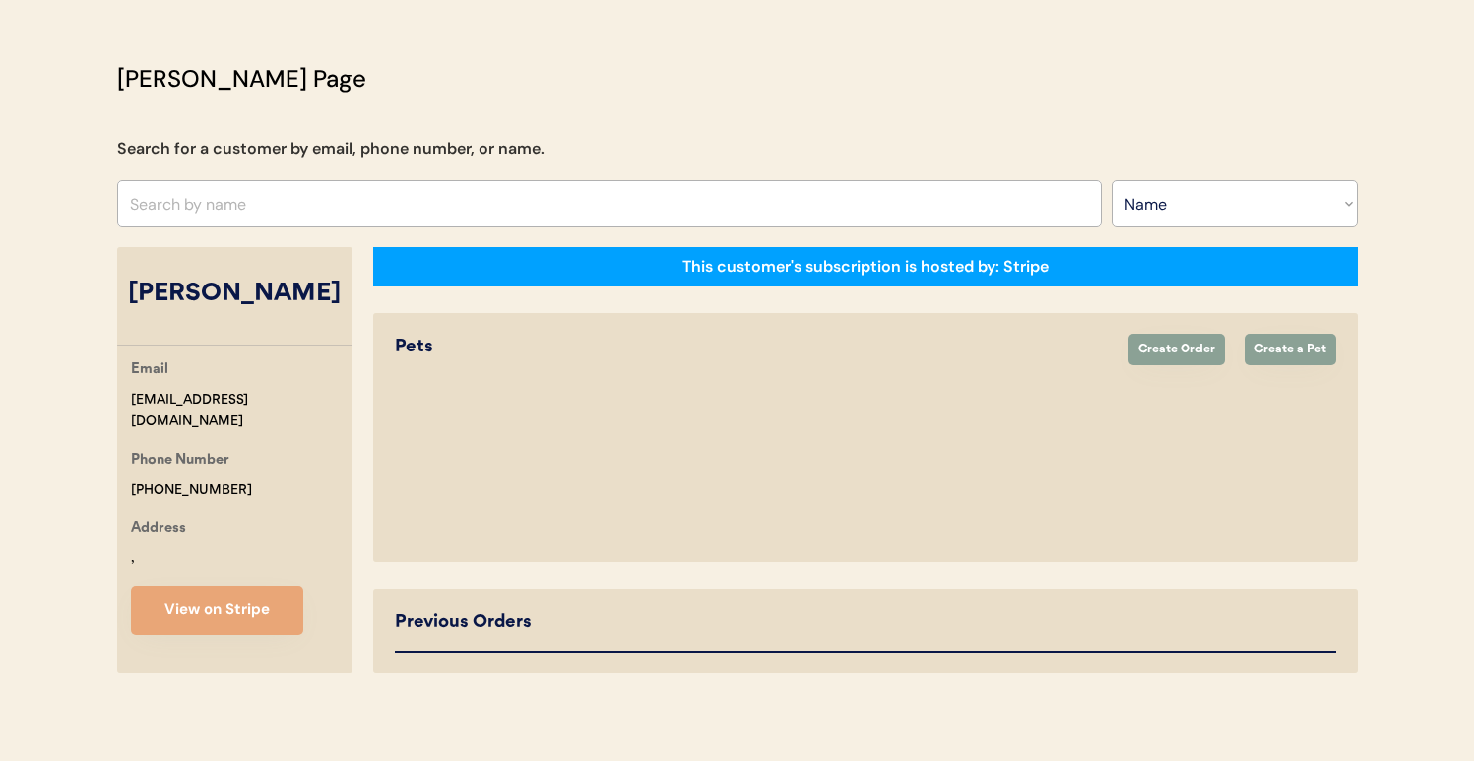
select select "true"
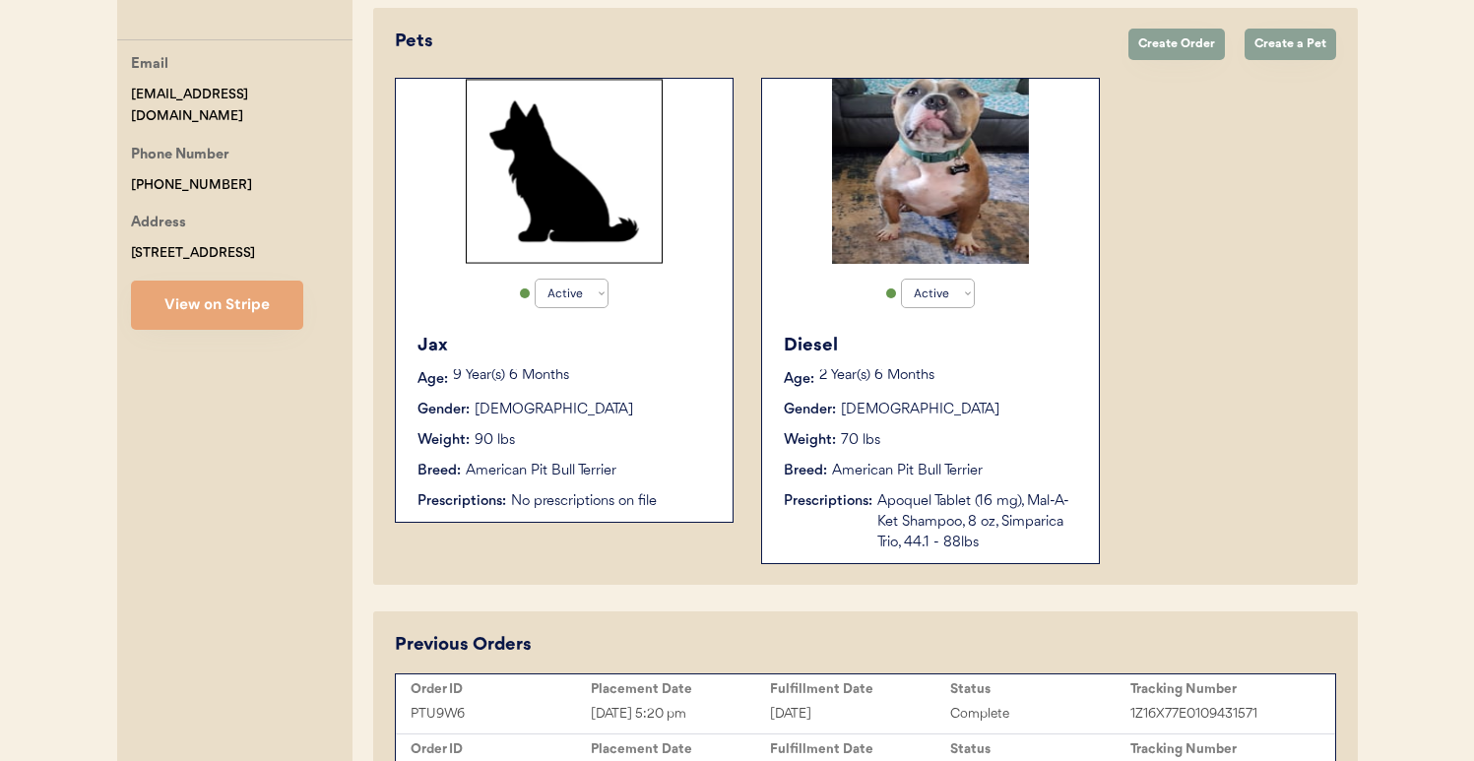
scroll to position [538, 0]
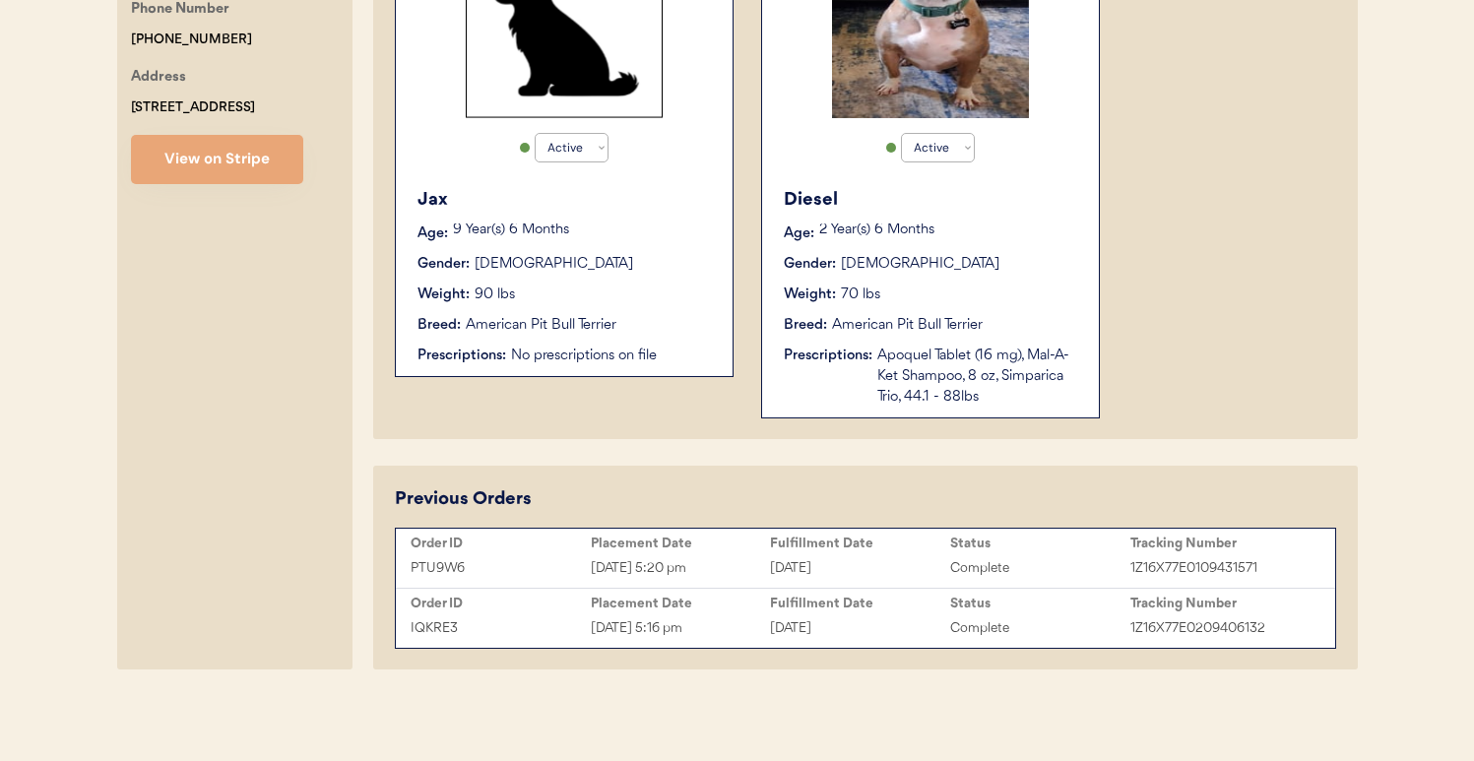
click at [693, 562] on div "[DATE] 5:20 pm" at bounding box center [681, 568] width 180 height 23
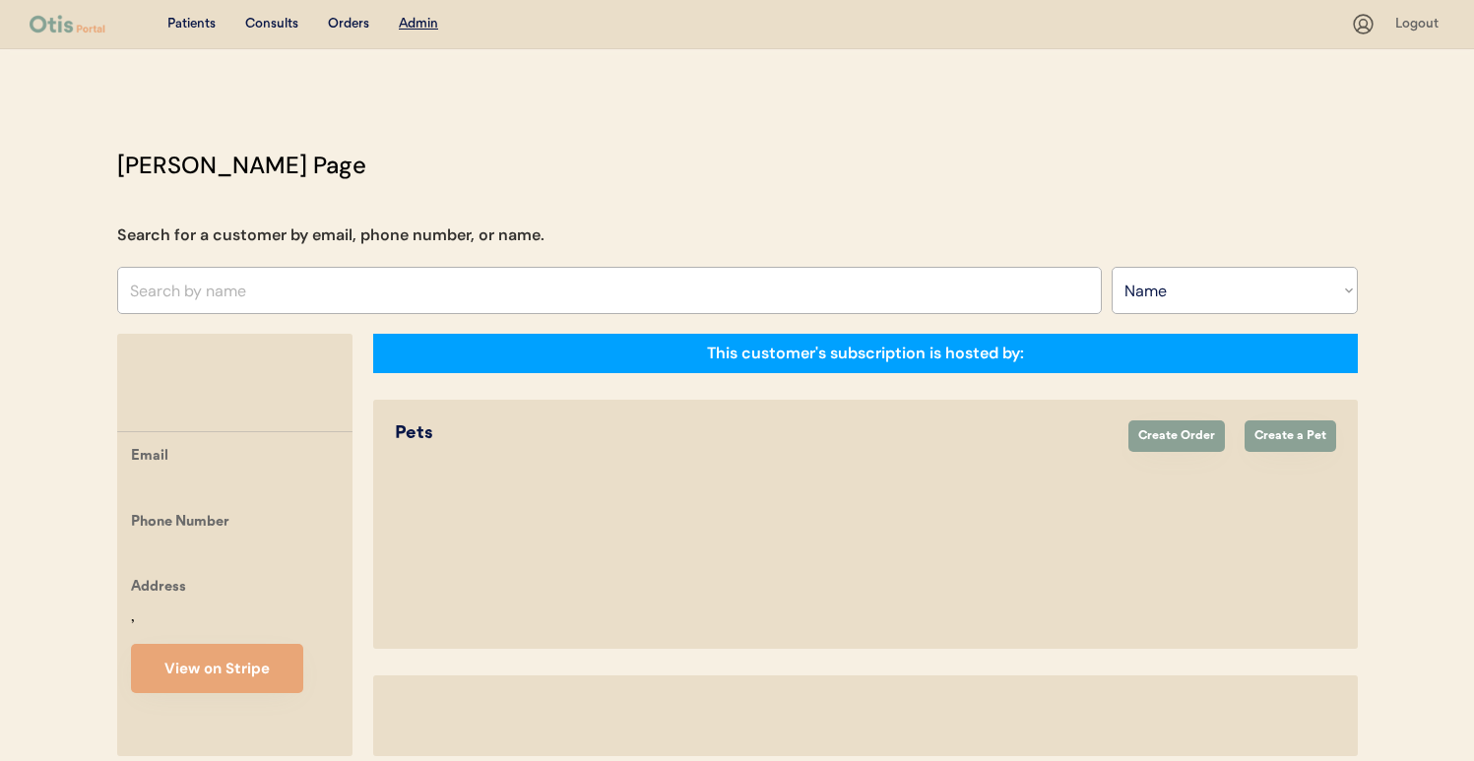
select select ""Name""
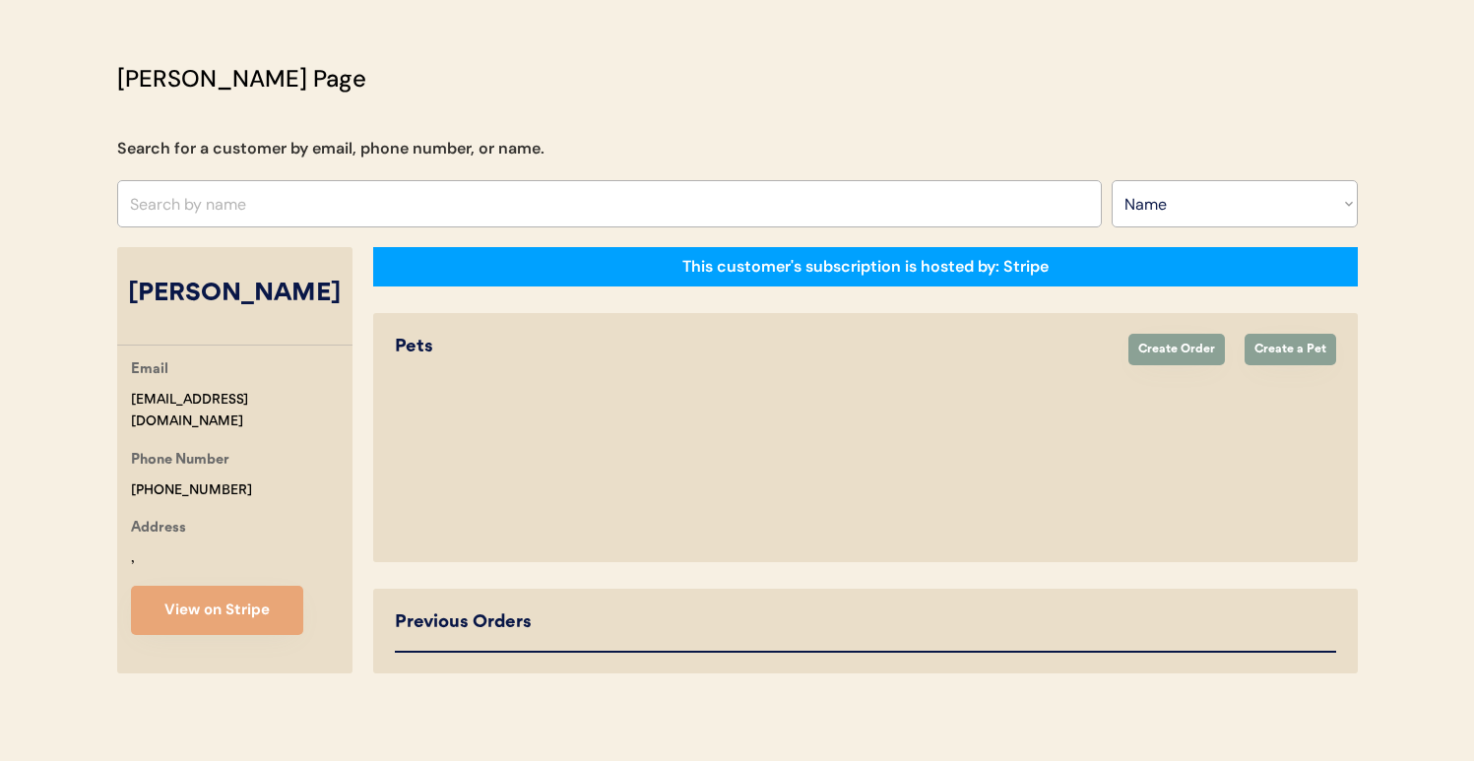
select select "true"
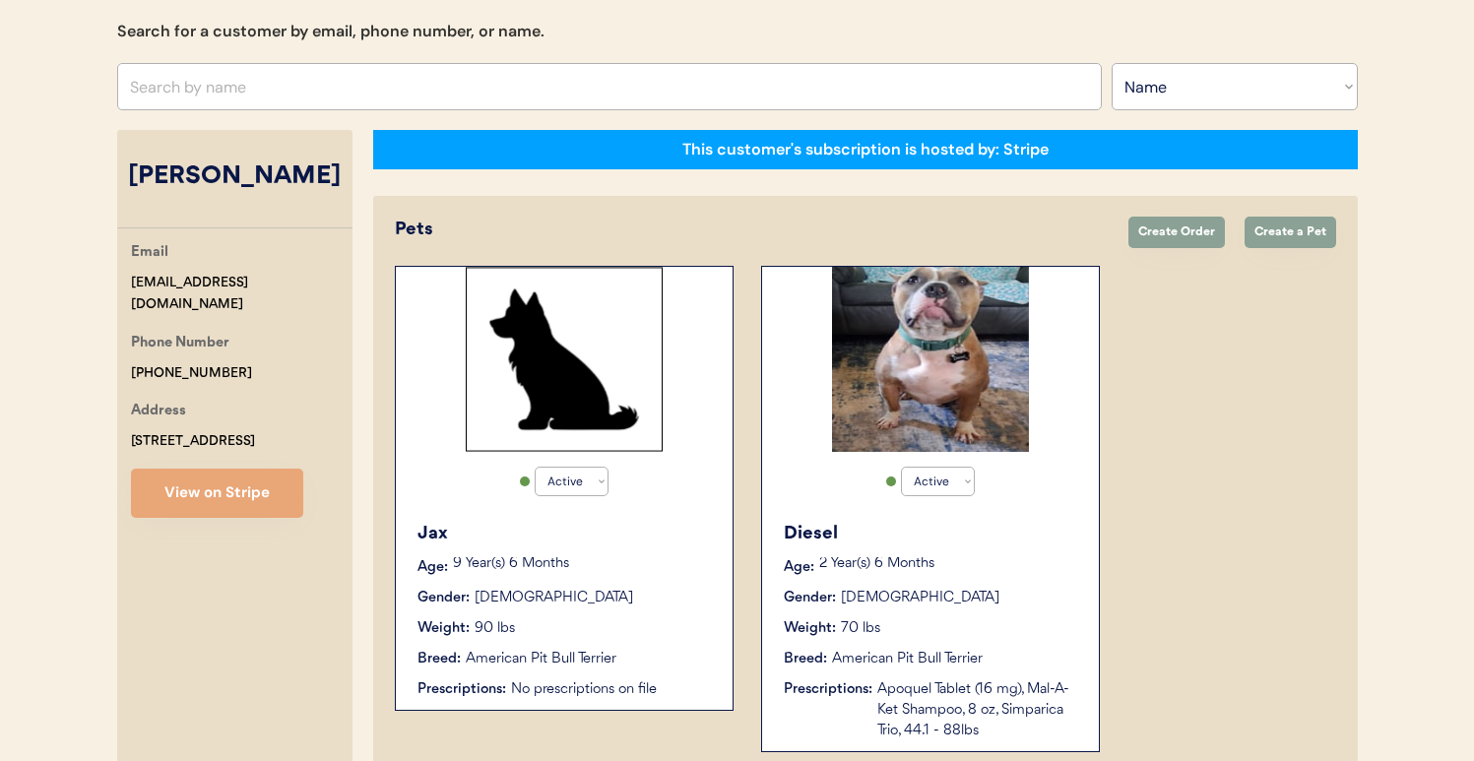
scroll to position [203, 0]
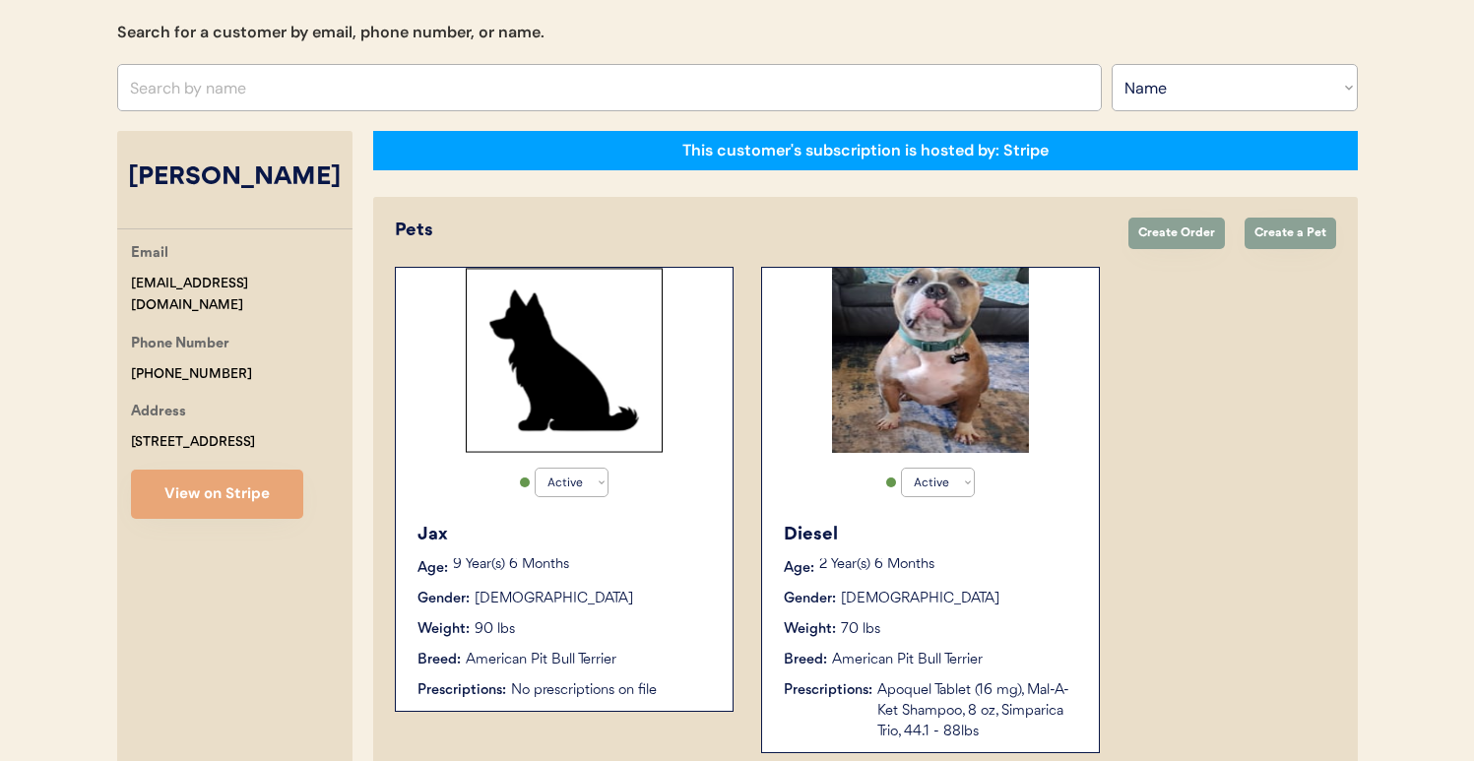
click at [815, 614] on div "Diesel Age: [DEMOGRAPHIC_DATA] Year(s) 6 Months Gender: [DEMOGRAPHIC_DATA] Weig…" at bounding box center [930, 632] width 317 height 240
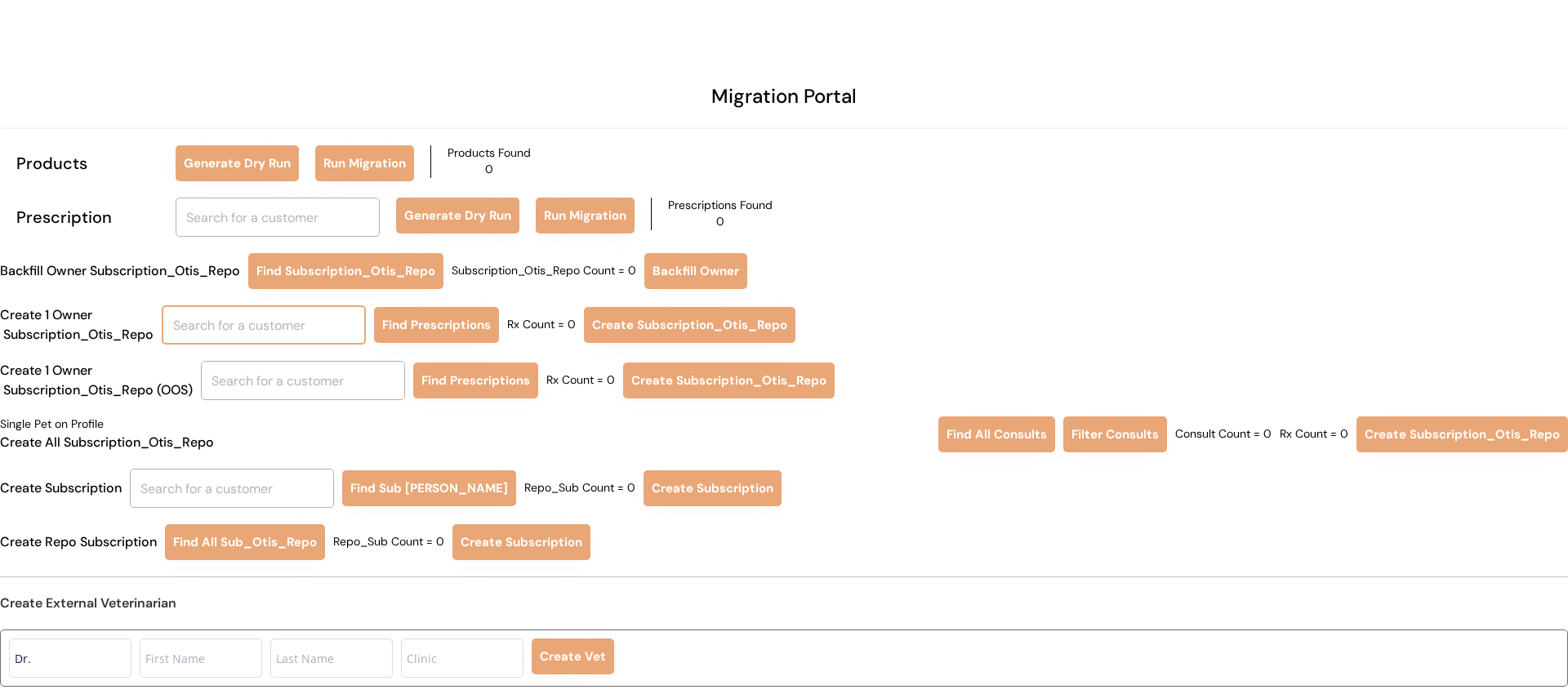
click at [305, 326] on input "text" at bounding box center [264, 324] width 204 height 39
type input "CA"
type input "[PERSON_NAME]"
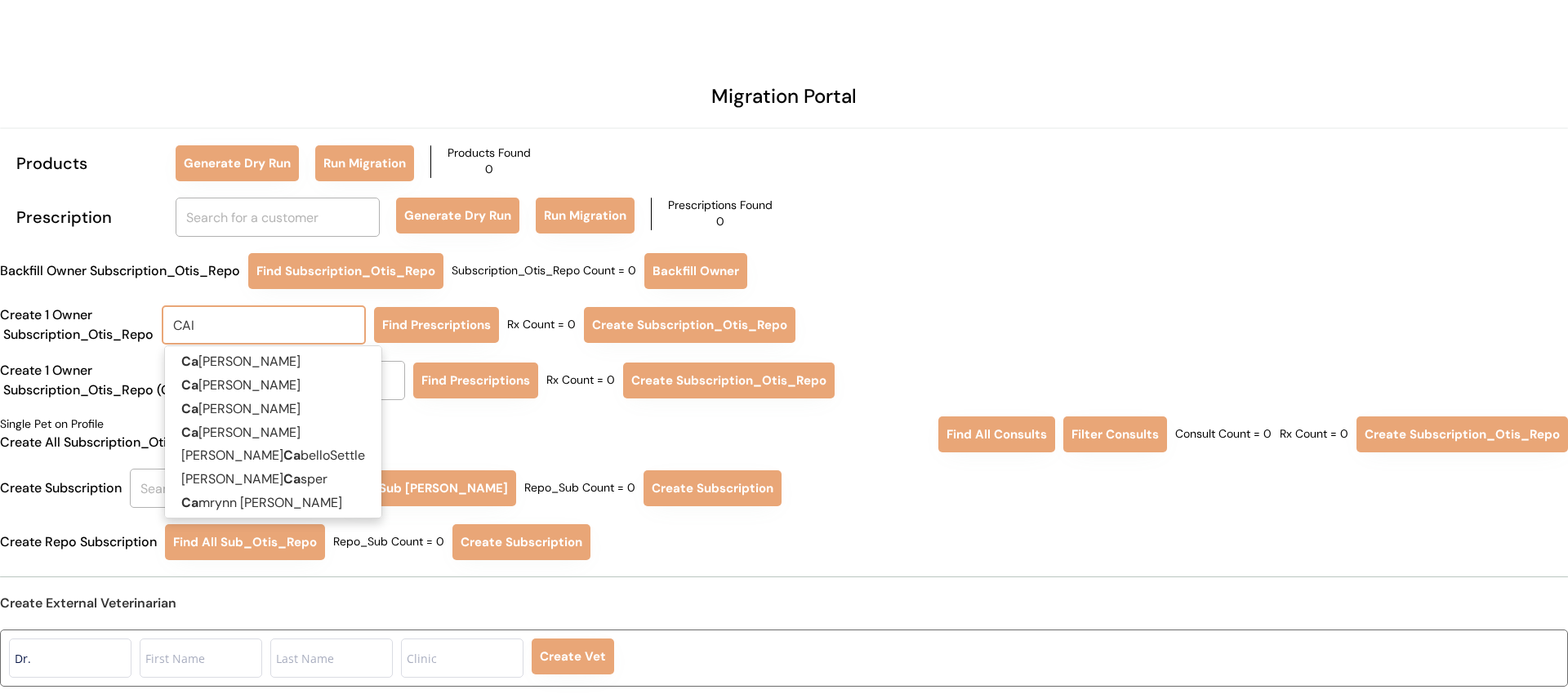
type input "CAIT"
type input "[PERSON_NAME]"
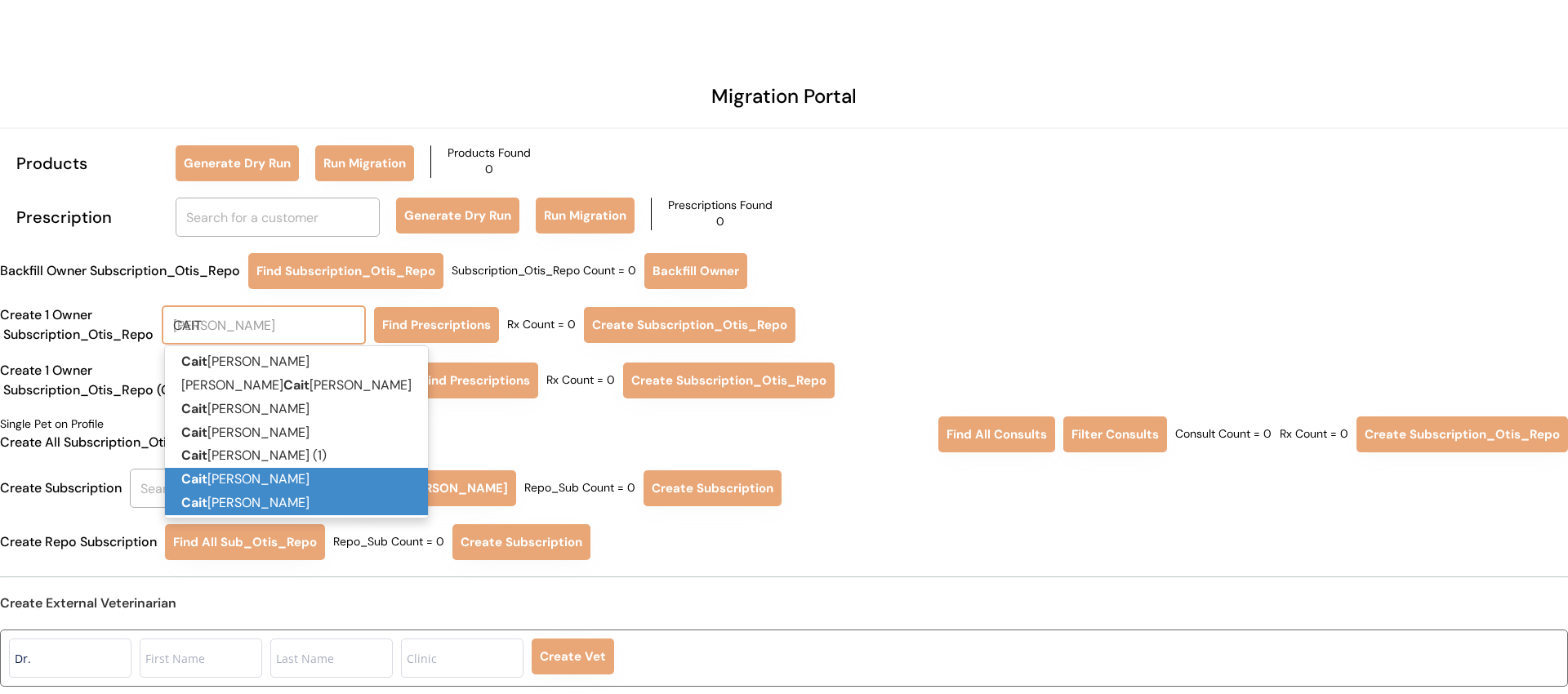
click at [261, 502] on p "[PERSON_NAME]" at bounding box center [296, 503] width 263 height 24
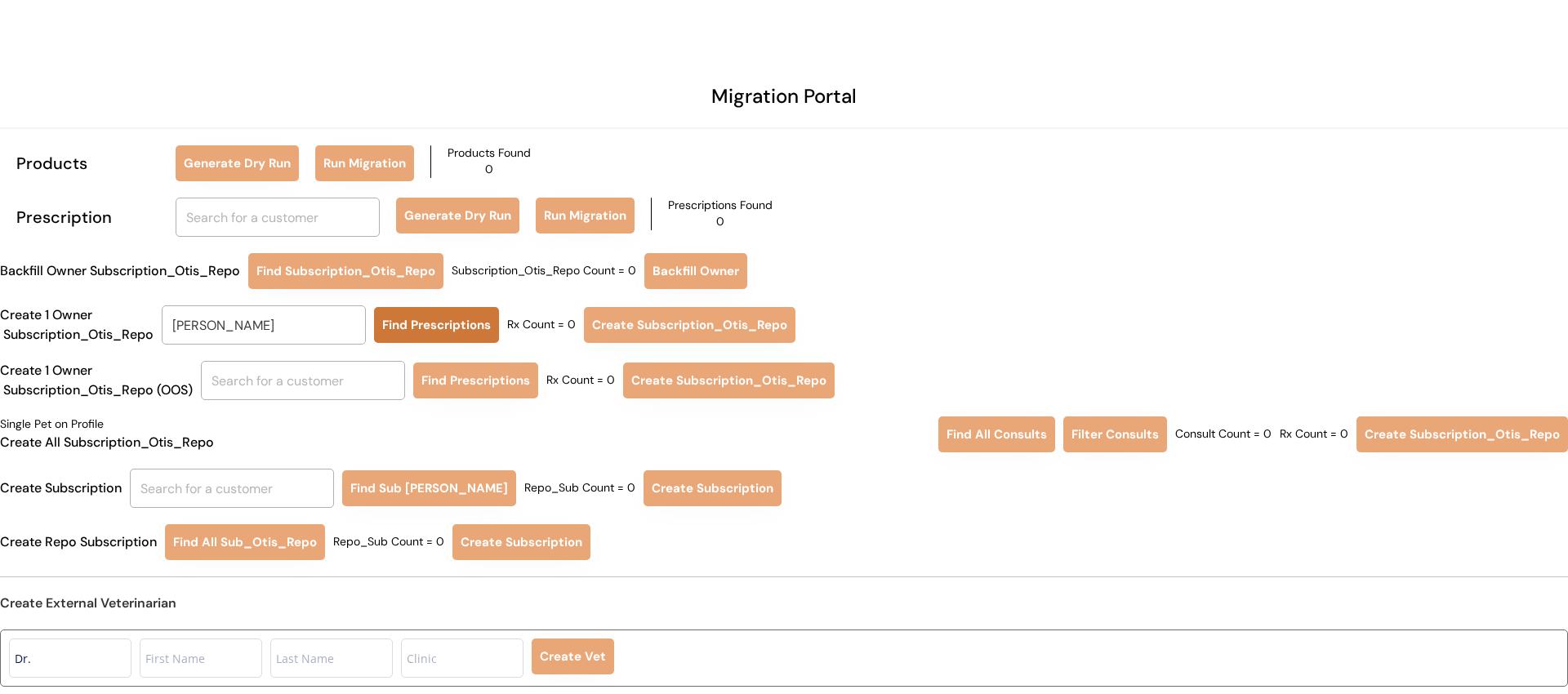
type input "[PERSON_NAME]"
click at [453, 315] on button "Find Prescriptions" at bounding box center [436, 324] width 125 height 36
click at [322, 382] on input "text" at bounding box center [303, 380] width 204 height 39
type input "CA"
type input "[PERSON_NAME]"
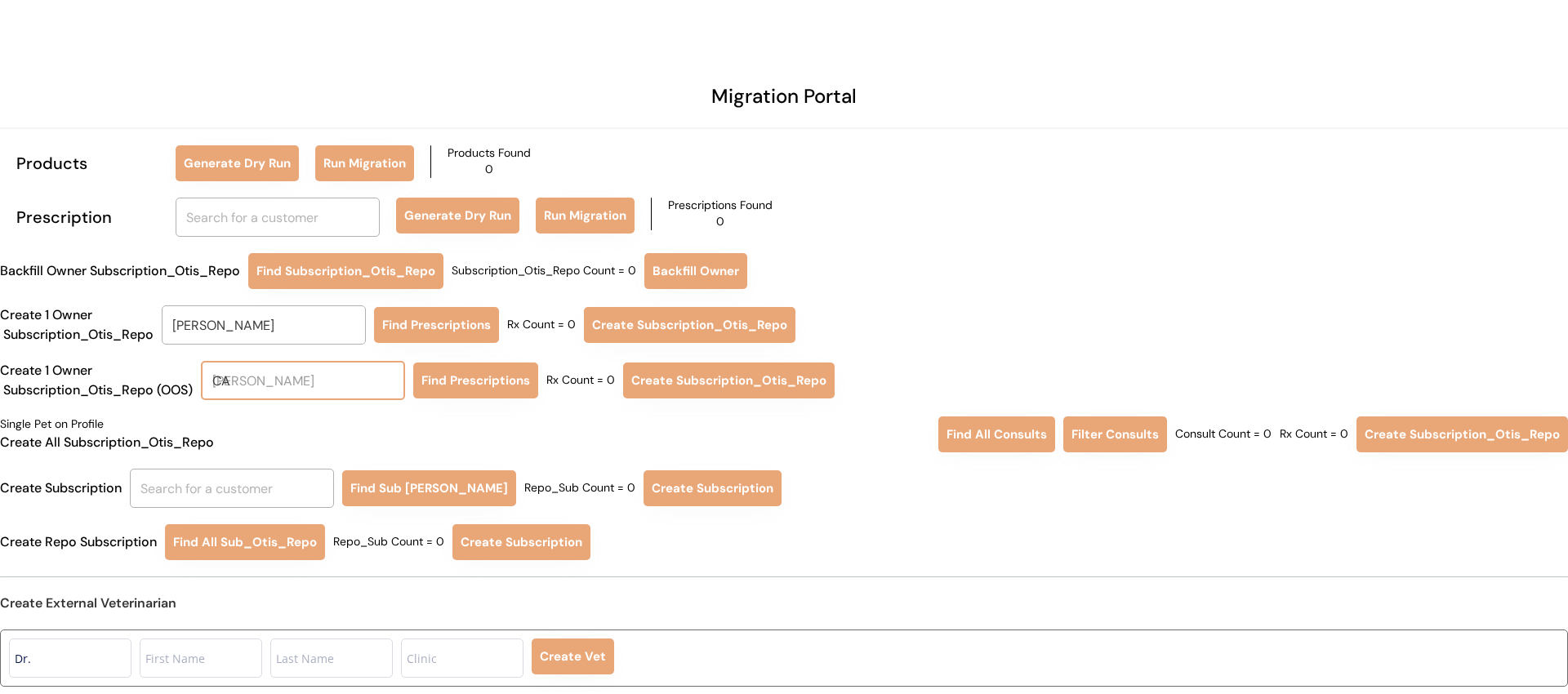
type input "CAI"
type input "[PERSON_NAME]"
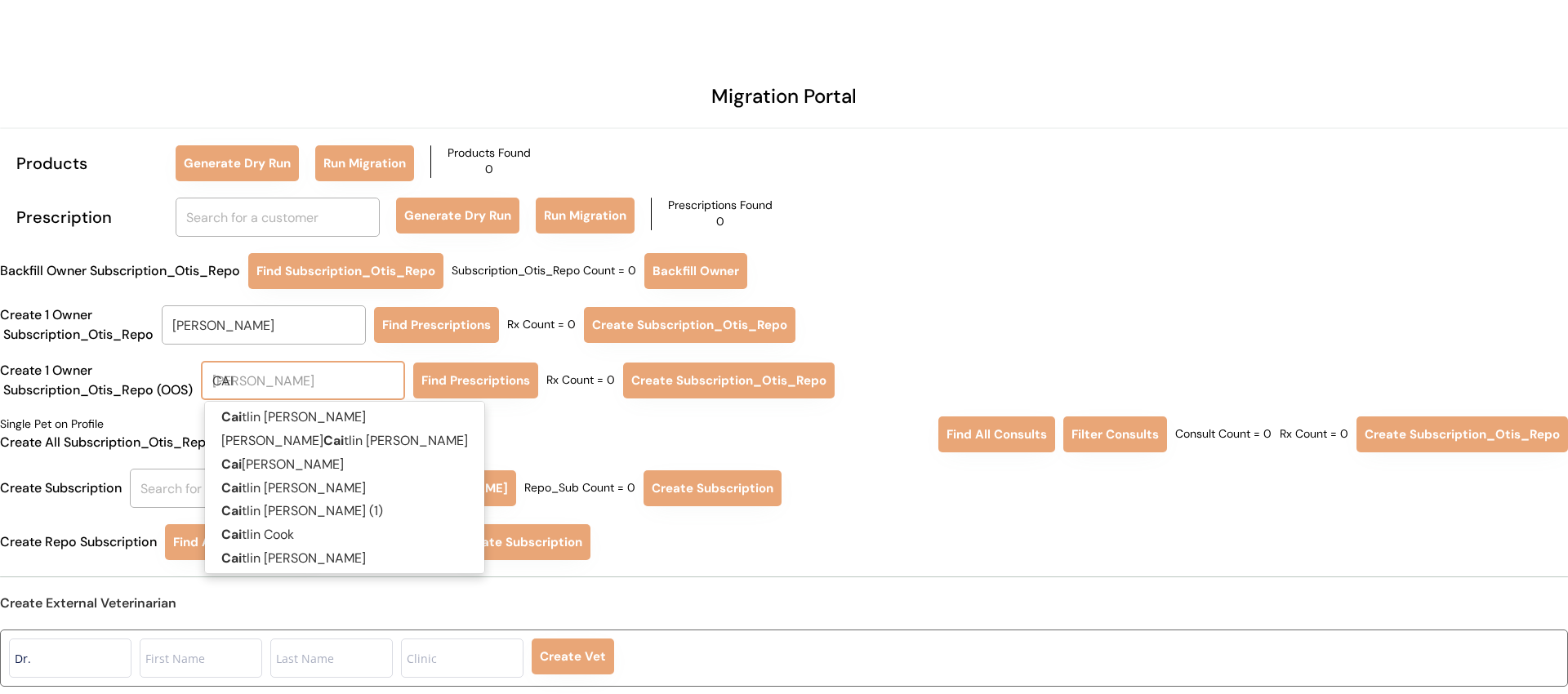
type input "CAIT"
type input "[PERSON_NAME]"
type input "CAITLIN"
type input "[PERSON_NAME]"
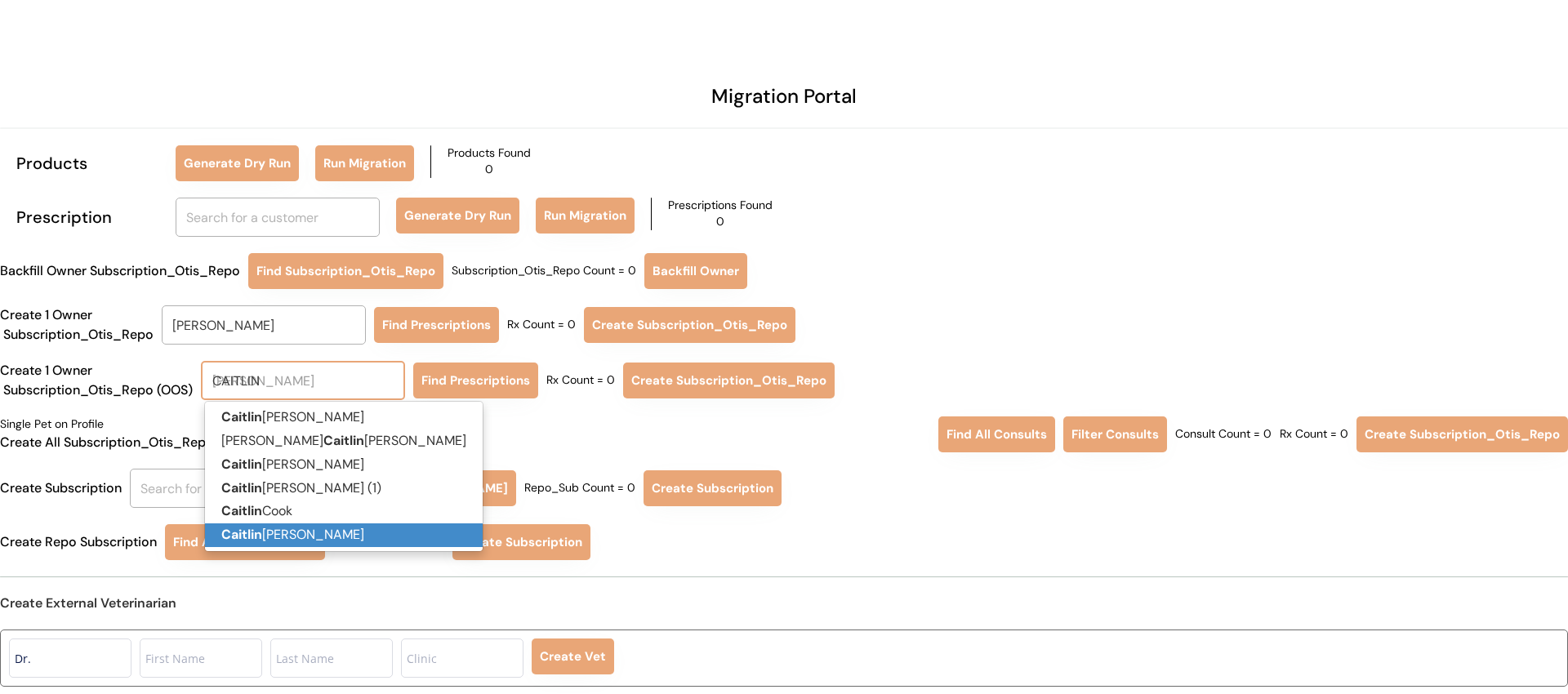
click at [304, 535] on p "[PERSON_NAME]" at bounding box center [343, 535] width 278 height 24
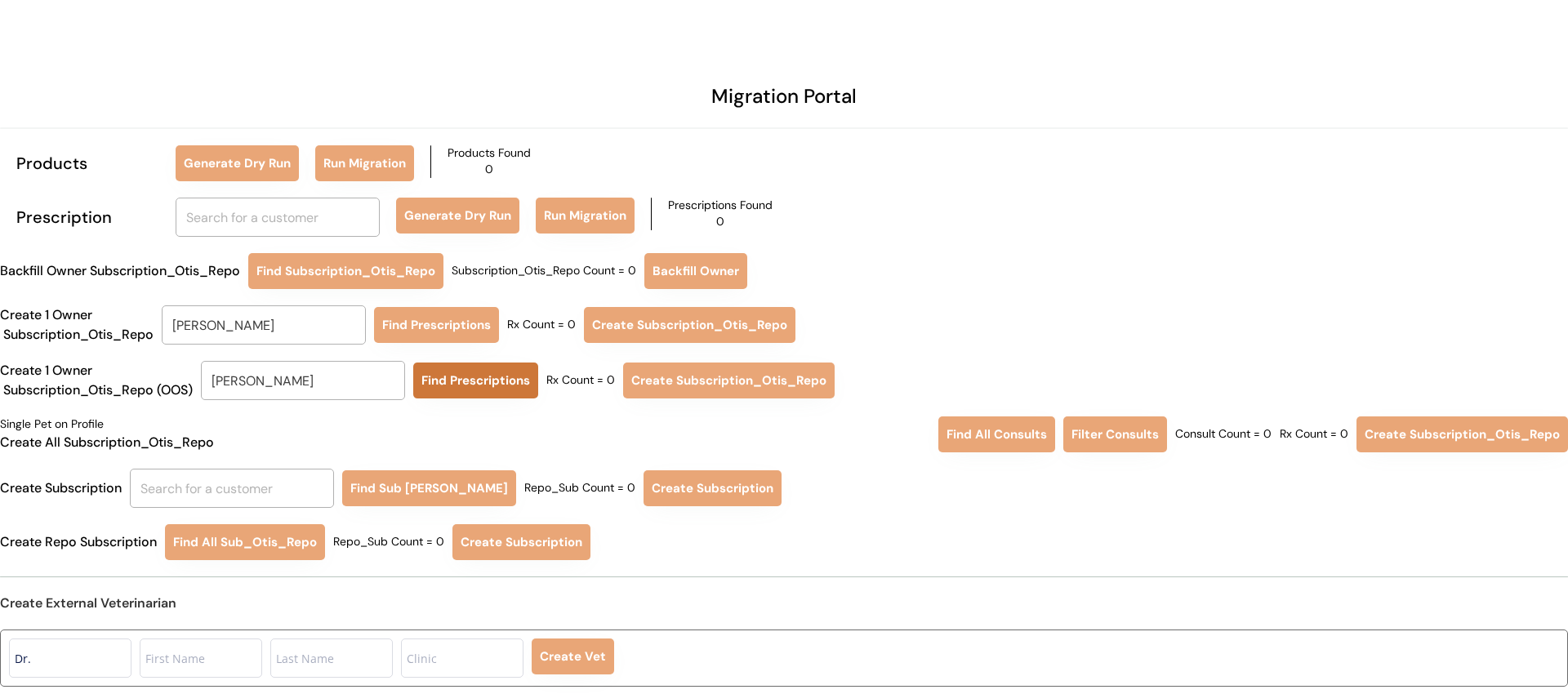
type input "[PERSON_NAME]"
click at [459, 382] on button "Find Prescriptions" at bounding box center [475, 380] width 125 height 36
click at [536, 317] on div "Rx Count = 0" at bounding box center [541, 325] width 69 height 17
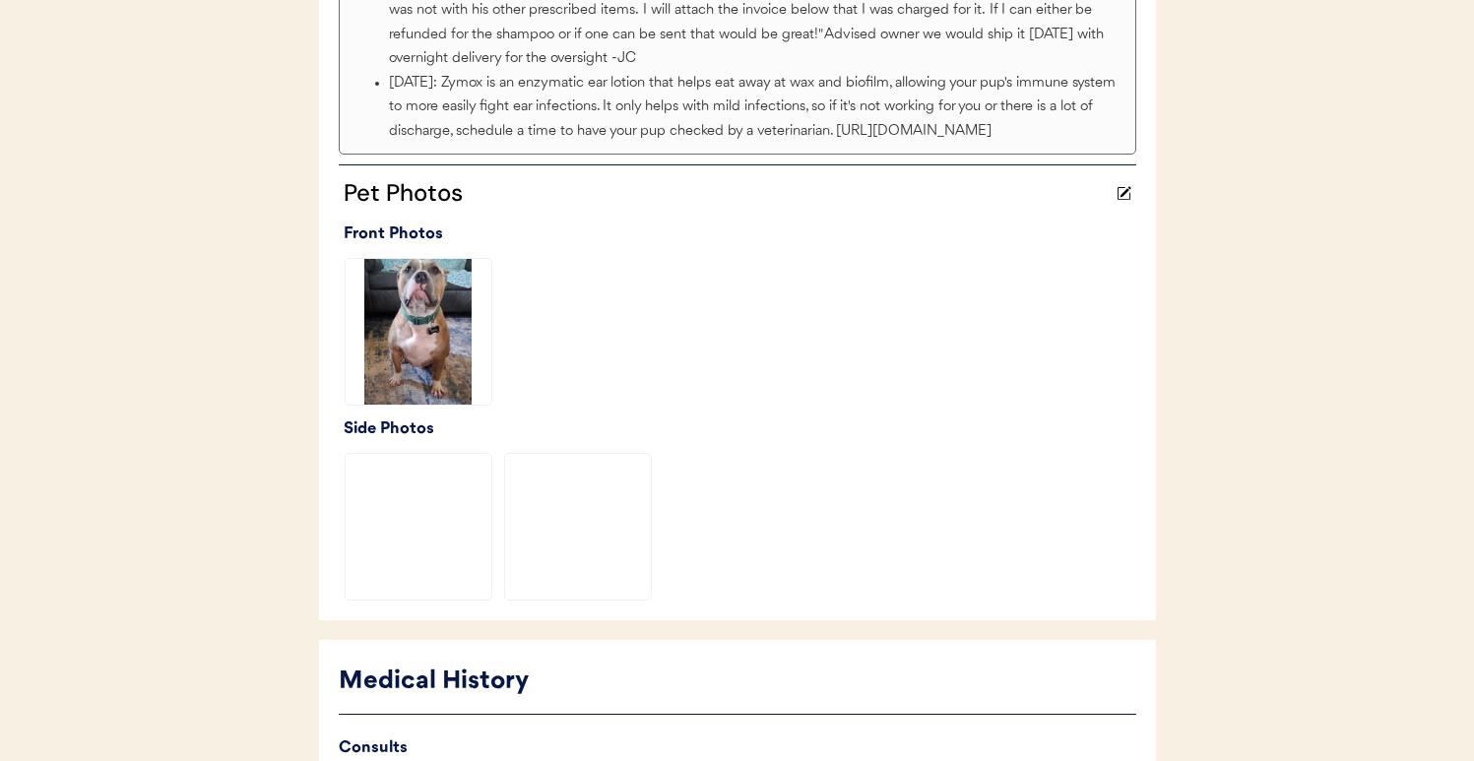
scroll to position [905, 0]
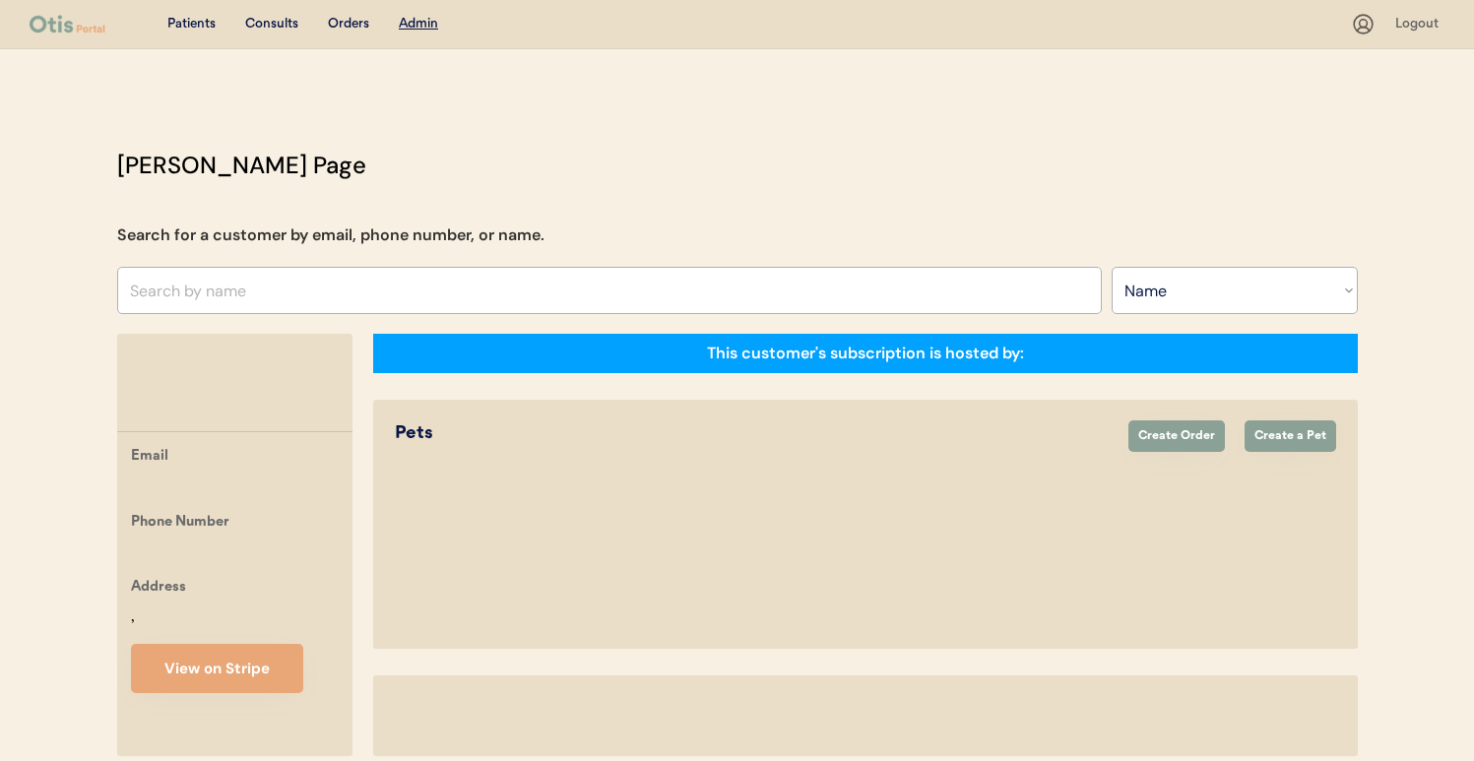
select select ""Name""
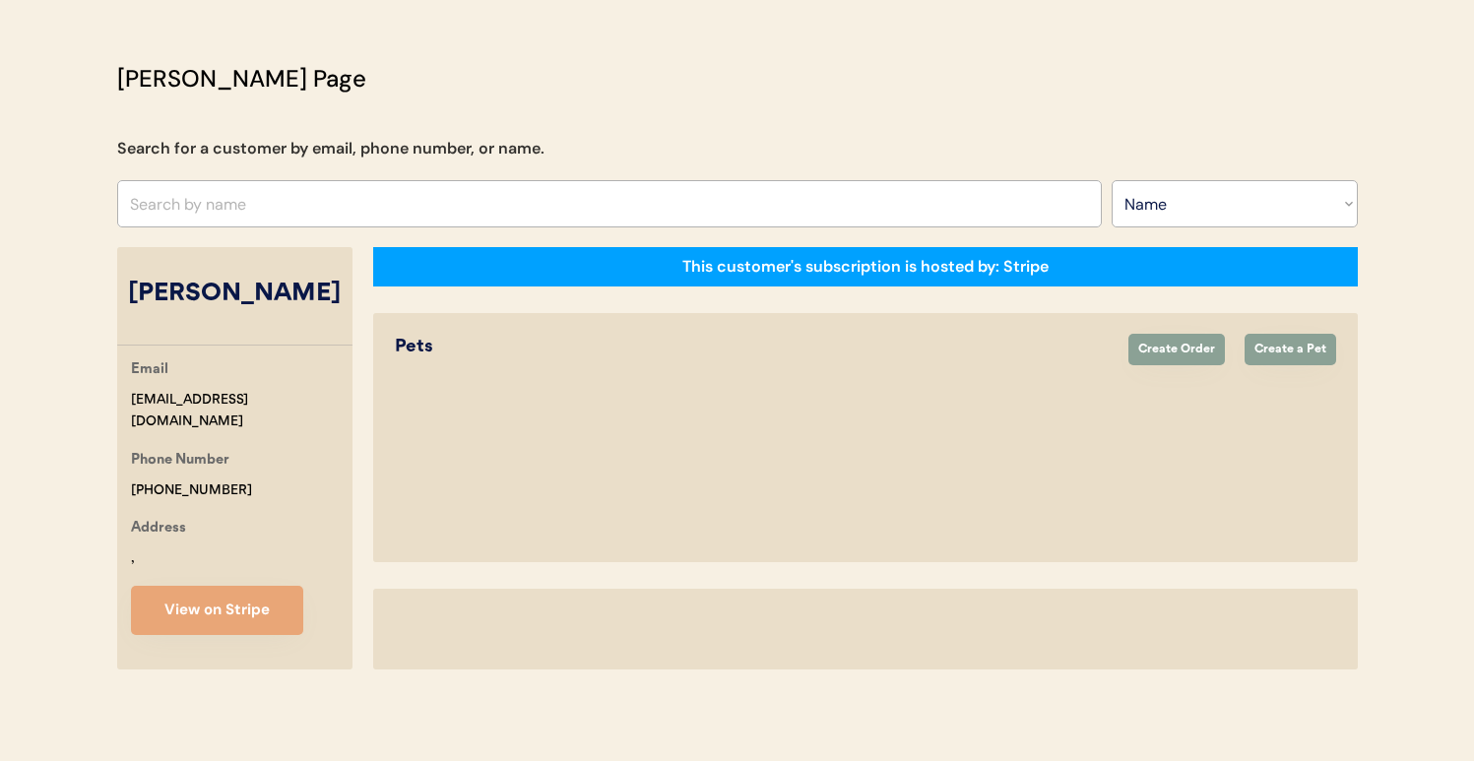
scroll to position [203, 0]
select select "true"
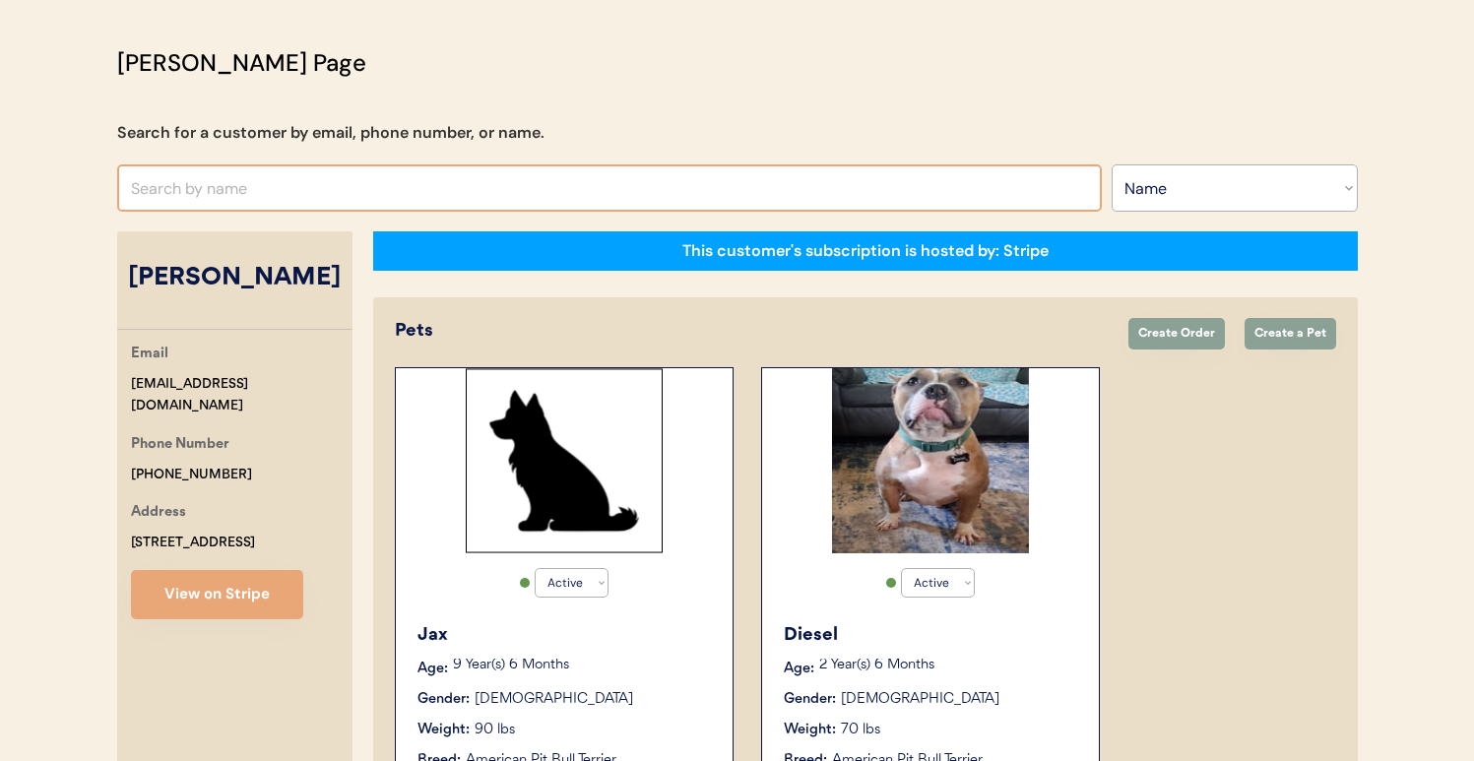
scroll to position [46, 0]
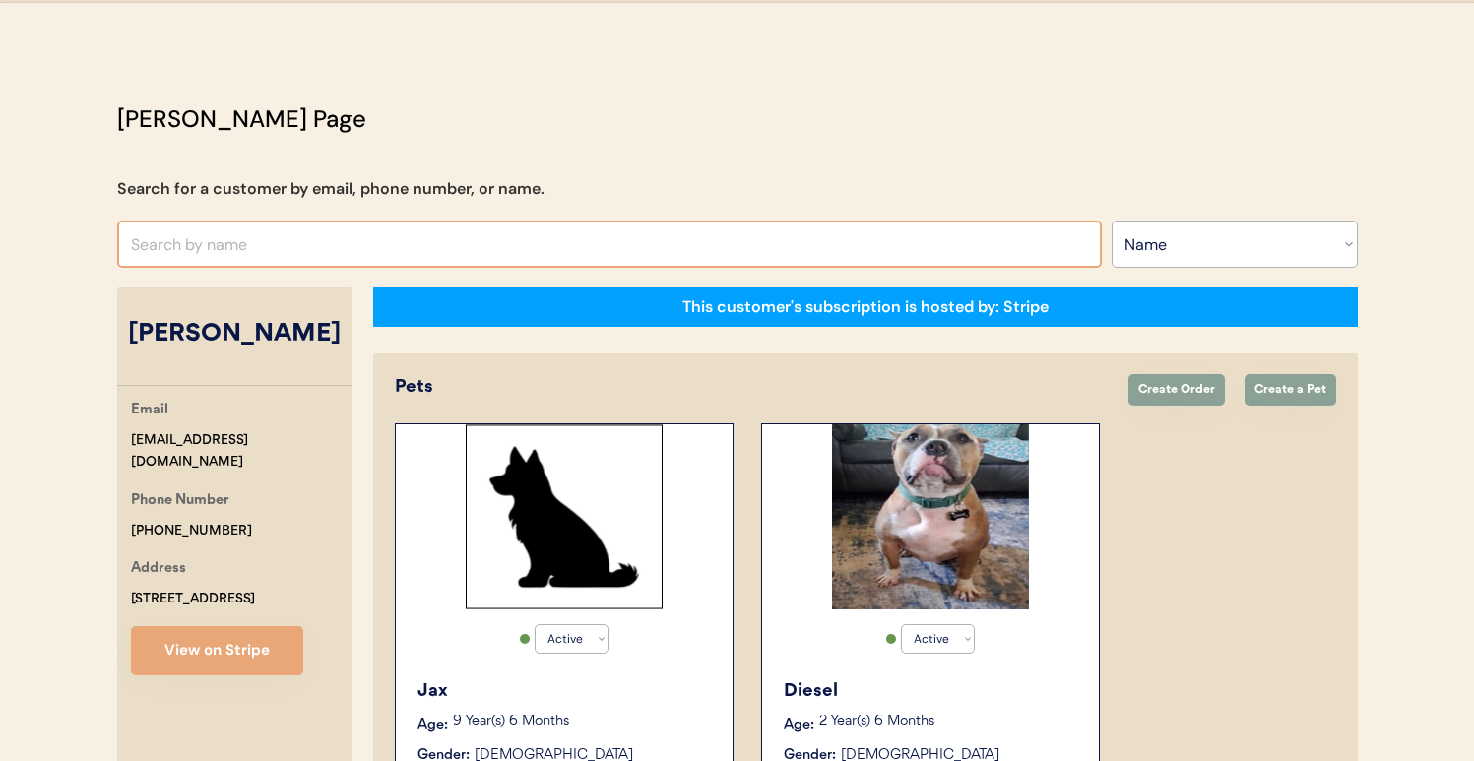
click at [504, 238] on input "text" at bounding box center [609, 244] width 985 height 47
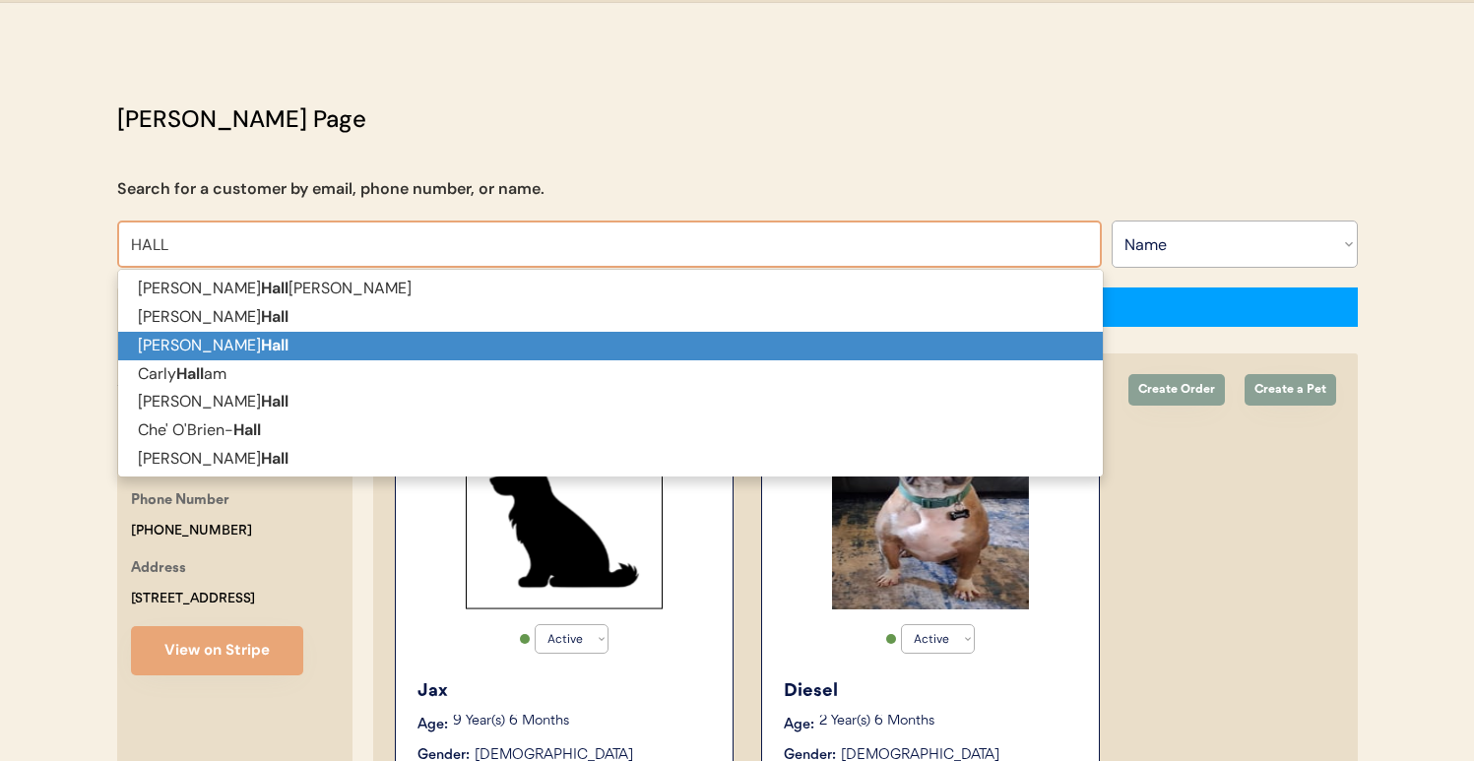
click at [526, 334] on p "[PERSON_NAME]" at bounding box center [610, 346] width 985 height 29
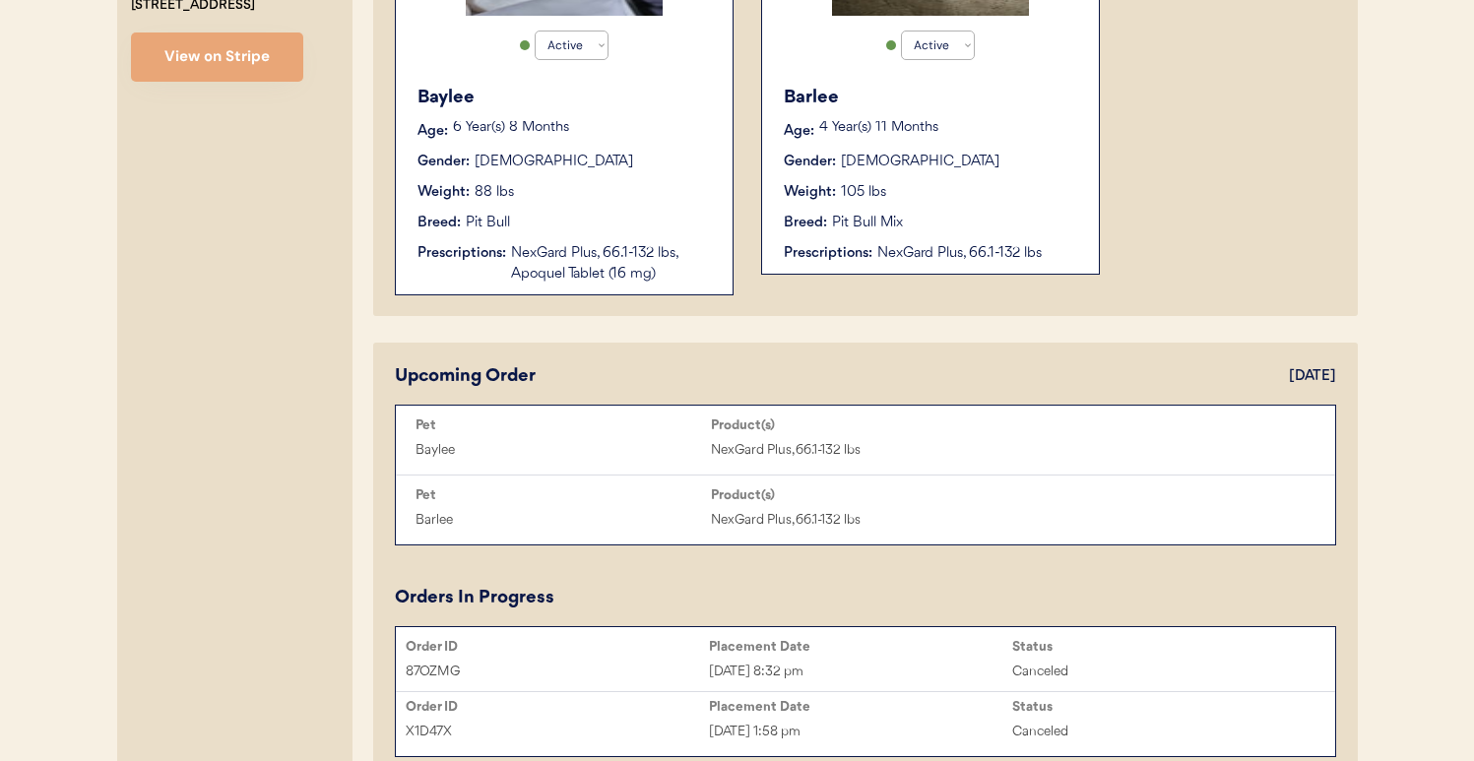
scroll to position [746, 0]
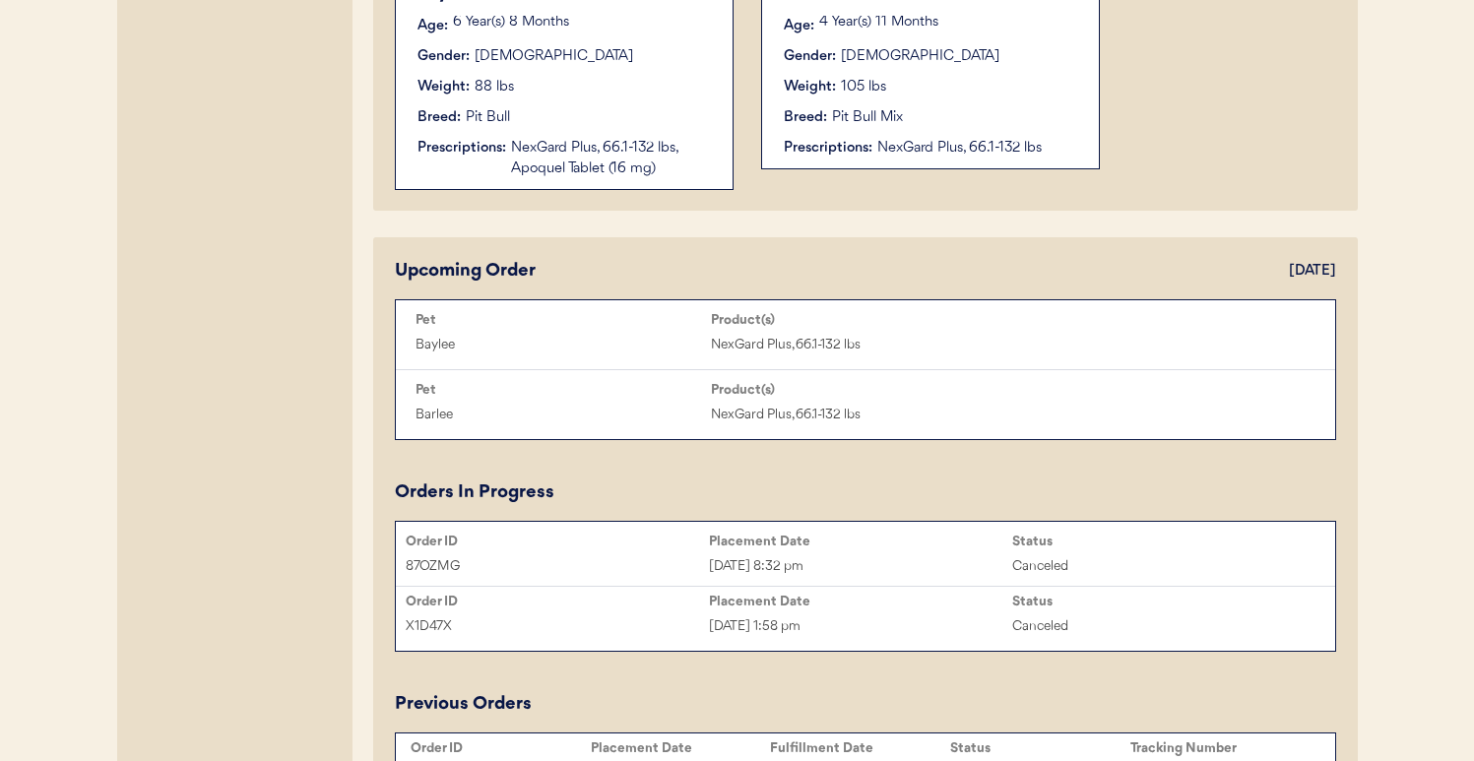
type input "[PERSON_NAME]"
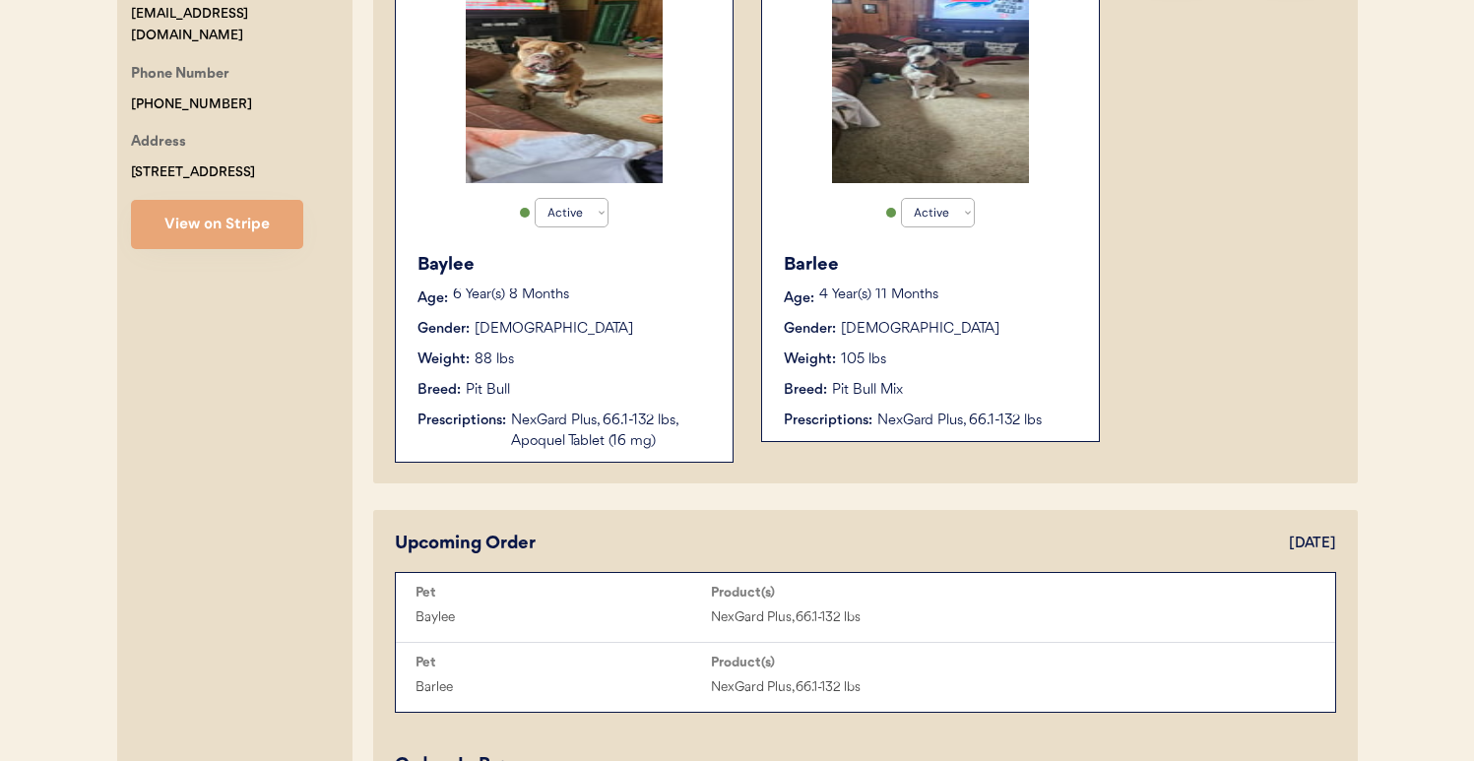
scroll to position [140, 0]
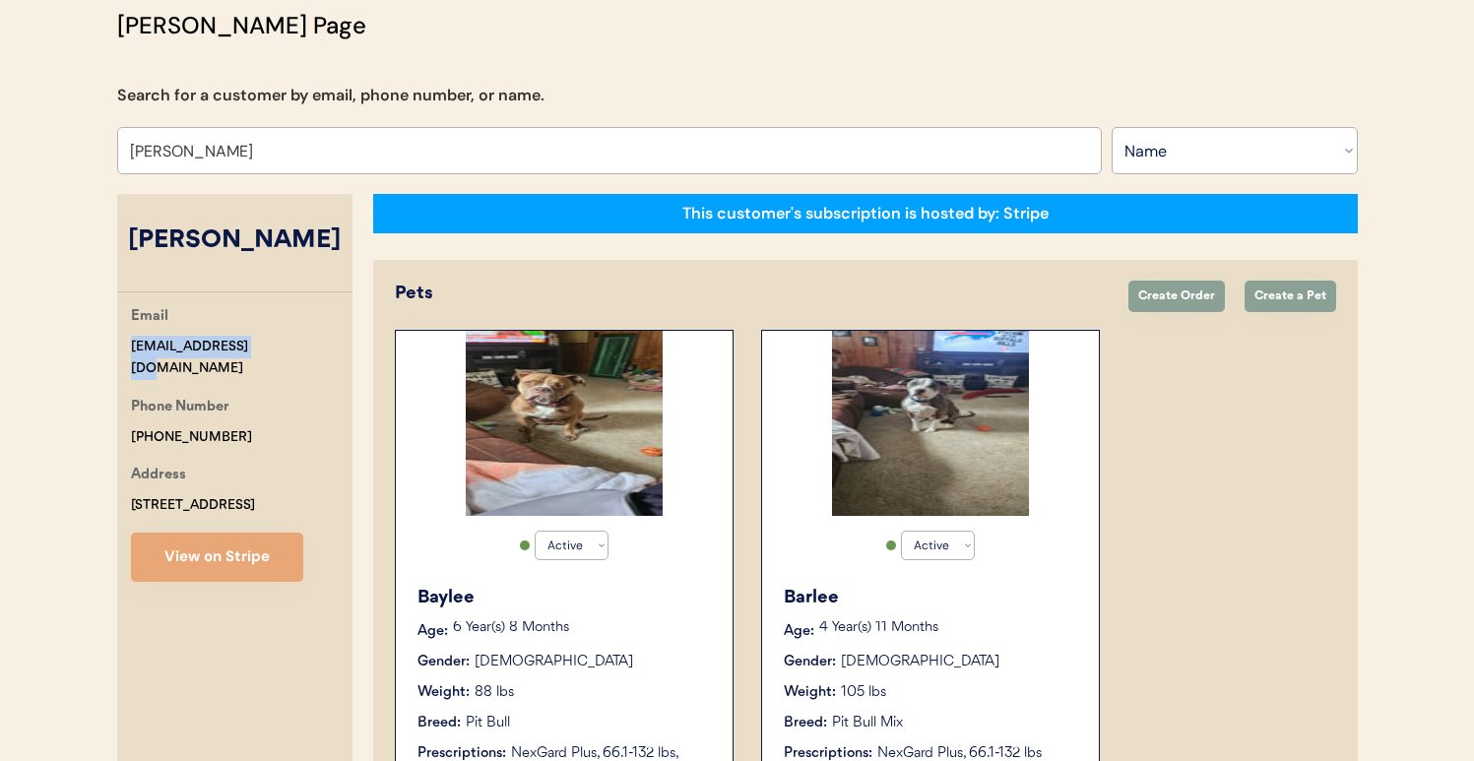
drag, startPoint x: 297, startPoint y: 347, endPoint x: 89, endPoint y: 345, distance: 208.8
copy div "[EMAIL_ADDRESS][DOMAIN_NAME]"
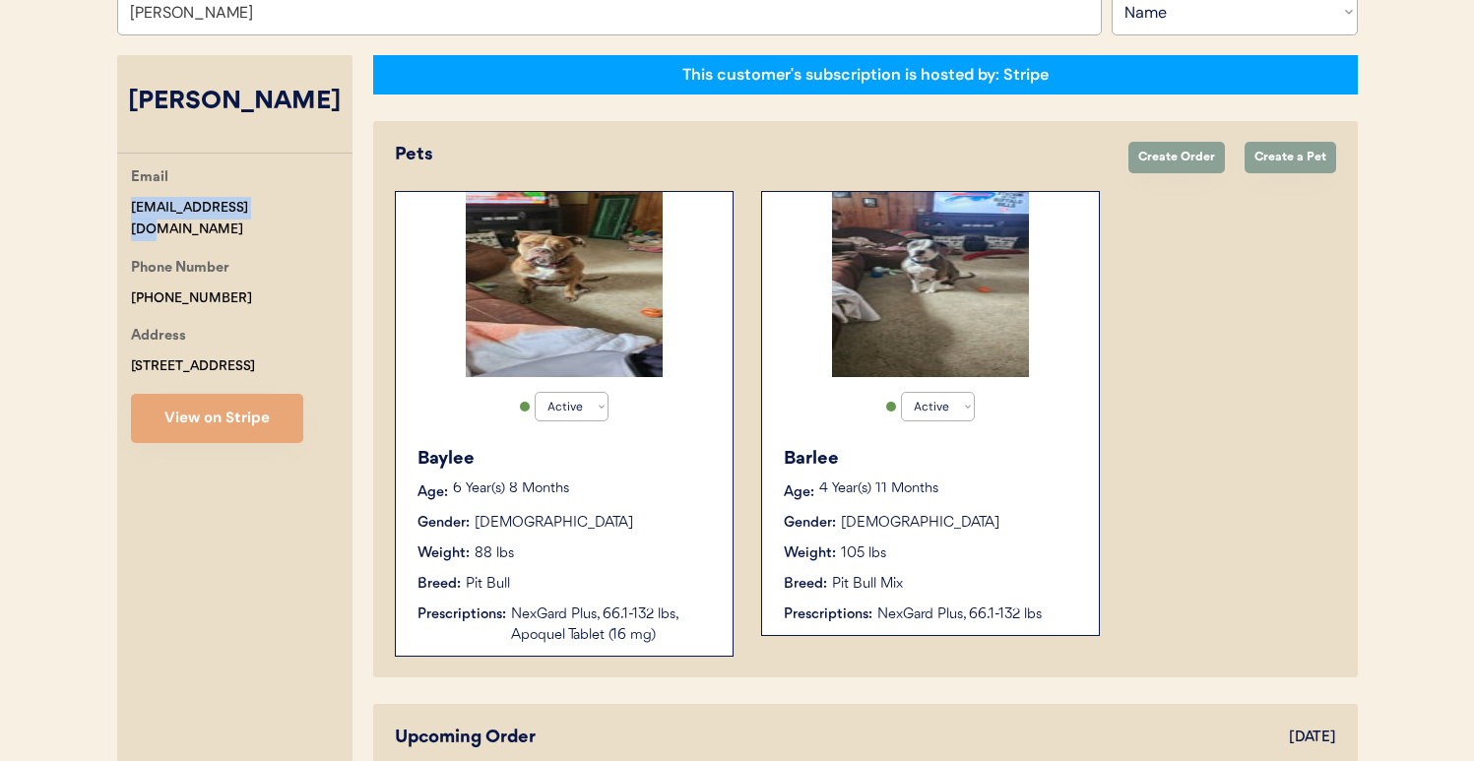
scroll to position [304, 0]
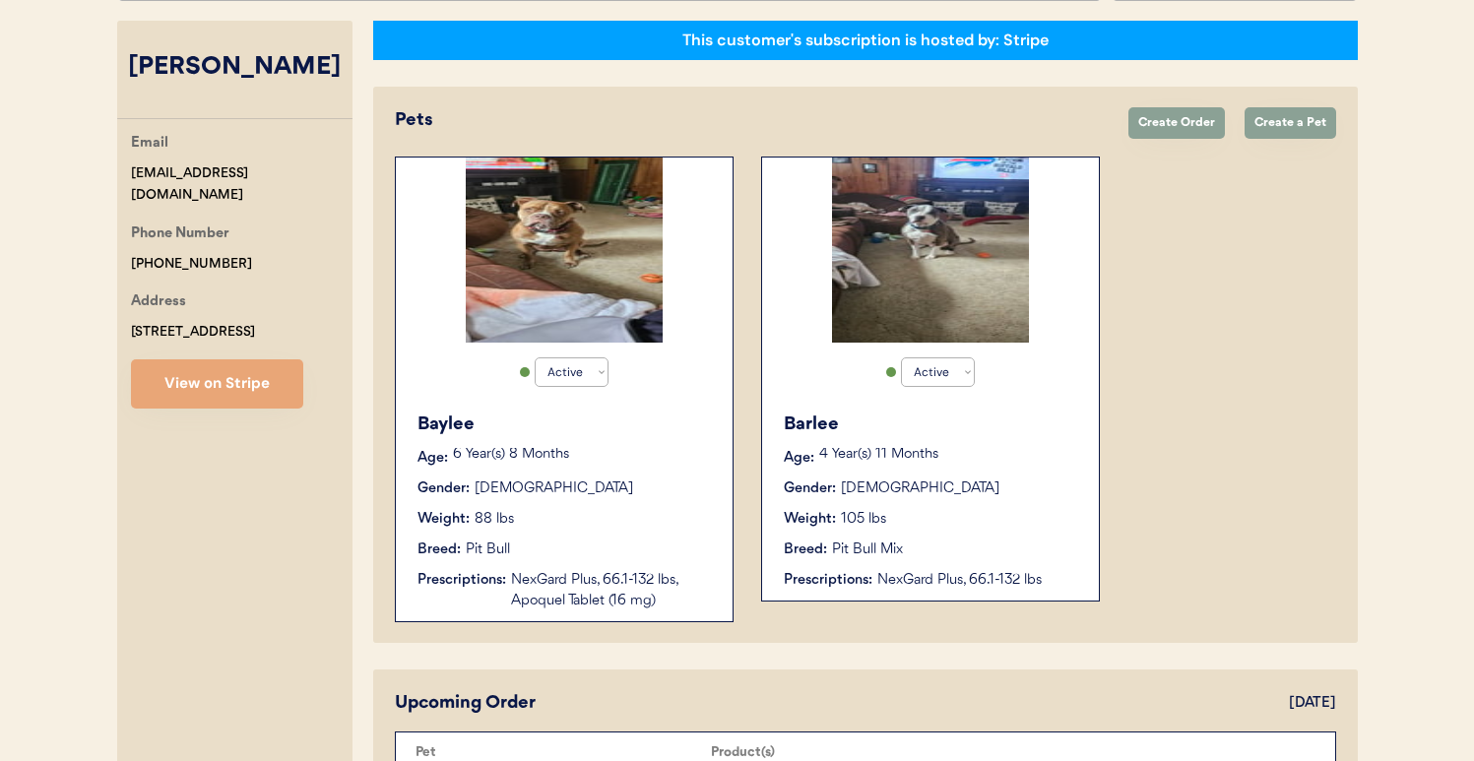
click at [608, 569] on div "Baylee Age: [DEMOGRAPHIC_DATA] Year(s) 8 Months Gender: [DEMOGRAPHIC_DATA] Weig…" at bounding box center [564, 512] width 317 height 220
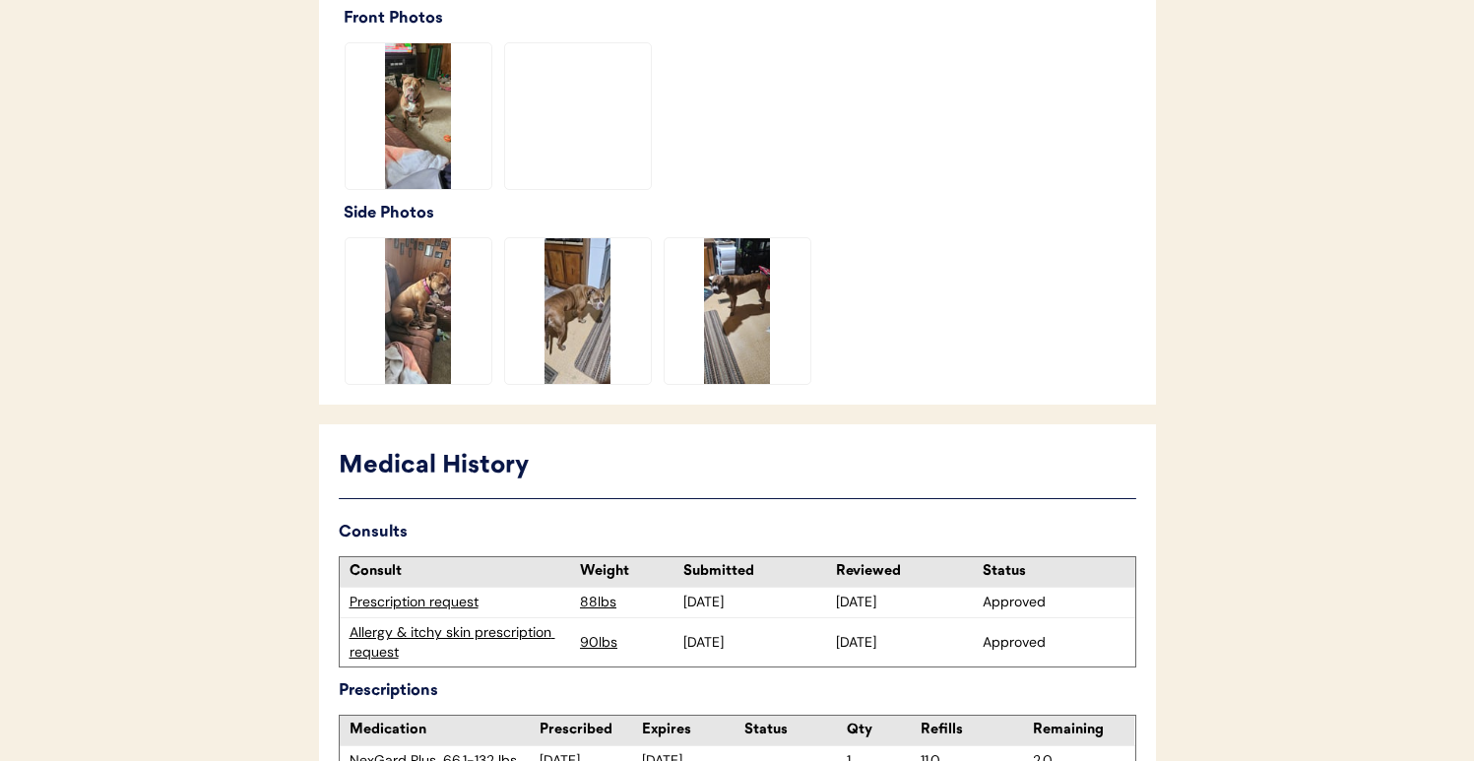
scroll to position [610, 0]
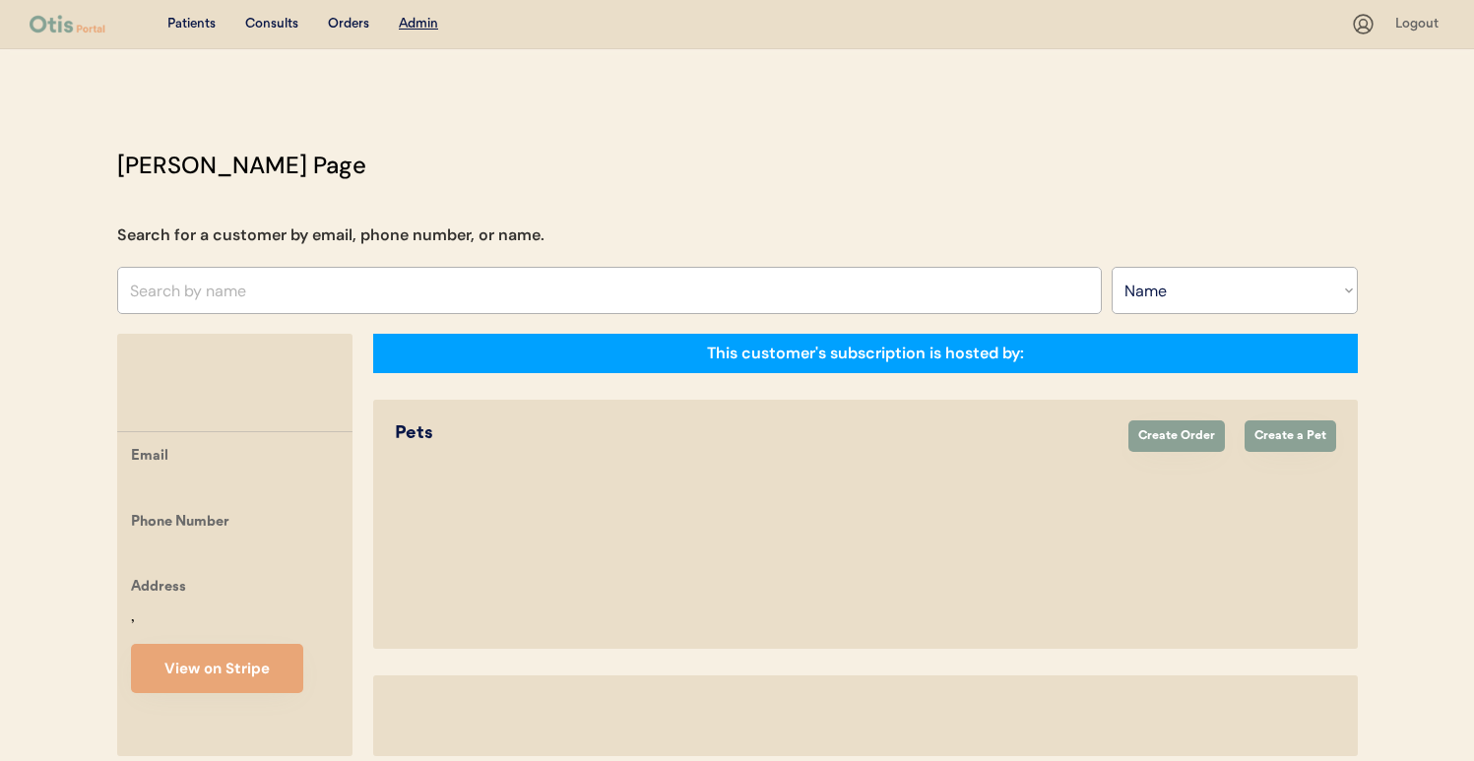
select select ""Name""
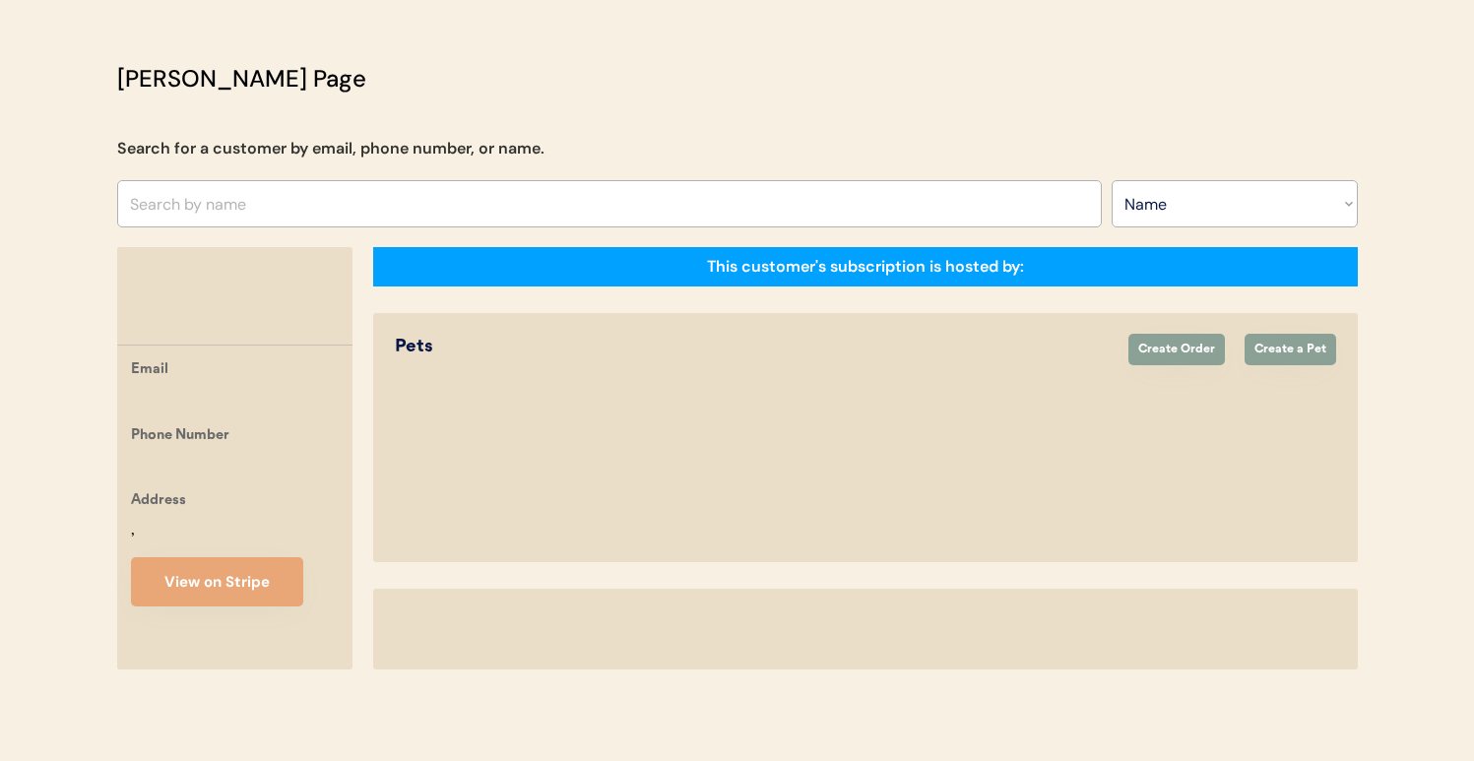
select select "true"
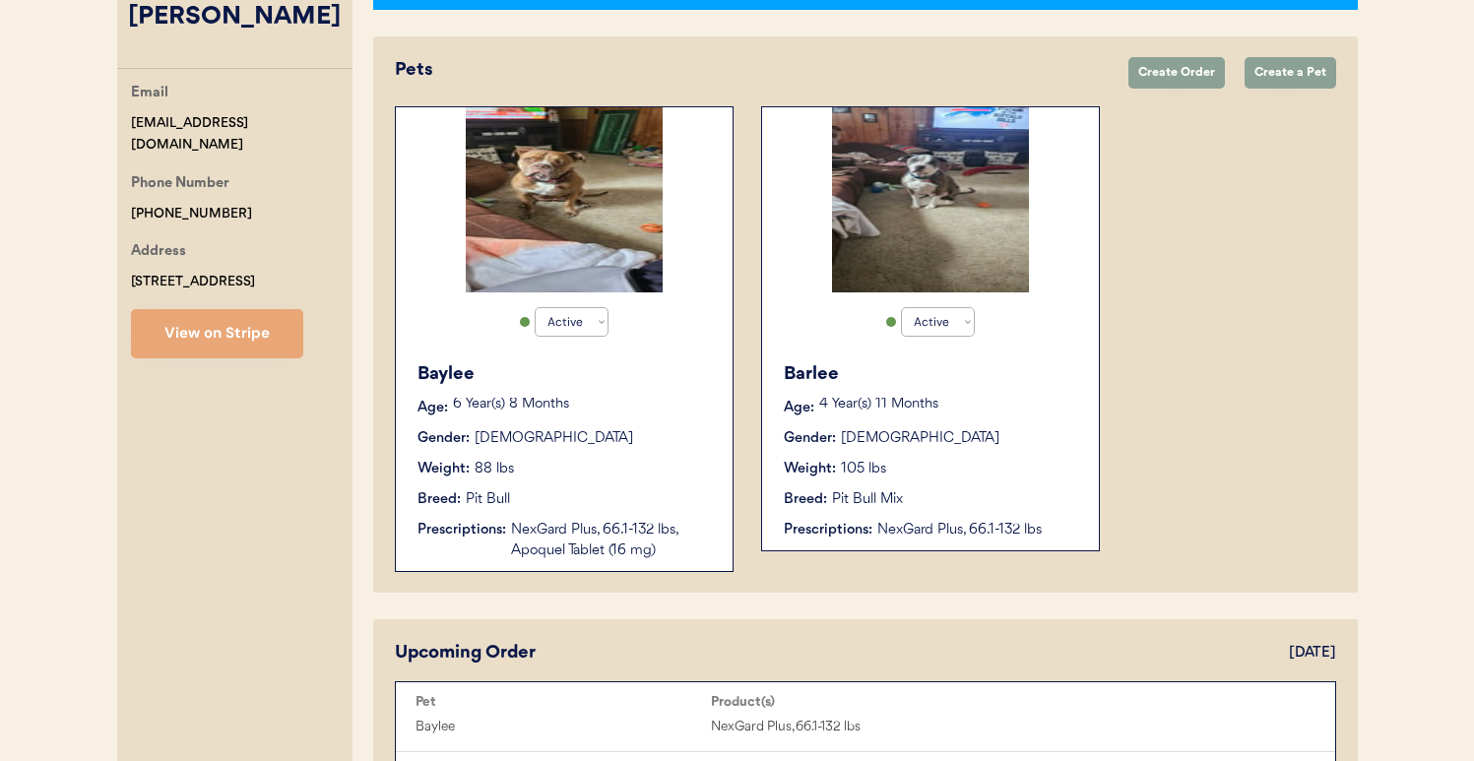
scroll to position [103, 0]
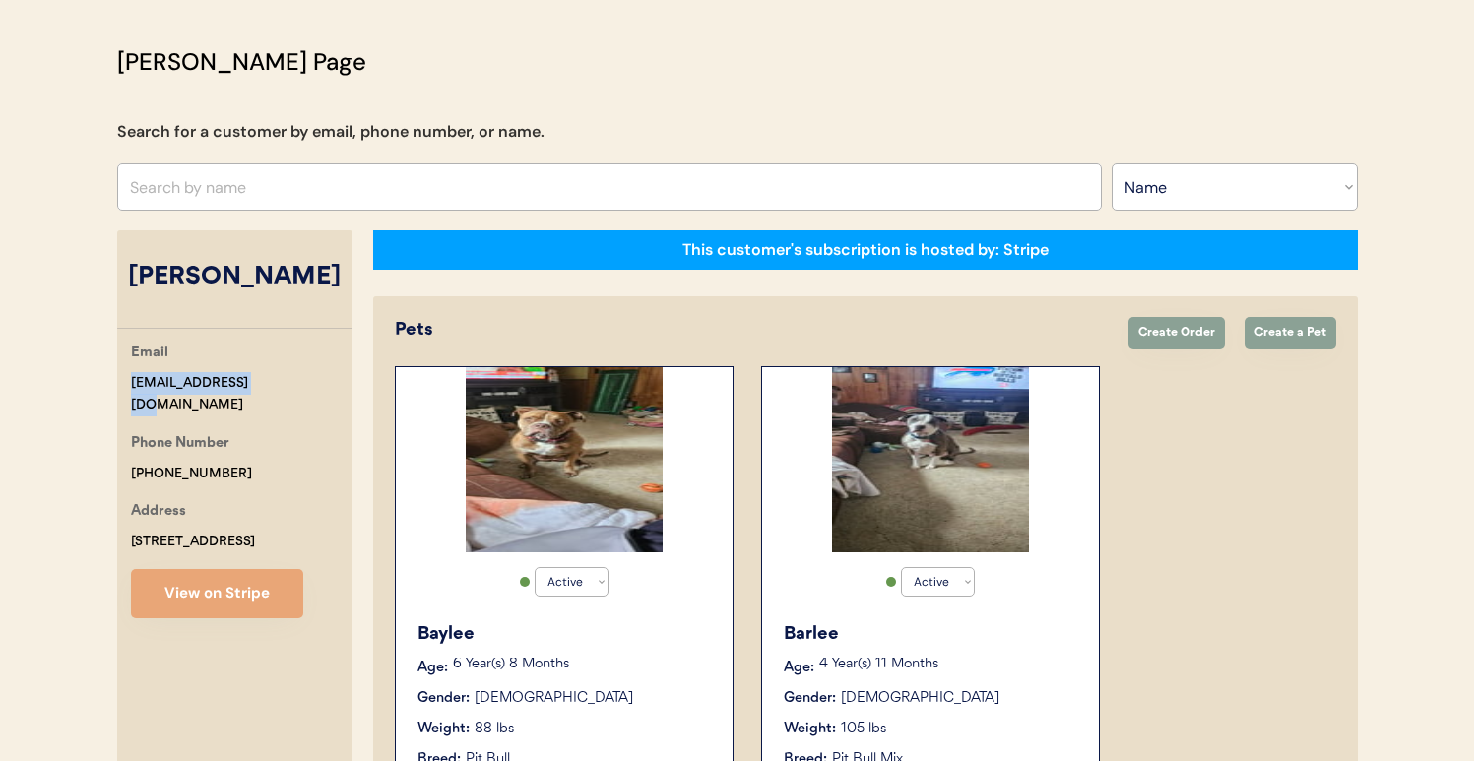
drag, startPoint x: 185, startPoint y: 386, endPoint x: 107, endPoint y: 386, distance: 77.8
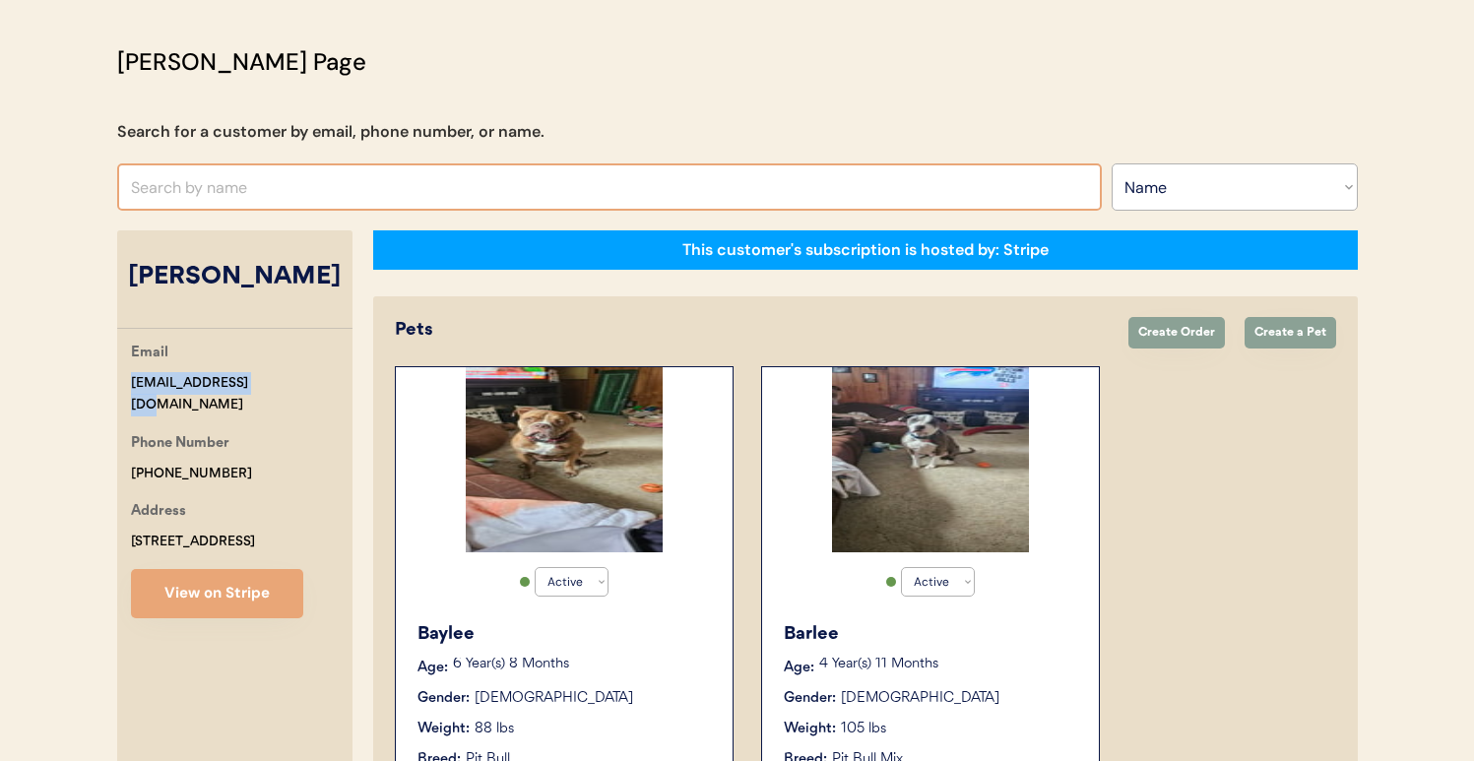
click at [386, 203] on input "text" at bounding box center [609, 186] width 985 height 47
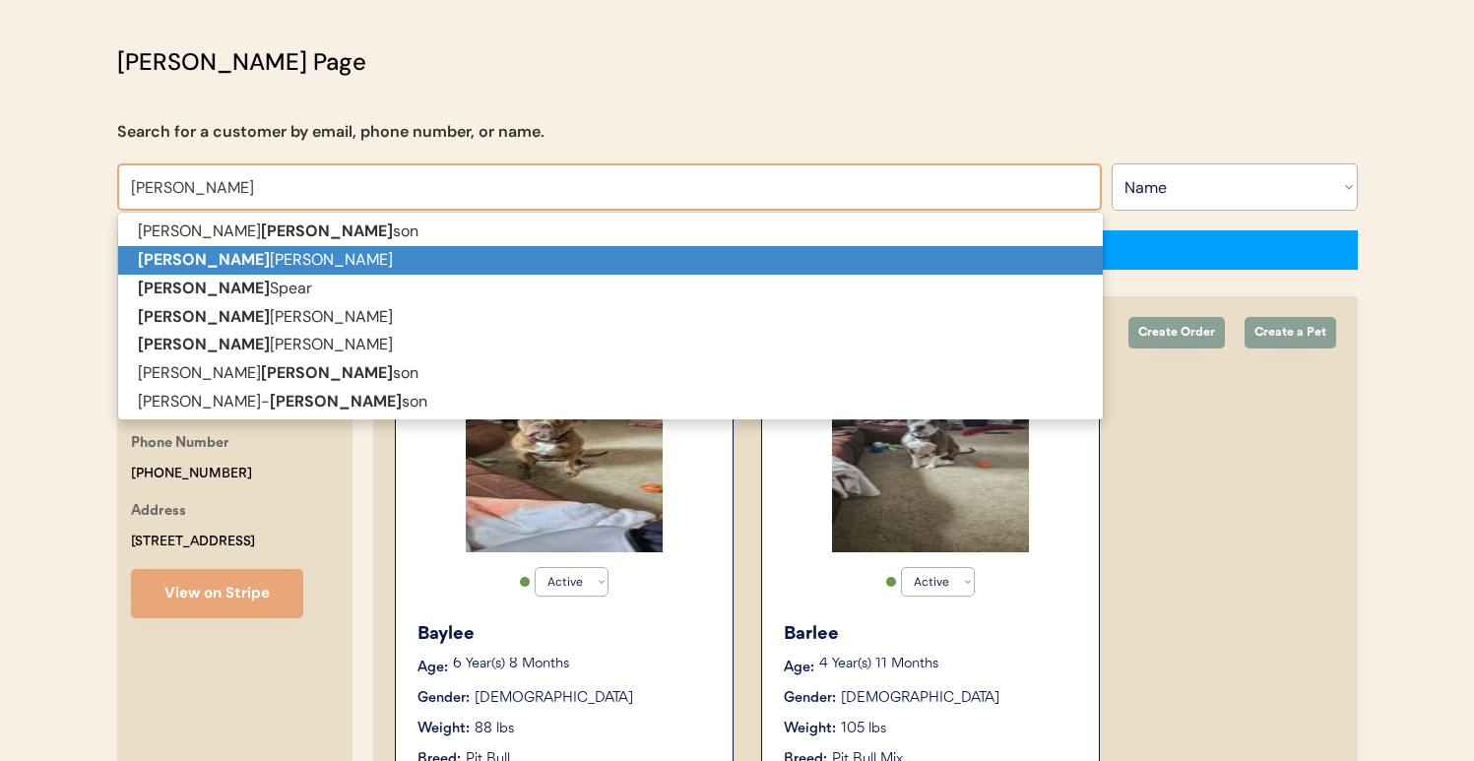
click at [352, 252] on p "Robin Forrester" at bounding box center [610, 260] width 985 height 29
type input "[PERSON_NAME]"
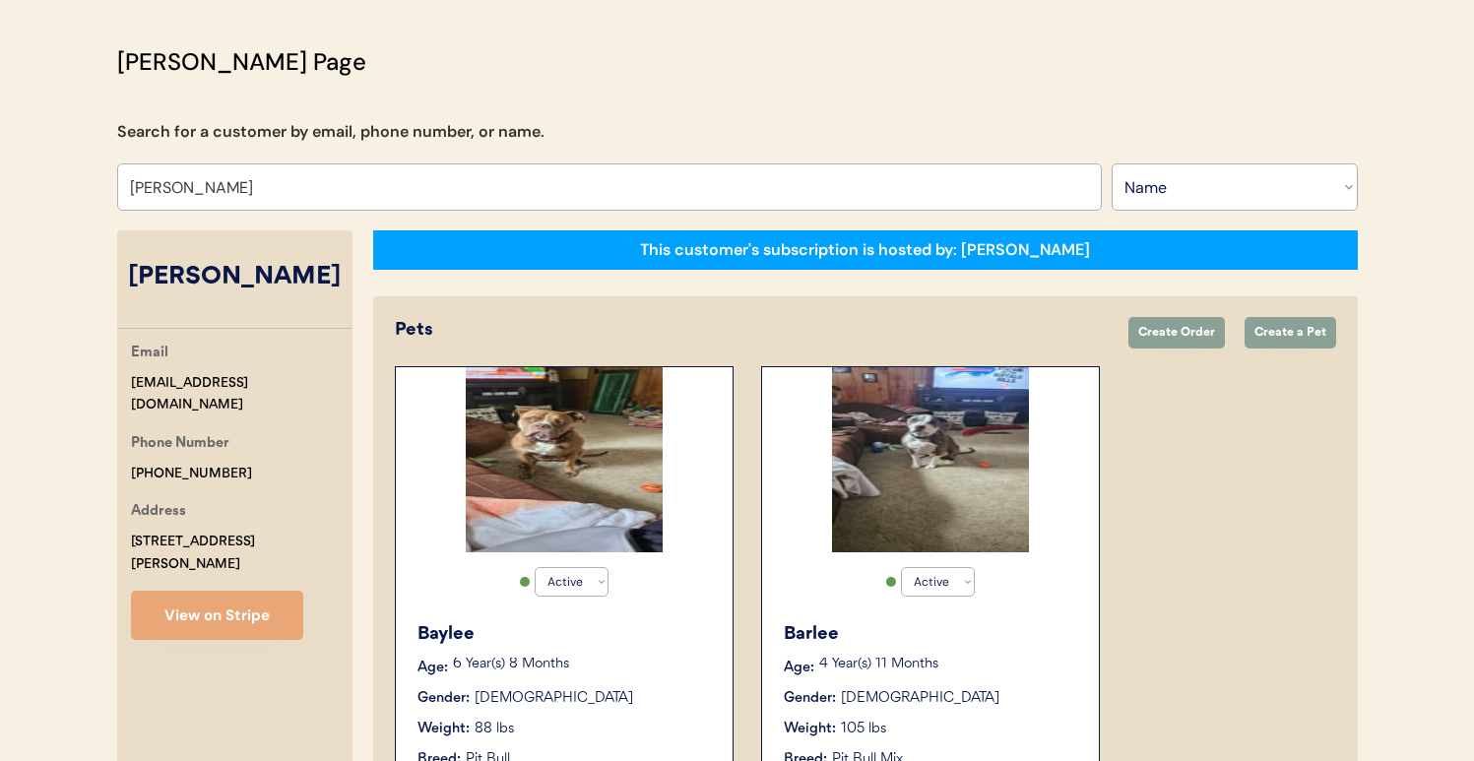
select select "false"
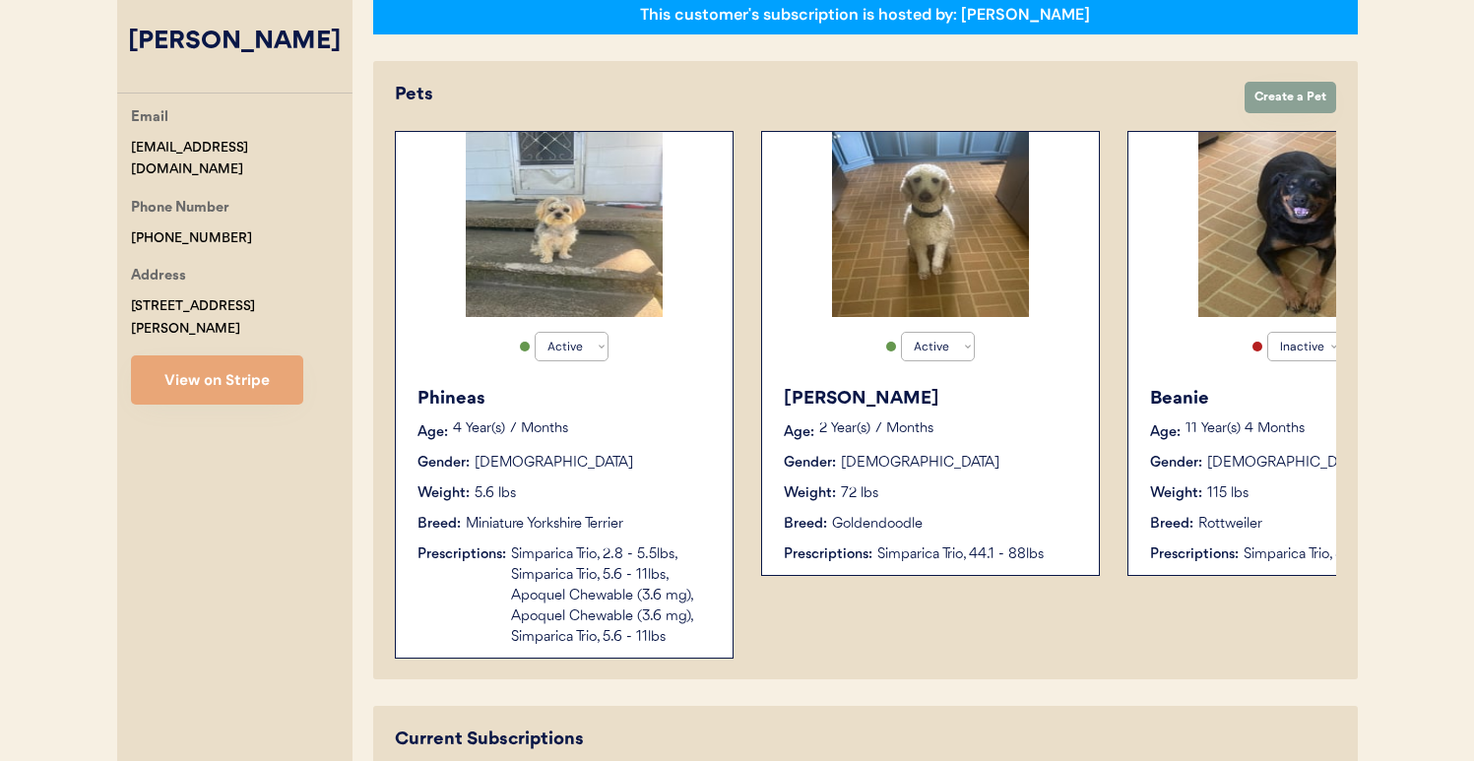
scroll to position [352, 0]
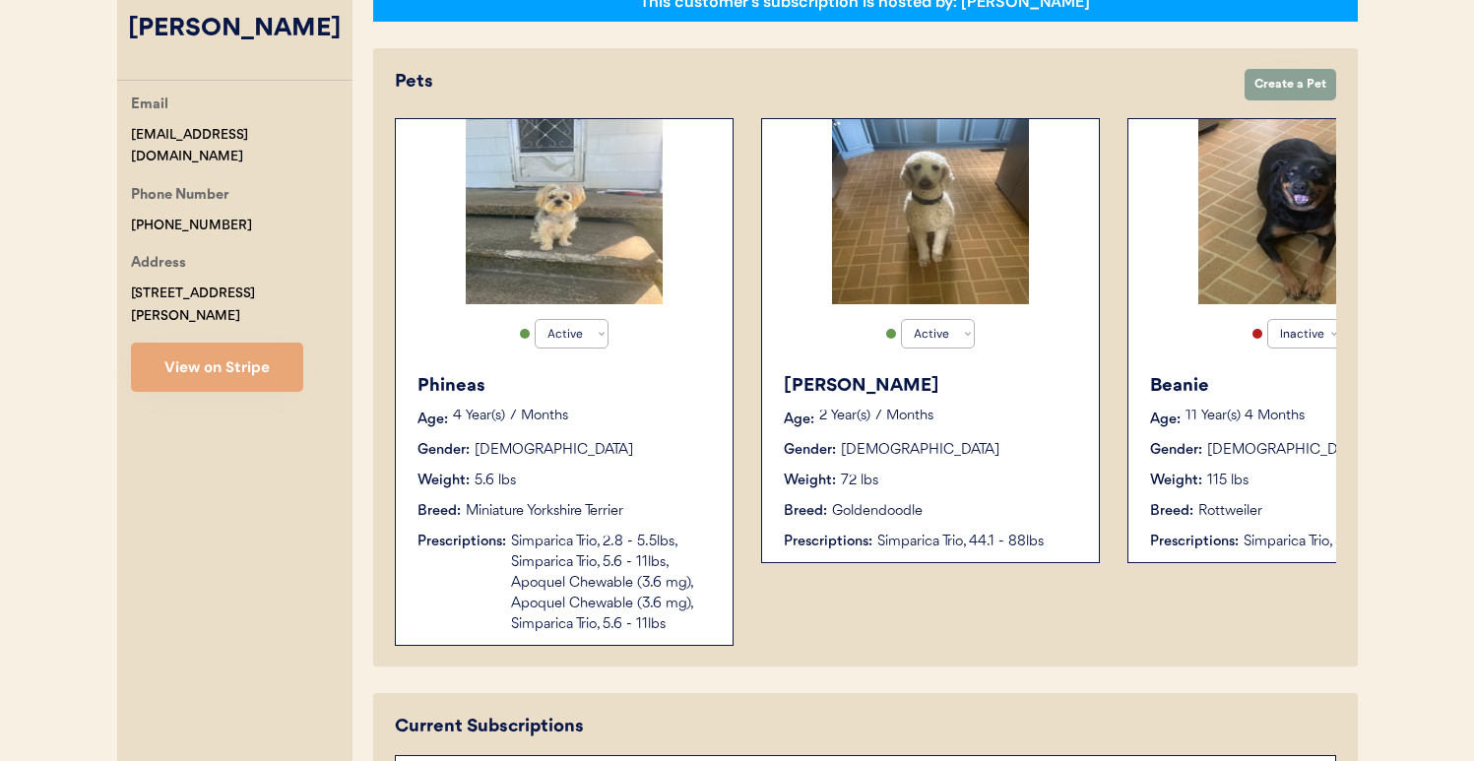
type input "[PERSON_NAME]"
click at [677, 380] on div "Phineas" at bounding box center [565, 386] width 295 height 27
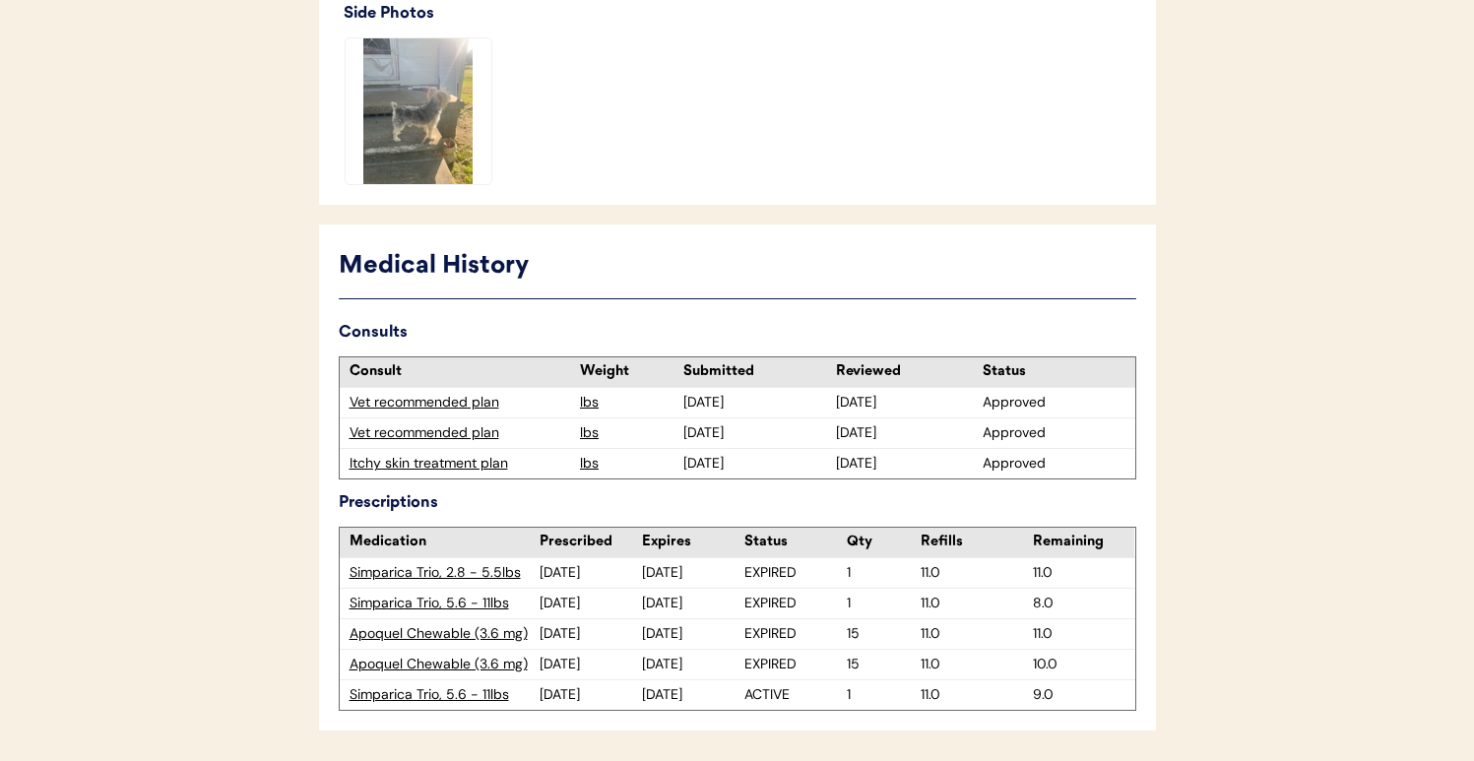
scroll to position [864, 0]
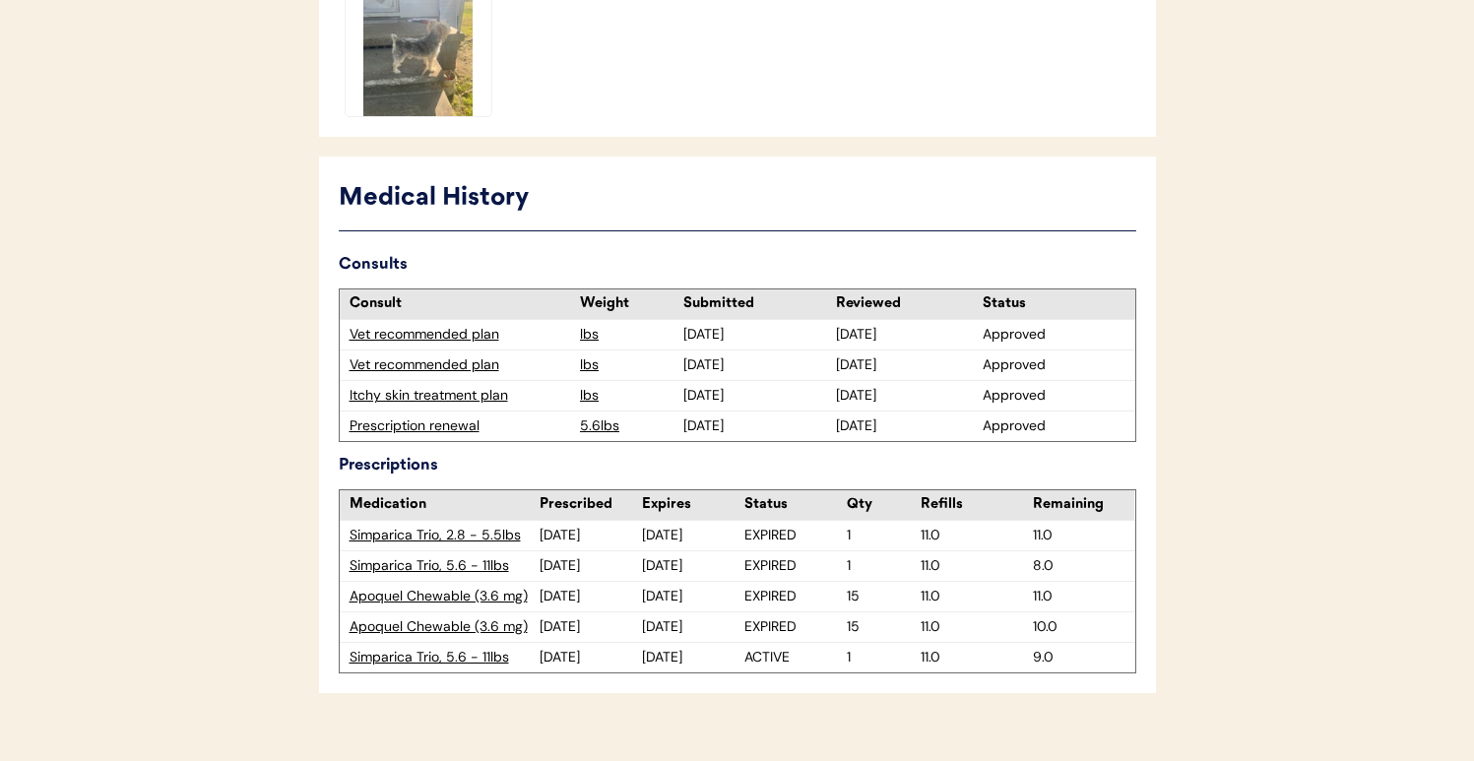
click at [453, 396] on div "Itchy skin treatment plan" at bounding box center [461, 396] width 222 height 20
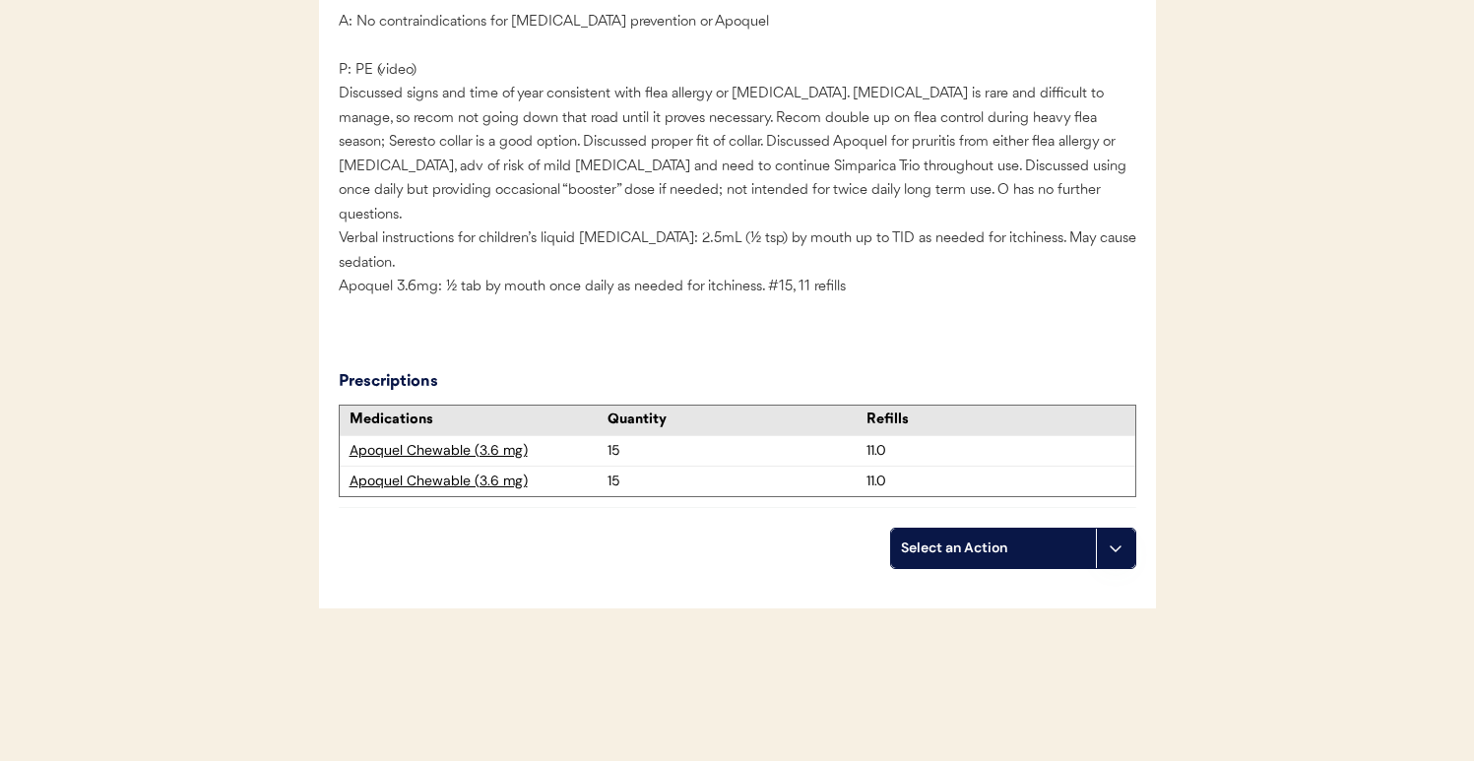
scroll to position [3094, 0]
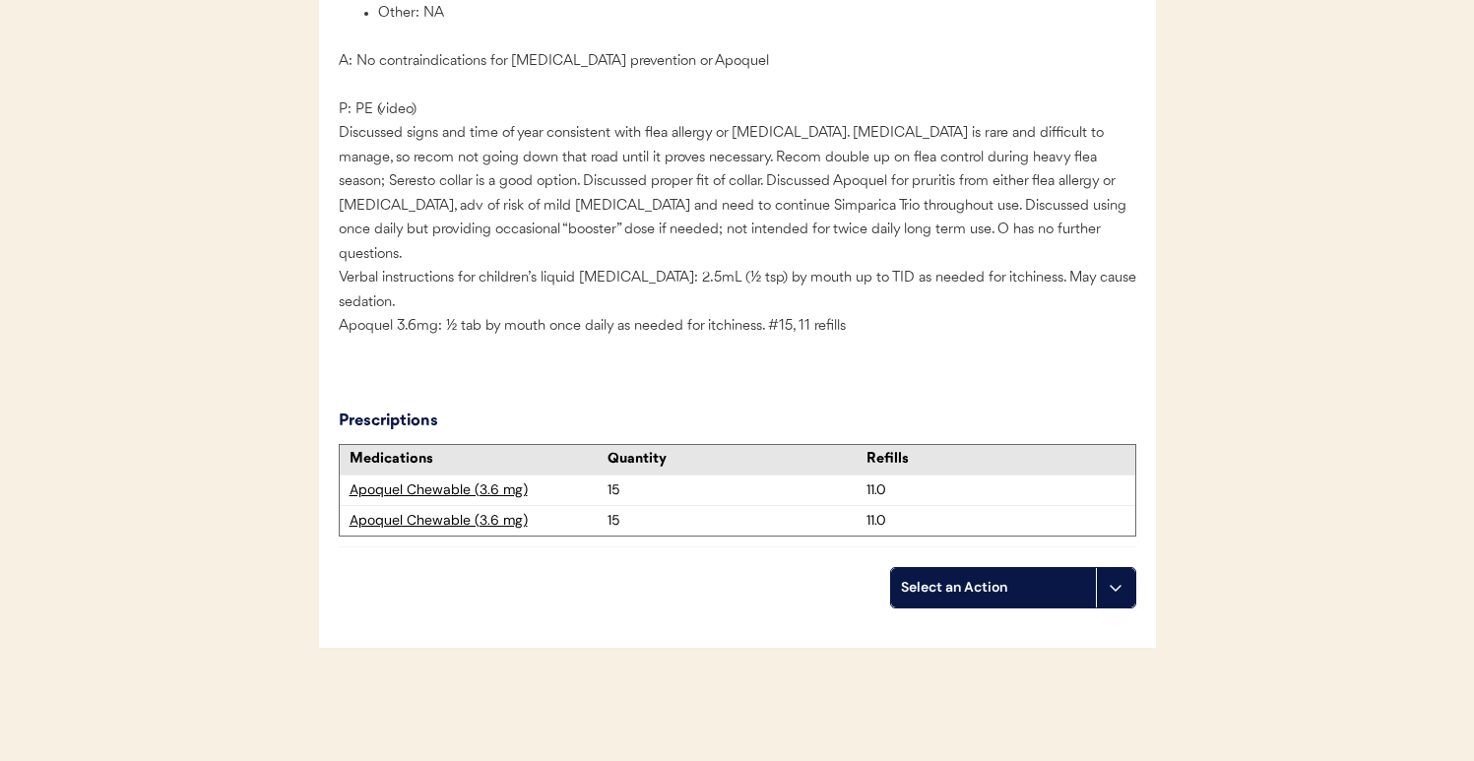
click at [489, 485] on div "Apoquel Chewable (3.6 mg)" at bounding box center [479, 491] width 259 height 20
click at [506, 521] on div "Apoquel Chewable (3.6 mg)" at bounding box center [479, 521] width 259 height 20
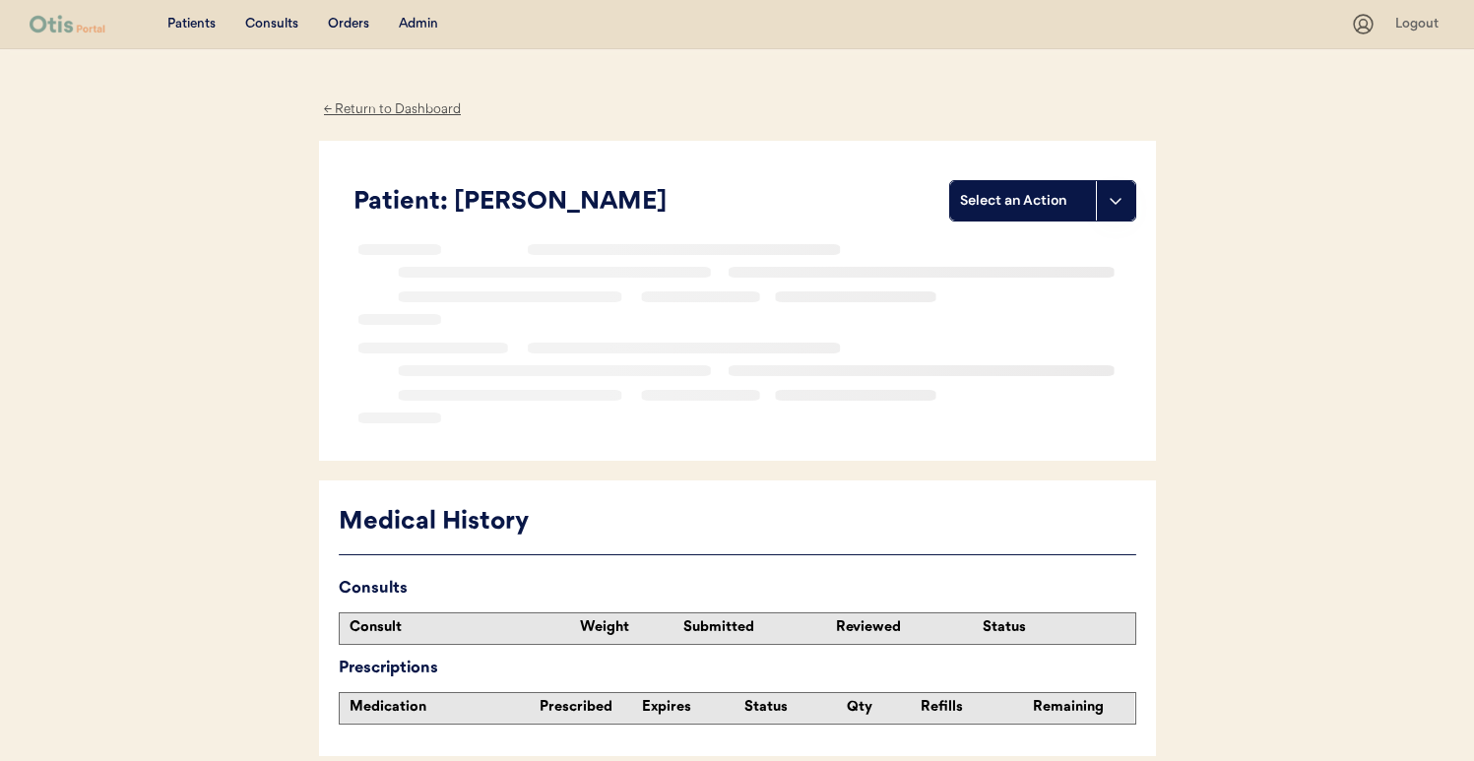
scroll to position [94, 0]
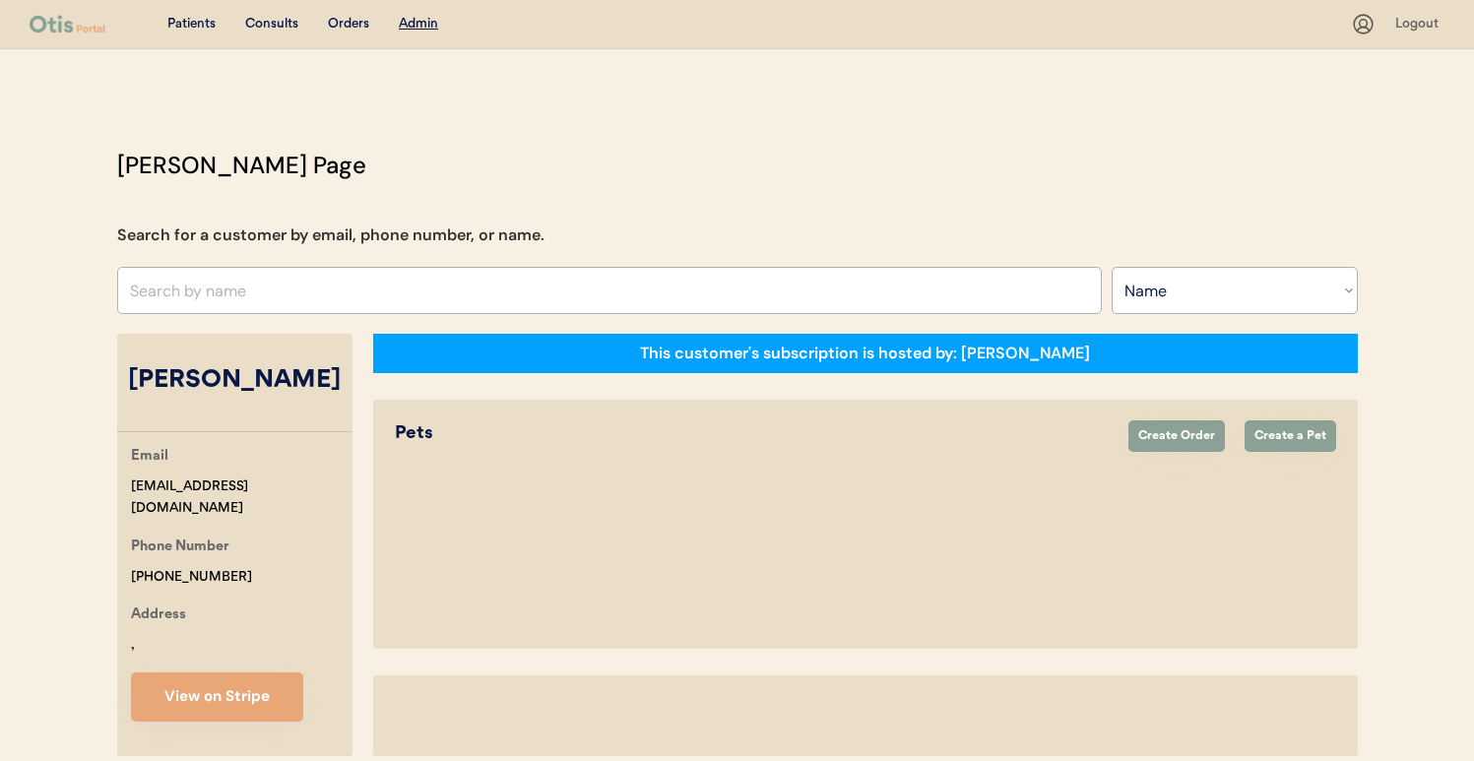
select select ""Name""
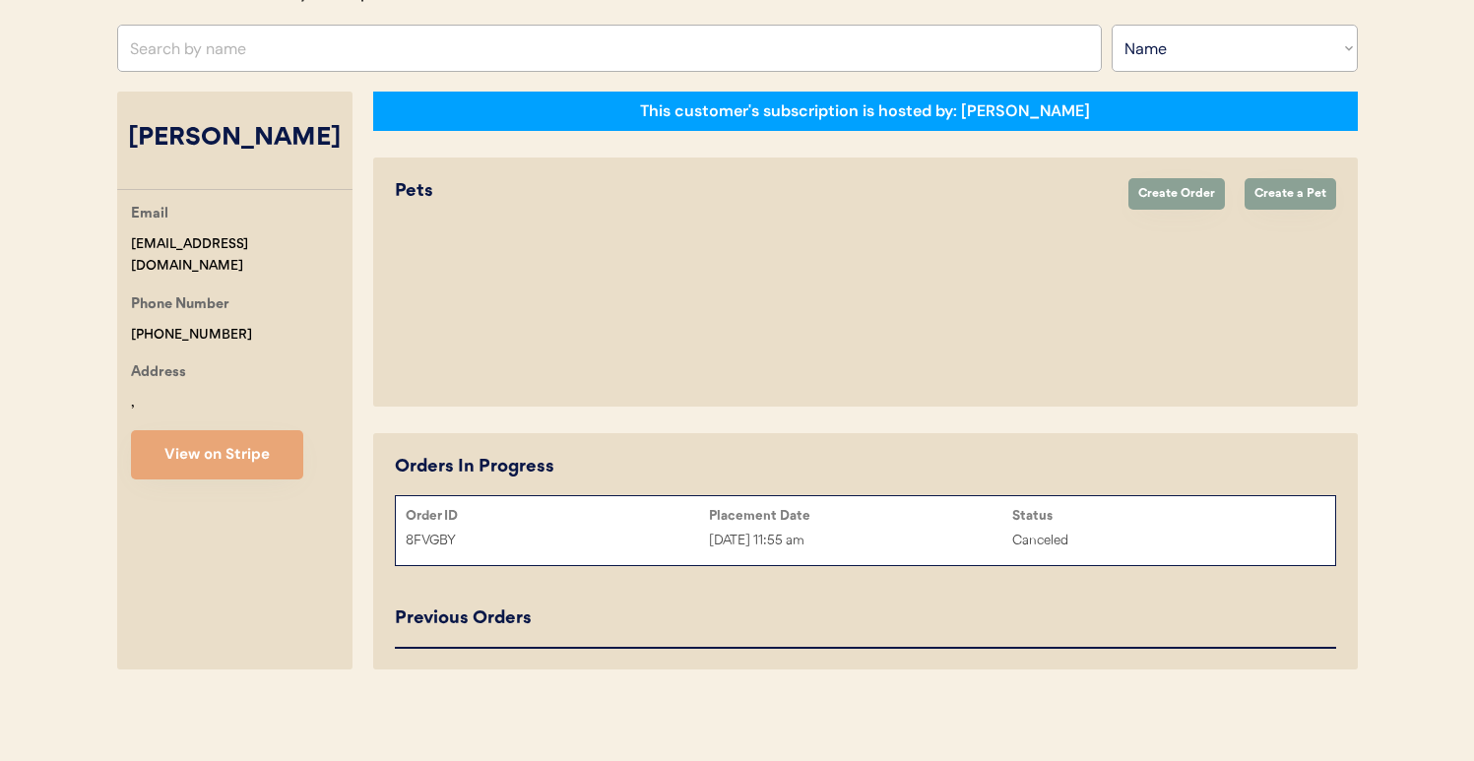
select select "true"
select select "false"
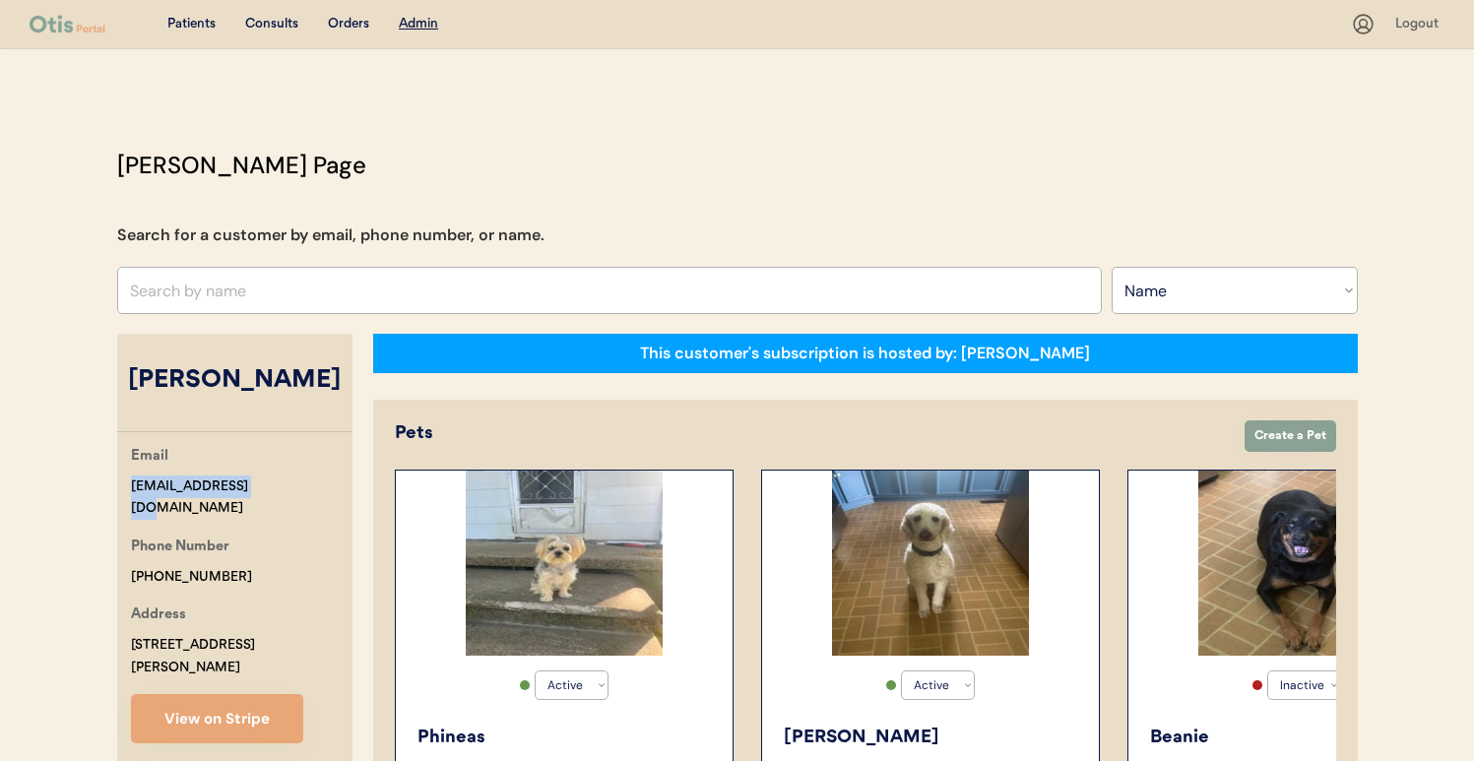
drag, startPoint x: 256, startPoint y: 482, endPoint x: 88, endPoint y: 485, distance: 168.4
copy div "[EMAIL_ADDRESS][DOMAIN_NAME]"
